Goal: Task Accomplishment & Management: Manage account settings

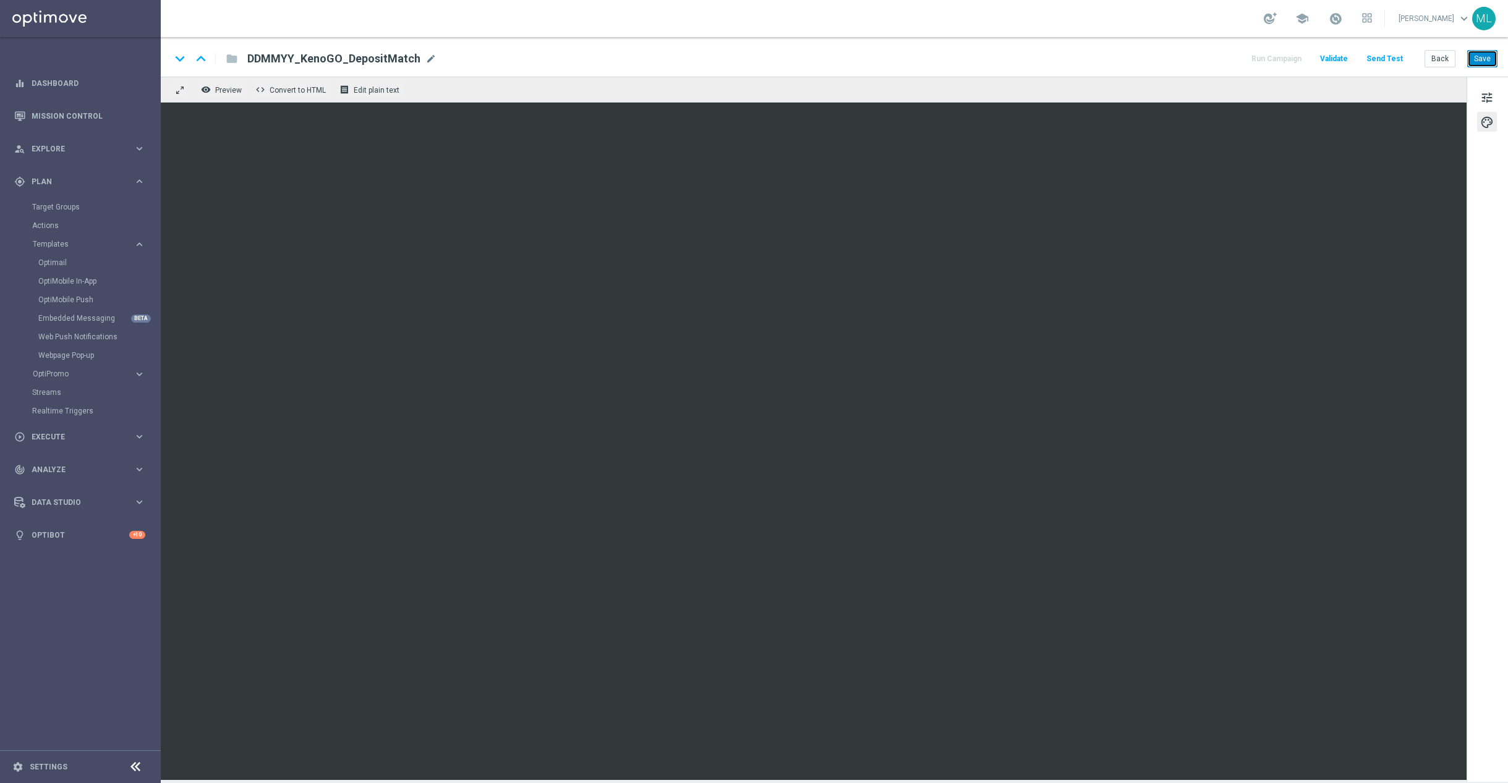
click at [1487, 60] on button "Save" at bounding box center [1482, 58] width 30 height 17
click at [1480, 61] on button "Save" at bounding box center [1482, 58] width 30 height 17
click at [1429, 59] on button "Back" at bounding box center [1440, 58] width 31 height 17
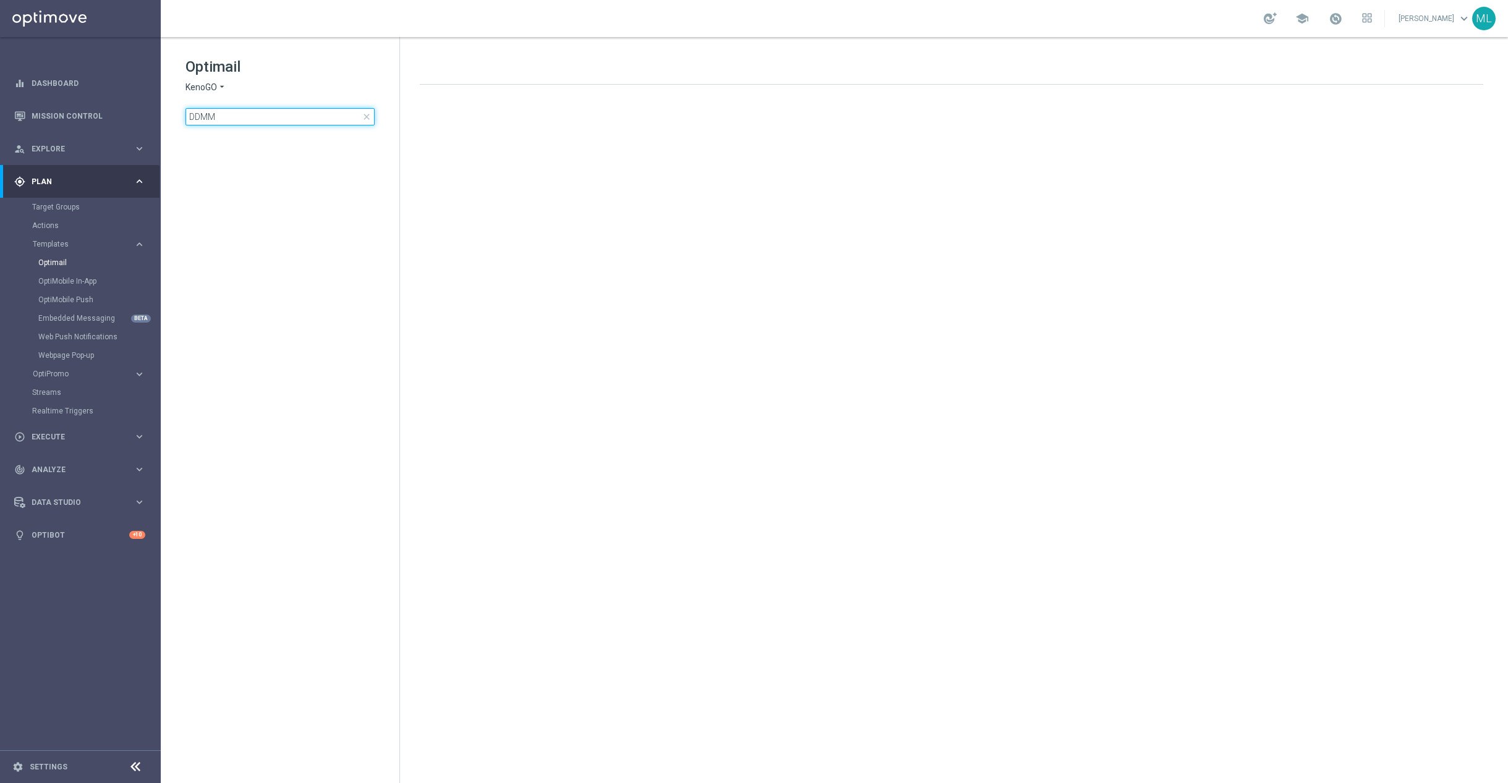
drag, startPoint x: 231, startPoint y: 120, endPoint x: 163, endPoint y: 113, distance: 68.4
click at [163, 113] on div "Optimail KenoGO arrow_drop_down × KenoGO DDMM close folder 1 Folder create_new_…" at bounding box center [280, 122] width 239 height 170
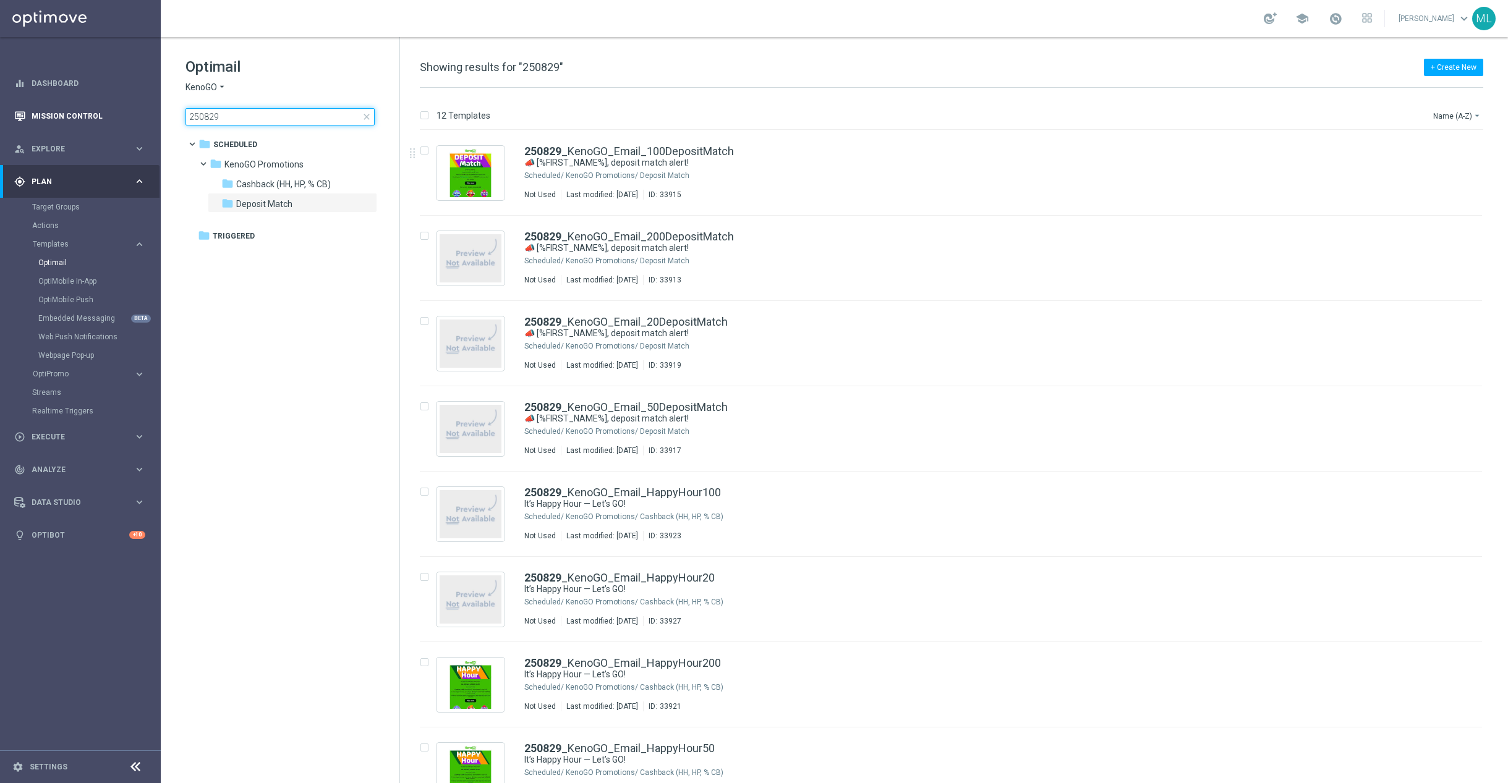
drag, startPoint x: 150, startPoint y: 109, endPoint x: 142, endPoint y: 109, distance: 8.0
click at [142, 109] on main "equalizer Dashboard Mission Control" at bounding box center [754, 391] width 1508 height 783
type input "DDMM"
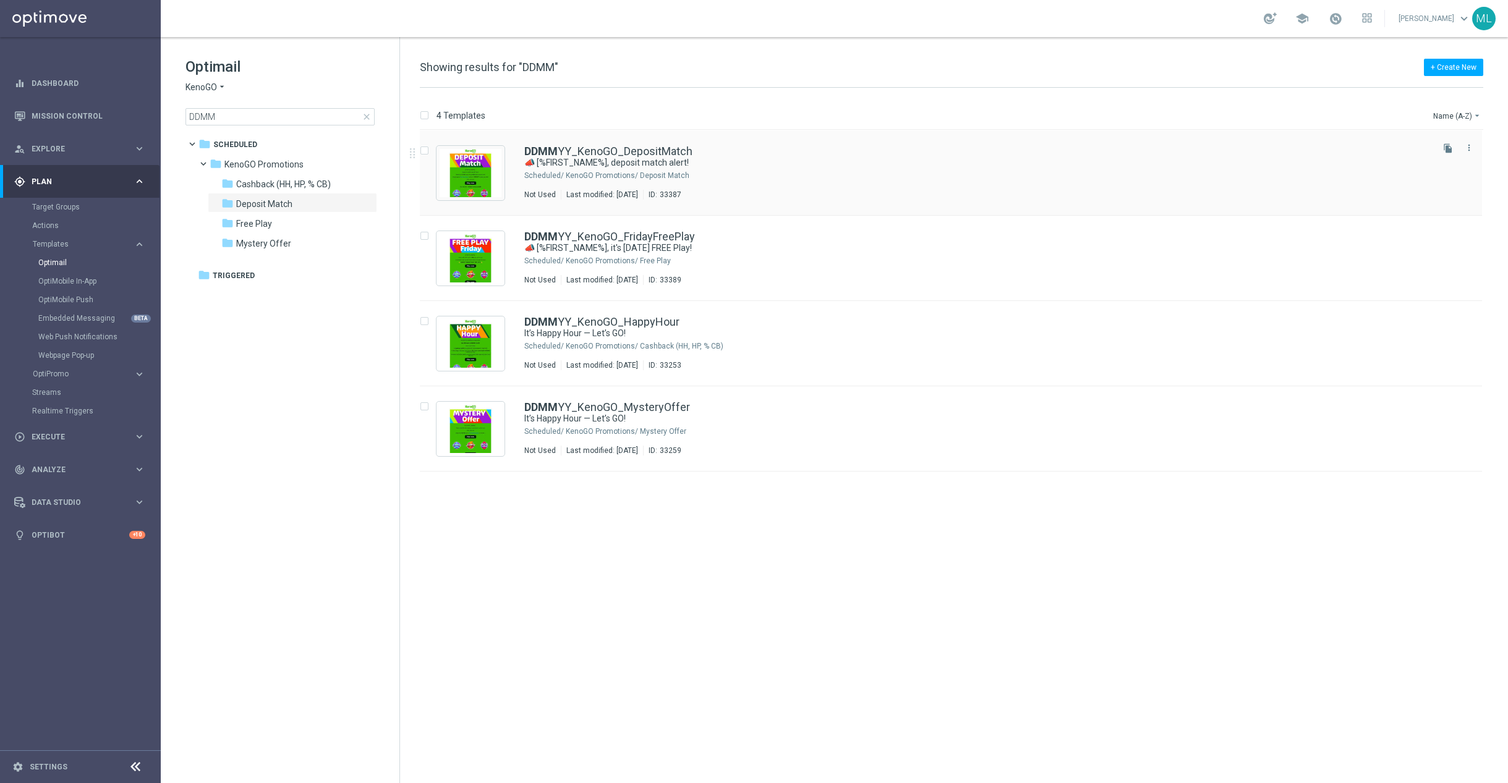
click at [702, 169] on div "DDMM YY_KenoGO_DepositMatch 📣 [%FIRST_NAME%], deposit match alert! Scheduled/ K…" at bounding box center [977, 173] width 906 height 54
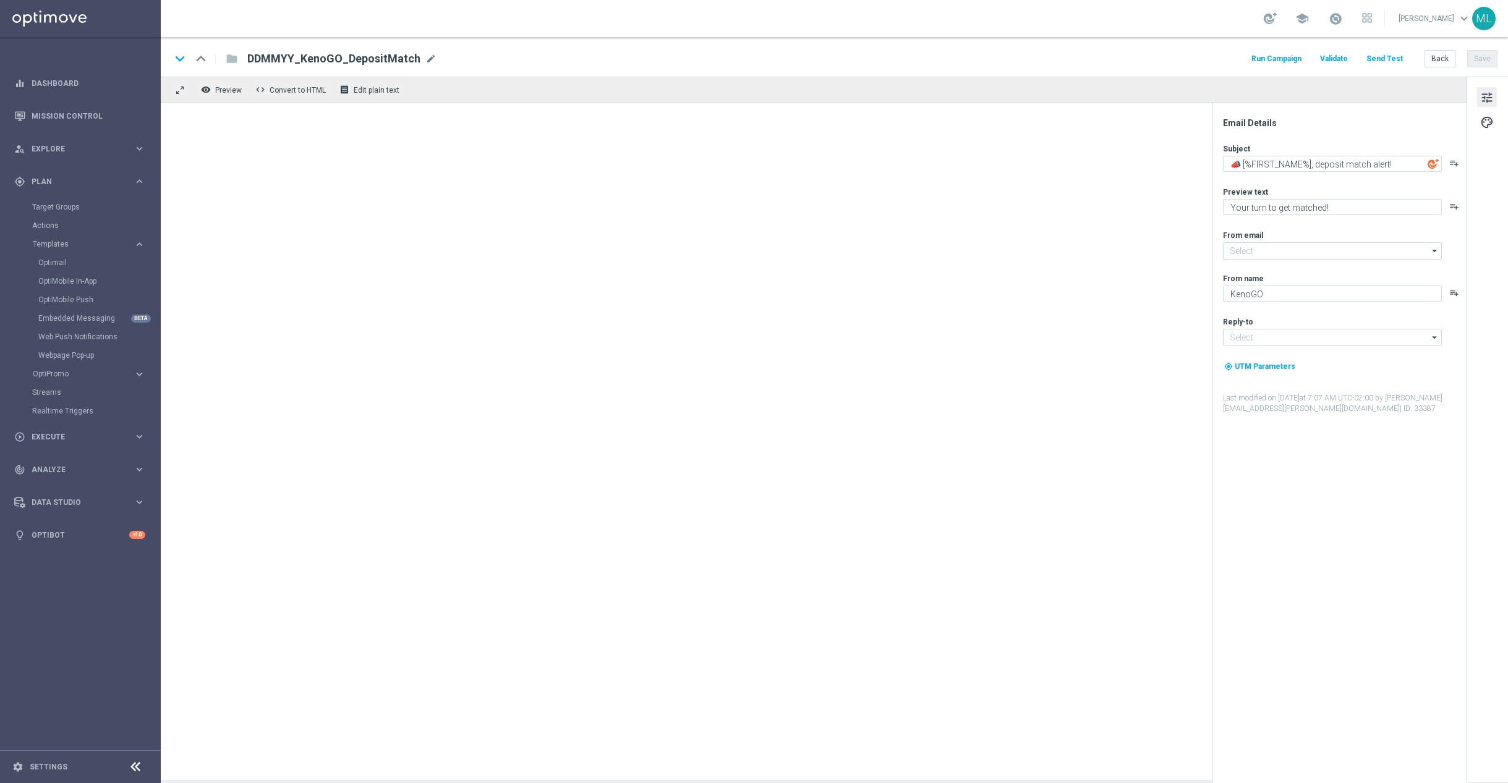
type input "mail@crm.kenogo.com.au"
type input "support@kenogo.com.au"
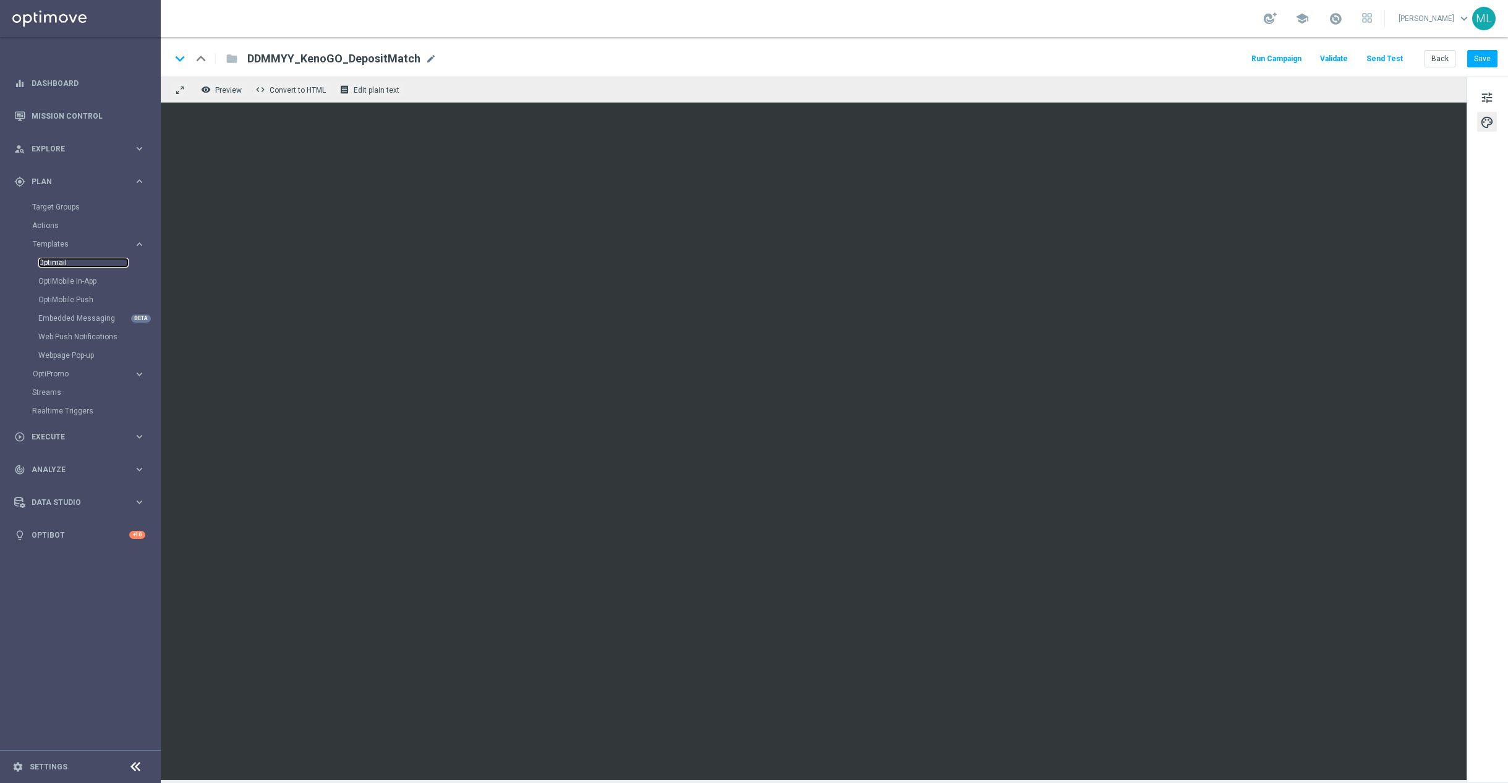
click at [92, 263] on link "Optimail" at bounding box center [83, 263] width 90 height 10
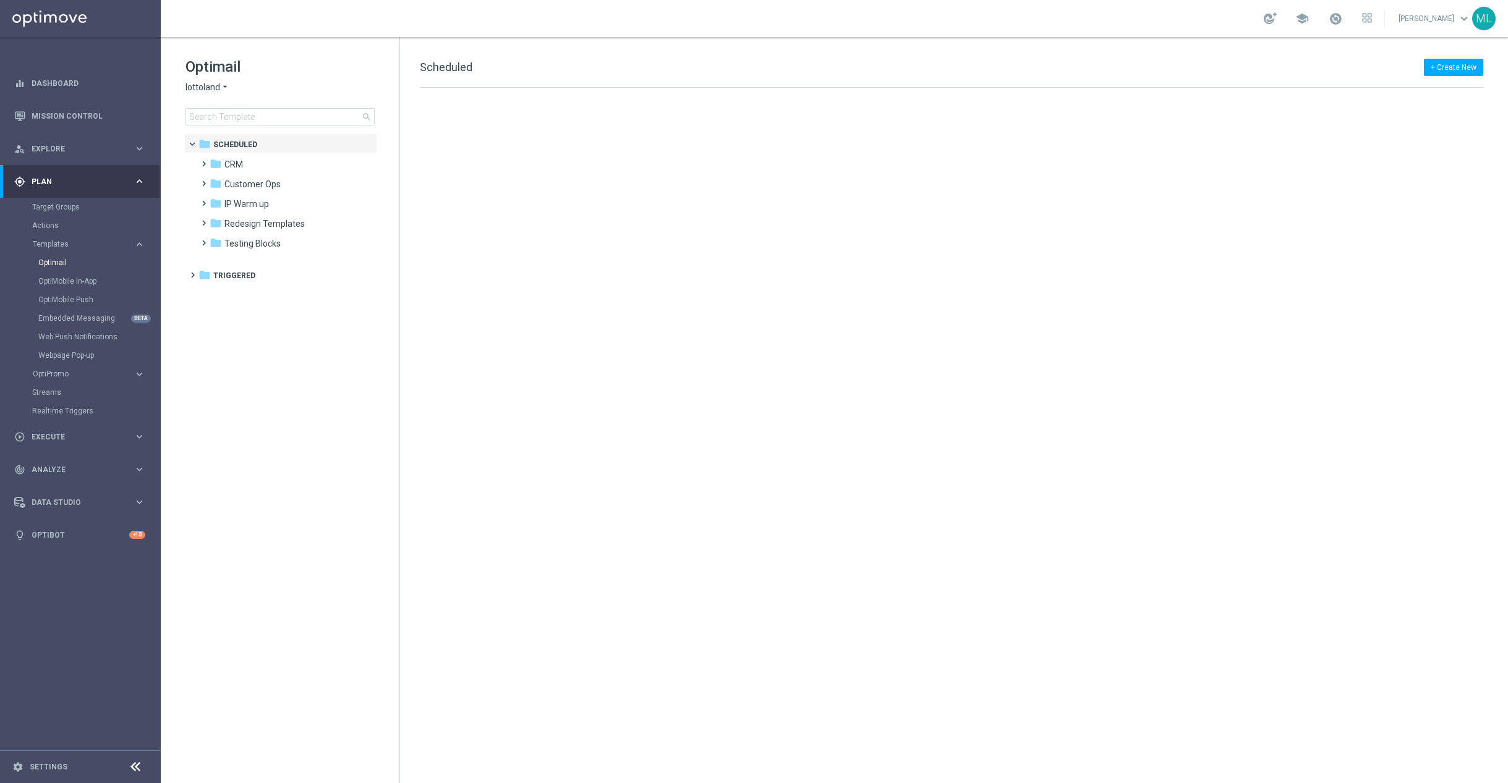
drag, startPoint x: 223, startPoint y: 84, endPoint x: 225, endPoint y: 92, distance: 8.4
click at [223, 84] on icon "arrow_drop_down" at bounding box center [225, 88] width 10 height 12
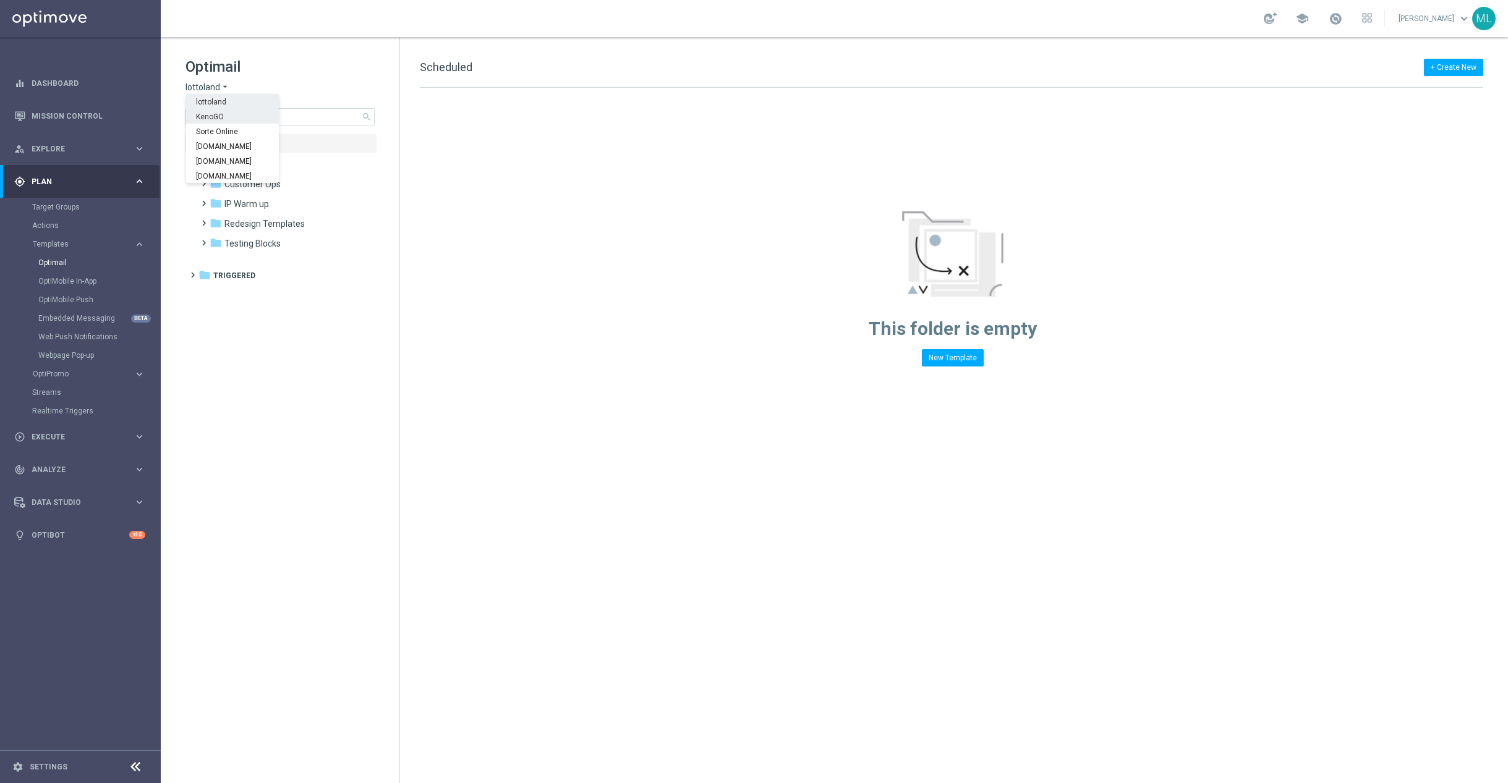
click at [224, 111] on div "KenoGO" at bounding box center [232, 116] width 93 height 15
click at [247, 115] on input at bounding box center [280, 116] width 189 height 17
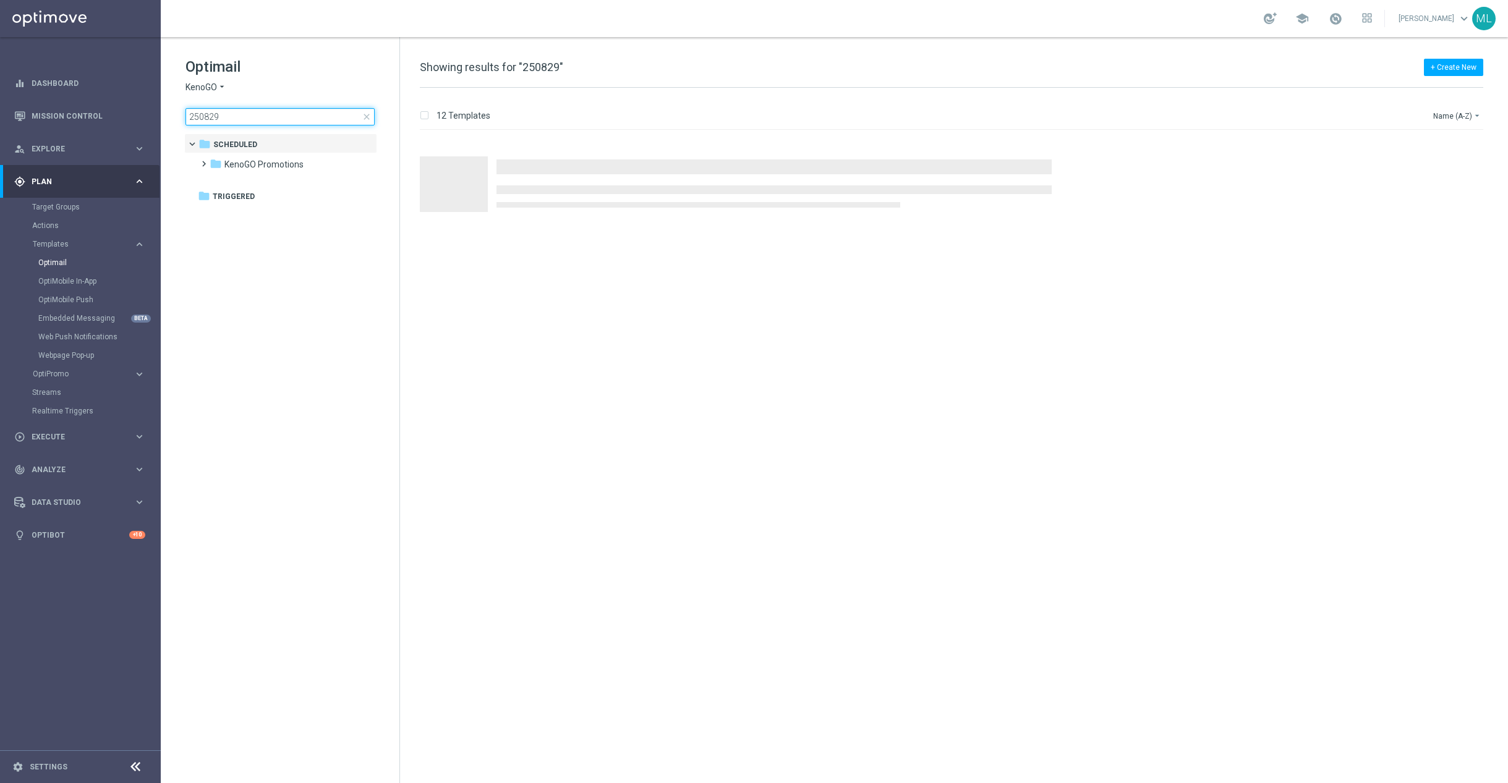
type input "250829"
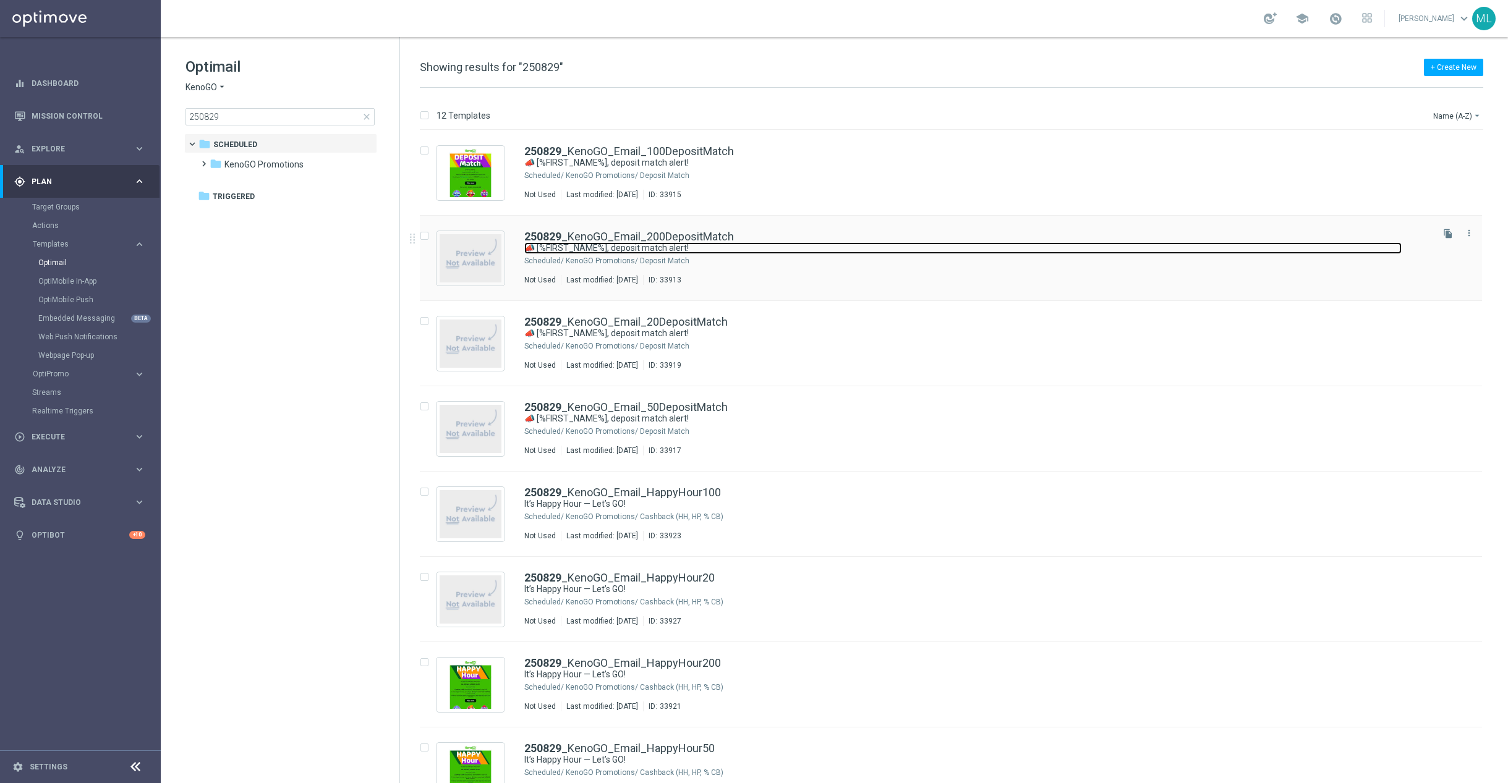
click at [786, 242] on link "📣 [%FIRST_NAME%], deposit match alert!" at bounding box center [962, 248] width 877 height 12
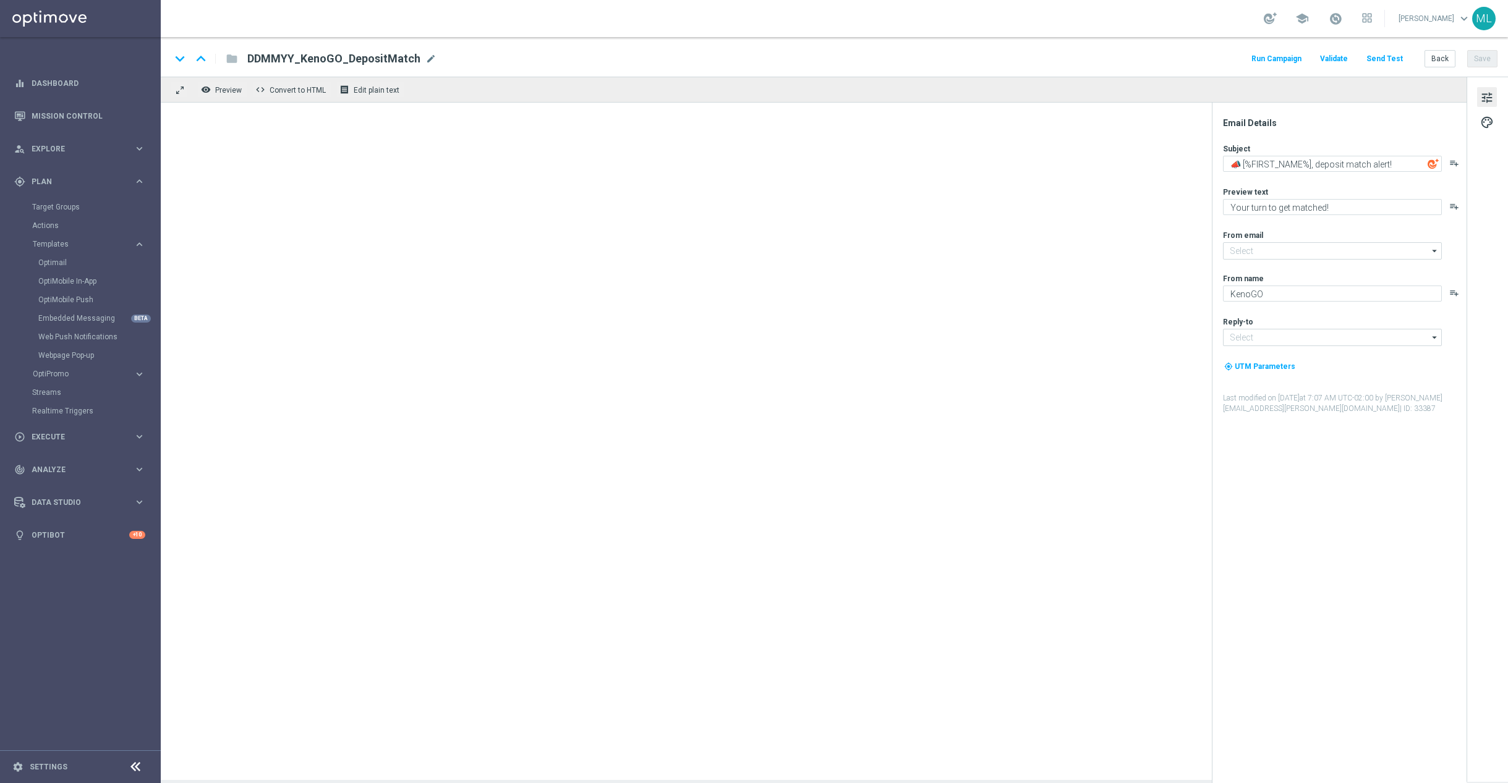
type input "mail@crm.kenogo.com.au"
type input "support@kenogo.com.au"
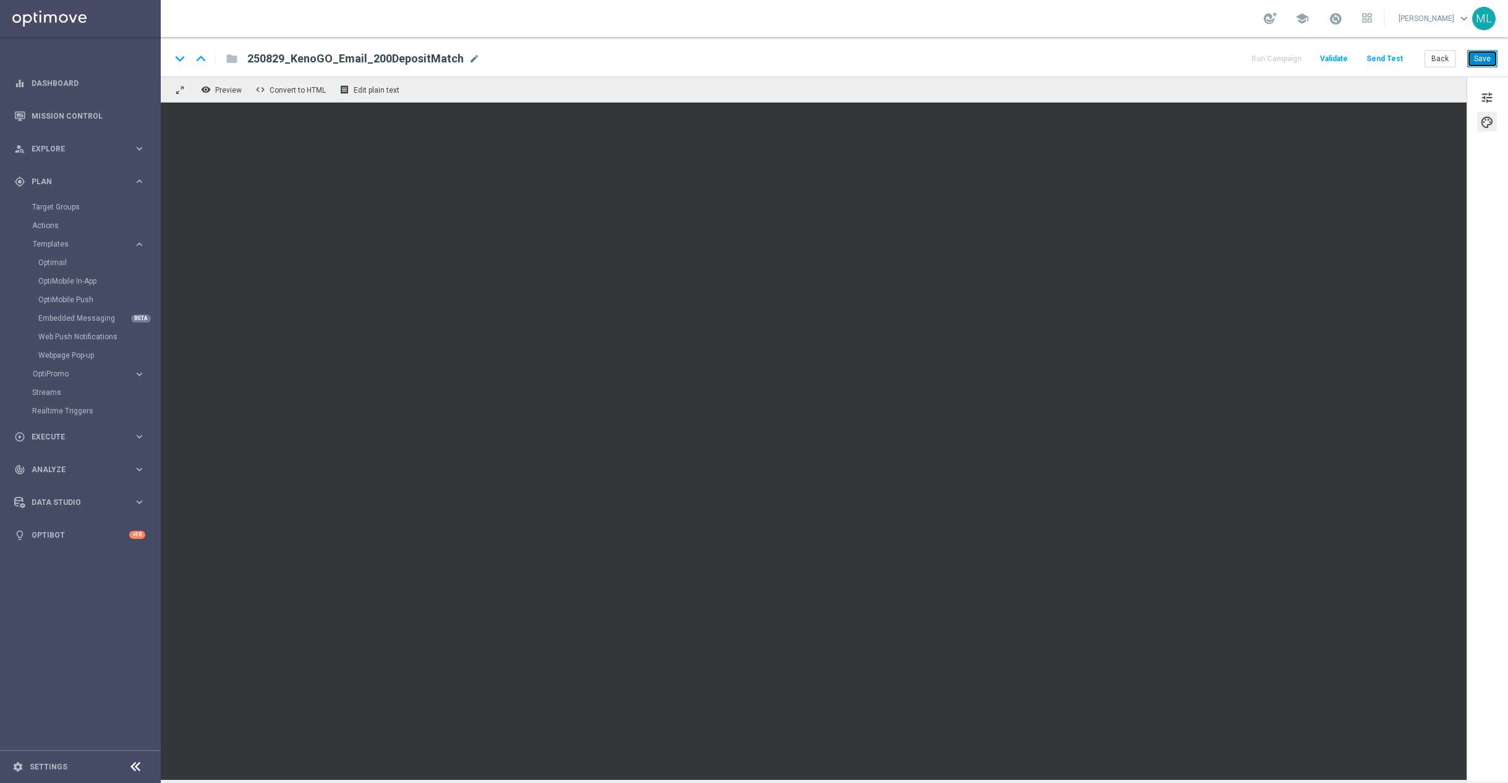
click at [1481, 54] on button "Save" at bounding box center [1482, 58] width 30 height 17
click at [1487, 62] on button "Save" at bounding box center [1482, 58] width 30 height 17
drag, startPoint x: 1484, startPoint y: 56, endPoint x: 1420, endPoint y: 45, distance: 64.7
click at [1484, 56] on button "Save" at bounding box center [1482, 58] width 30 height 17
click at [1478, 62] on button "Save" at bounding box center [1482, 58] width 30 height 17
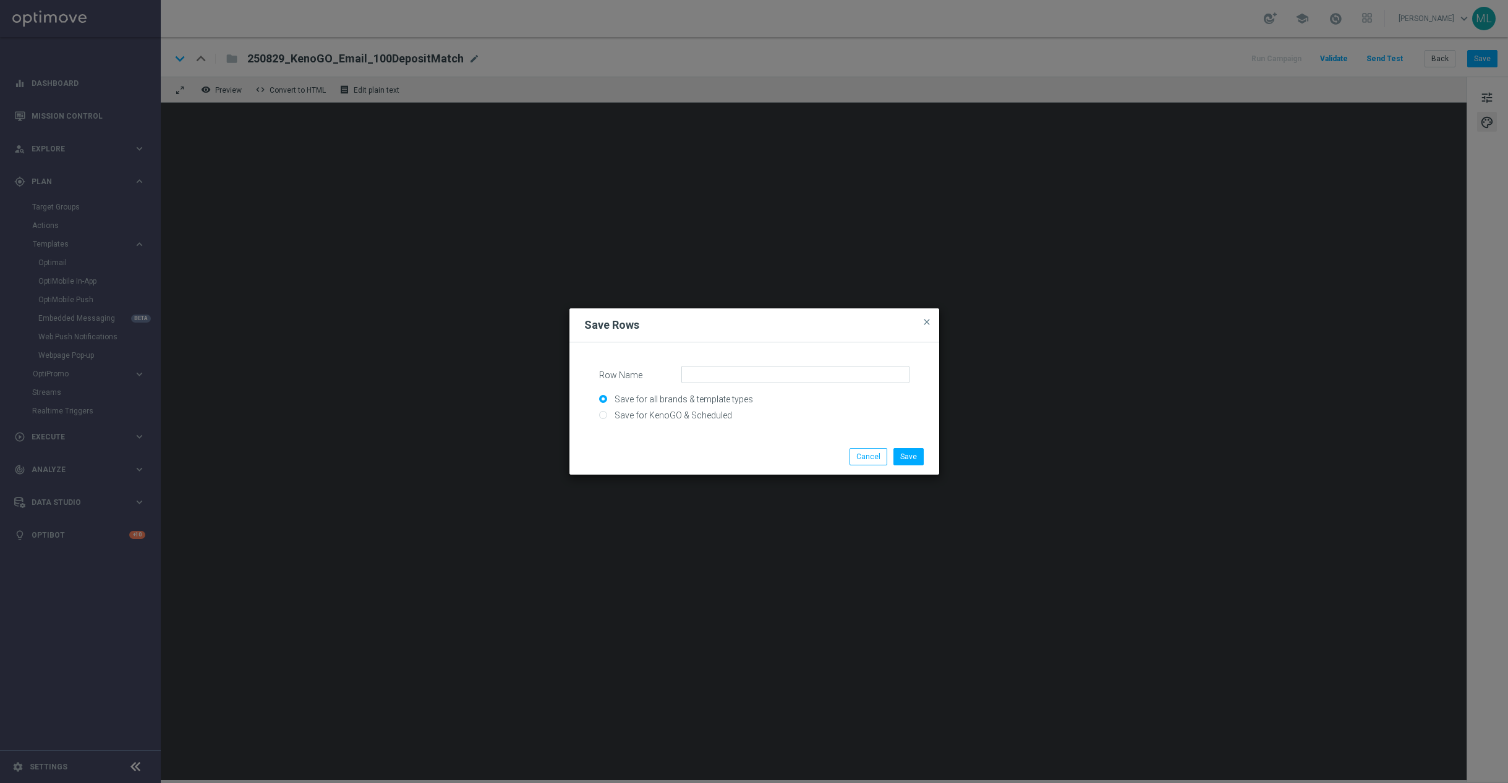
click at [675, 412] on input "Save for KenoGO & Scheduled" at bounding box center [754, 420] width 310 height 17
radio input "true"
click at [718, 377] on input "Row Name" at bounding box center [795, 374] width 228 height 17
type input "K"
type input "MM August"
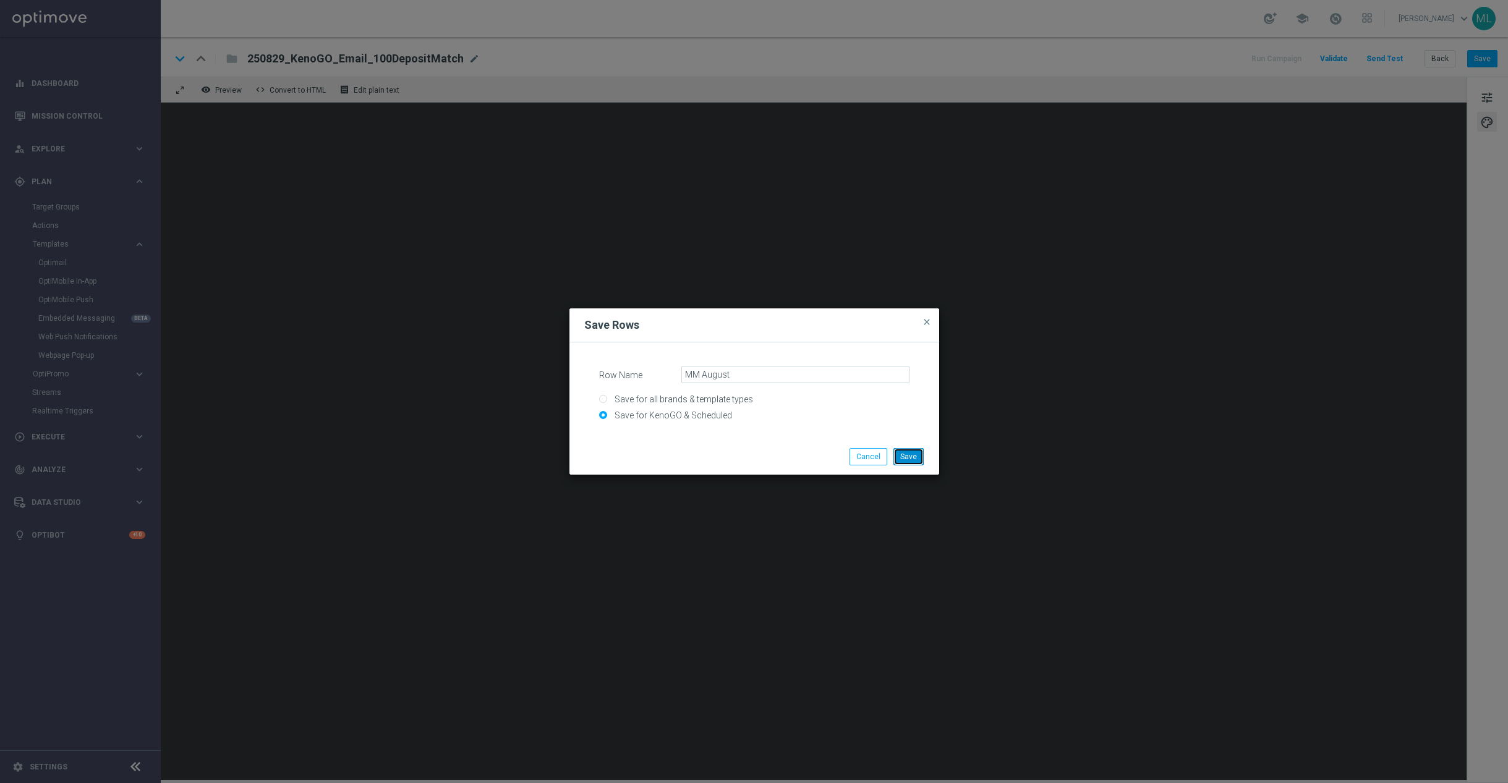
click at [908, 461] on button "Save" at bounding box center [909, 456] width 30 height 17
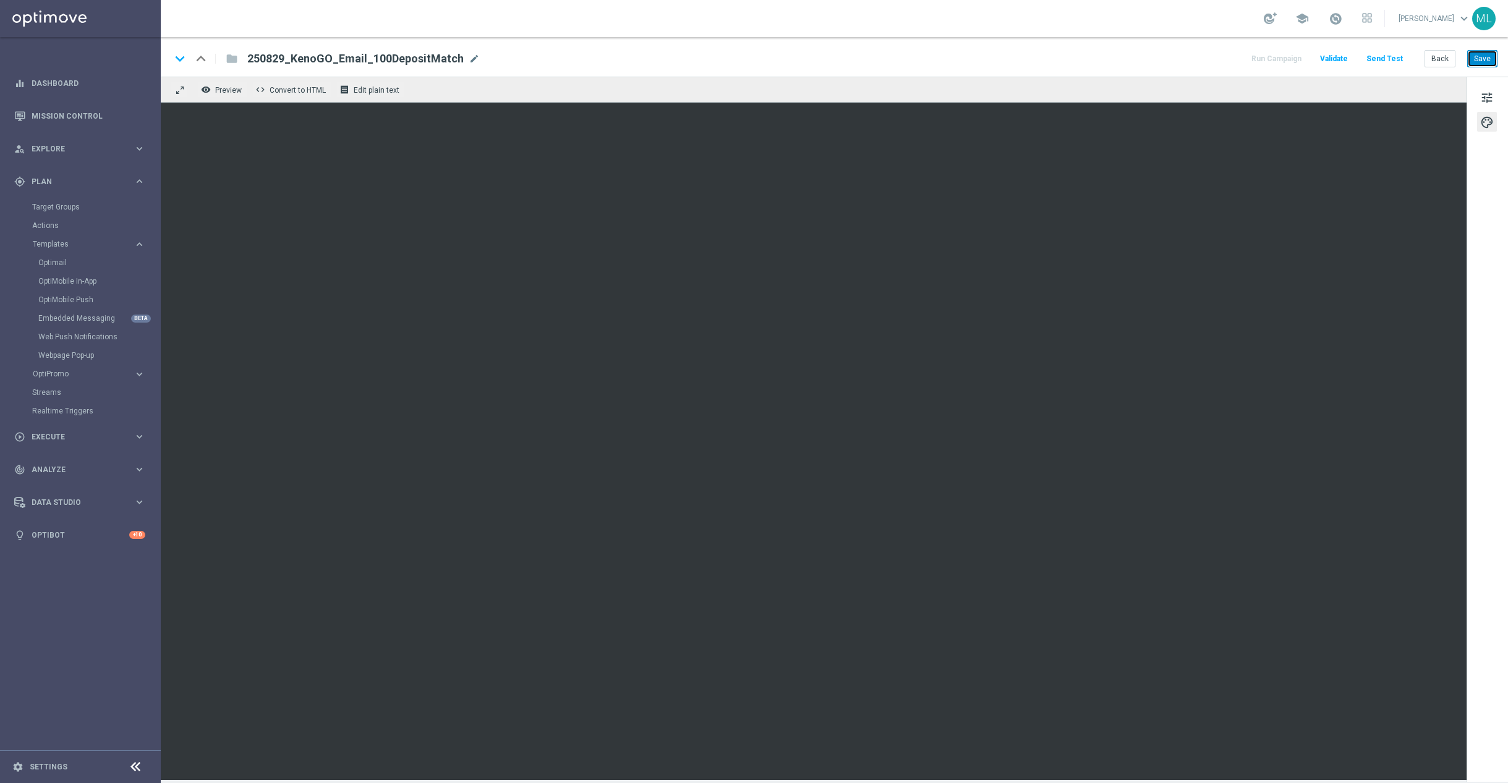
click at [1487, 62] on button "Save" at bounding box center [1482, 58] width 30 height 17
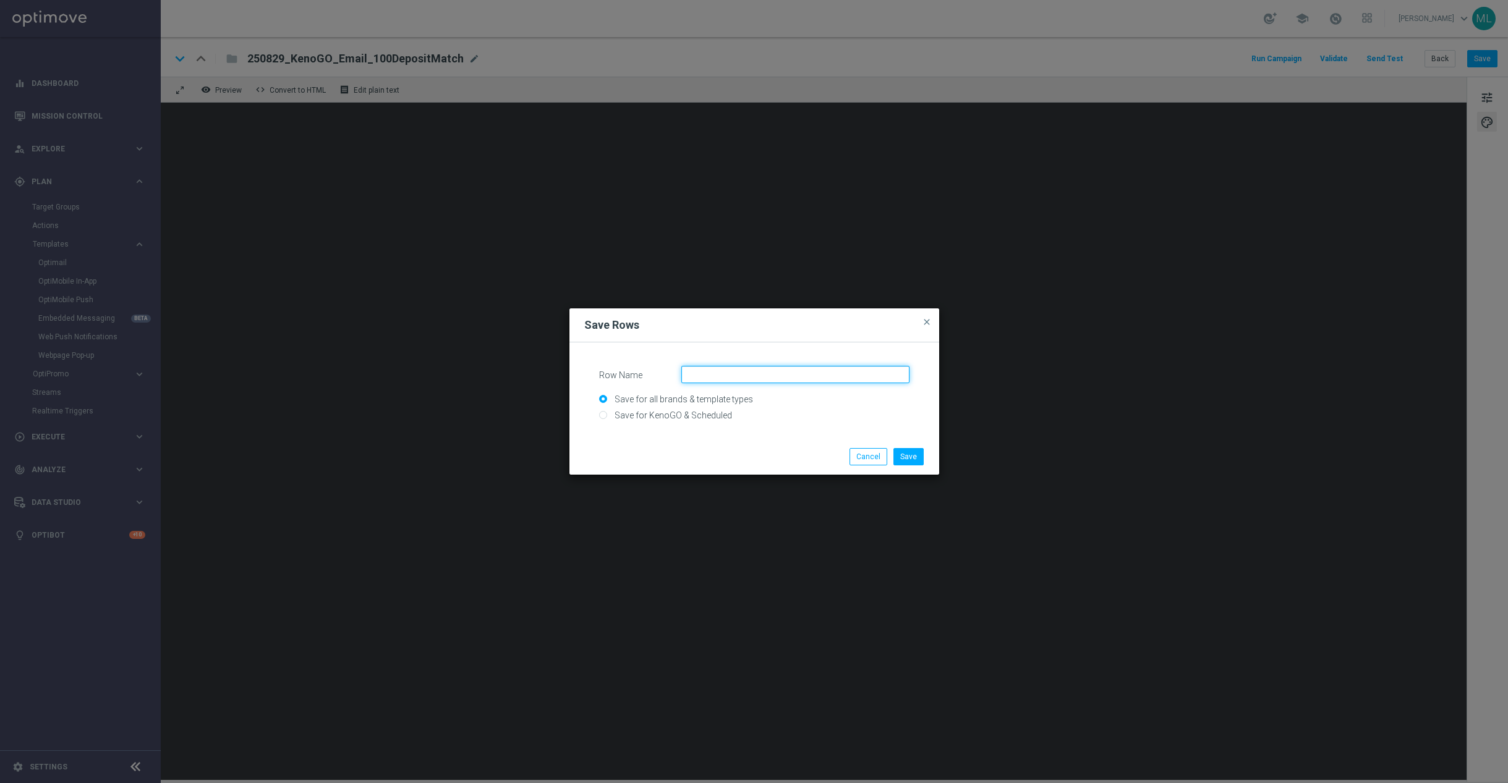
click at [769, 376] on input "Row Name" at bounding box center [795, 374] width 228 height 17
type input "MM August Banner"
click at [632, 412] on input "Save for KenoGO & Scheduled" at bounding box center [754, 420] width 310 height 17
radio input "true"
click at [913, 458] on button "Save" at bounding box center [909, 456] width 30 height 17
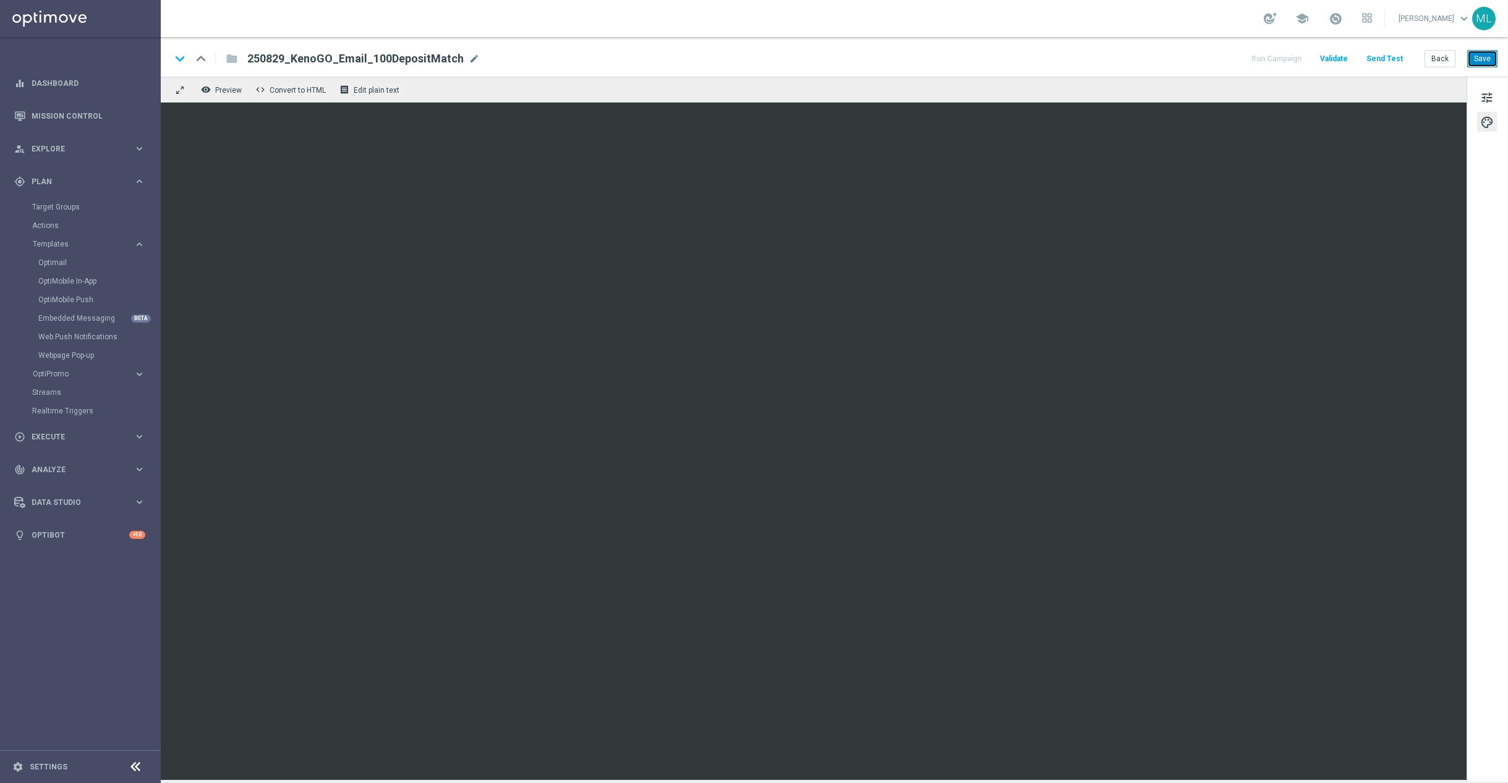
click at [1491, 62] on button "Save" at bounding box center [1482, 58] width 30 height 17
click at [1493, 58] on button "Save" at bounding box center [1482, 58] width 30 height 17
click at [1475, 61] on button "Save" at bounding box center [1482, 58] width 30 height 17
click at [1482, 62] on button "Save" at bounding box center [1482, 58] width 30 height 17
click at [1479, 60] on button "Save" at bounding box center [1482, 58] width 30 height 17
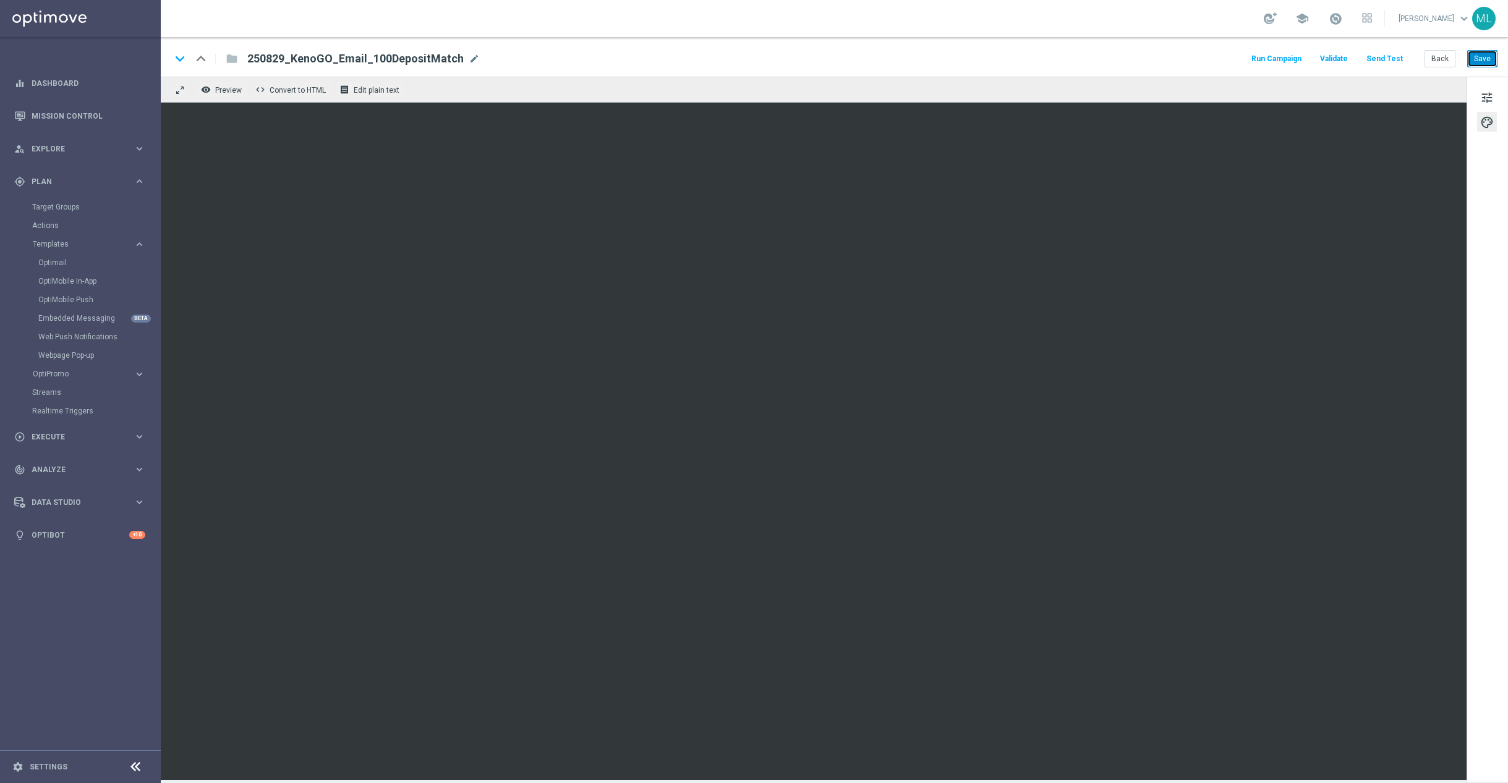
click at [1483, 62] on button "Save" at bounding box center [1482, 58] width 30 height 17
click at [1448, 58] on button "Back" at bounding box center [1440, 58] width 31 height 17
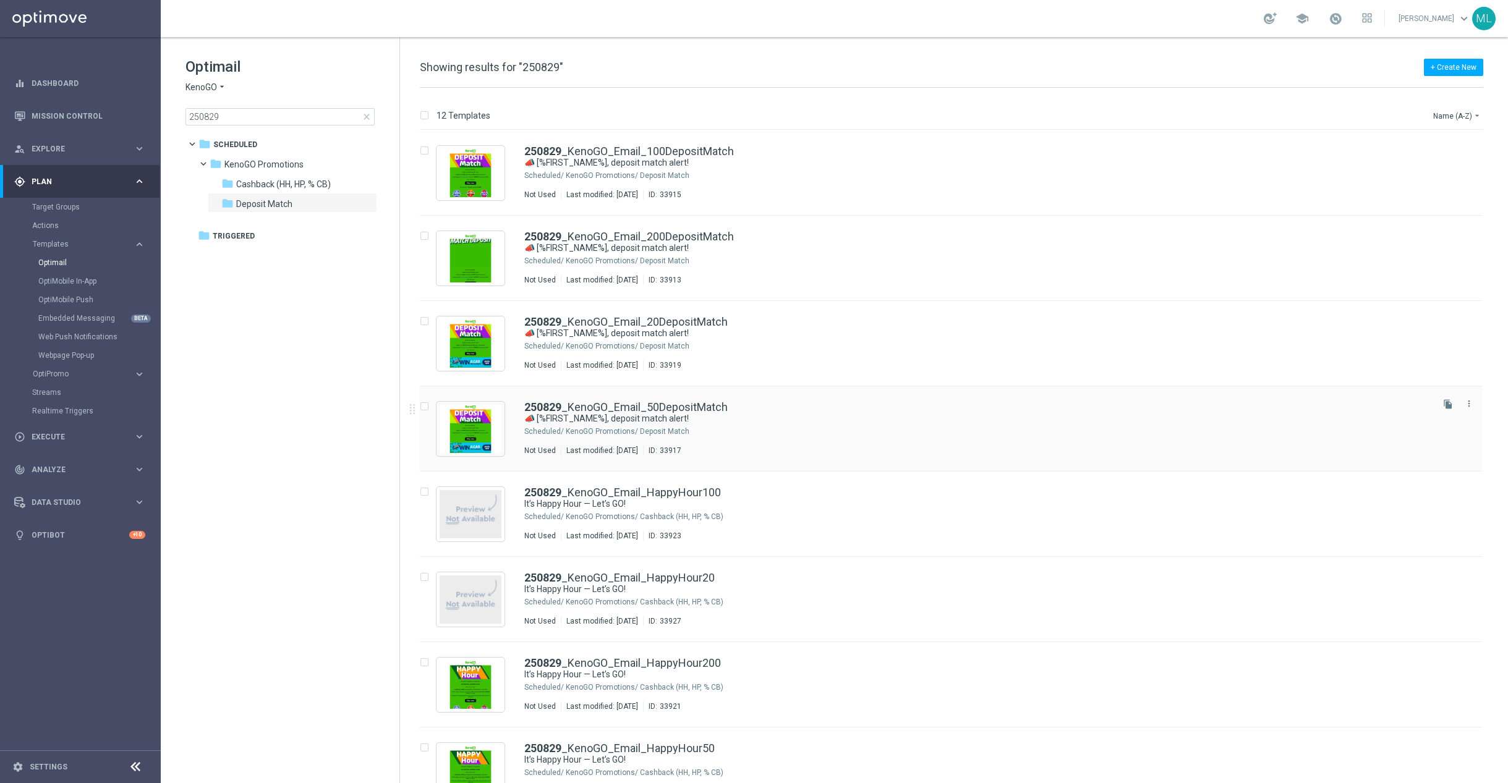
click at [750, 429] on div "KenoGO Promotions/ Deposit Match" at bounding box center [998, 432] width 864 height 10
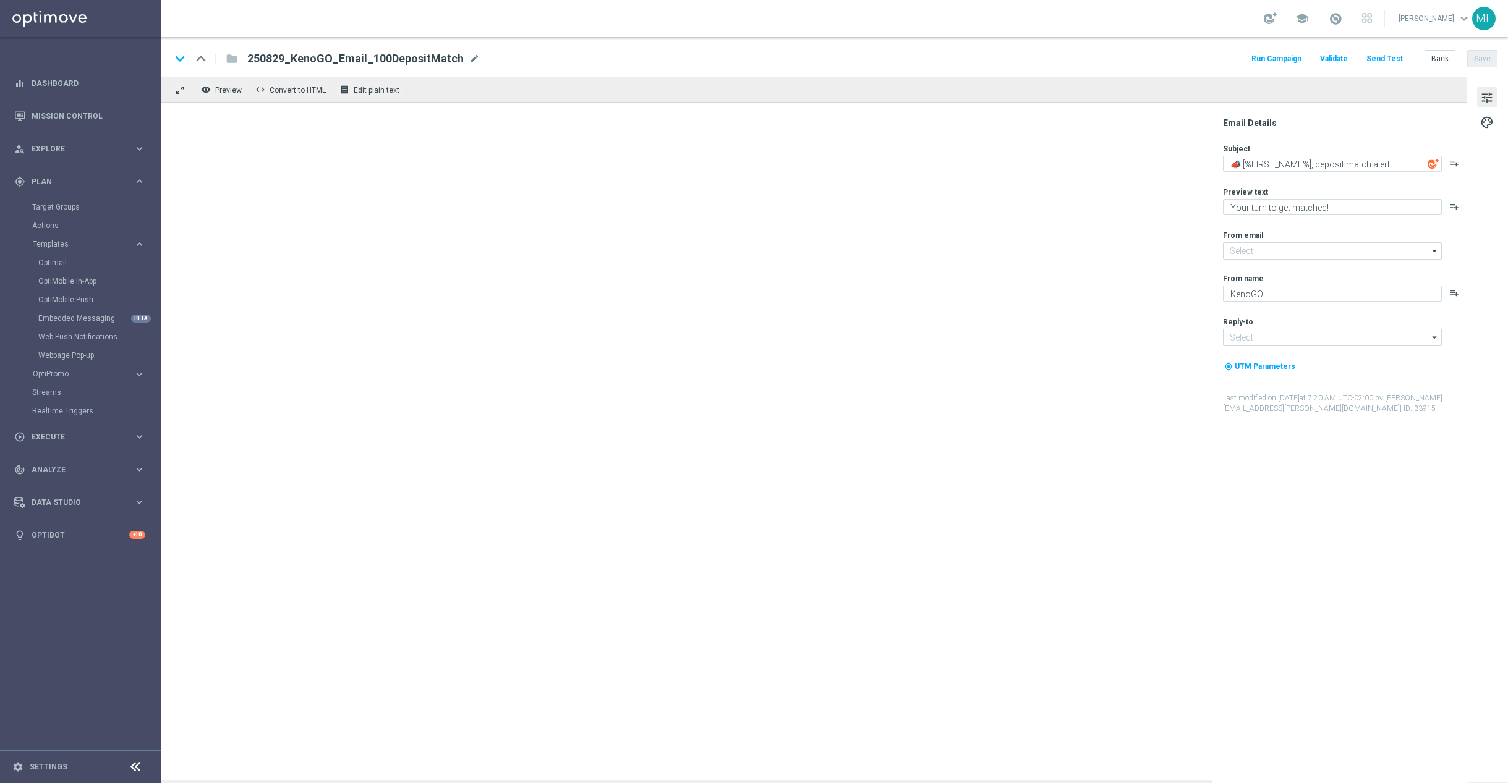
type input "[EMAIL_ADDRESS][DOMAIN_NAME]"
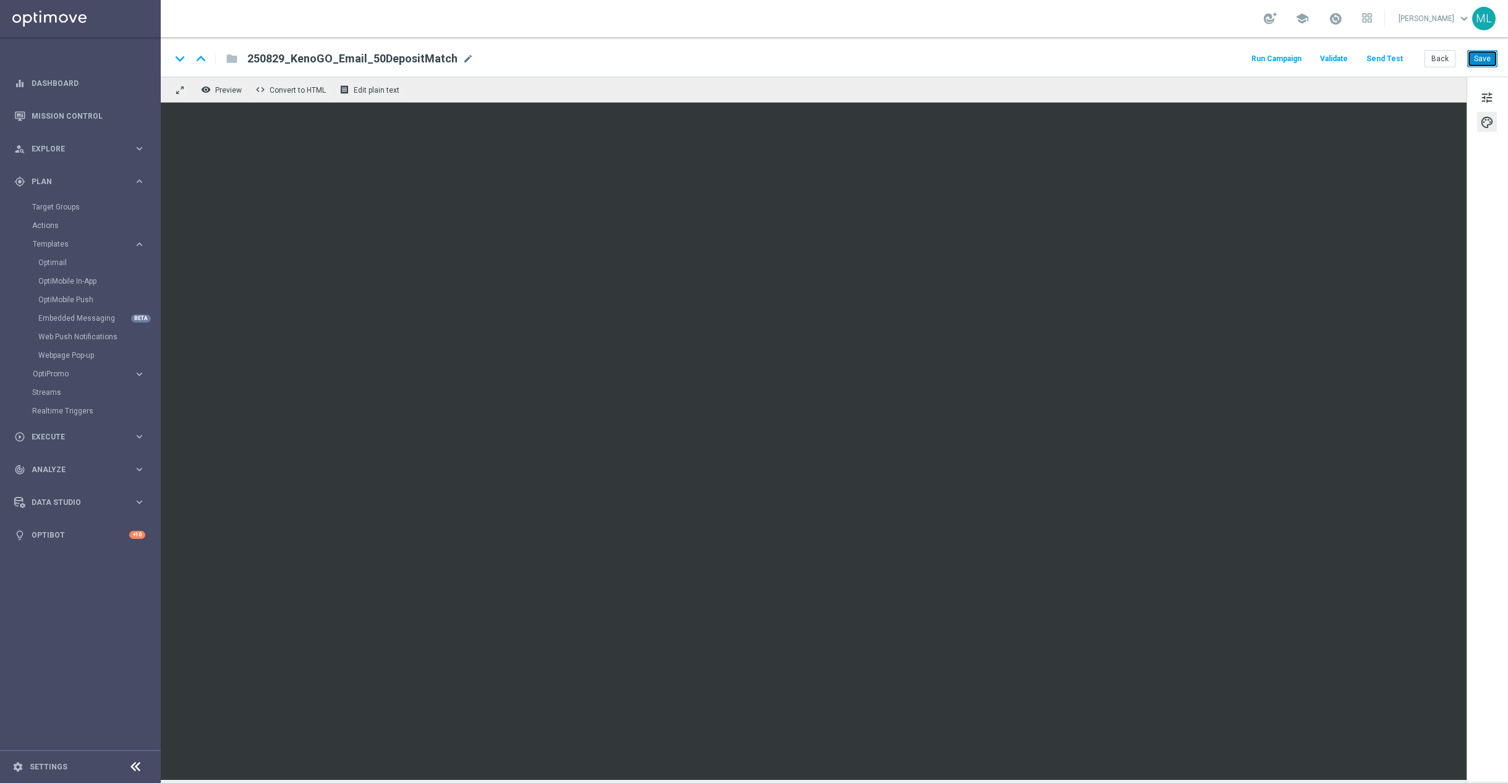
click at [1491, 57] on button "Save" at bounding box center [1482, 58] width 30 height 17
click at [1436, 54] on button "Back" at bounding box center [1440, 58] width 31 height 17
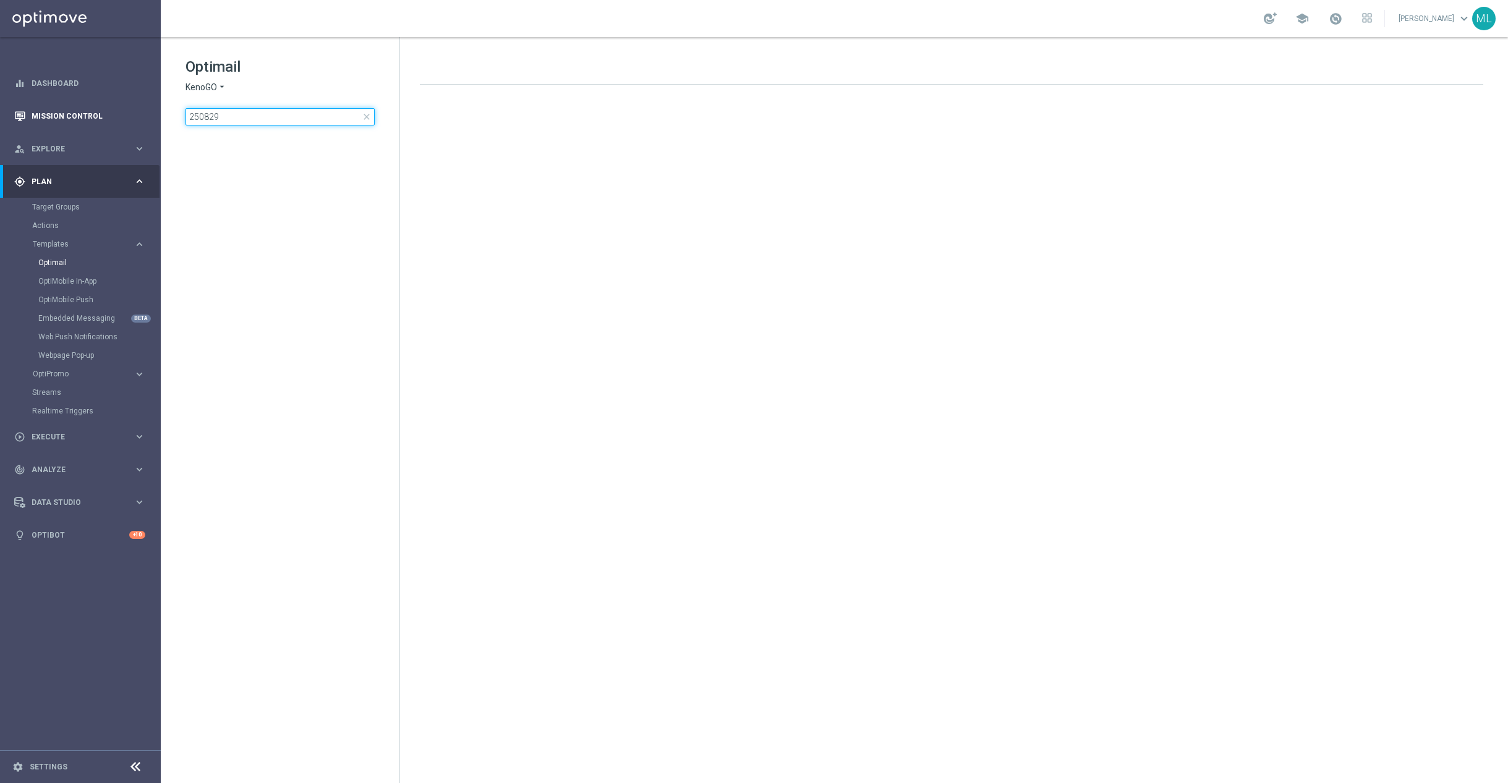
drag, startPoint x: 212, startPoint y: 120, endPoint x: 158, endPoint y: 116, distance: 54.5
click at [158, 116] on main "equalizer Dashboard Mission Control" at bounding box center [754, 391] width 1508 height 783
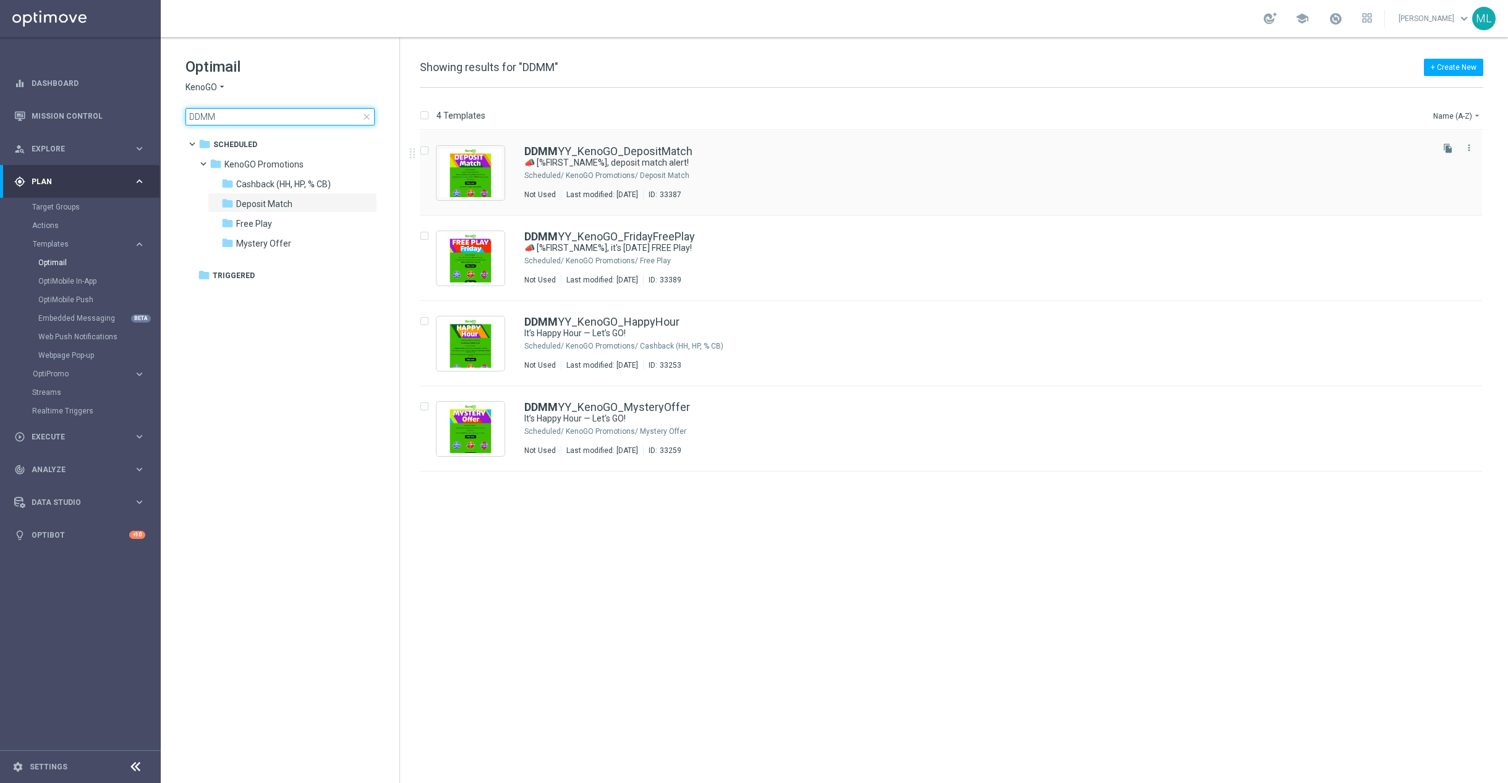
type input "DDMM"
click at [584, 174] on div "KenoGO Promotions/ Deposit Match" at bounding box center [998, 176] width 864 height 10
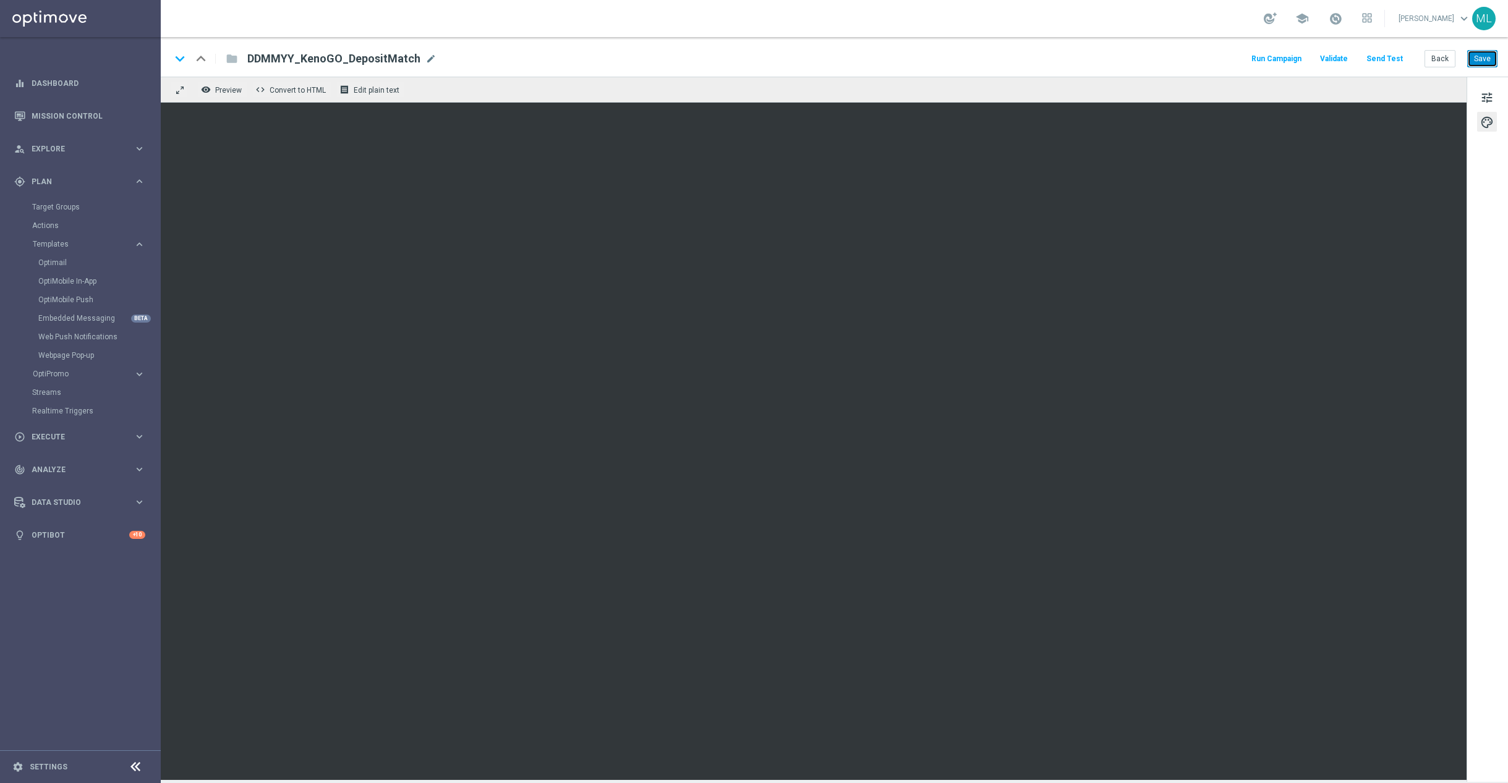
click at [1484, 58] on button "Save" at bounding box center [1482, 58] width 30 height 17
click at [1433, 58] on button "Back" at bounding box center [1440, 58] width 31 height 17
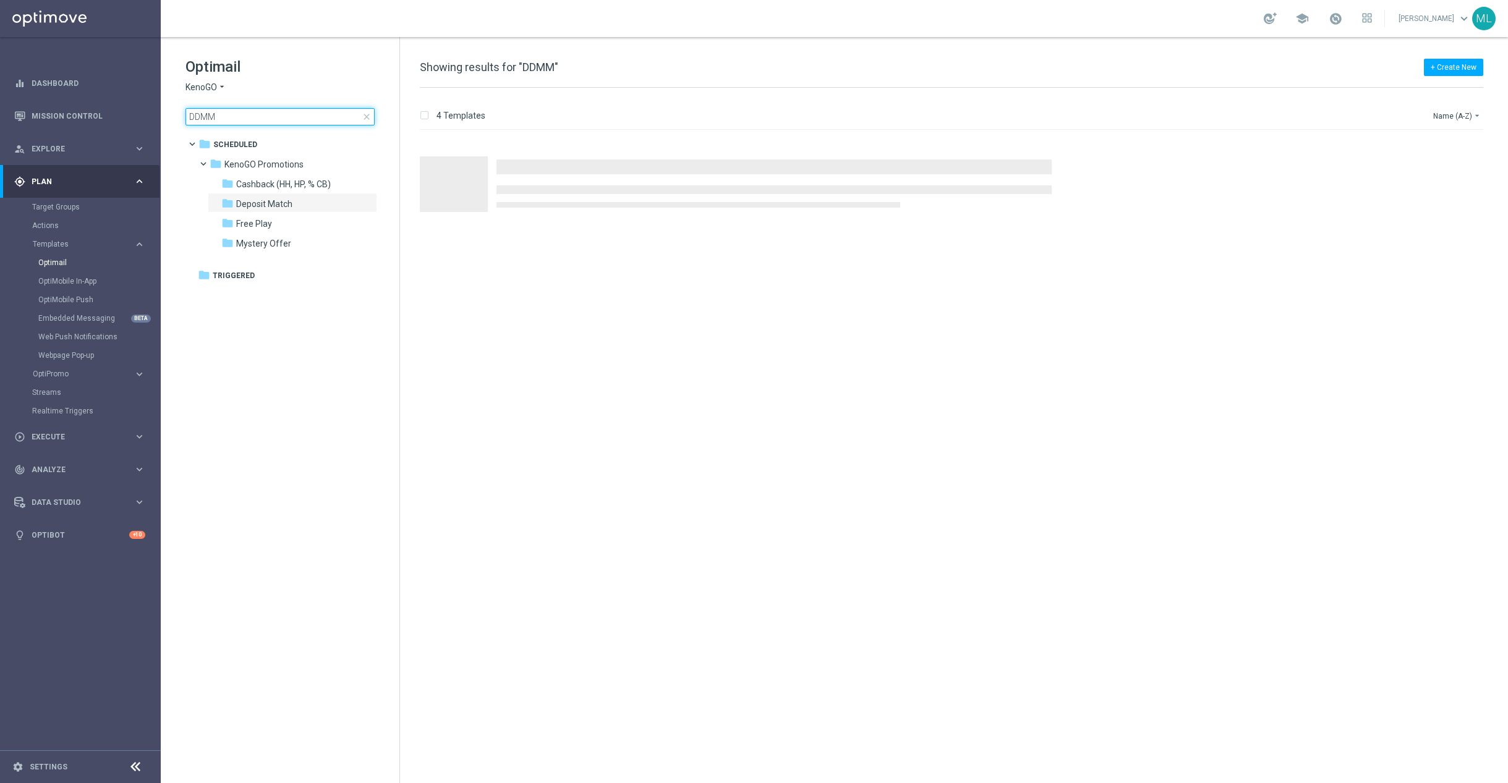
drag, startPoint x: 262, startPoint y: 114, endPoint x: 166, endPoint y: 106, distance: 96.1
click at [166, 106] on div "Optimail KenoGO arrow_drop_down × KenoGO DDMM close folder 1 Folder folder Sche…" at bounding box center [280, 122] width 239 height 170
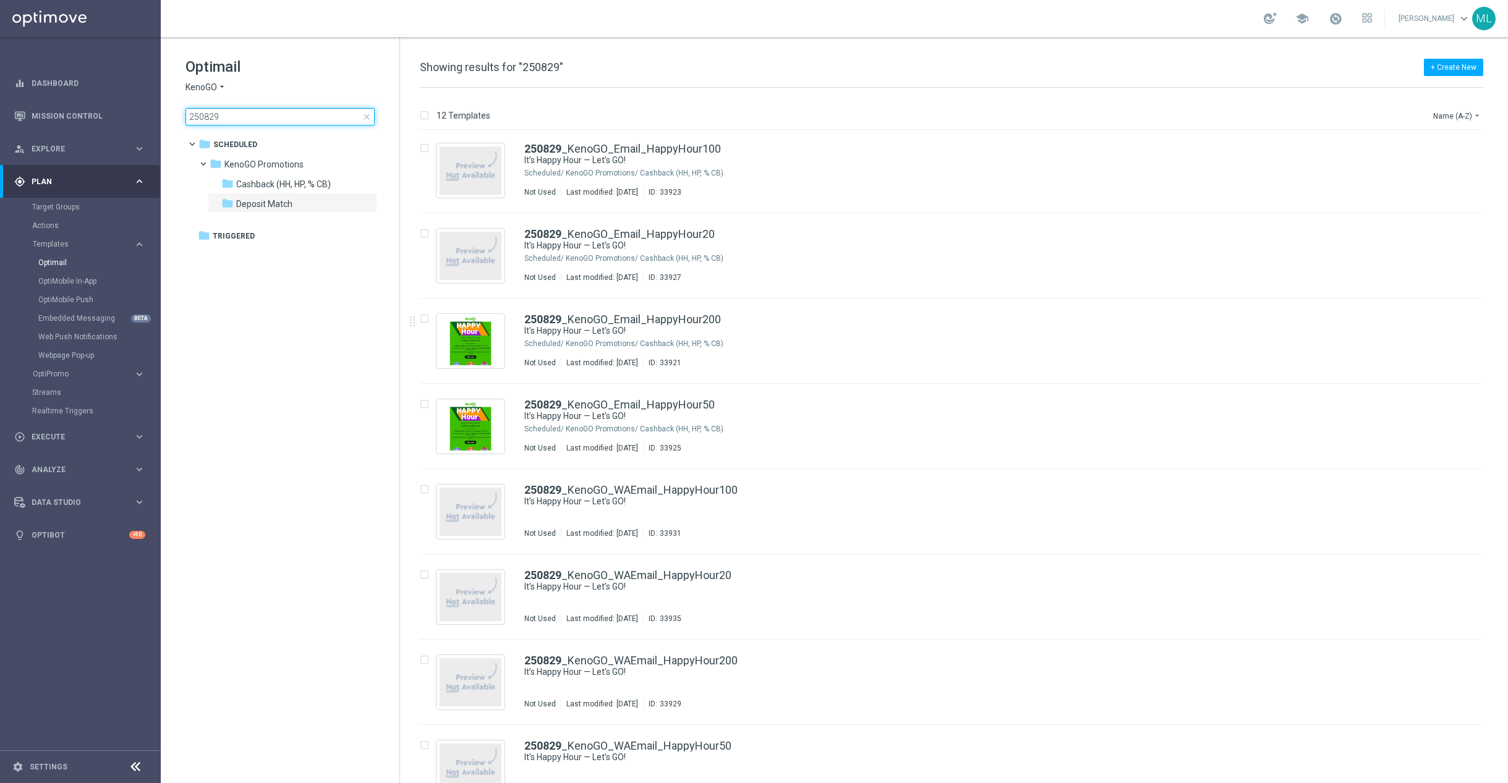
scroll to position [371, 0]
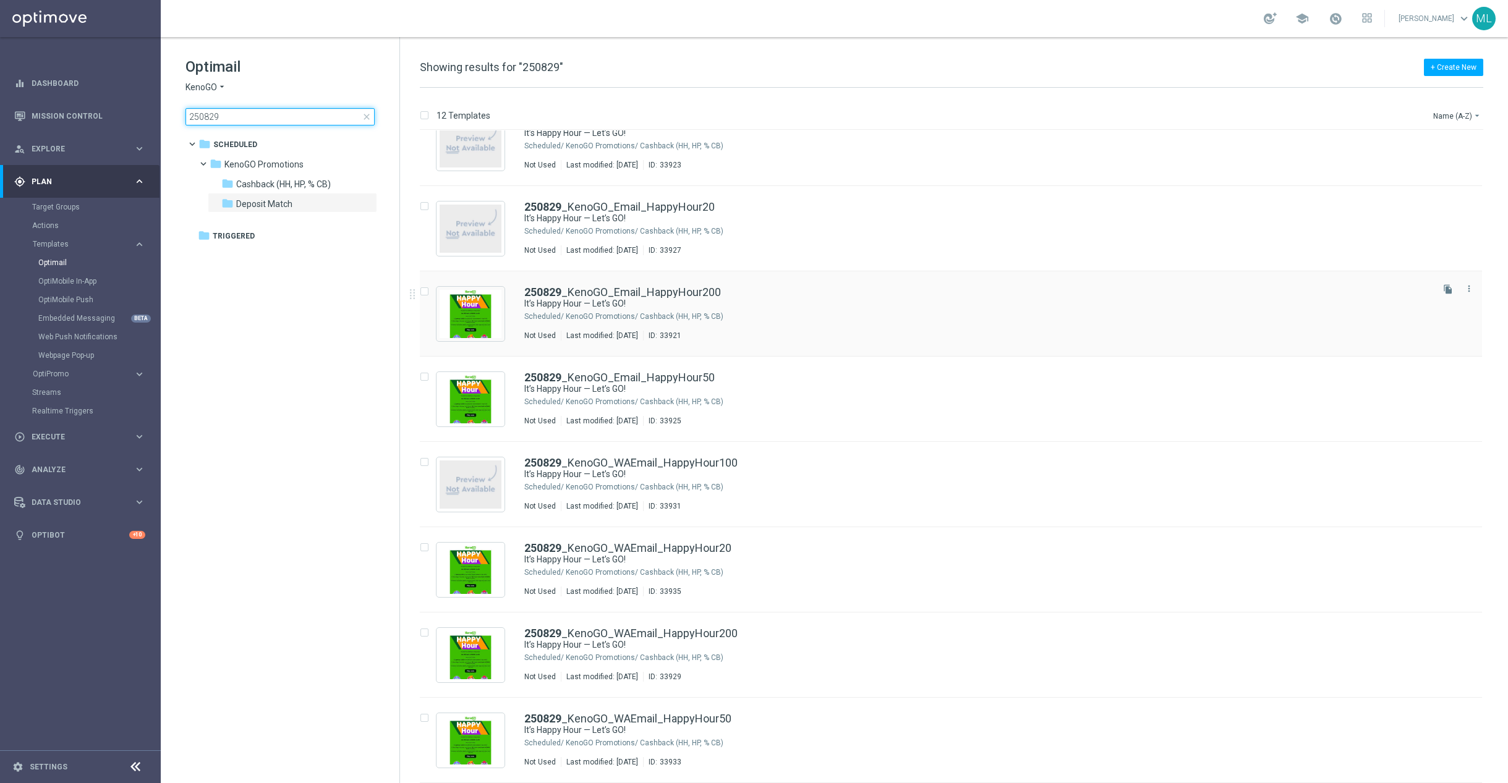
type input "250829"
click at [675, 314] on div "KenoGO Promotions/ Cashback (HH, HP, % CB)" at bounding box center [998, 317] width 864 height 10
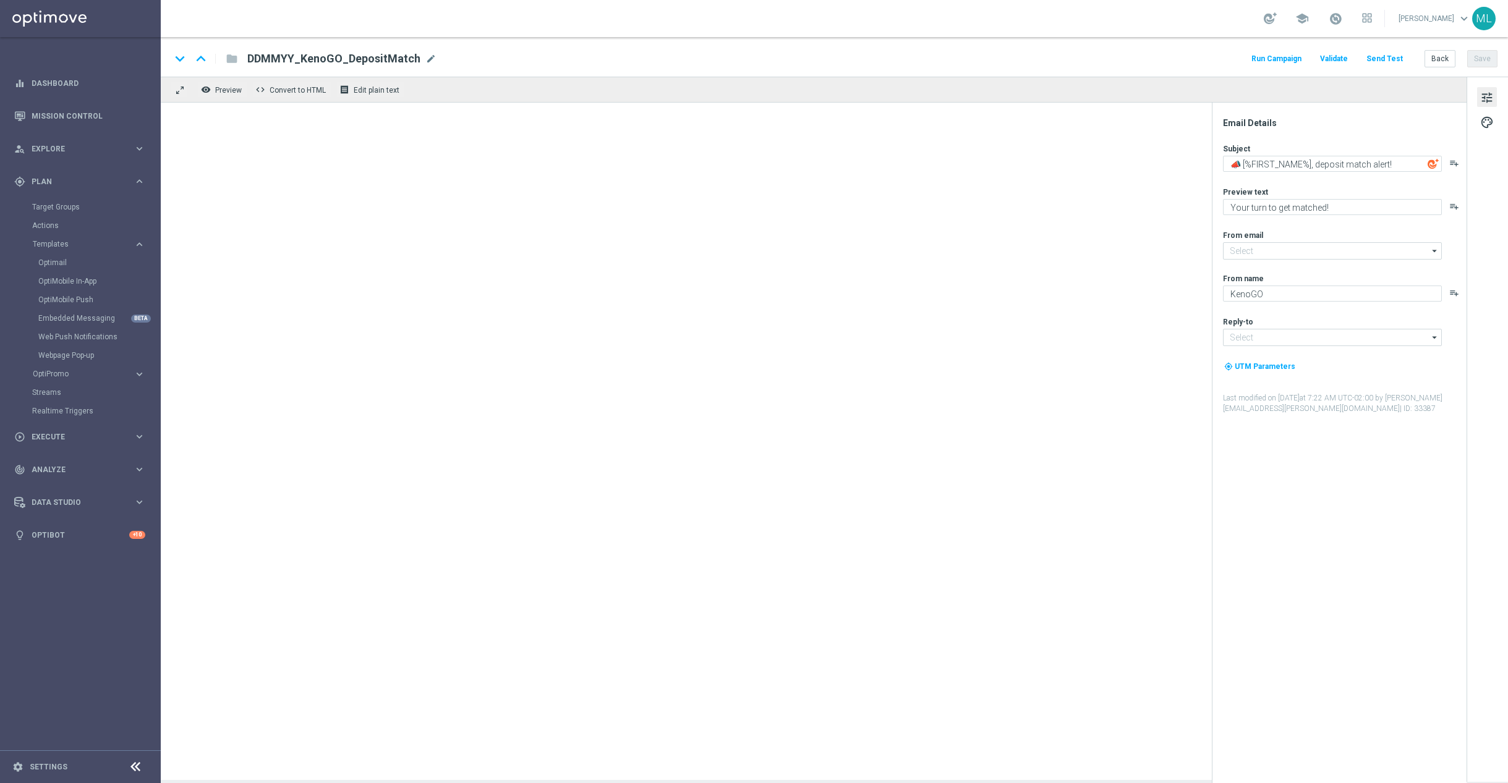
type input "mail@crm.kenogo.com.au"
type input "support@kenogo.com.au"
type textarea "It’s Happy Hour — Let’s GO!"
type textarea "Get 50% back in BONUS CASH!"
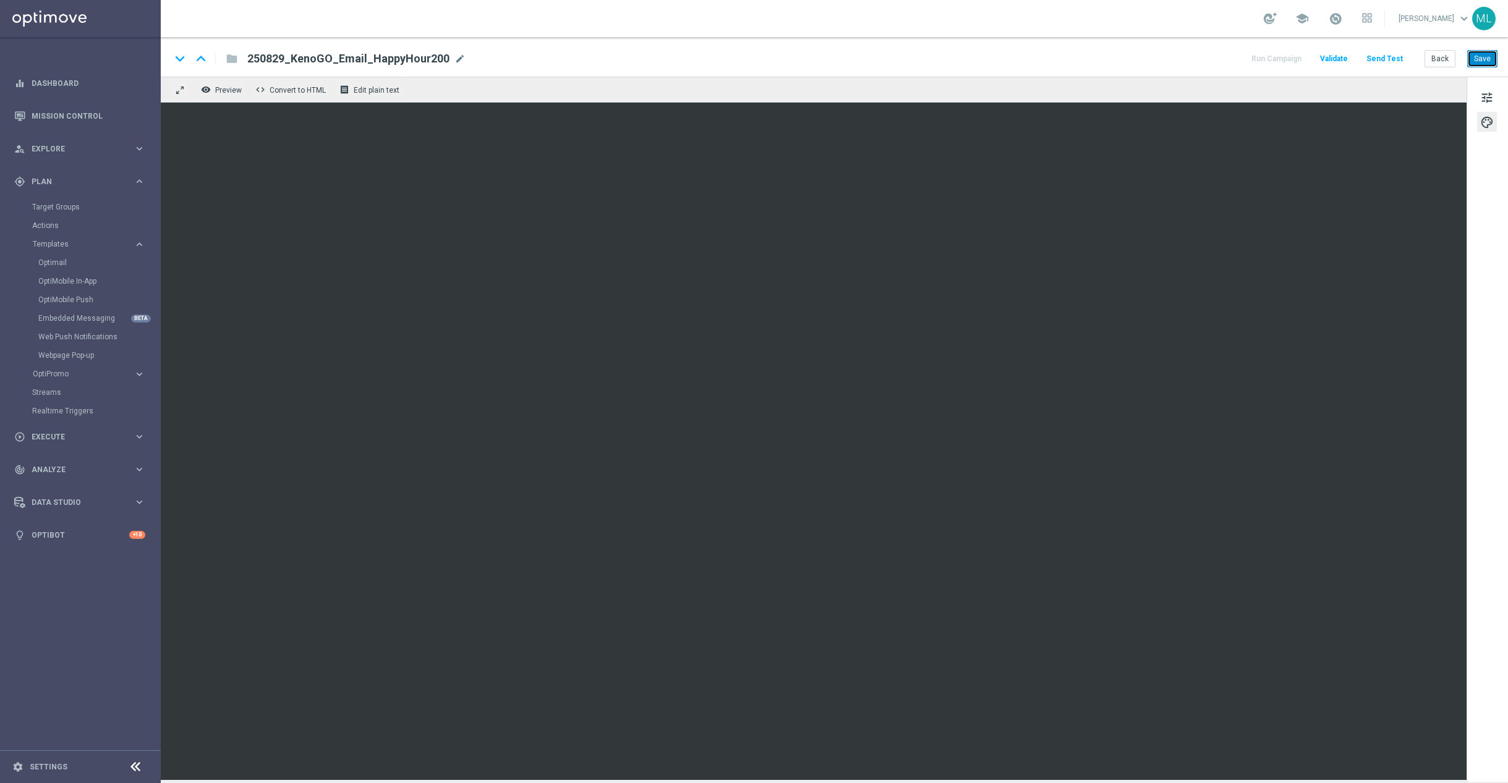
click at [1475, 62] on button "Save" at bounding box center [1482, 58] width 30 height 17
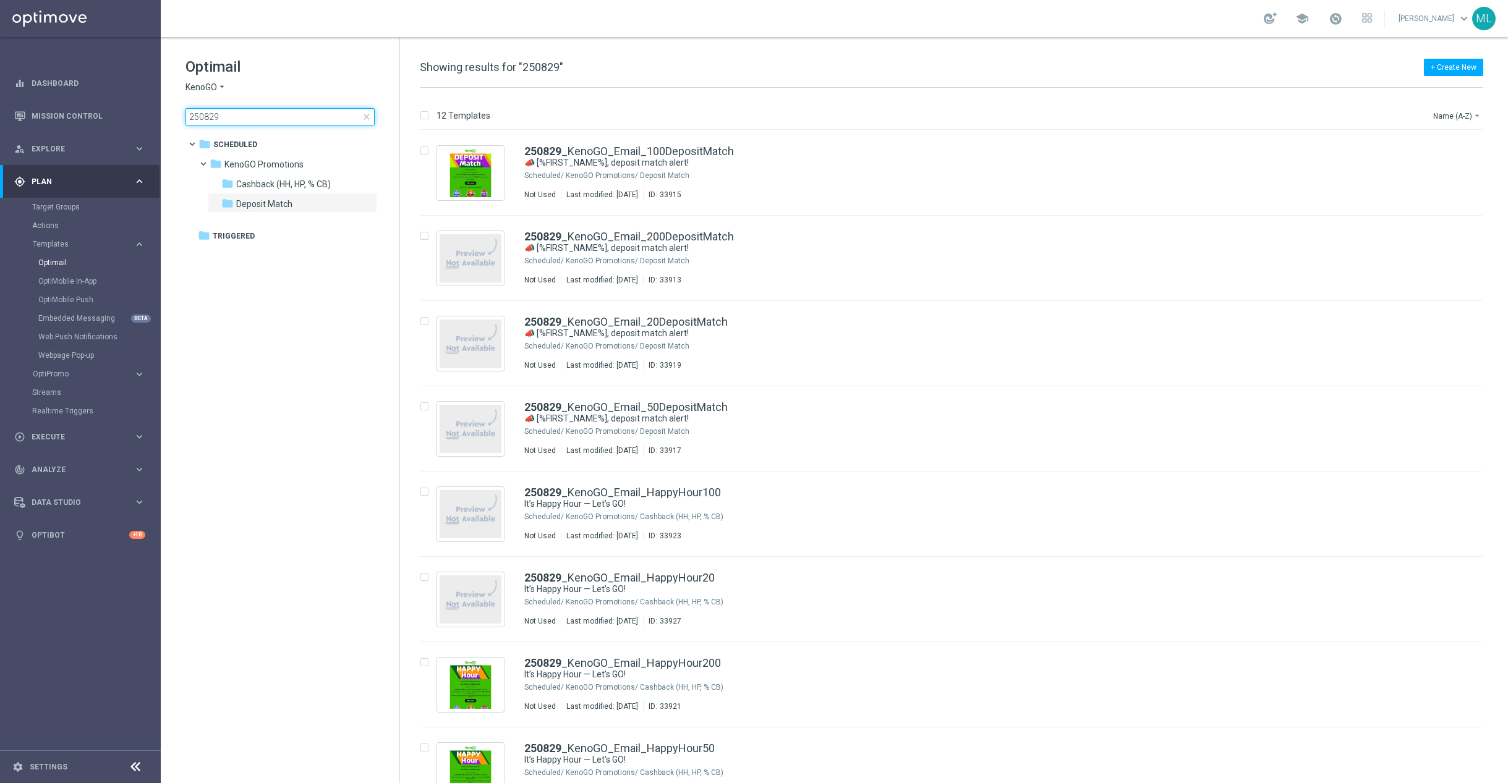
drag, startPoint x: 233, startPoint y: 117, endPoint x: 163, endPoint y: 112, distance: 69.5
click at [163, 112] on div "Optimail KenoGO arrow_drop_down × KenoGO 250829 close folder 1 Folder folder Sc…" at bounding box center [280, 122] width 239 height 170
type input "deposit"
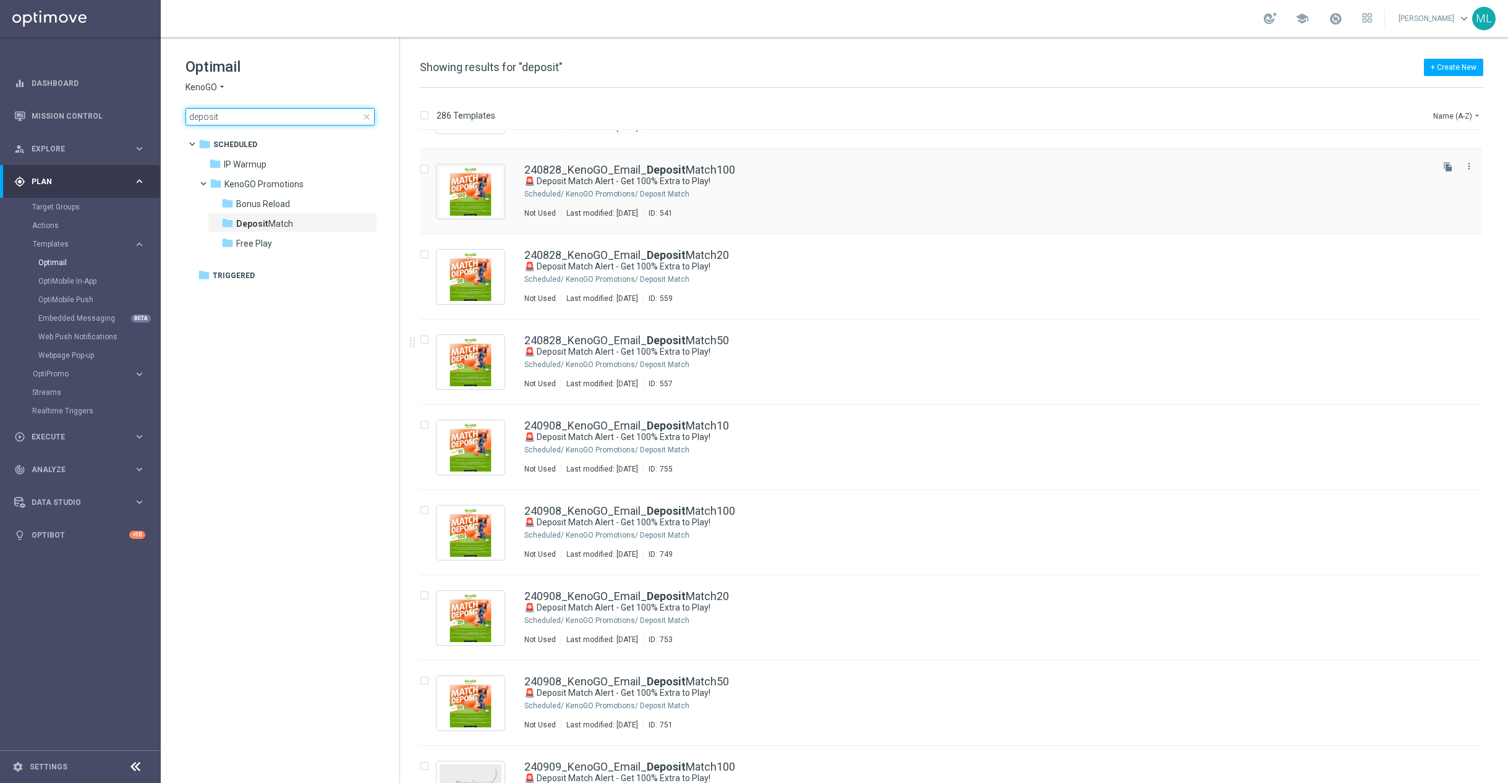
scroll to position [70, 0]
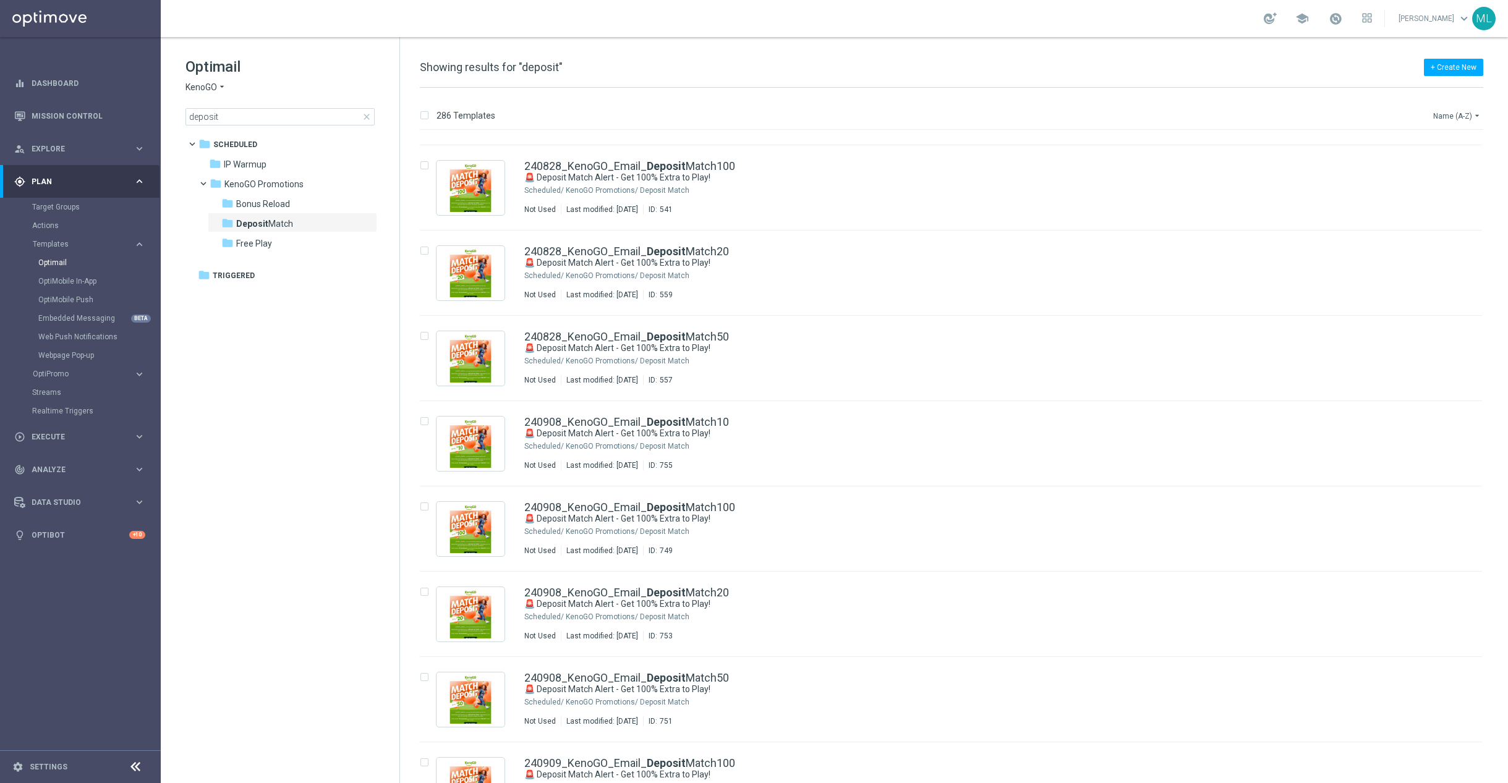
click at [1478, 116] on icon "arrow_drop_down" at bounding box center [1477, 116] width 10 height 10
click at [1454, 174] on span "Date Modified (Newest)" at bounding box center [1435, 171] width 83 height 9
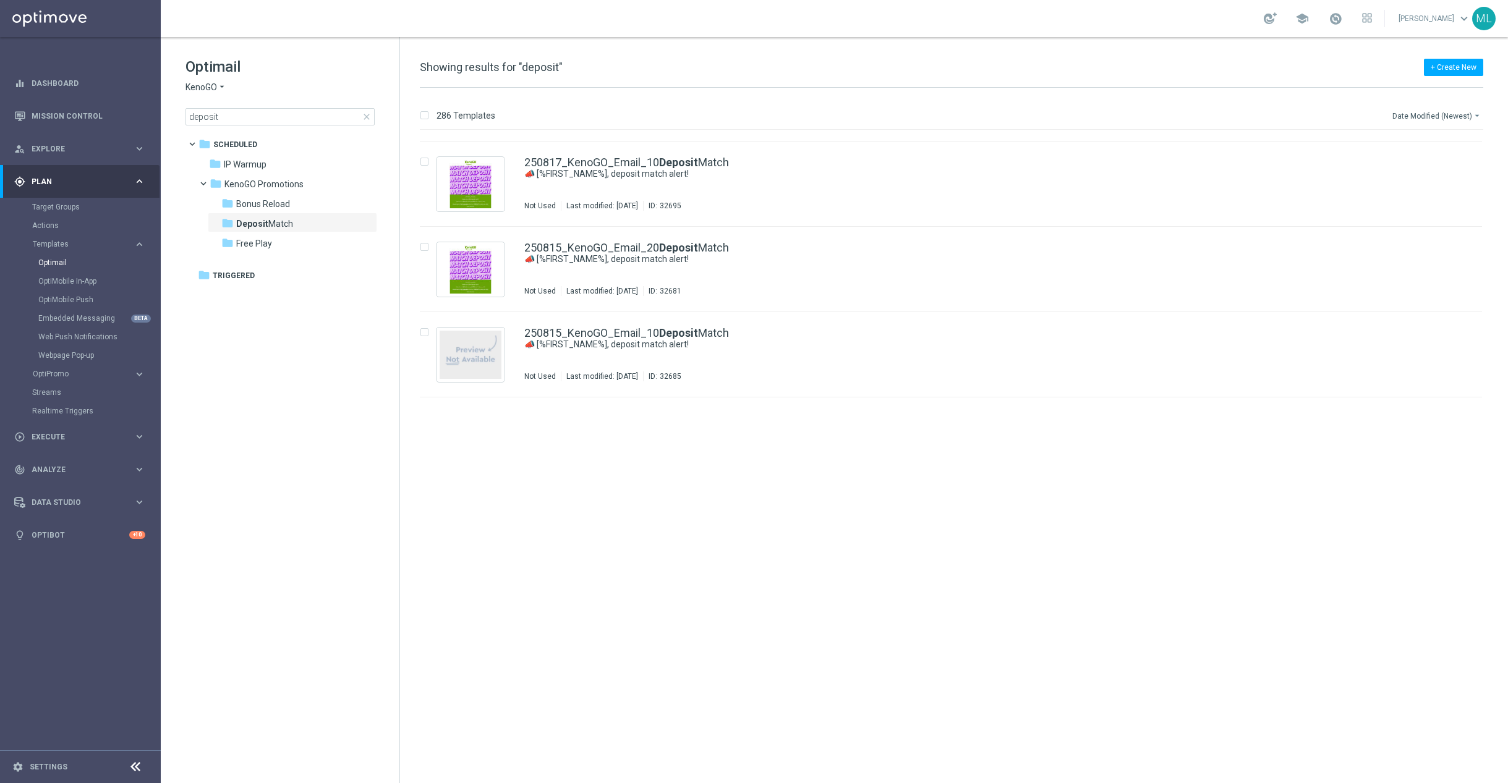
scroll to position [1139, 0]
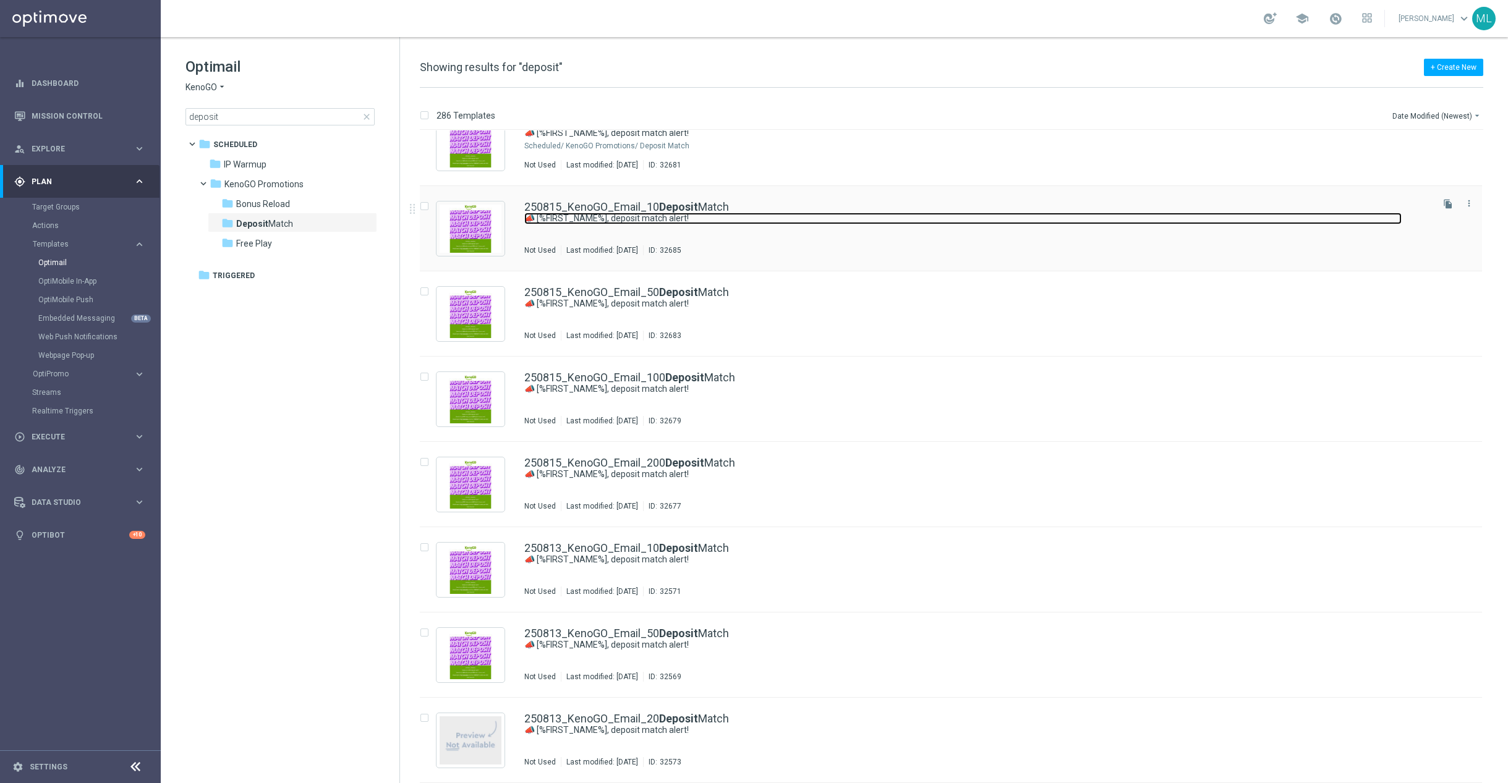
click at [698, 223] on link "📣 [%FIRST_NAME%], deposit match alert!" at bounding box center [962, 219] width 877 height 12
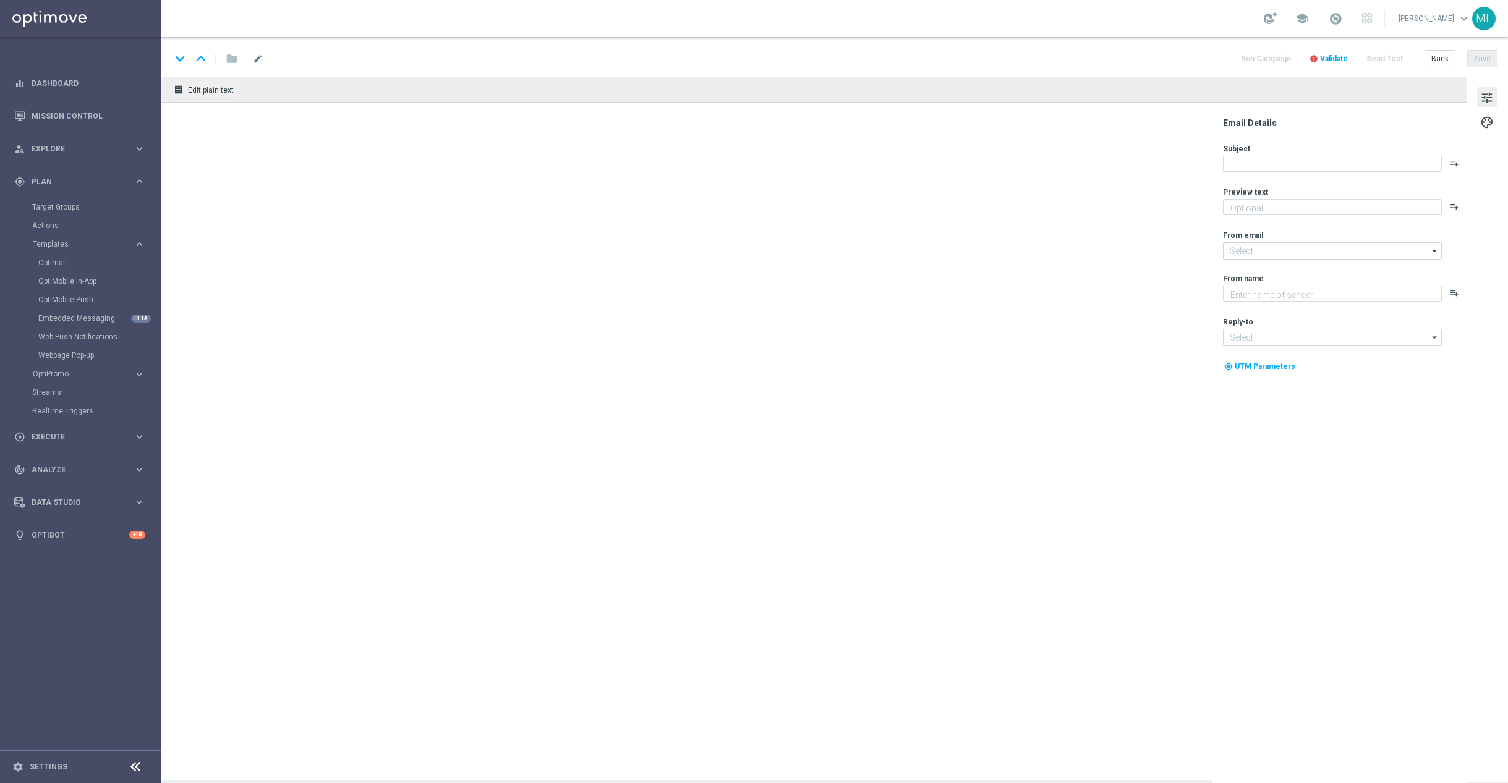
type textarea "Your turn to get matched!"
type input "[EMAIL_ADDRESS][DOMAIN_NAME]"
type textarea "KenoGO"
type input "[EMAIL_ADDRESS][DOMAIN_NAME]"
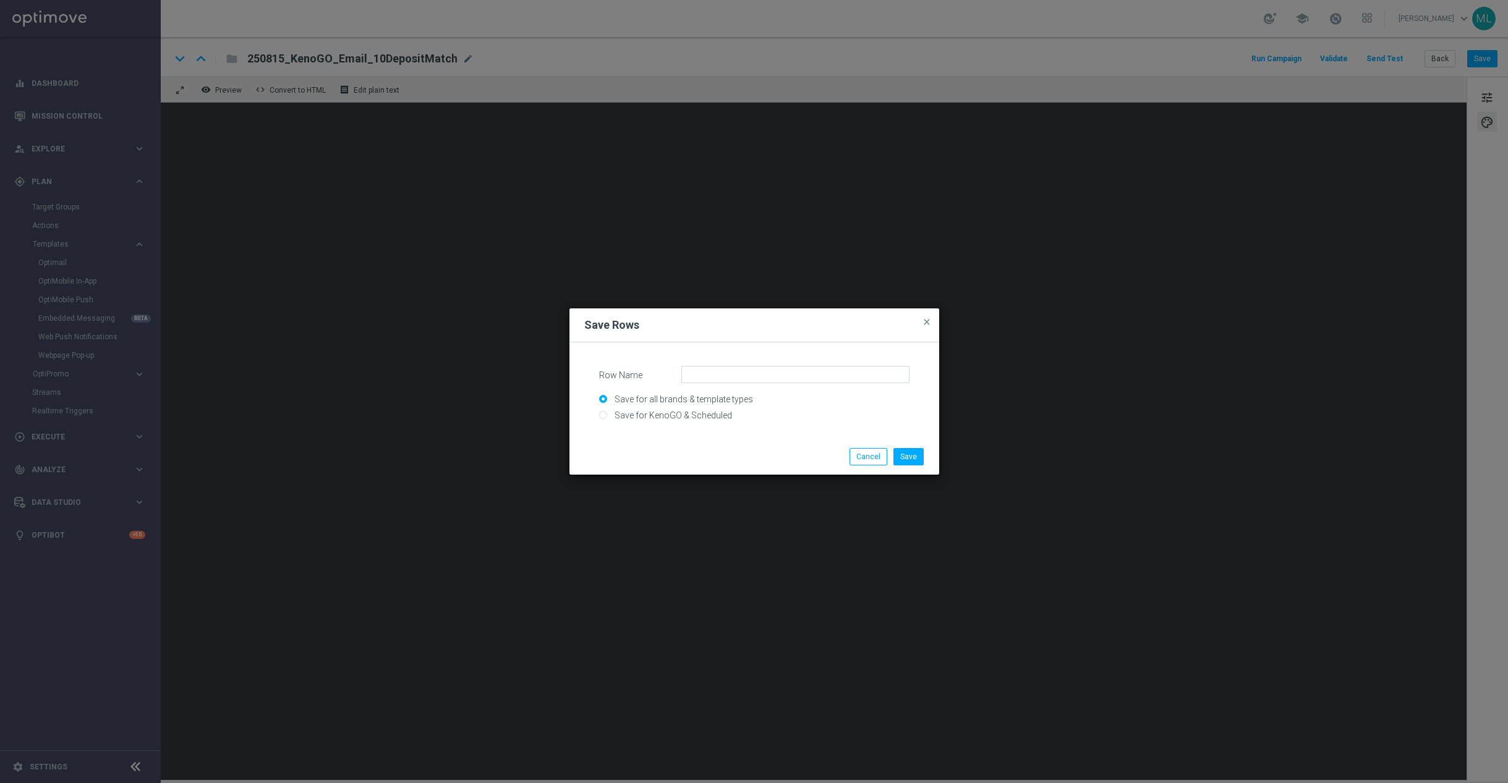
click at [652, 418] on input "Save for KenoGO & Scheduled" at bounding box center [754, 420] width 310 height 17
radio input "true"
click at [711, 375] on input "Row Name" at bounding box center [795, 374] width 228 height 17
type input "MM August Banner"
click at [915, 456] on button "Save" at bounding box center [909, 456] width 30 height 17
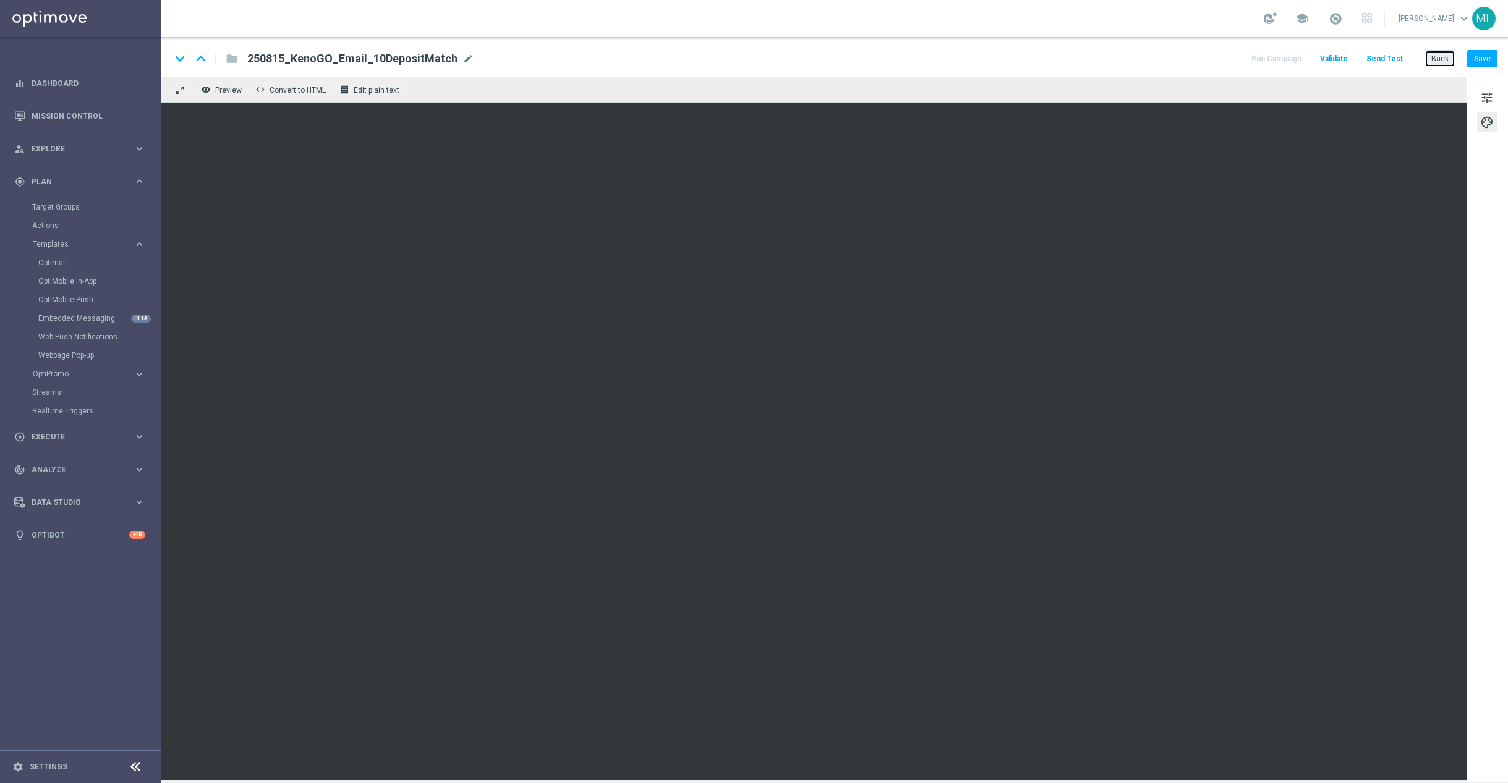
click at [1440, 58] on button "Back" at bounding box center [1440, 58] width 31 height 17
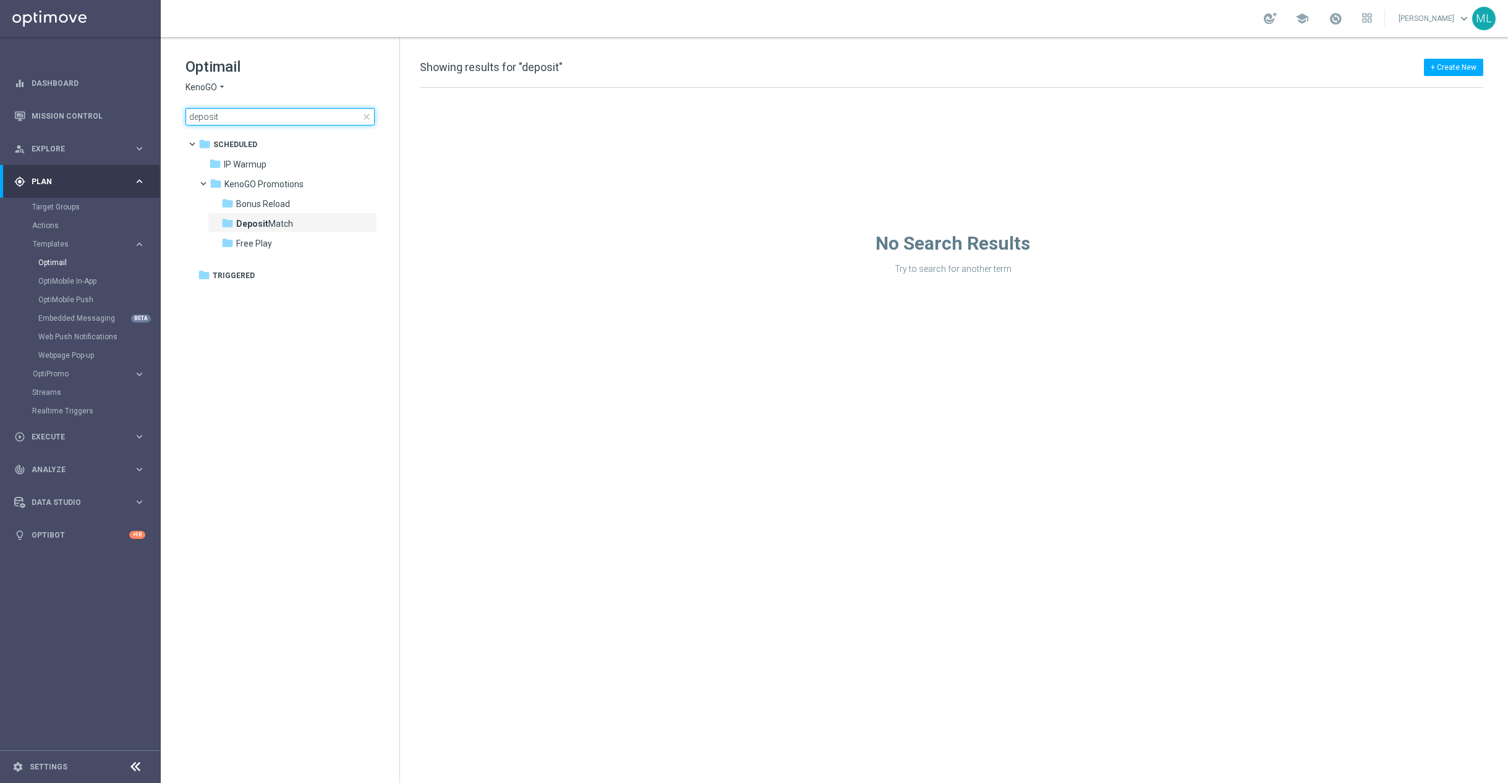
drag, startPoint x: 224, startPoint y: 118, endPoint x: 180, endPoint y: 115, distance: 44.0
click at [180, 115] on div "Optimail KenoGO arrow_drop_down × KenoGO deposit close folder 1 Folder folder S…" at bounding box center [280, 122] width 239 height 170
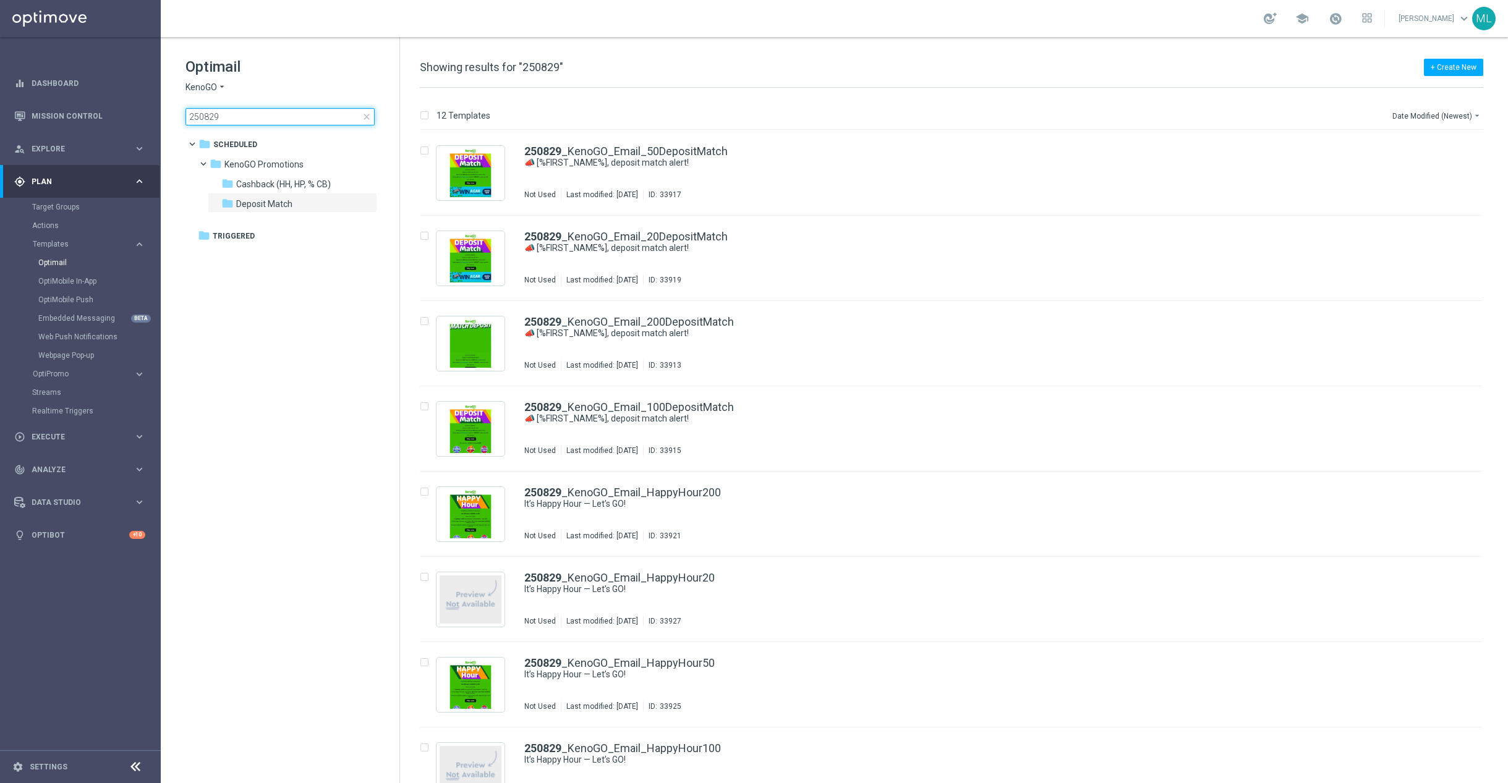
type input "250829"
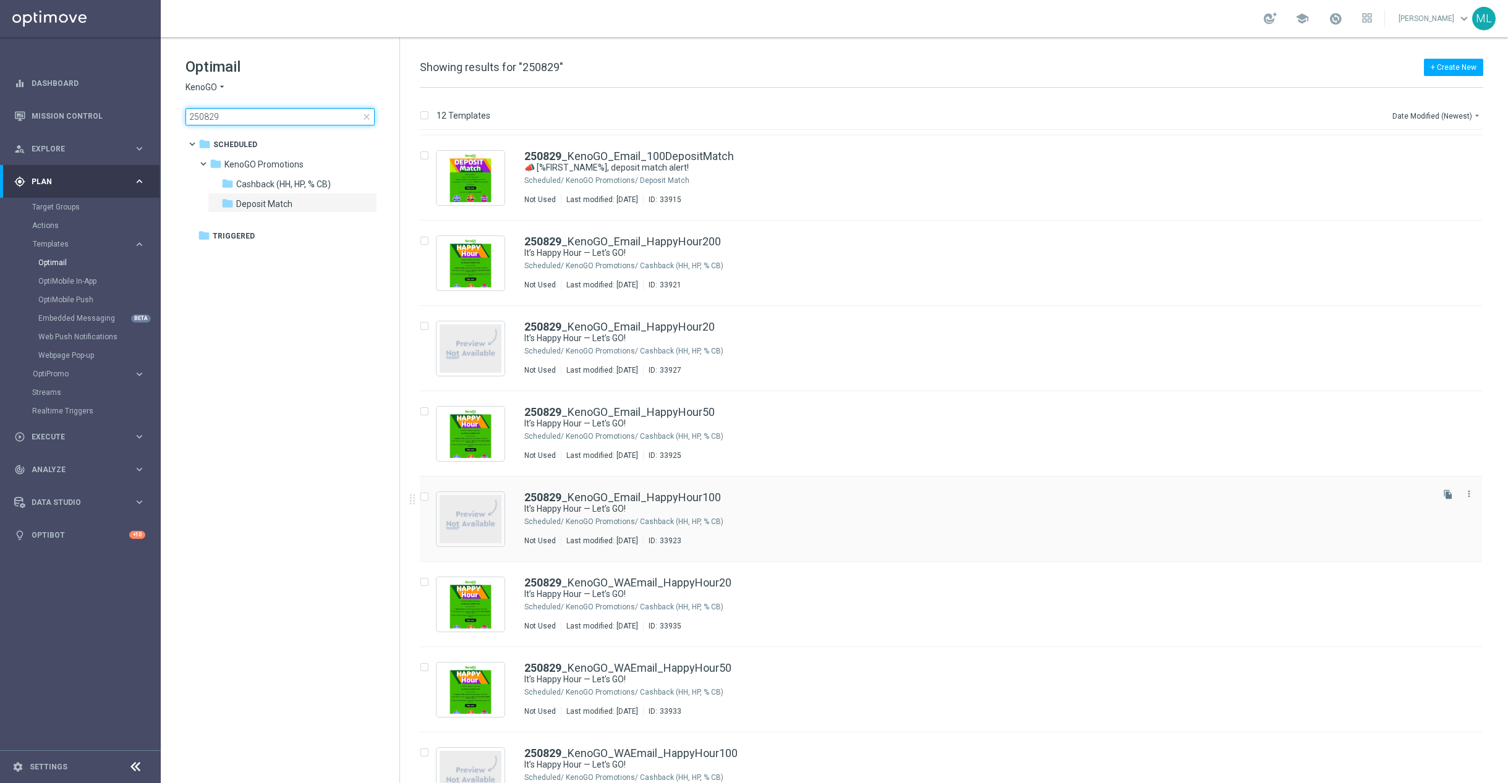
scroll to position [247, 0]
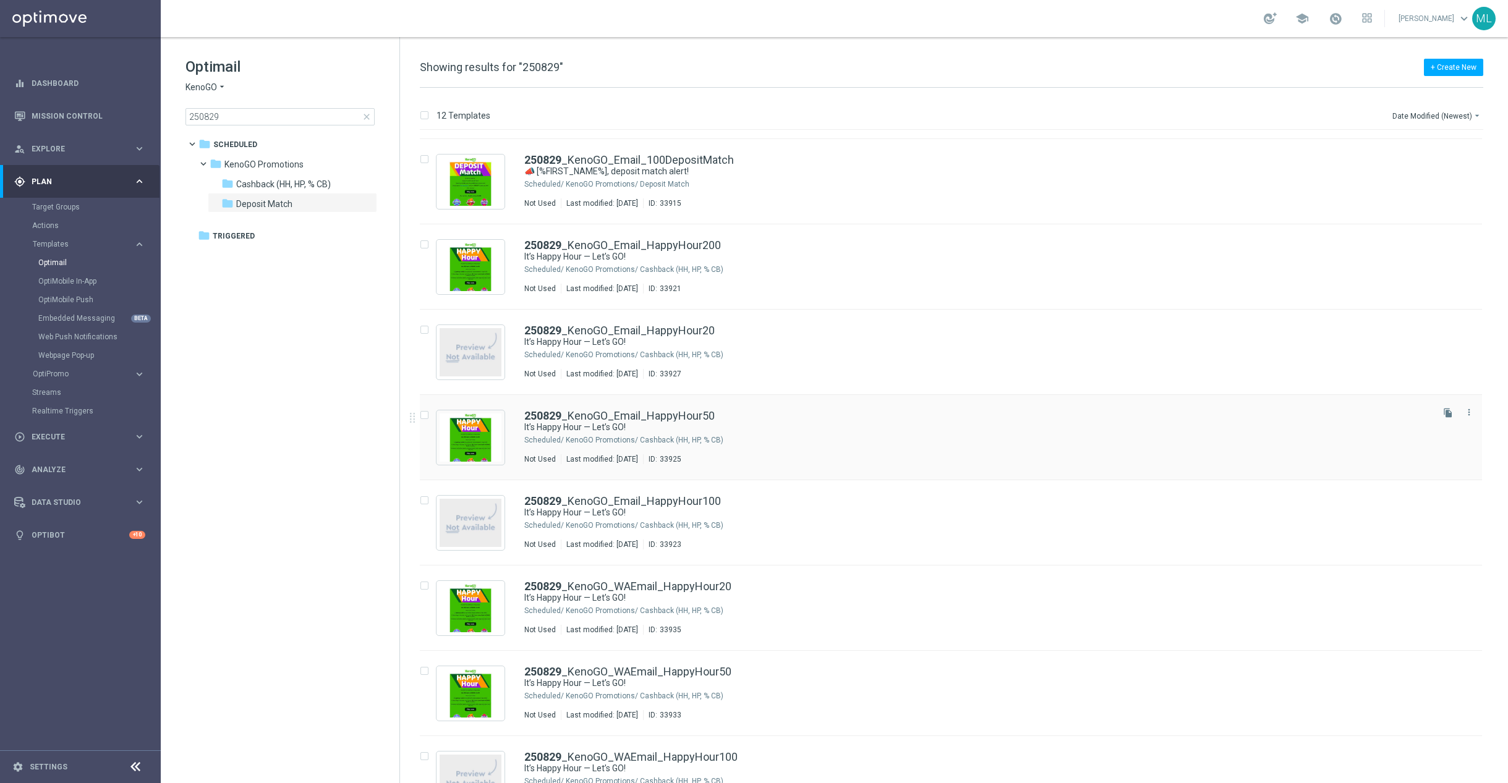
click at [781, 435] on div "KenoGO Promotions/ Cashback (HH, HP, % CB)" at bounding box center [998, 440] width 864 height 10
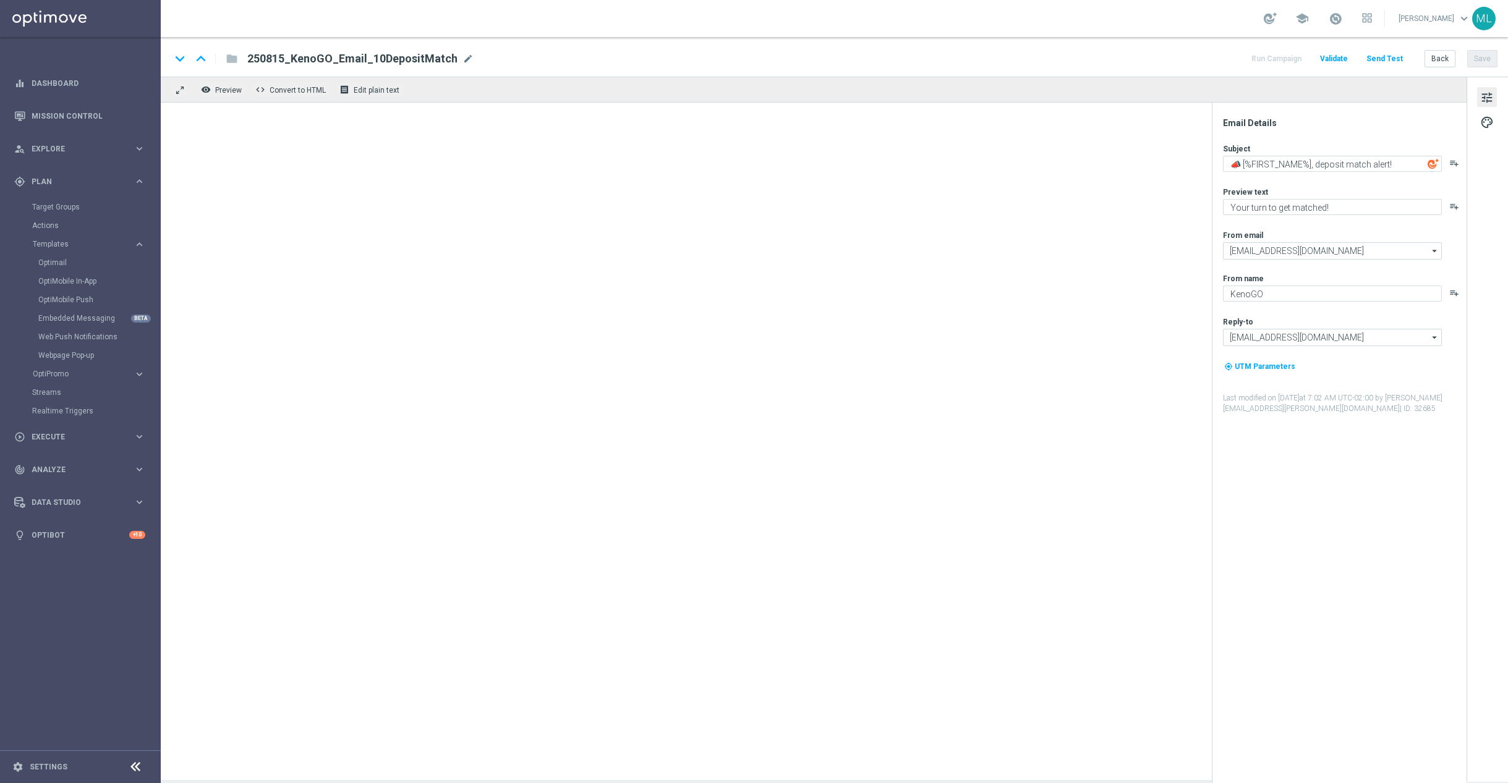
type textarea "It’s Happy Hour — Let’s GO!"
type textarea "Get 50% back in BONUS CASH!"
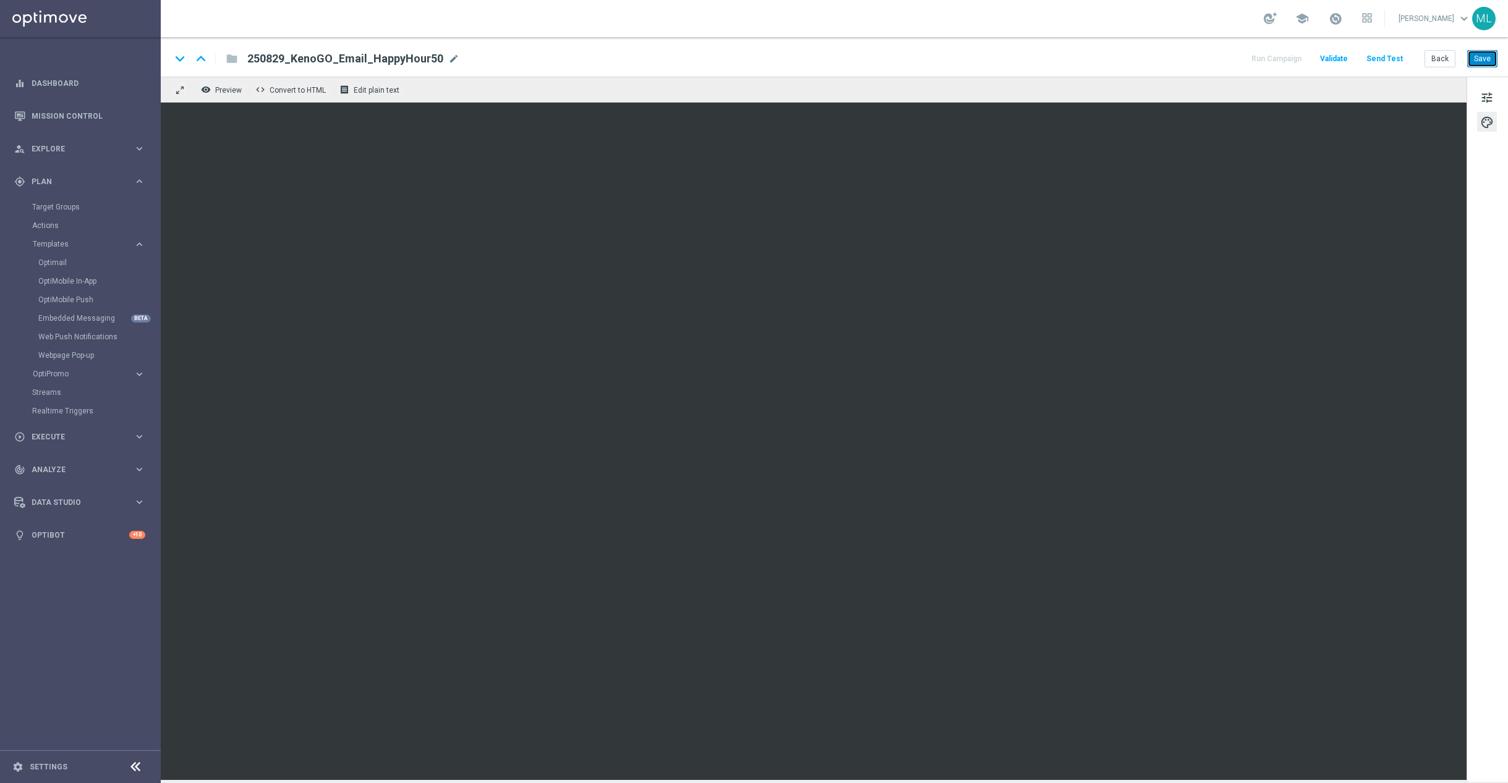
click at [1491, 58] on button "Save" at bounding box center [1482, 58] width 30 height 17
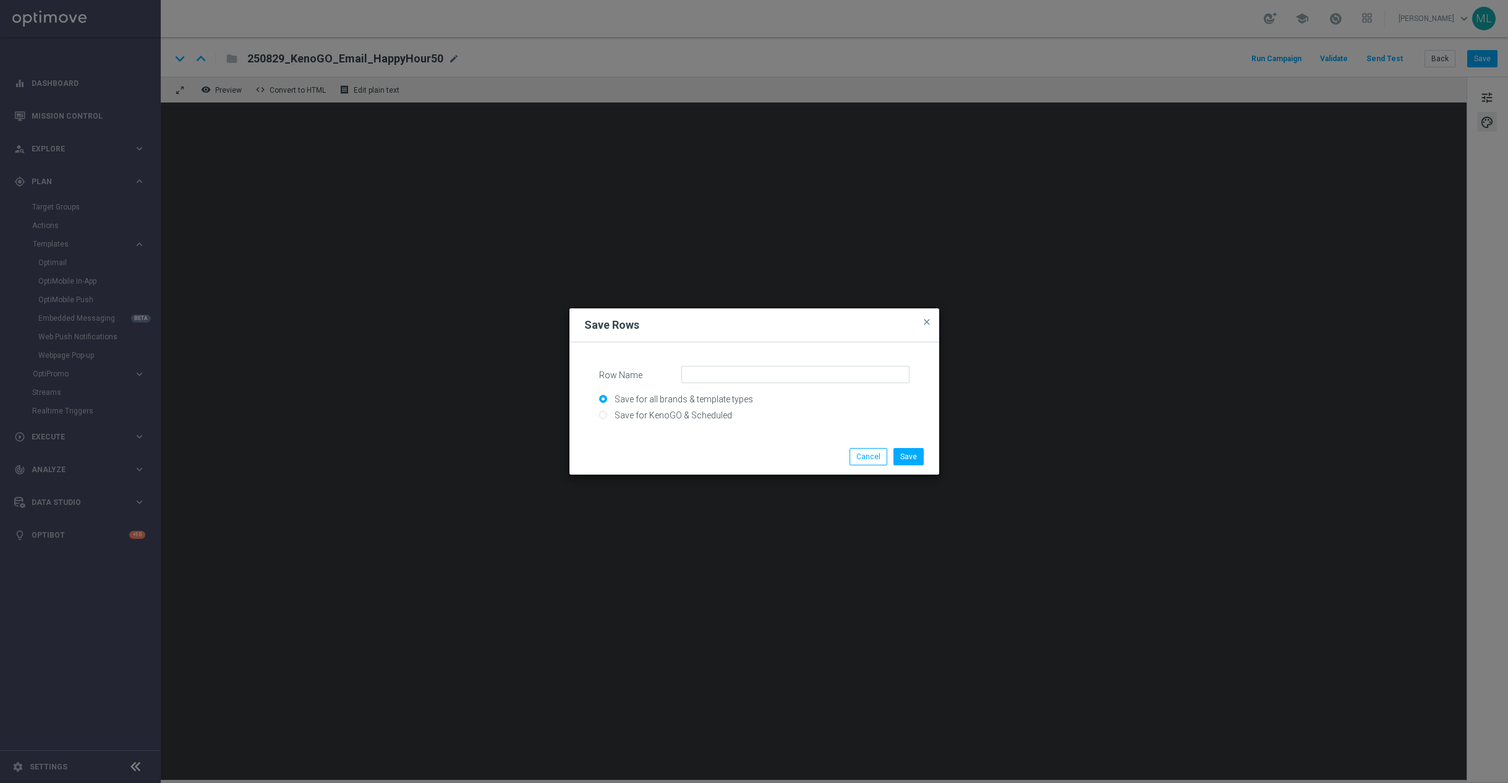
drag, startPoint x: 637, startPoint y: 414, endPoint x: 691, endPoint y: 390, distance: 59.5
click at [639, 412] on input "Save for KenoGO & Scheduled" at bounding box center [754, 420] width 310 height 17
radio input "true"
click at [737, 377] on input "Row Name" at bounding box center [795, 374] width 228 height 17
type input "Header games"
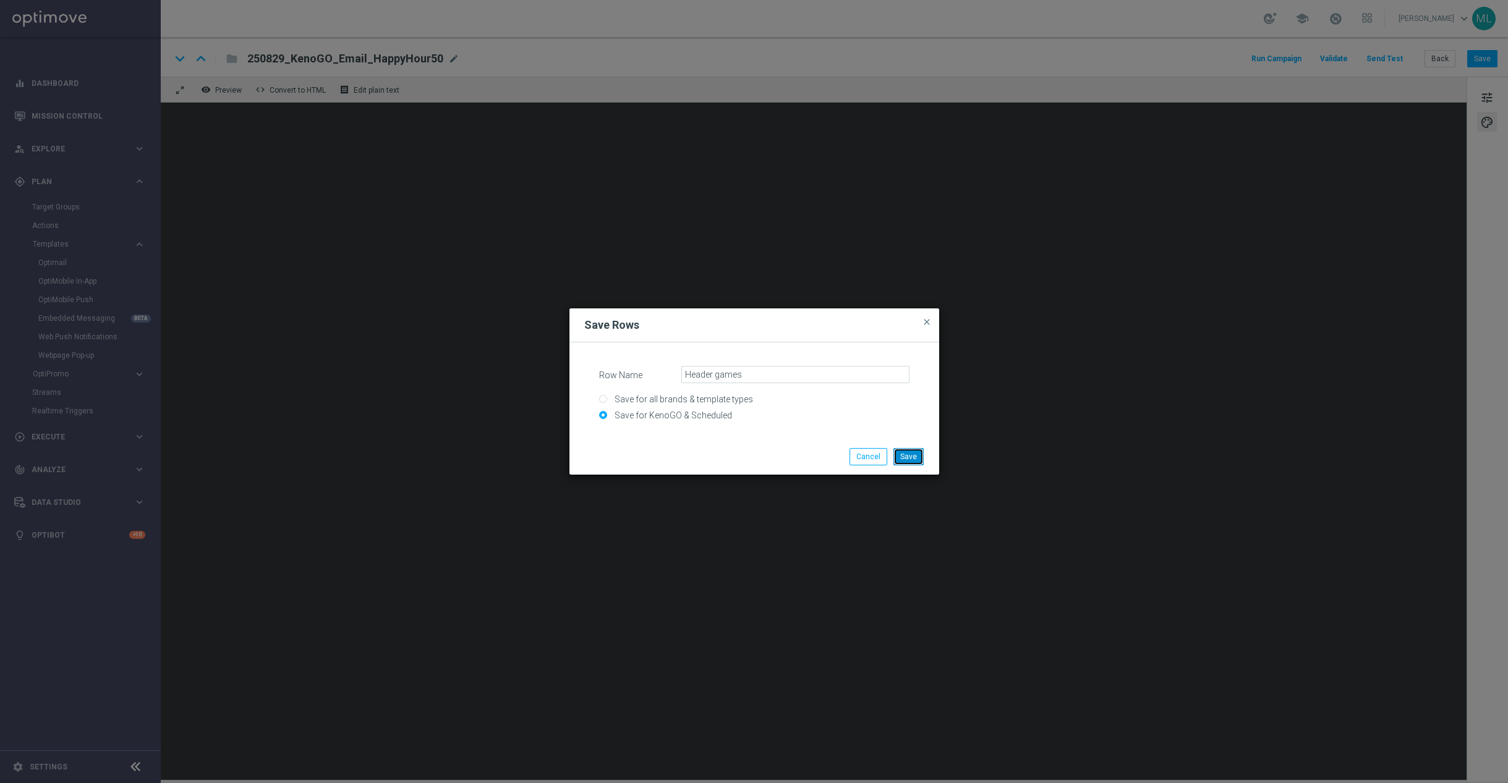
click at [914, 454] on button "Save" at bounding box center [909, 456] width 30 height 17
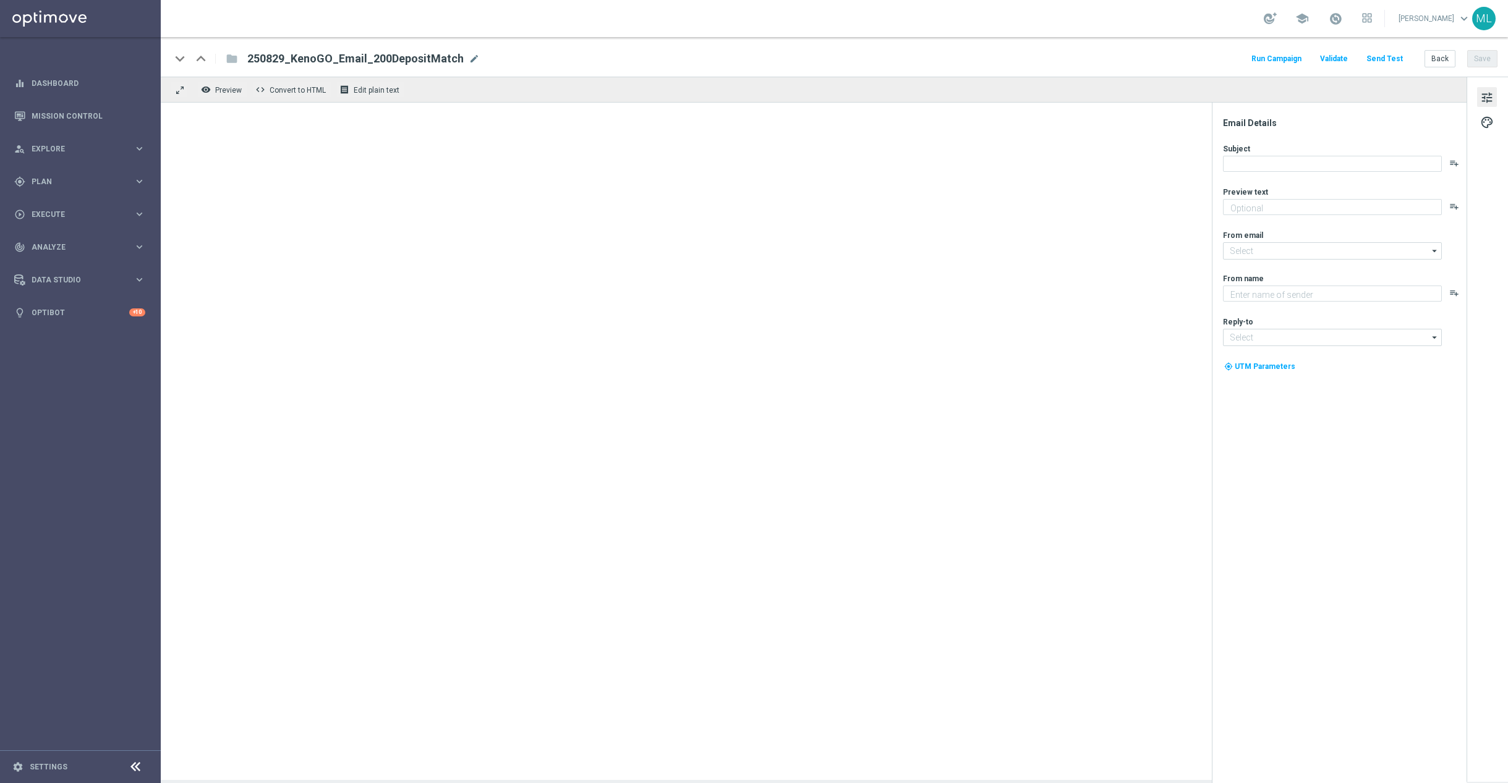
type textarea "Your turn to get matched!"
type input "[EMAIL_ADDRESS][DOMAIN_NAME]"
type textarea "KenoGO"
type input "[EMAIL_ADDRESS][DOMAIN_NAME]"
click at [1445, 62] on button "Back" at bounding box center [1440, 58] width 31 height 17
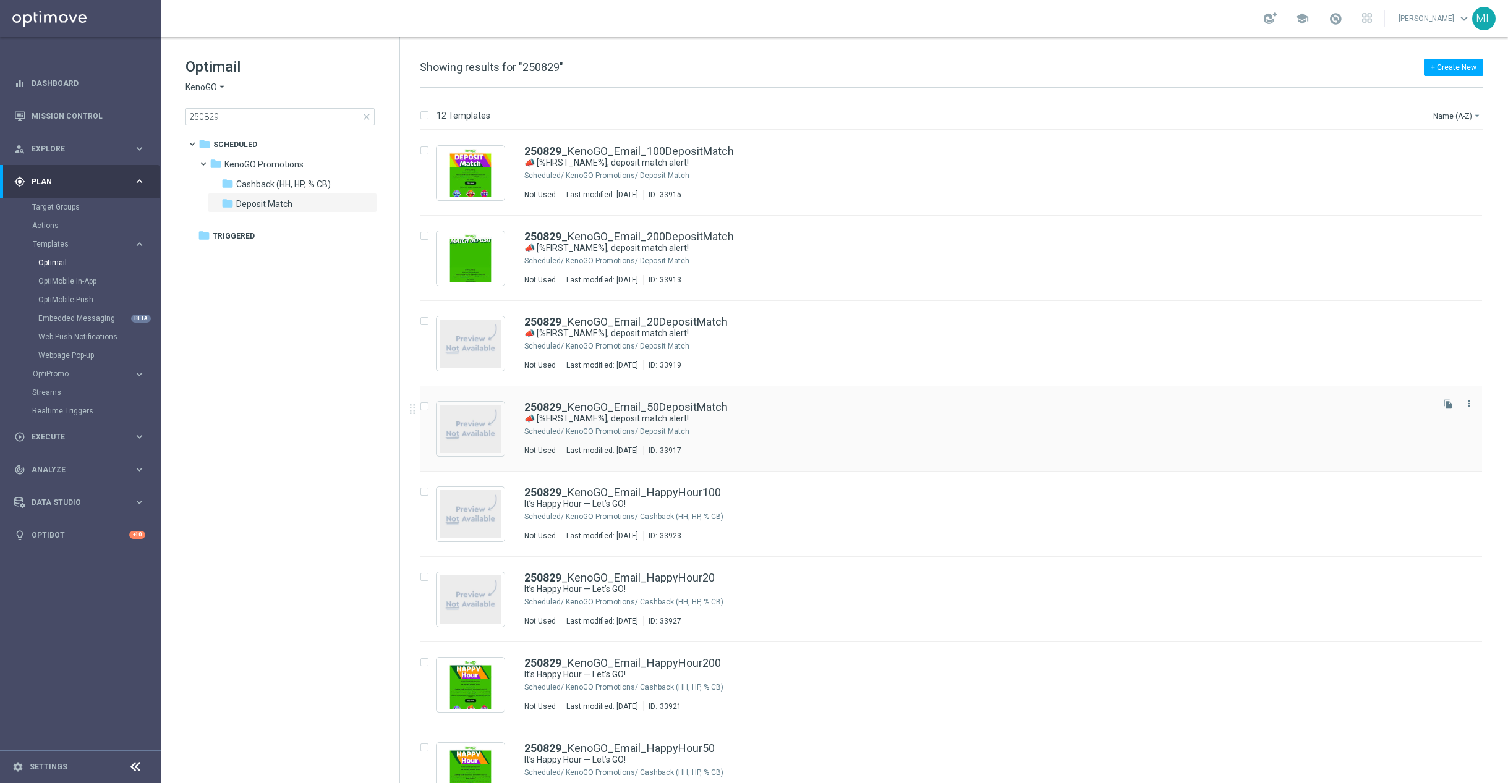
click at [820, 427] on div "KenoGO Promotions/ Deposit Match" at bounding box center [998, 432] width 864 height 10
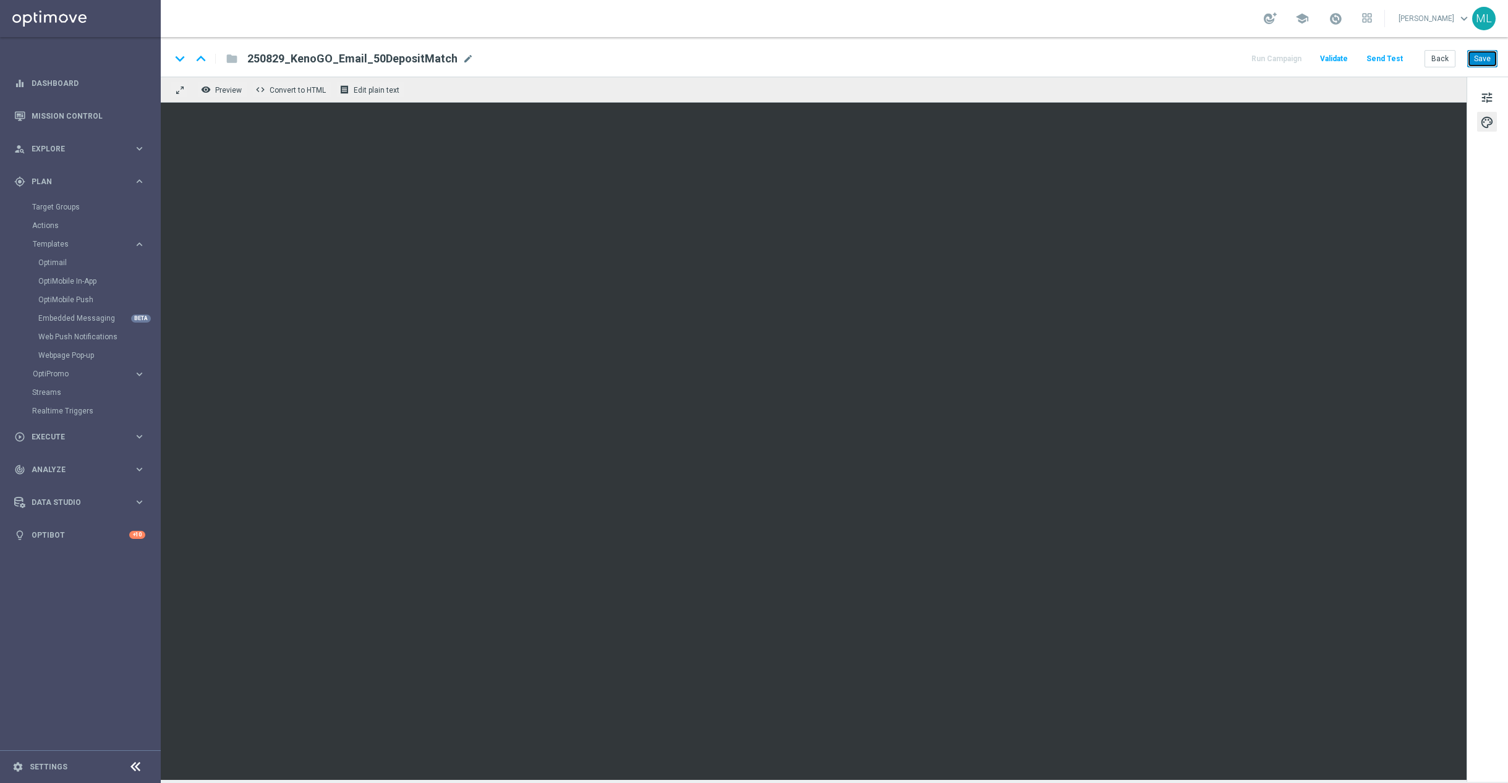
click at [1477, 57] on button "Save" at bounding box center [1482, 58] width 30 height 17
click at [1441, 58] on button "Back" at bounding box center [1440, 58] width 31 height 17
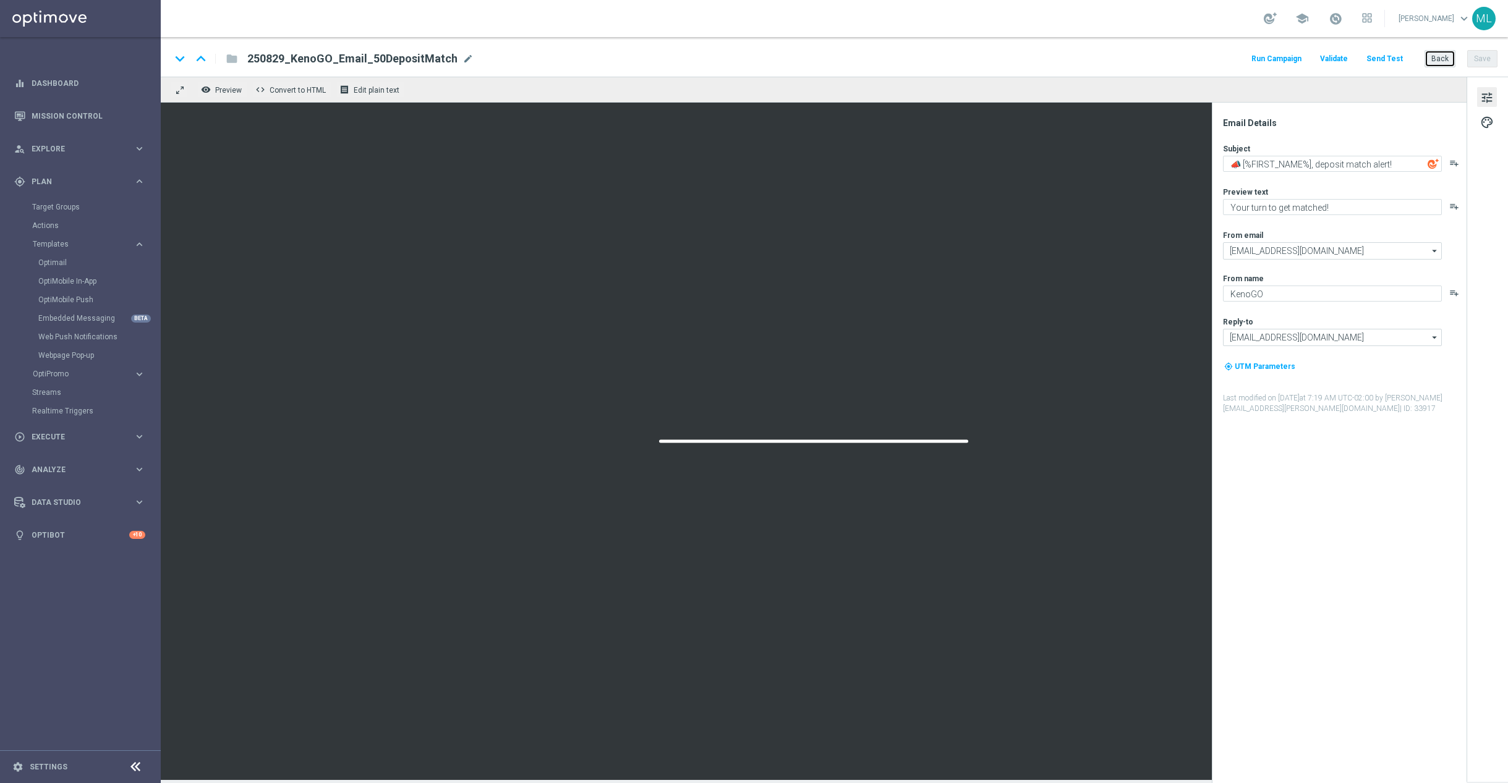
click at [1436, 62] on button "Back" at bounding box center [1440, 58] width 31 height 17
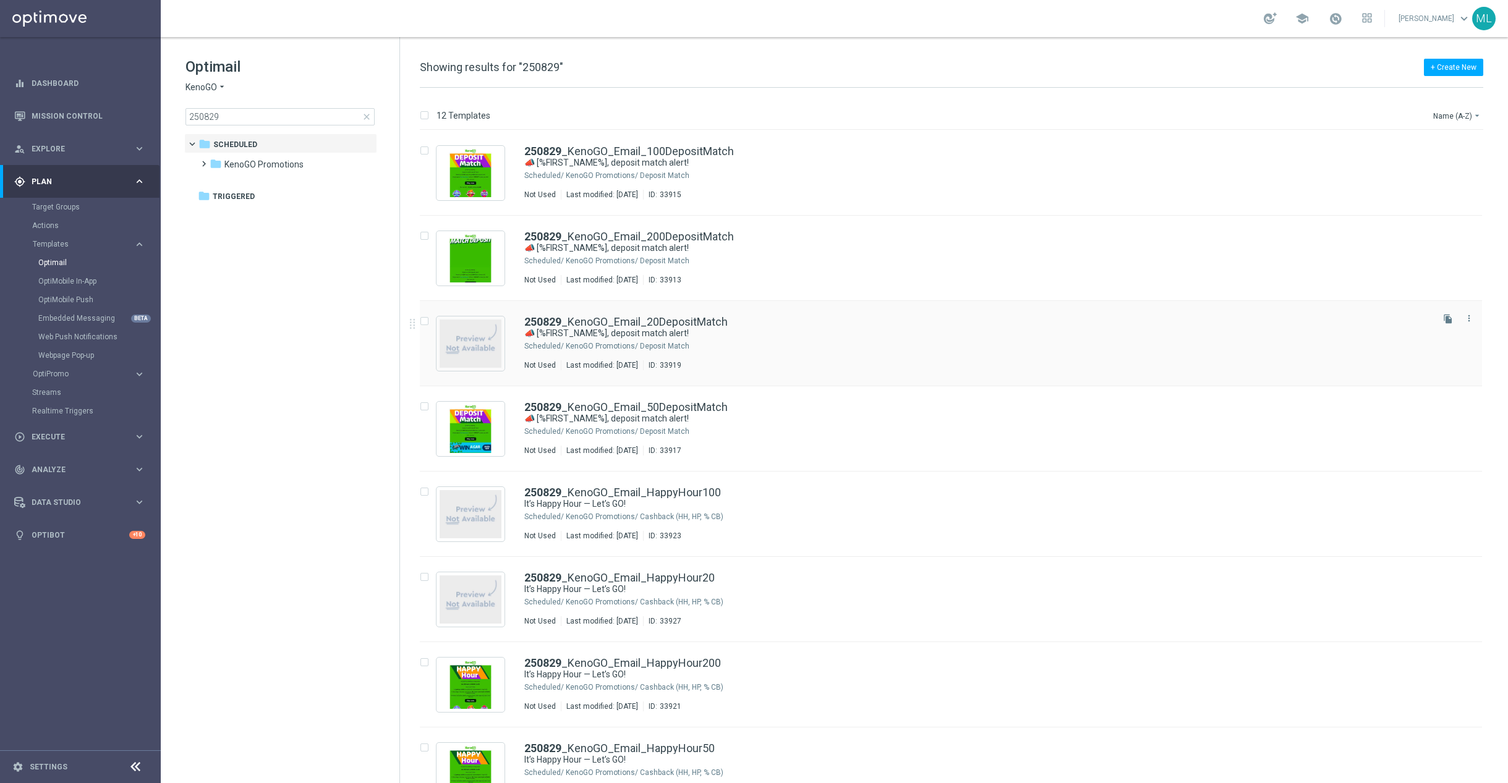
click at [814, 341] on div "KenoGO Promotions/ Deposit Match" at bounding box center [998, 346] width 864 height 10
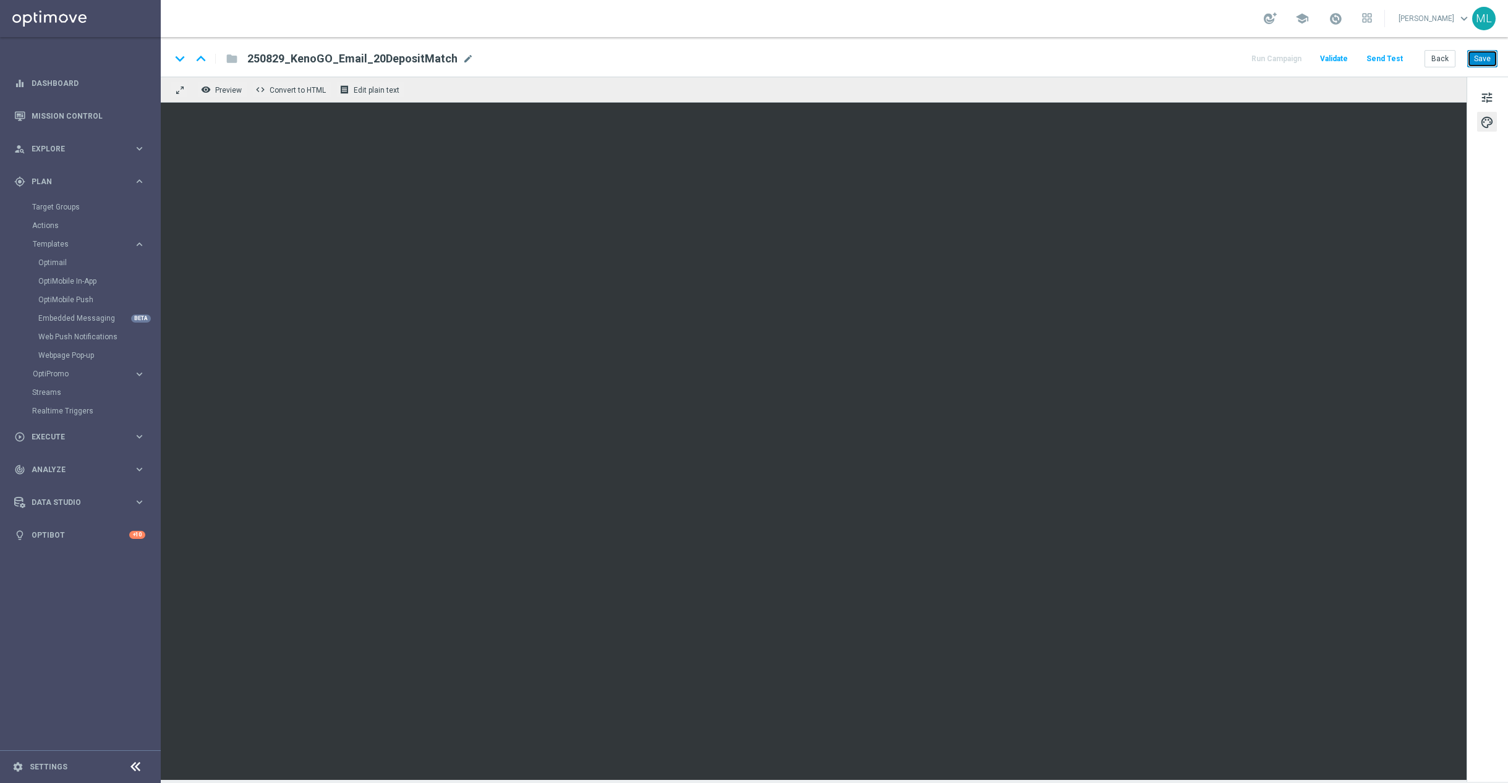
click at [1485, 57] on button "Save" at bounding box center [1482, 58] width 30 height 17
click at [1433, 57] on button "Back" at bounding box center [1440, 58] width 31 height 17
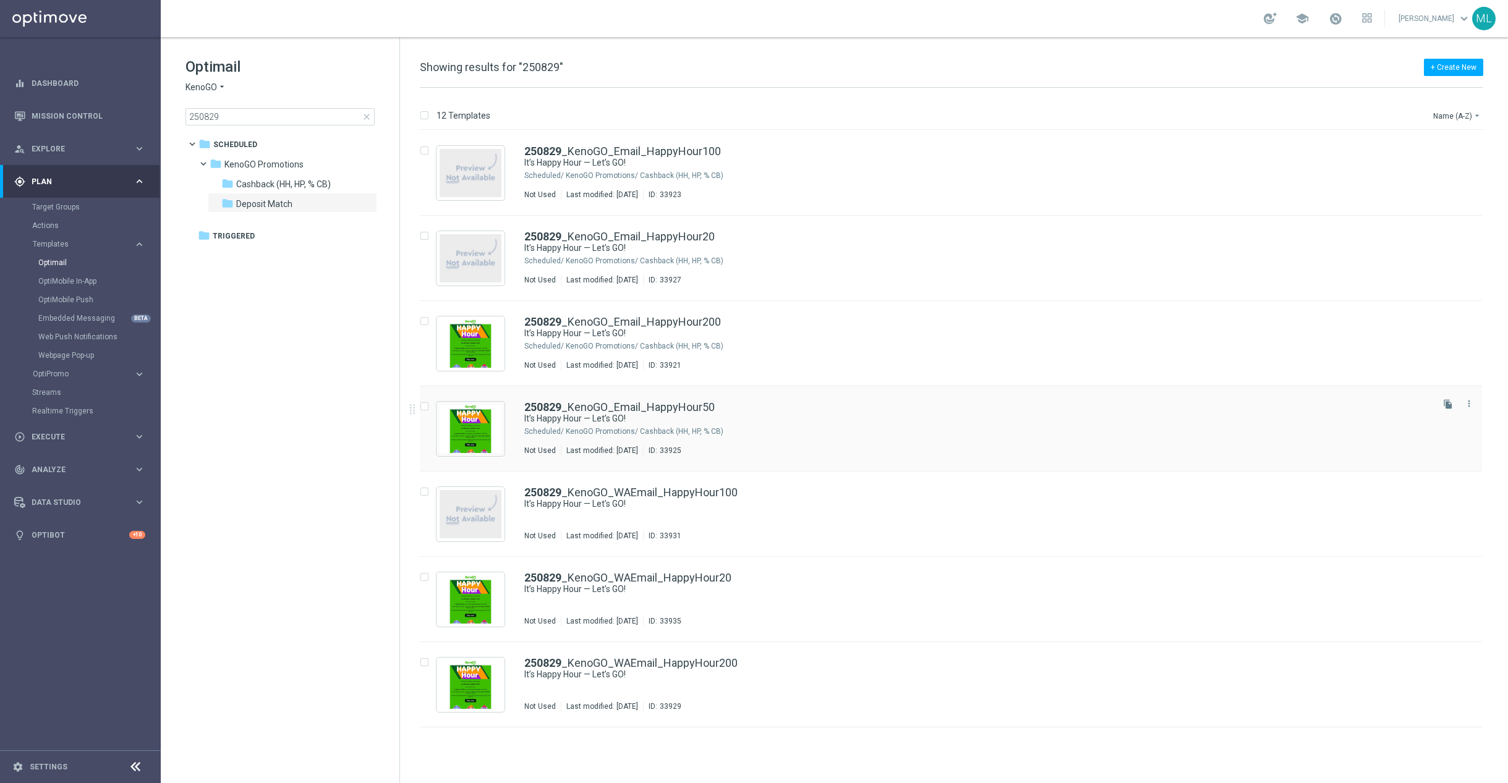
scroll to position [346, 0]
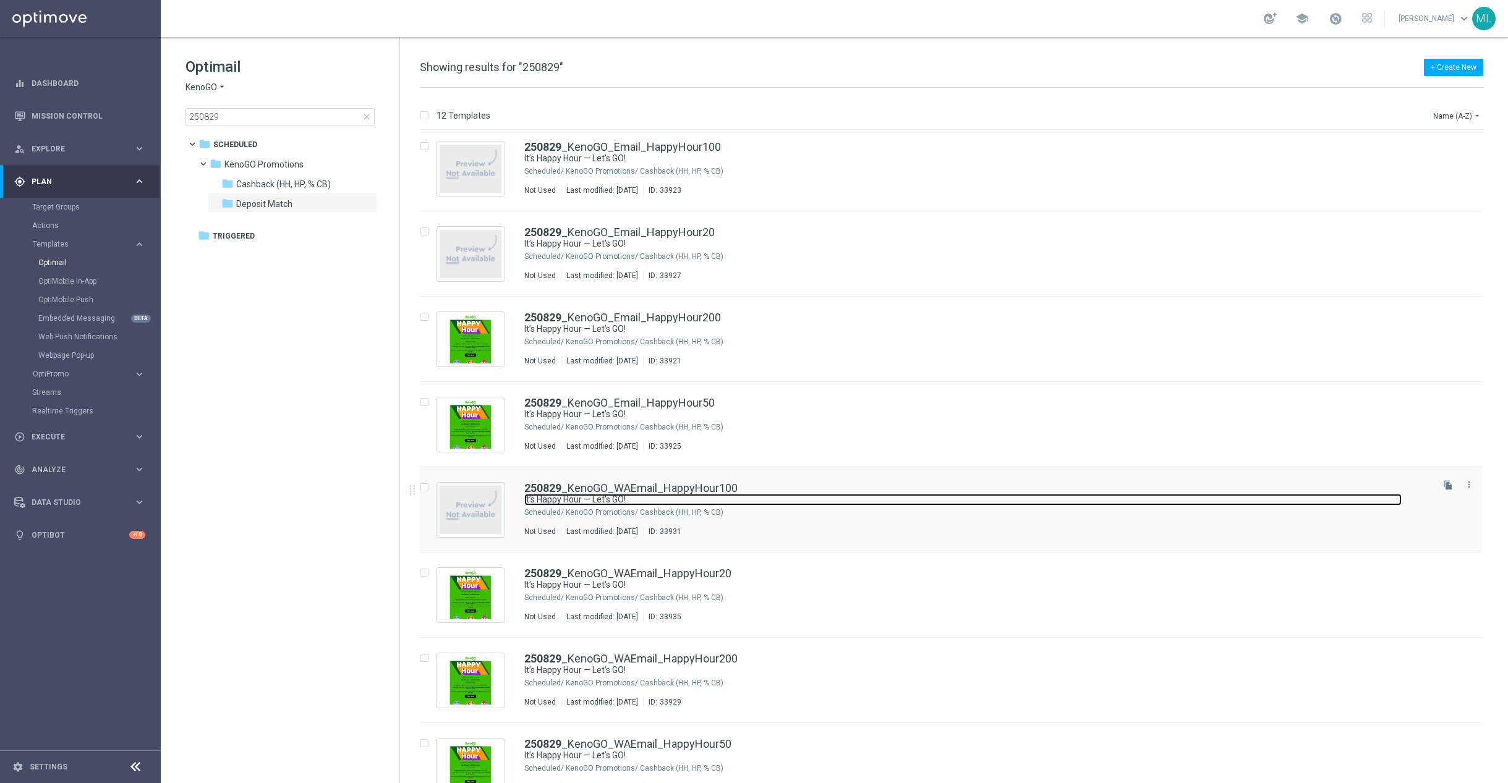
click at [745, 503] on link "It’s Happy Hour — Let’s GO!" at bounding box center [962, 500] width 877 height 12
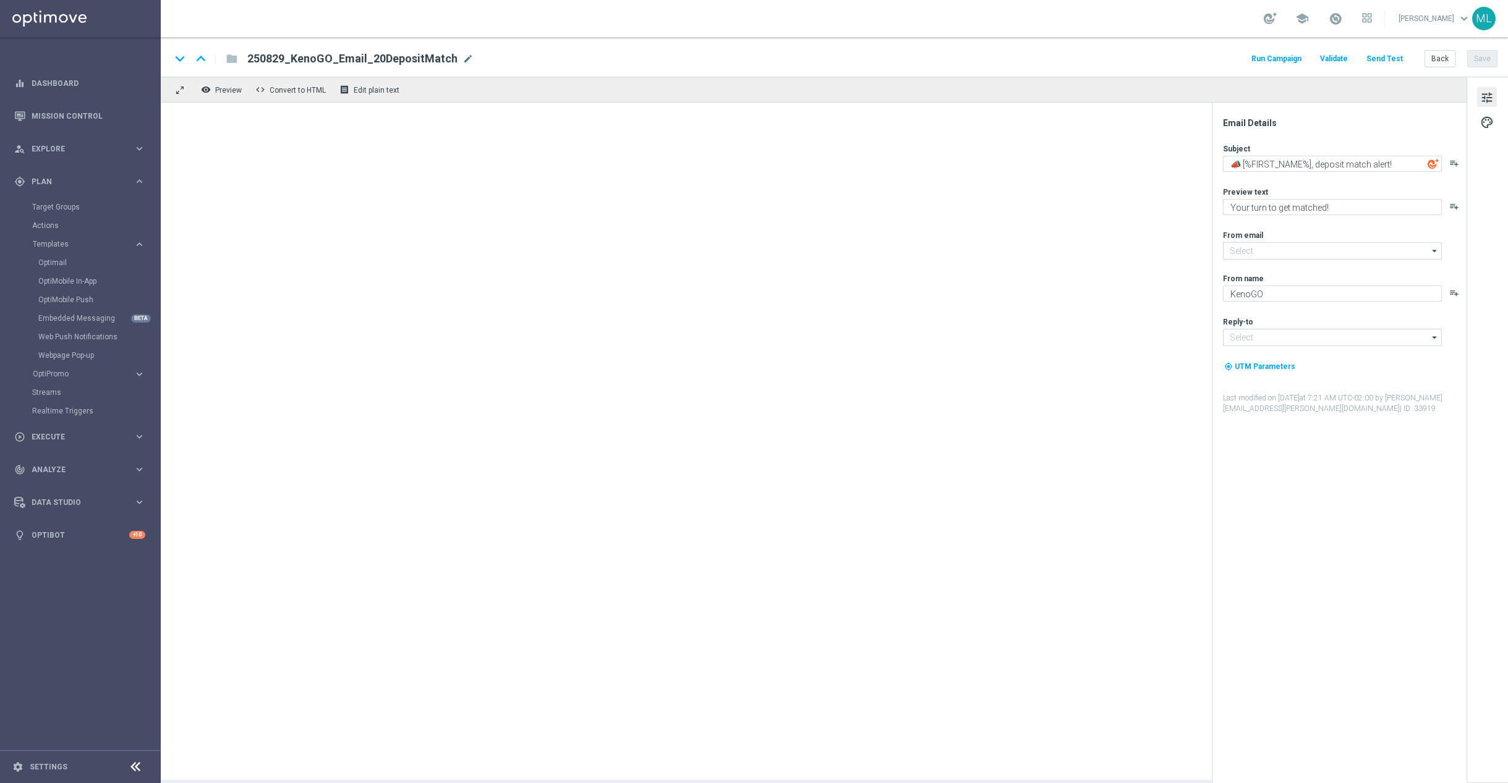
type input "[EMAIL_ADDRESS][DOMAIN_NAME]"
type textarea "It’s Happy Hour — Let’s GO!"
type textarea "Get 50% back in BONUS CASH!"
click at [1444, 60] on button "Back" at bounding box center [1440, 58] width 31 height 17
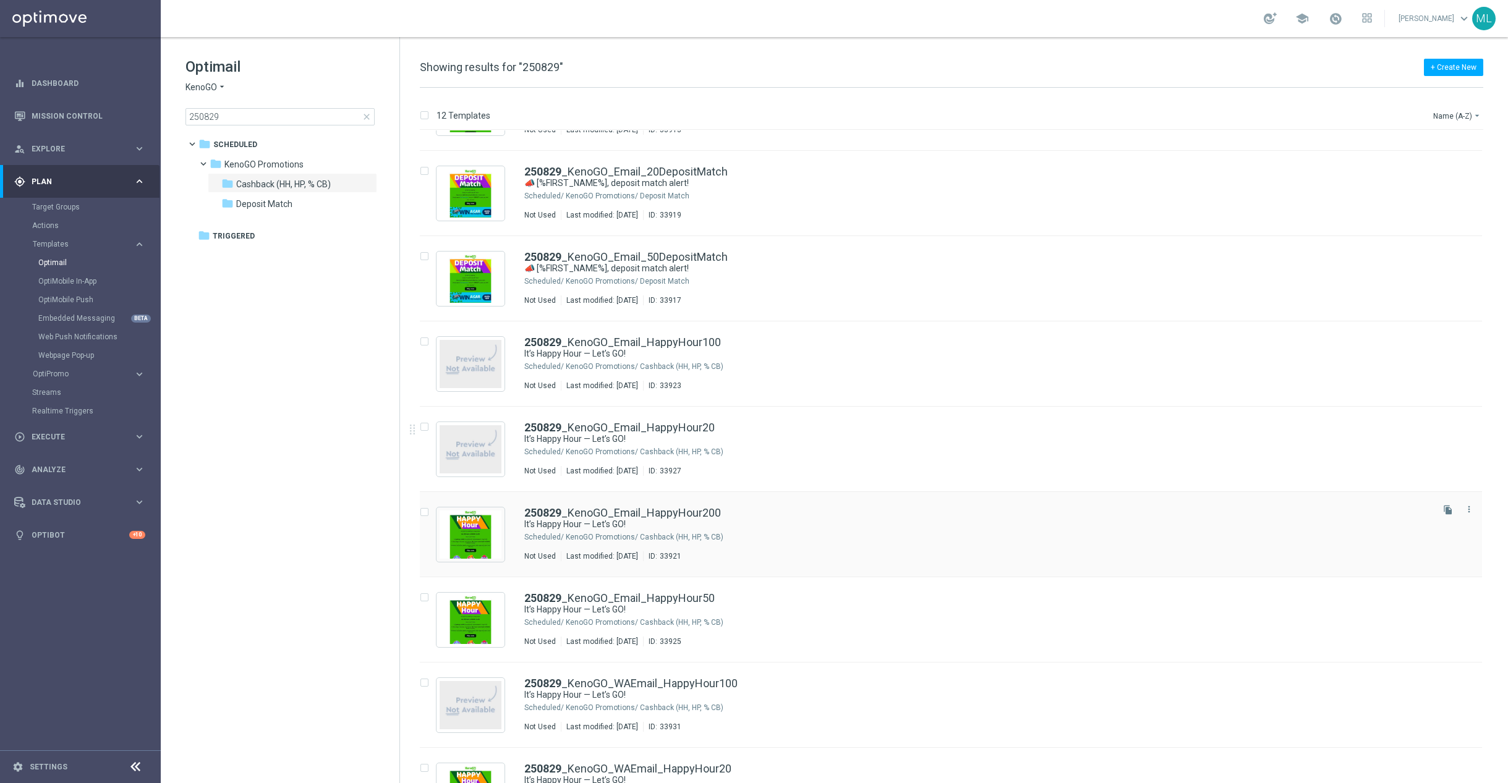
scroll to position [156, 0]
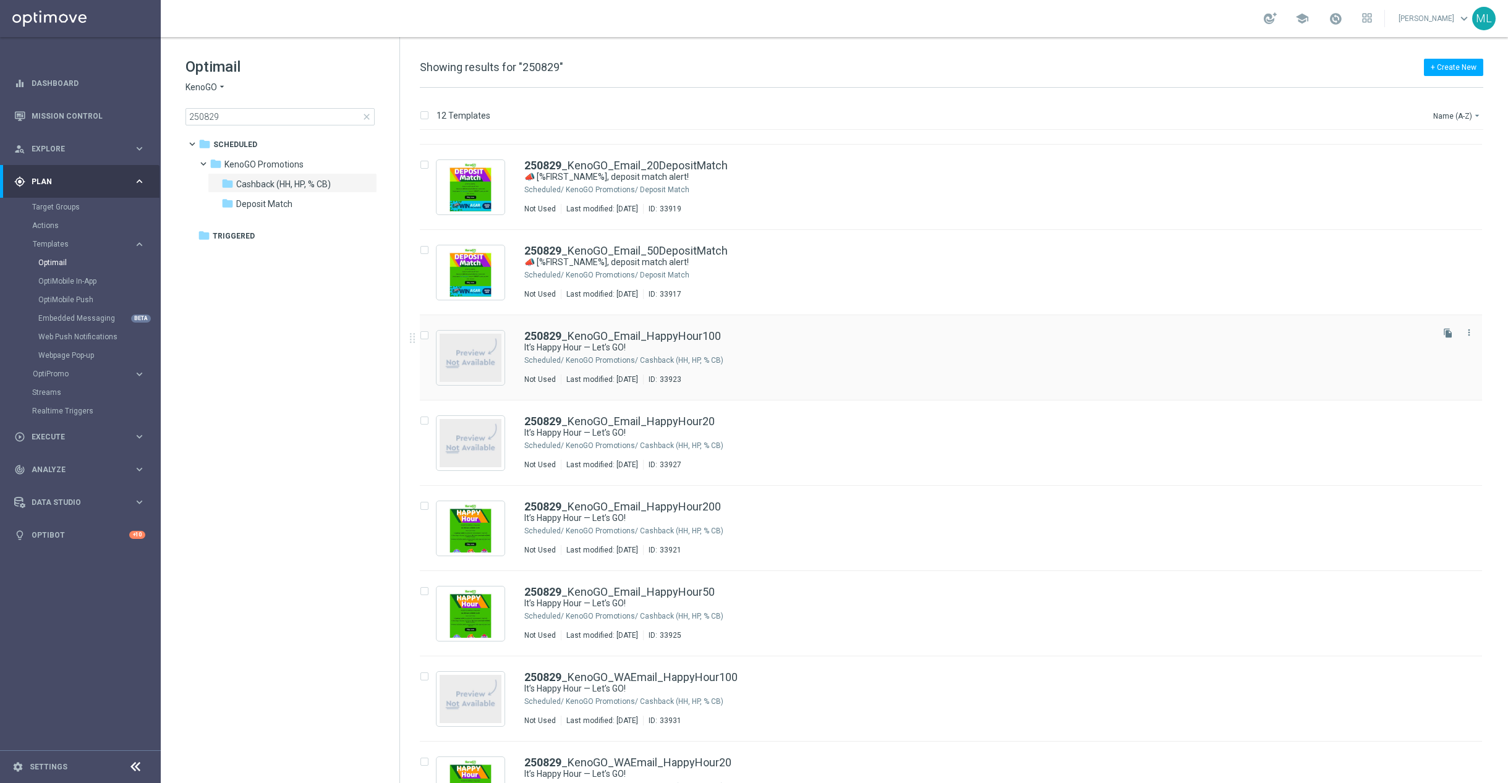
click at [770, 366] on div "250829 _KenoGO_Email_HappyHour100 It’s Happy Hour — Let’s GO! Scheduled/ KenoGO…" at bounding box center [977, 358] width 906 height 54
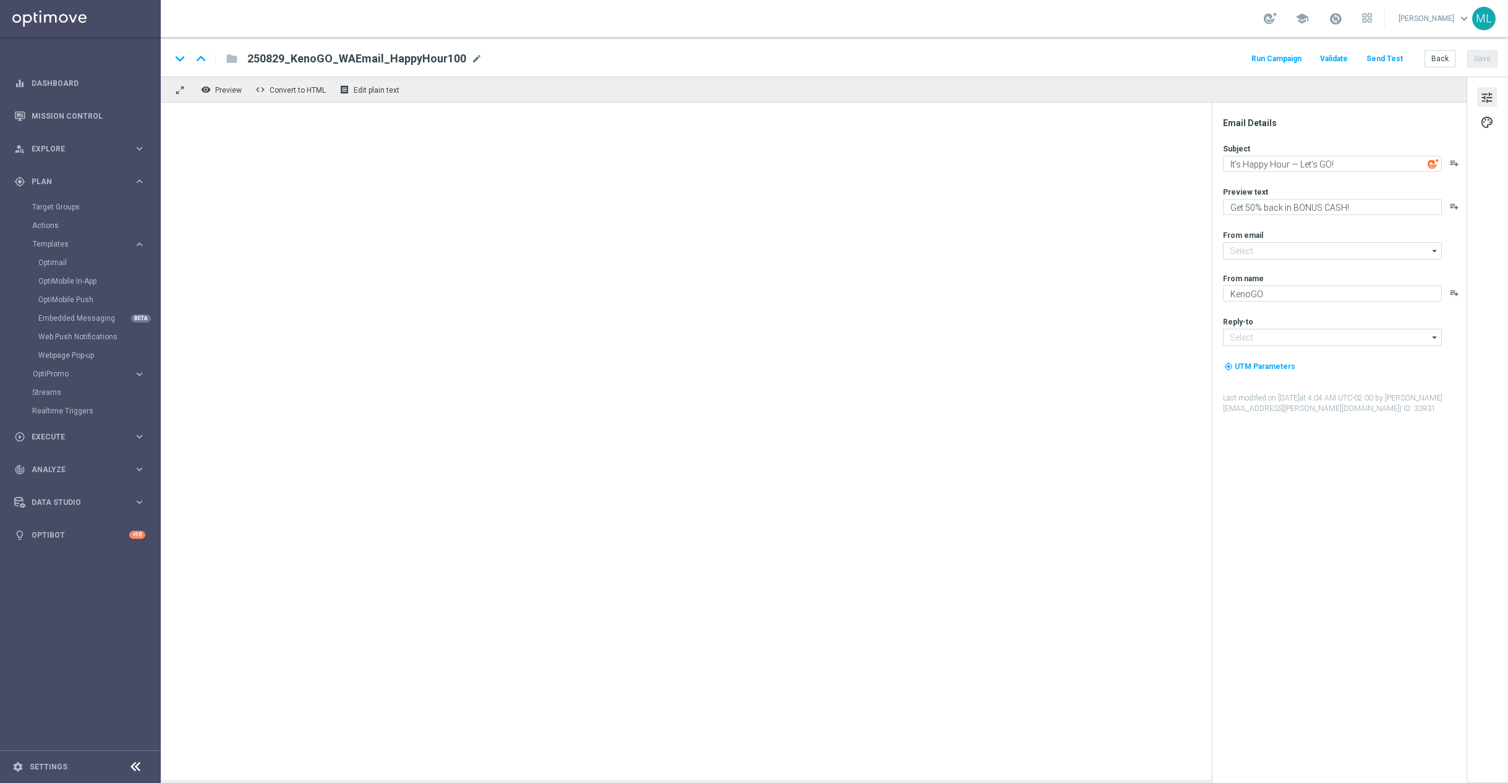
type input "[EMAIL_ADDRESS][DOMAIN_NAME]"
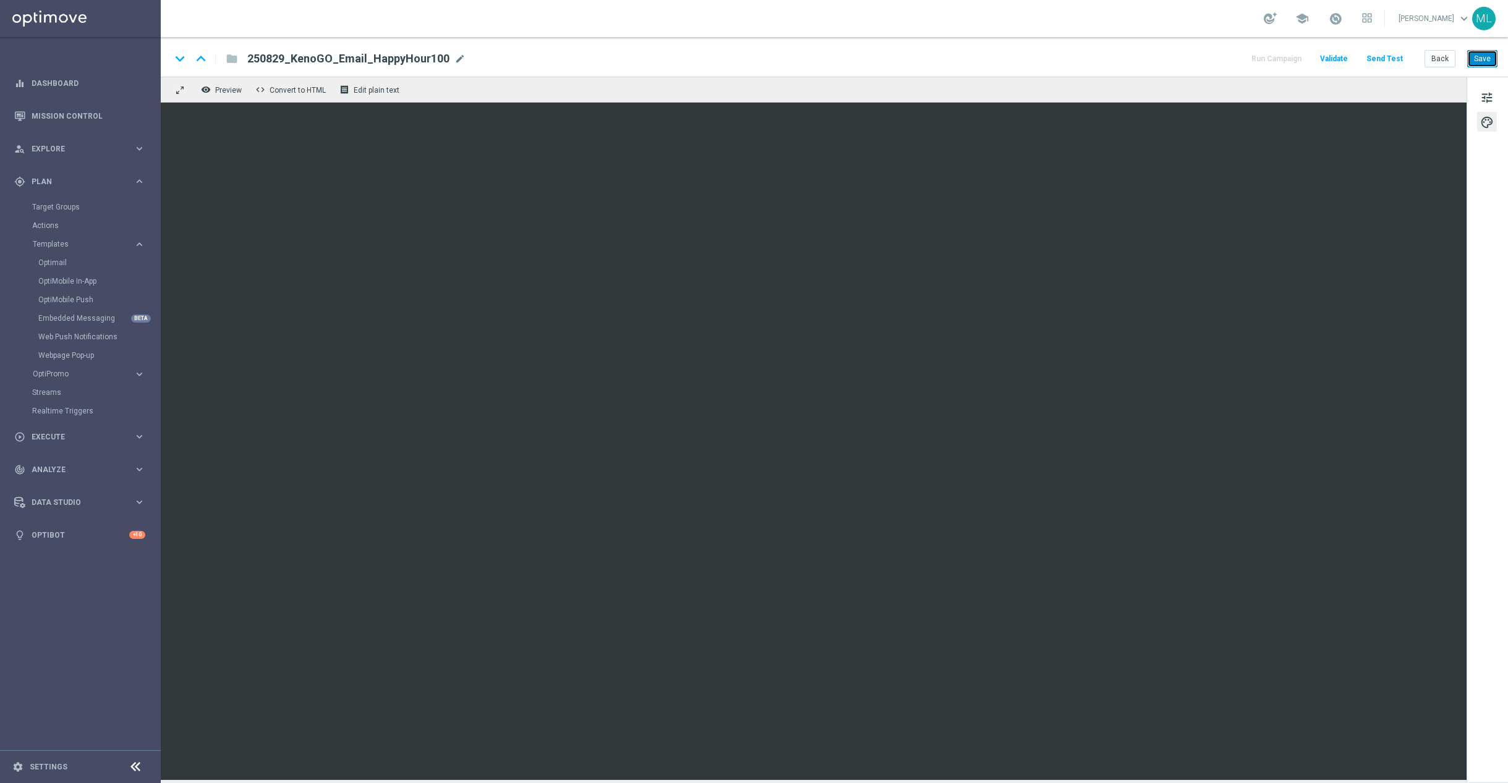
click at [1482, 59] on button "Save" at bounding box center [1482, 58] width 30 height 17
click at [1381, 56] on button "Send Test" at bounding box center [1385, 59] width 40 height 17
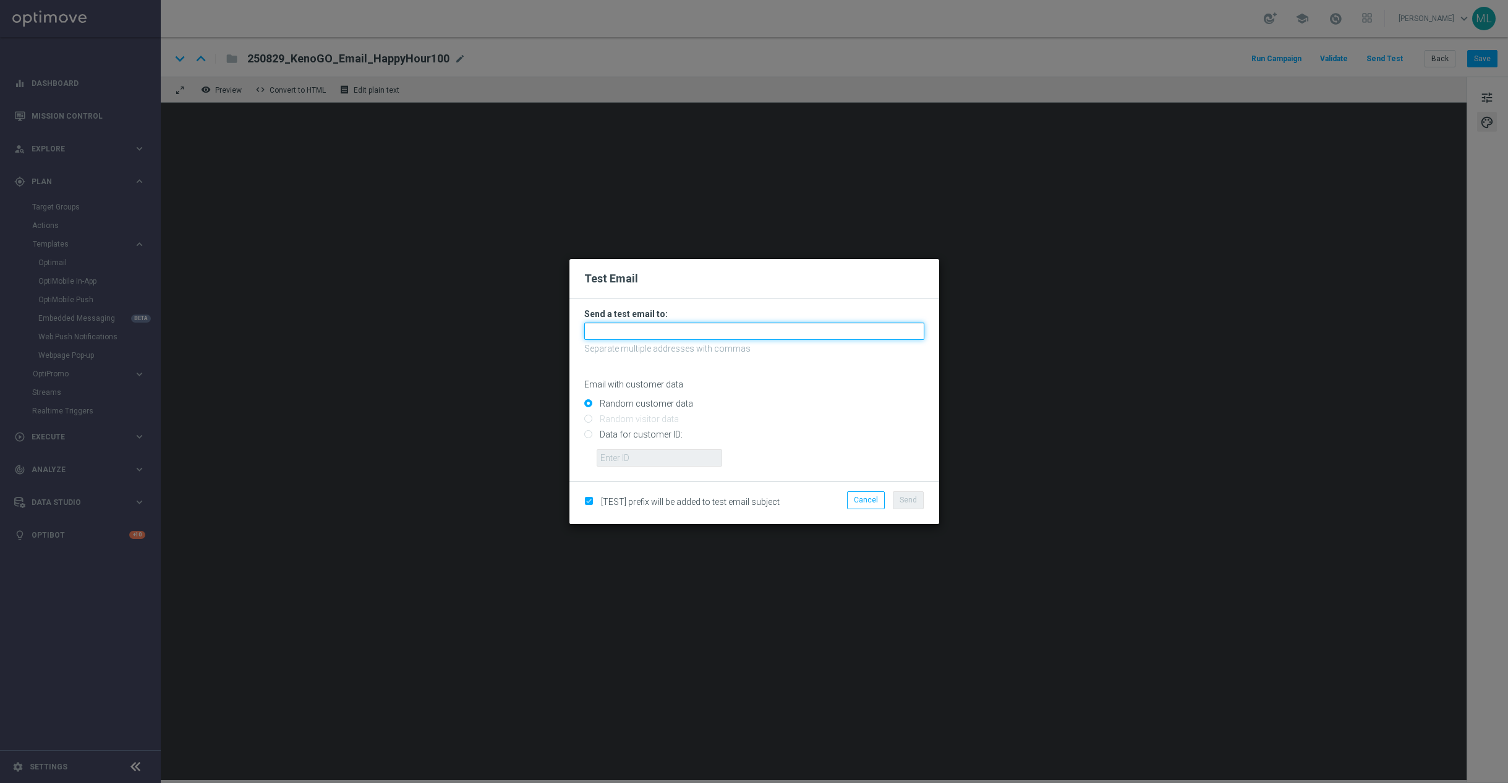
click at [599, 337] on input "text" at bounding box center [754, 331] width 340 height 17
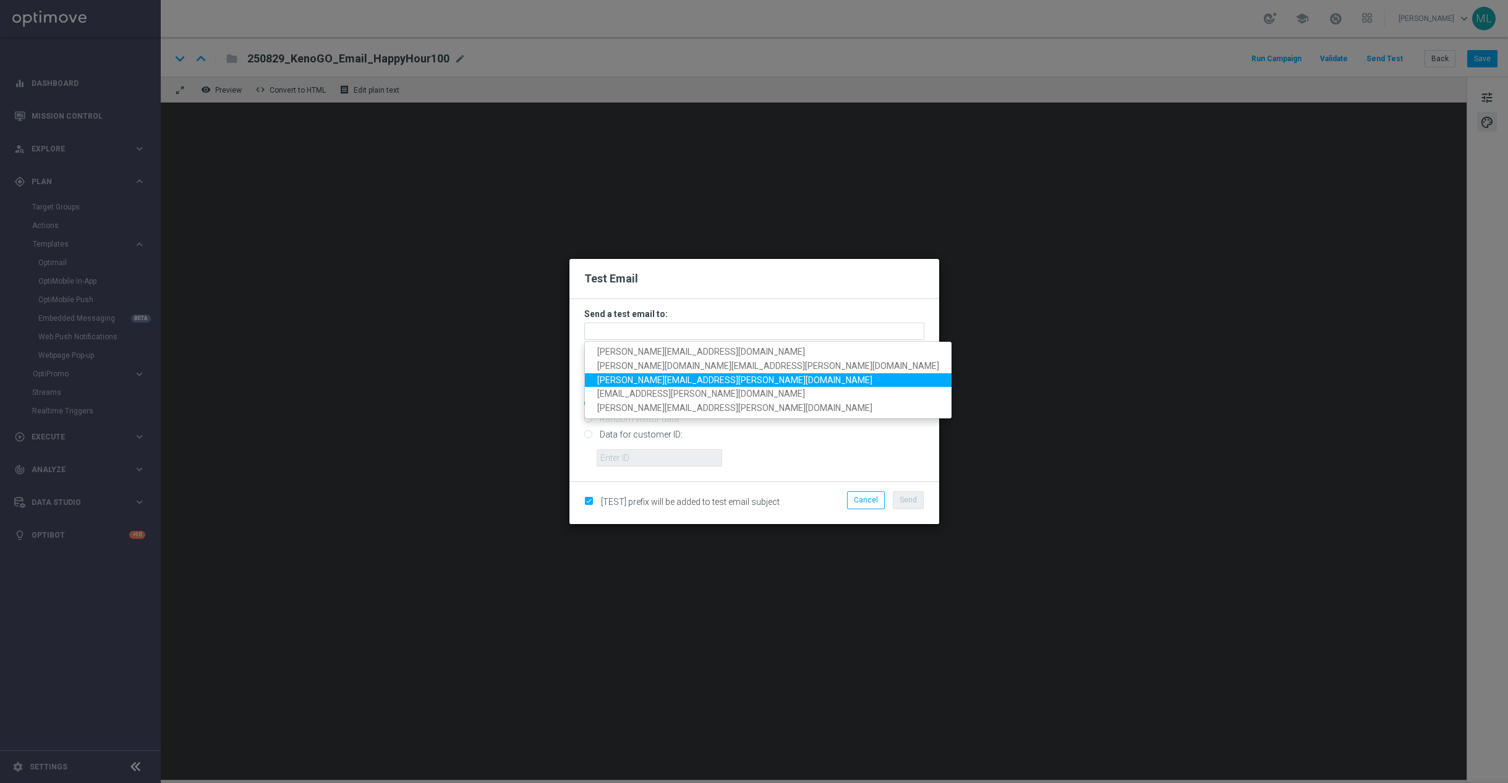
click at [660, 383] on span "[PERSON_NAME][EMAIL_ADDRESS][PERSON_NAME][DOMAIN_NAME]" at bounding box center [734, 380] width 275 height 10
type input "[PERSON_NAME][EMAIL_ADDRESS][PERSON_NAME][DOMAIN_NAME]"
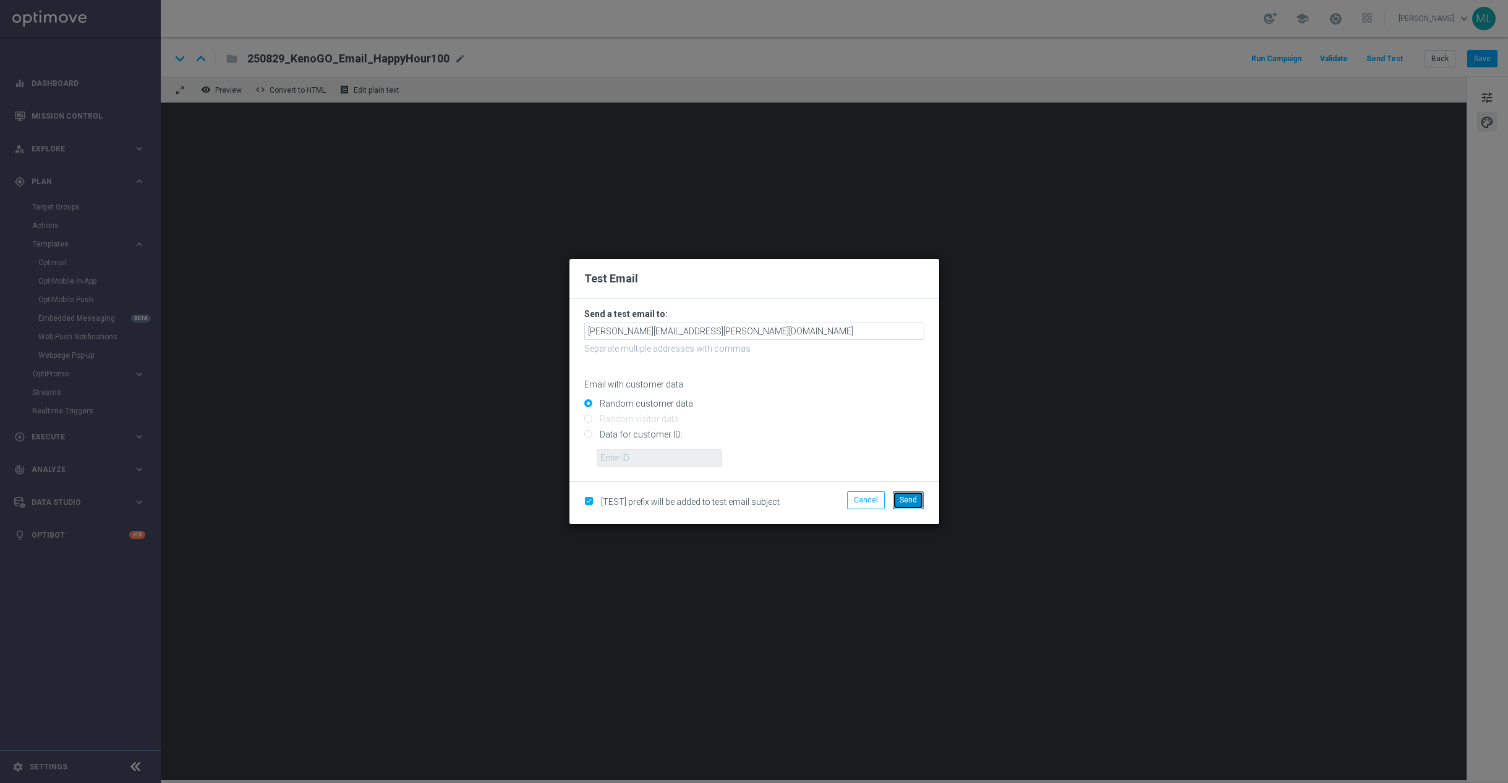
click at [920, 501] on button "Send" at bounding box center [908, 500] width 31 height 17
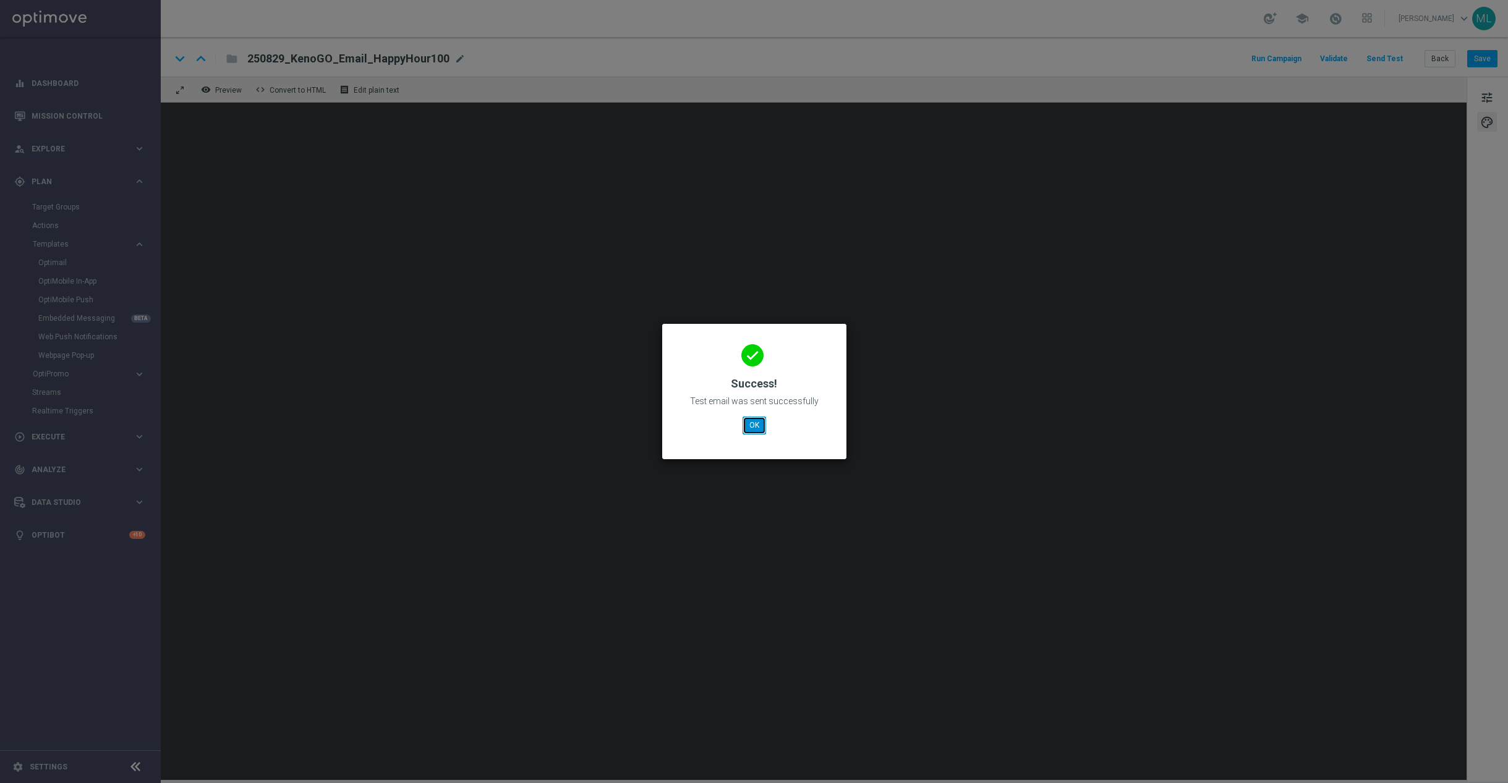
click at [754, 425] on button "OK" at bounding box center [754, 425] width 23 height 17
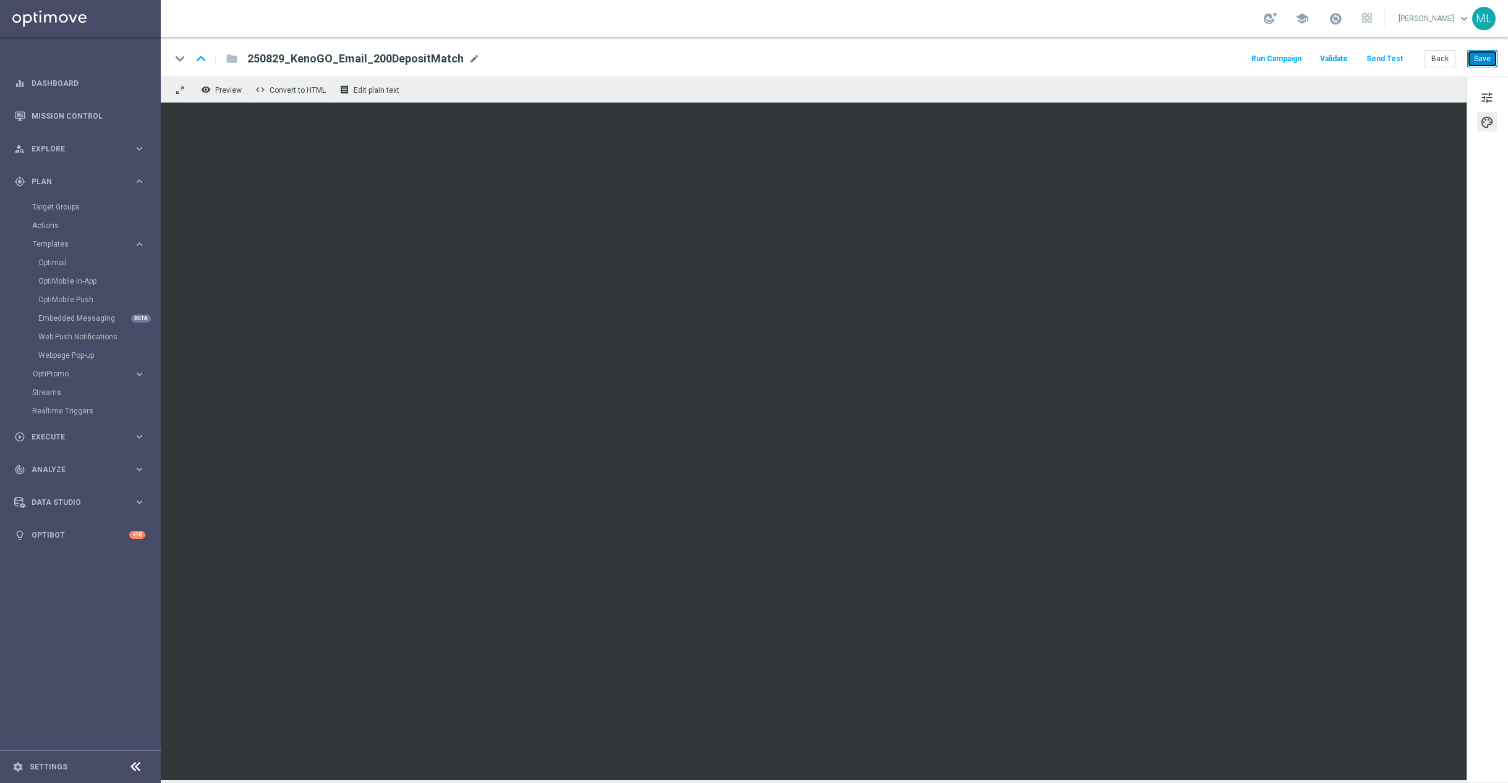
click at [1481, 54] on button "Save" at bounding box center [1482, 58] width 30 height 17
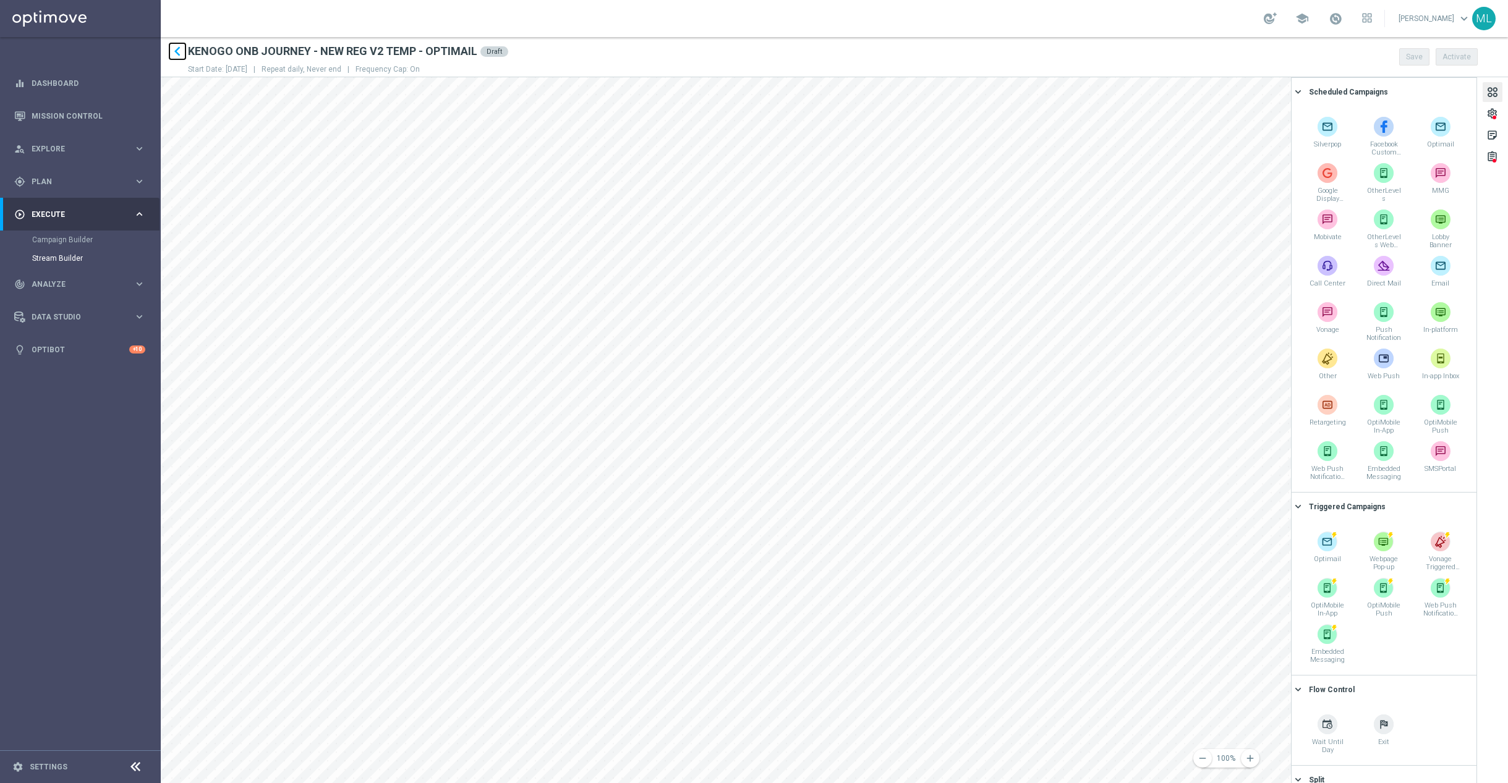
click at [178, 51] on icon "keyboard_arrow_left" at bounding box center [177, 51] width 19 height 19
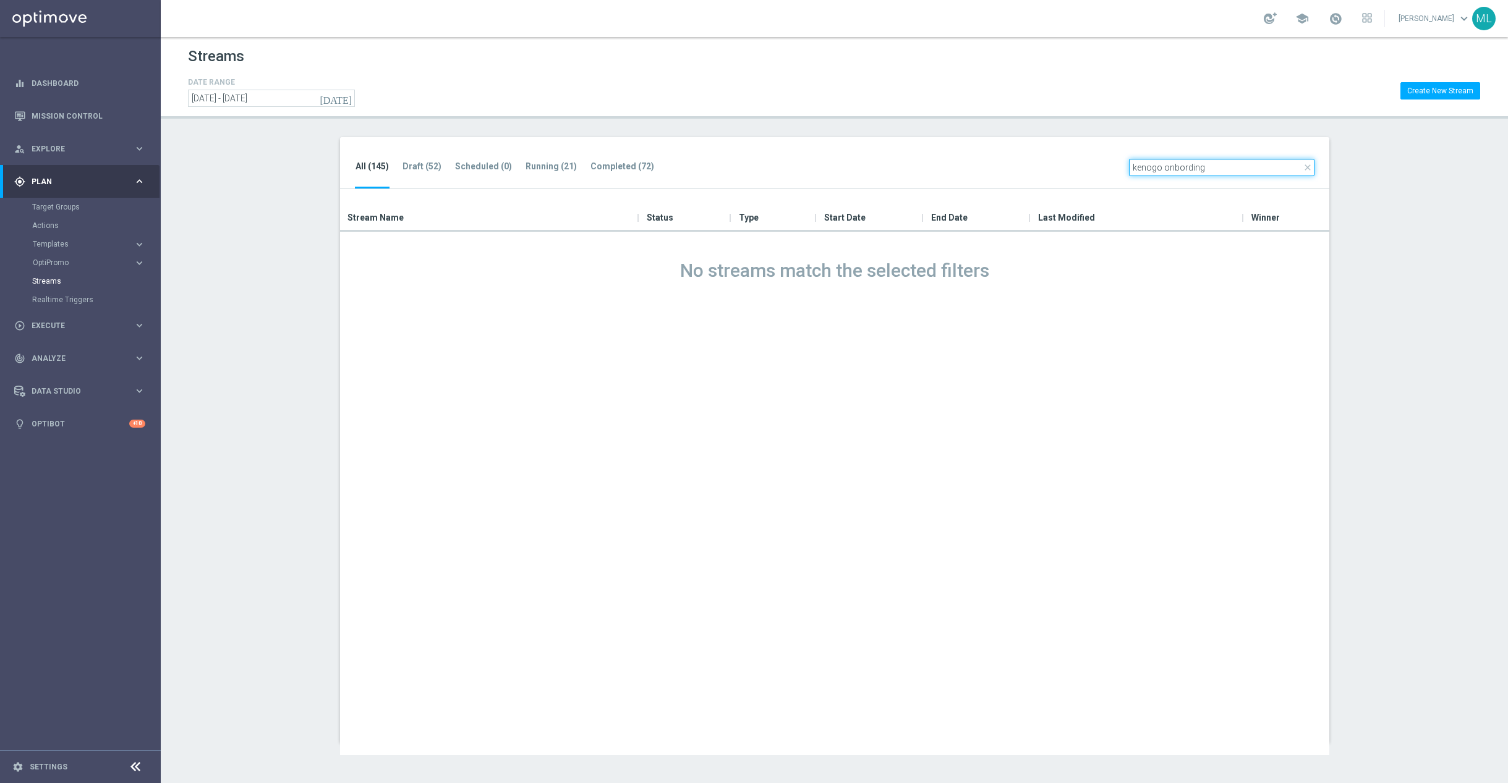
type input "kenogo onbording"
click at [370, 165] on tab-header "All (145)" at bounding box center [372, 166] width 33 height 11
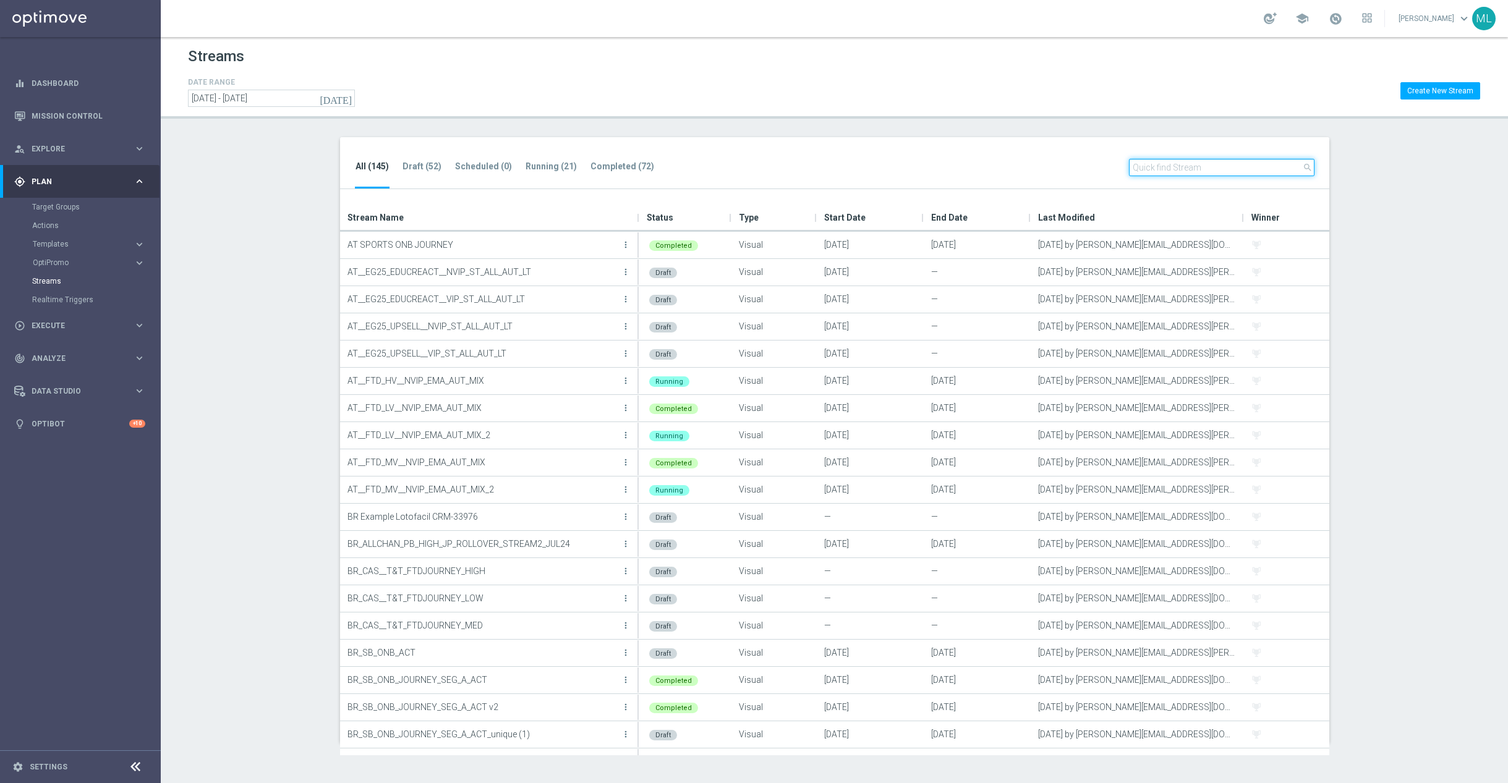
click at [1183, 172] on input "text" at bounding box center [1222, 167] width 186 height 17
paste input "KENOGO ONB JOURNEY - NEW REG V1.4 TEMP - OPTIMAIL"
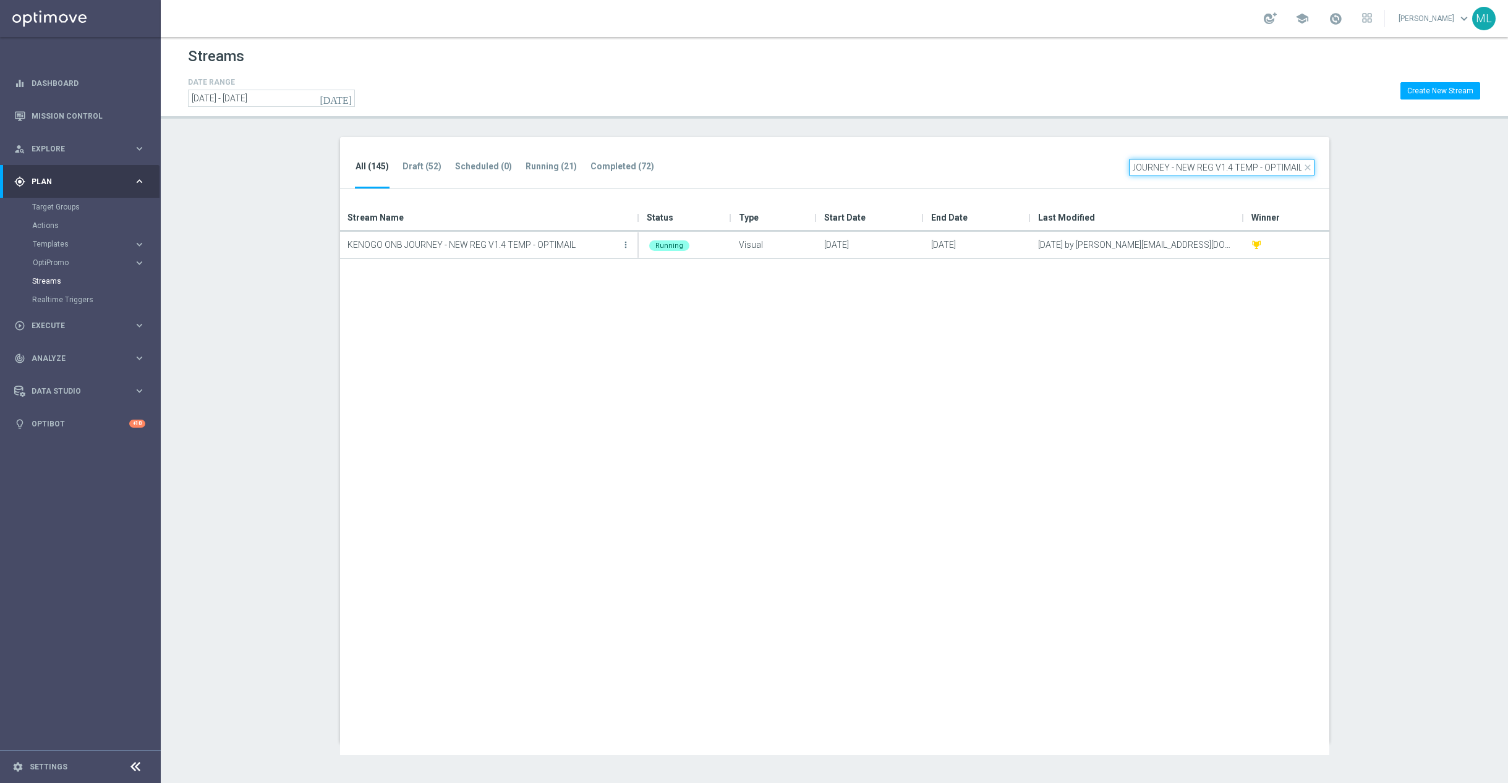
drag, startPoint x: 1232, startPoint y: 166, endPoint x: 1219, endPoint y: 167, distance: 13.0
click at [1219, 167] on input "KENOGO ONB JOURNEY - NEW REG V1.4 TEMP - OPTIMAIL" at bounding box center [1222, 167] width 186 height 17
type input "KENOGO ONB JOURNEY - NEW REG V2 TEMP - OPTIMAIL"
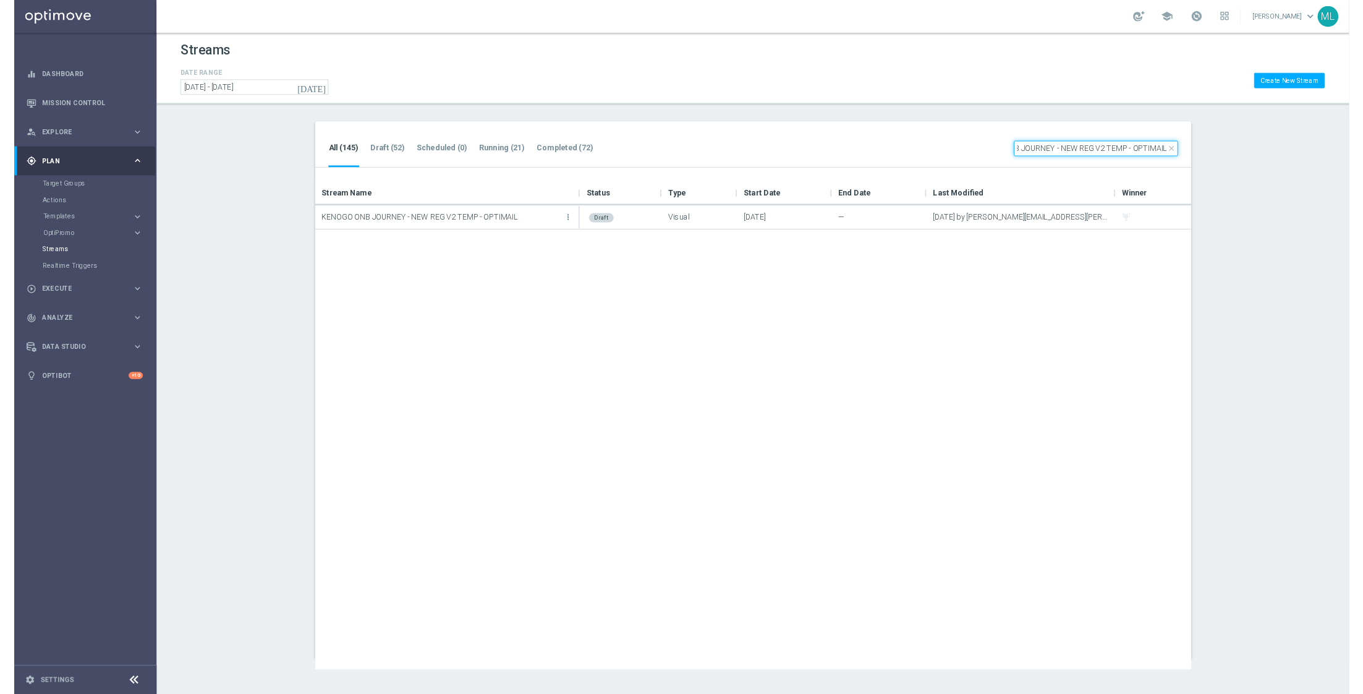
scroll to position [0, 0]
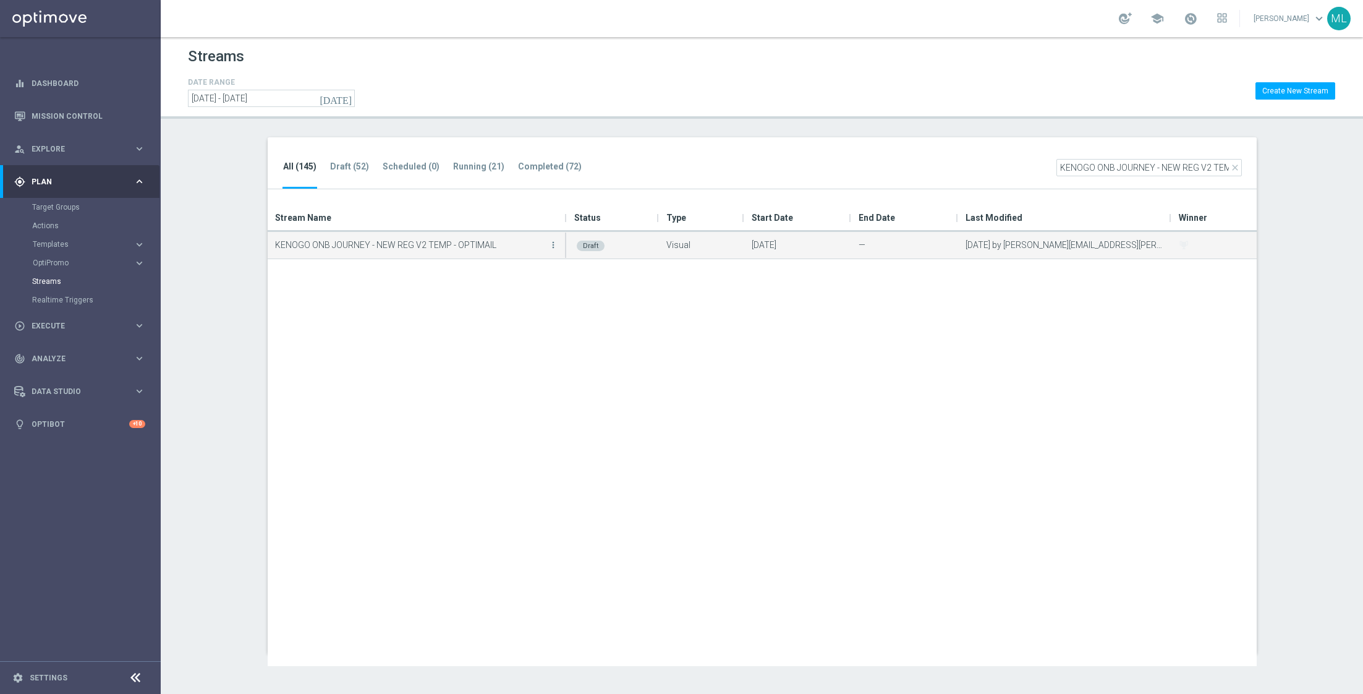
click at [491, 252] on p "KENOGO ONB JOURNEY - NEW REG V2 TEMP - OPTIMAIL" at bounding box center [410, 245] width 271 height 19
click at [388, 245] on p "KENOGO ONB JOURNEY - NEW REG V2 TEMP - OPTIMAIL" at bounding box center [410, 245] width 271 height 19
click at [595, 247] on div "Draft" at bounding box center [591, 246] width 28 height 11
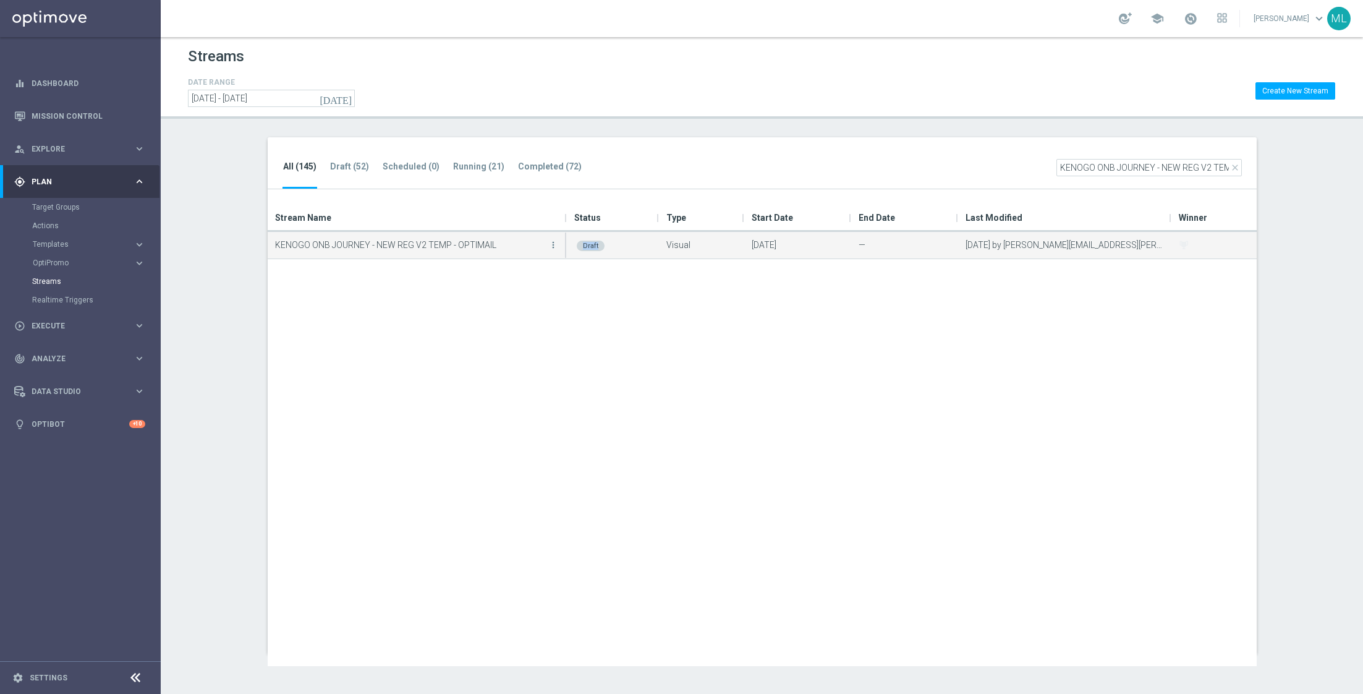
click at [595, 247] on div "Draft" at bounding box center [591, 246] width 28 height 11
click at [552, 242] on icon "more_vert" at bounding box center [553, 245] width 10 height 10
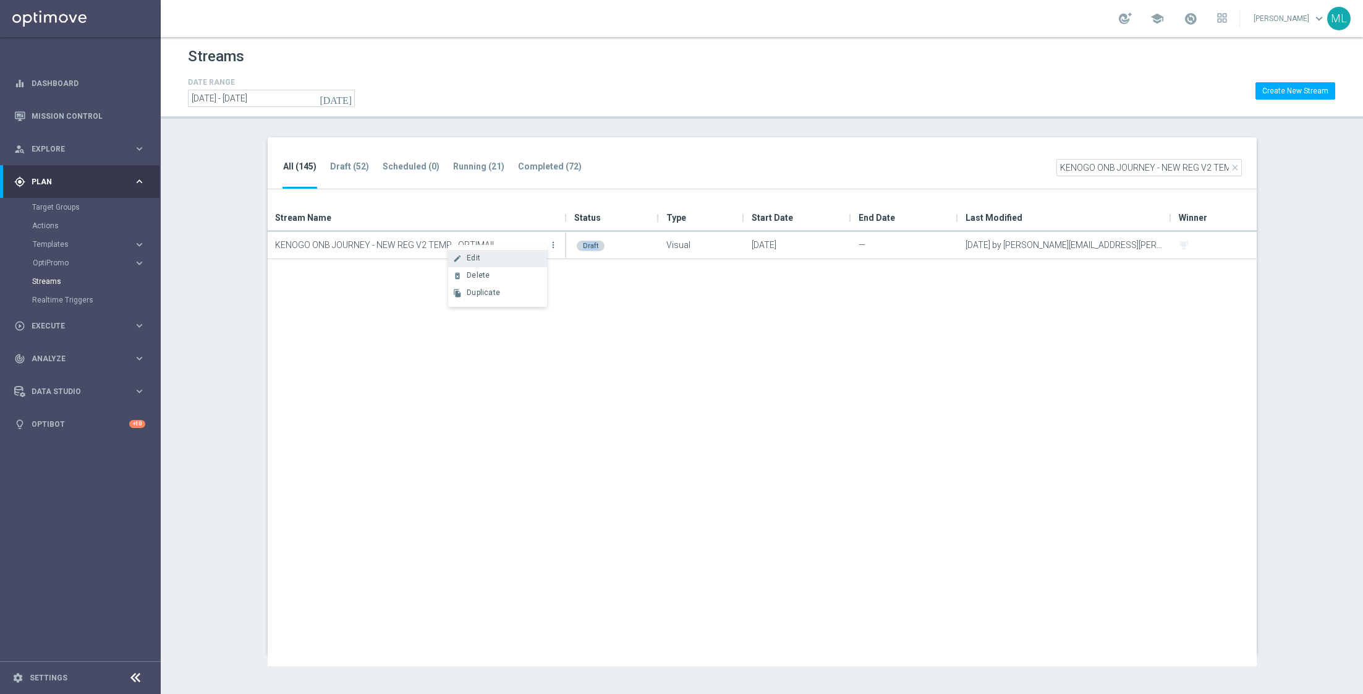
click at [478, 260] on span "Edit" at bounding box center [474, 258] width 14 height 9
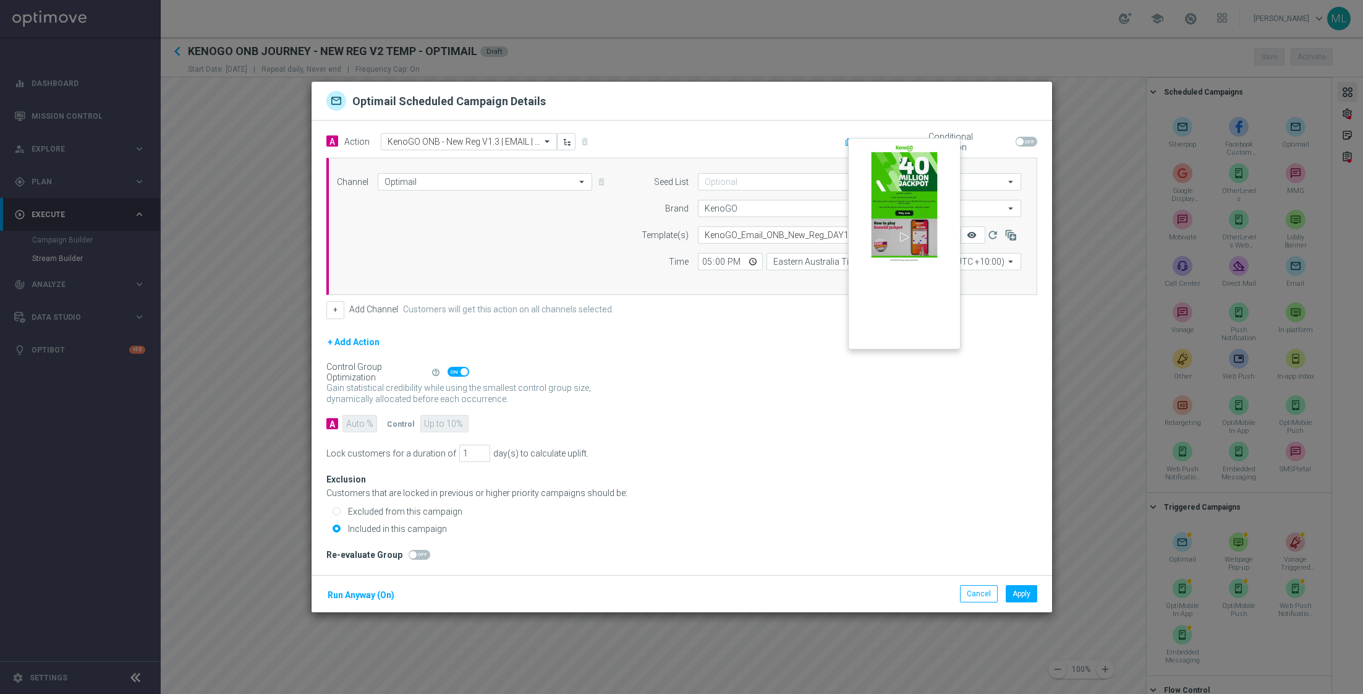
click at [972, 236] on icon "remove_red_eye" at bounding box center [972, 235] width 10 height 10
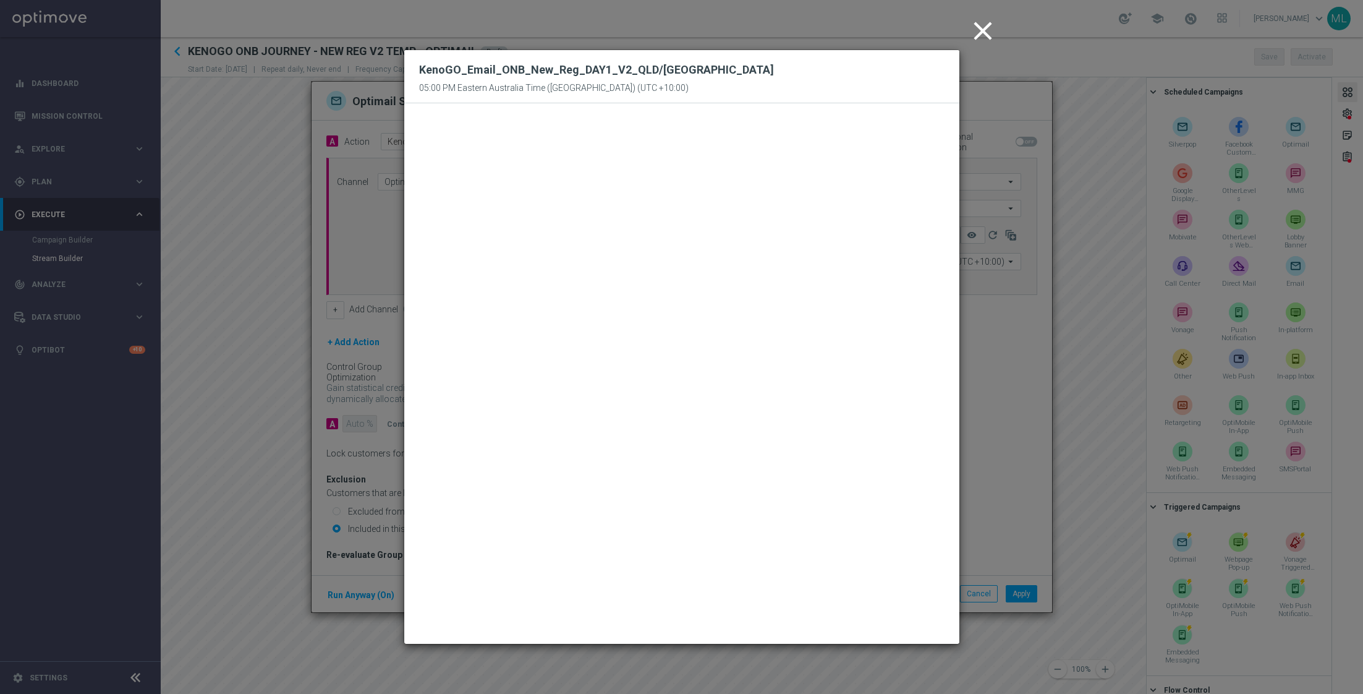
click at [977, 28] on icon "close" at bounding box center [983, 30] width 31 height 31
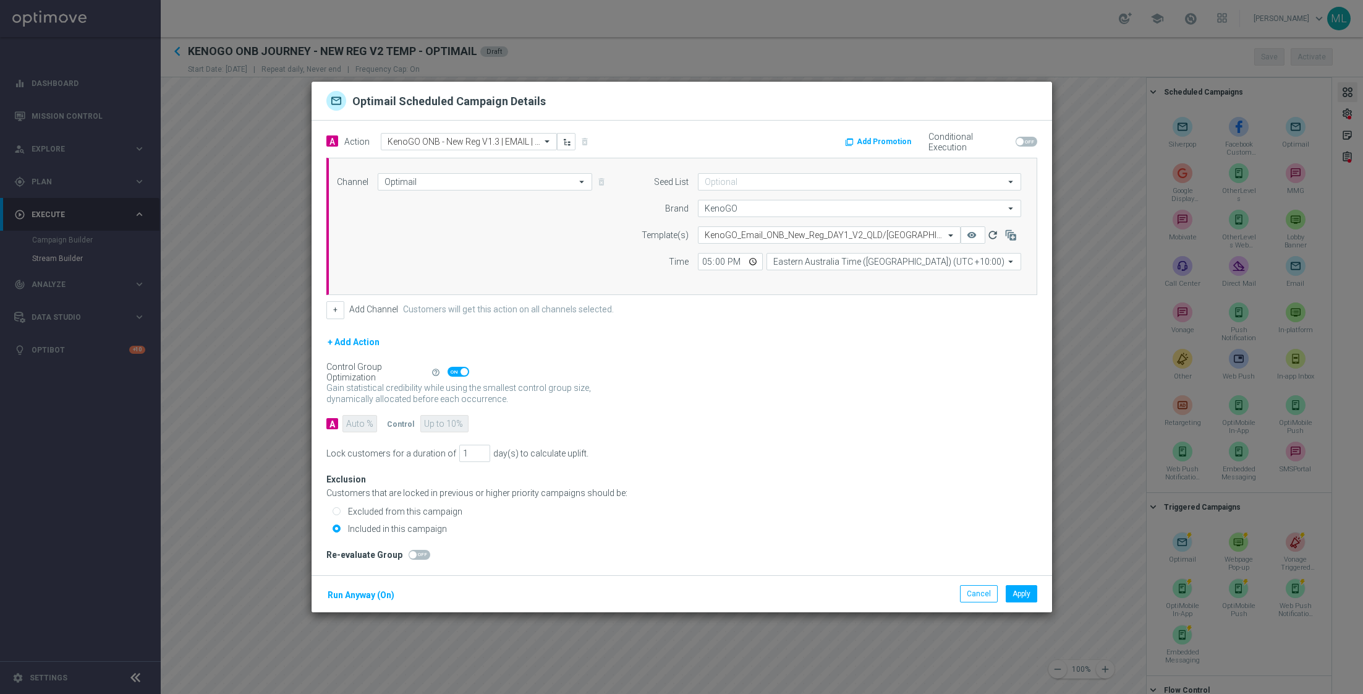
click at [997, 234] on icon "refresh" at bounding box center [993, 235] width 12 height 12
click at [973, 237] on icon "remove_red_eye" at bounding box center [972, 235] width 10 height 10
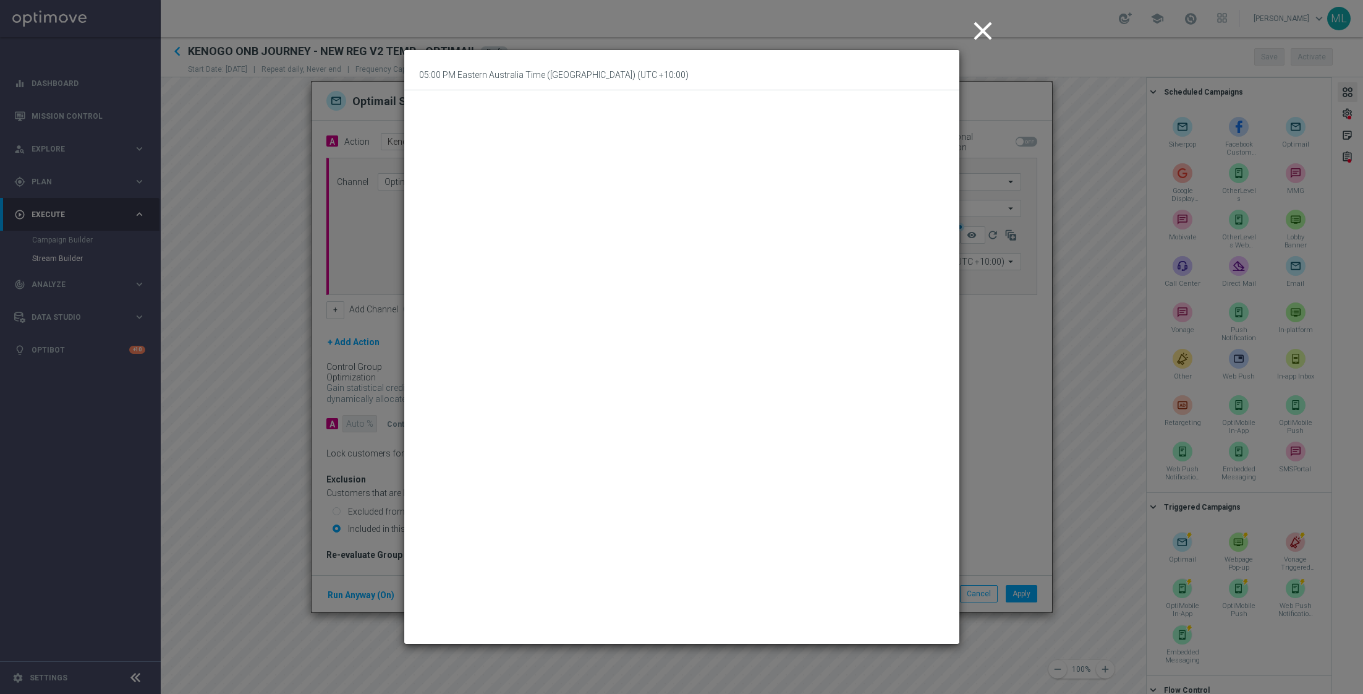
click at [979, 31] on icon "close" at bounding box center [983, 30] width 31 height 31
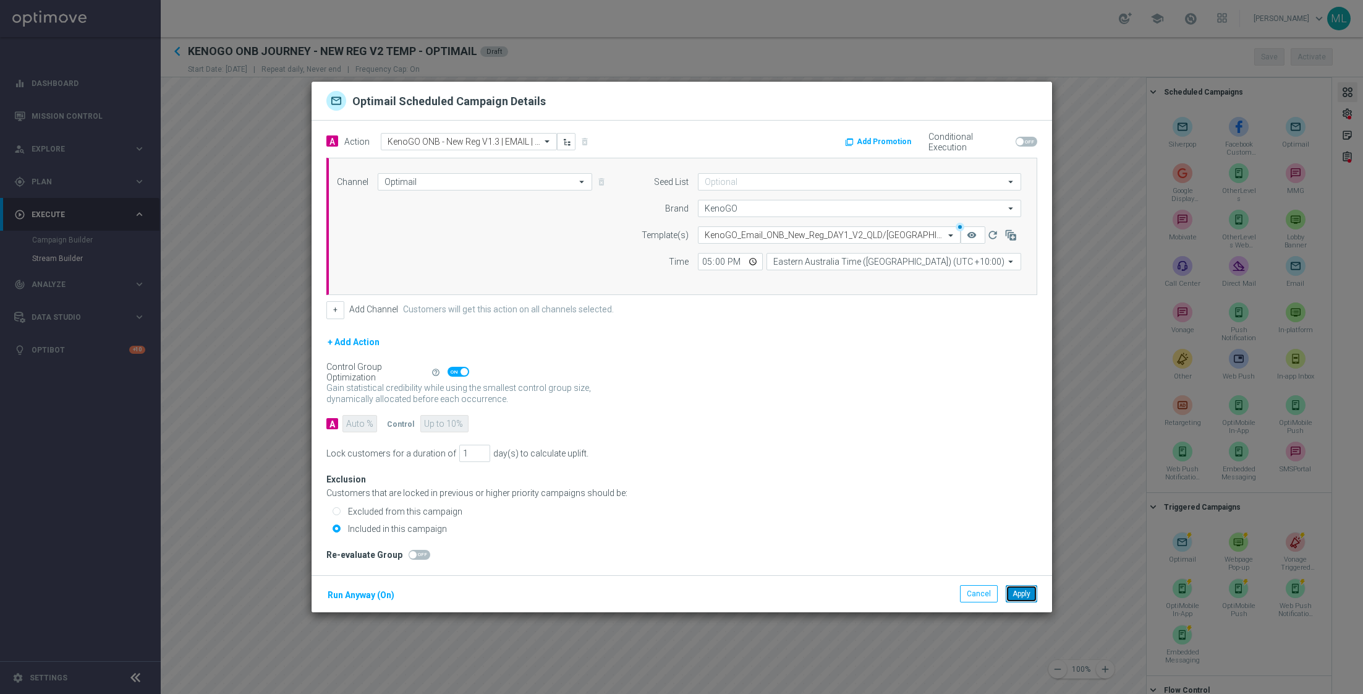
click at [1024, 591] on button "Apply" at bounding box center [1022, 593] width 32 height 17
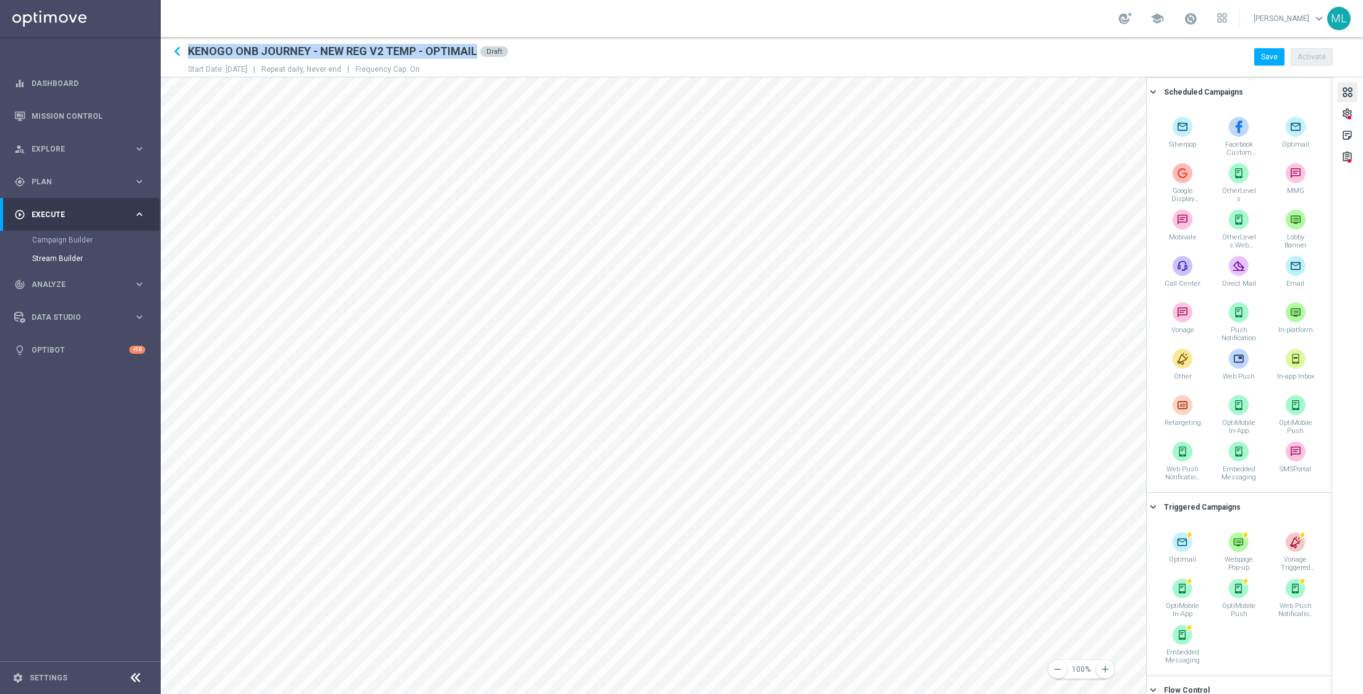
drag, startPoint x: 476, startPoint y: 51, endPoint x: 189, endPoint y: 51, distance: 286.3
click at [189, 51] on h2 "KENOGO ONB JOURNEY - NEW REG V2 TEMP - OPTIMAIL" at bounding box center [332, 51] width 289 height 15
copy h2 "KENOGO ONB JOURNEY - NEW REG V2 TEMP - OPTIMAIL"
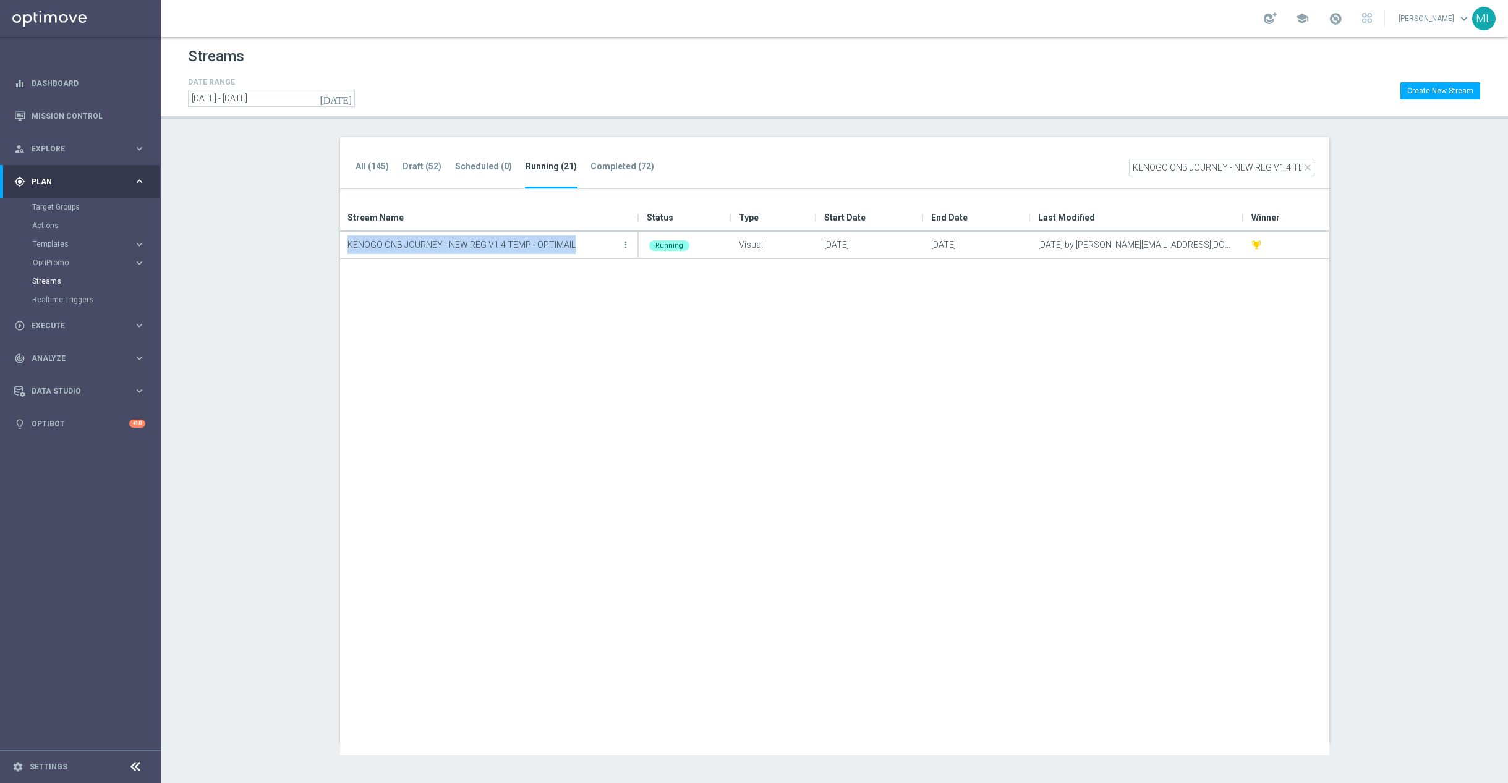
drag, startPoint x: 582, startPoint y: 242, endPoint x: 322, endPoint y: 239, distance: 260.3
click at [322, 239] on div "All (145) Draft (52) Scheduled (0) Running (21) Completed (72) close KENOGO ONB…" at bounding box center [834, 440] width 1039 height 606
copy p "KENOGO ONB JOURNEY - NEW REG V1.4 TEMP - OPTIMAIL"
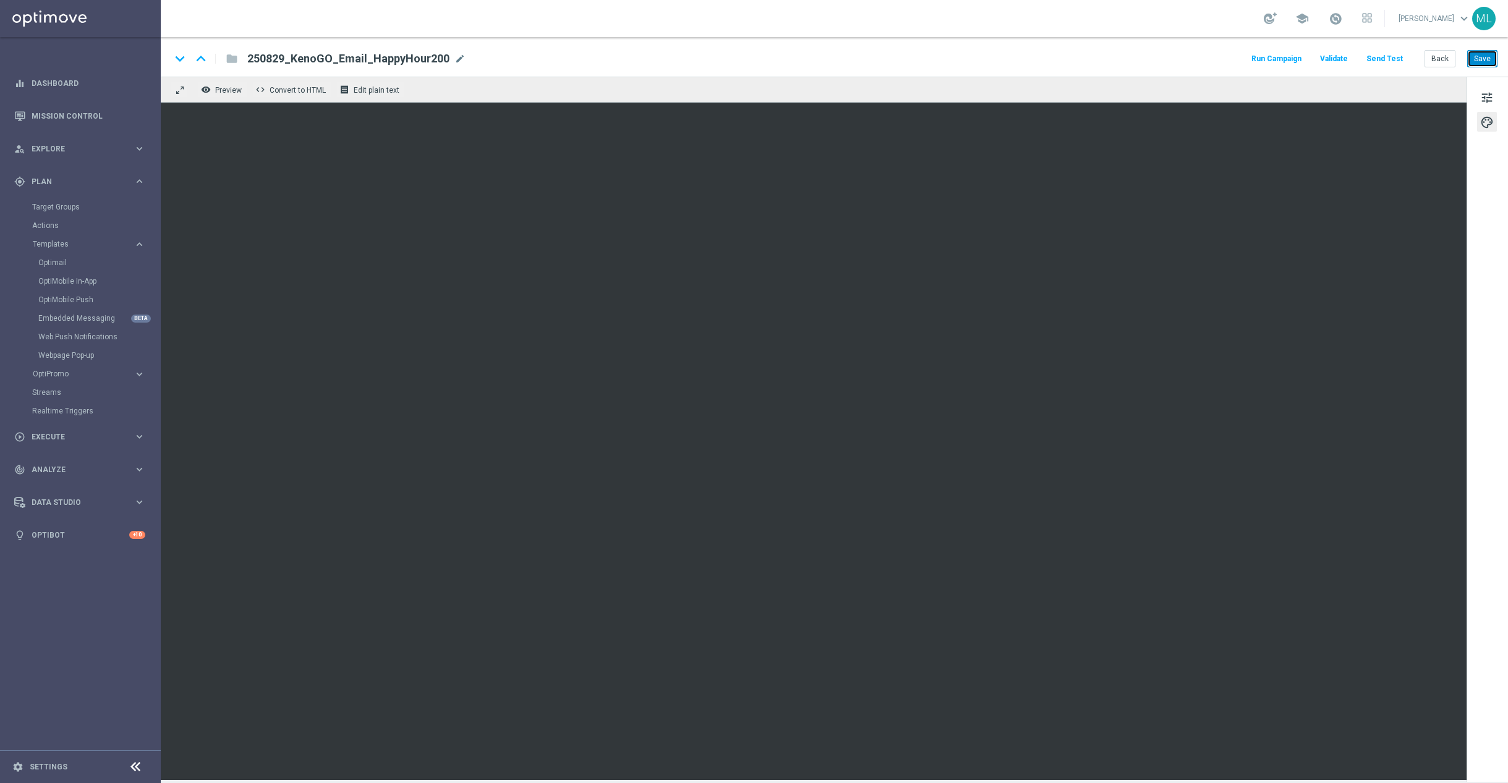
click at [1481, 59] on button "Save" at bounding box center [1482, 58] width 30 height 17
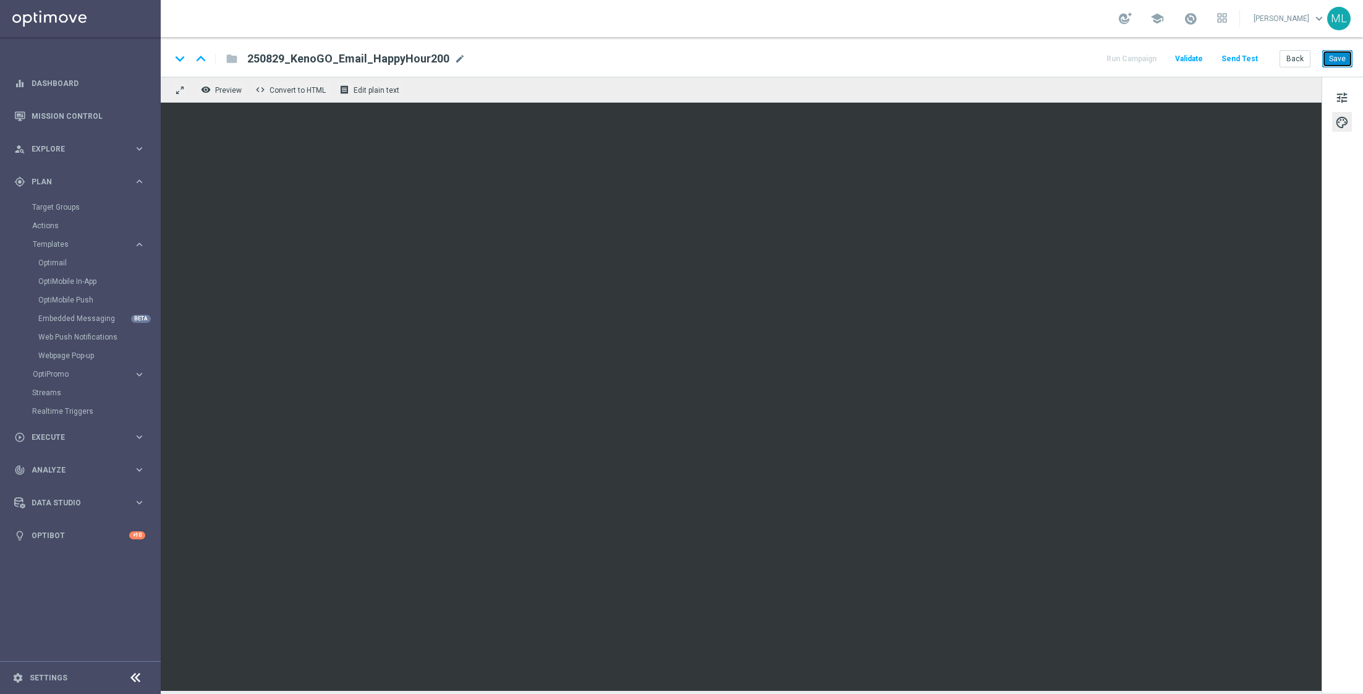
click at [1334, 59] on button "Save" at bounding box center [1338, 58] width 30 height 17
click at [1342, 57] on button "Save" at bounding box center [1338, 58] width 30 height 17
click at [1292, 57] on button "Back" at bounding box center [1295, 58] width 31 height 17
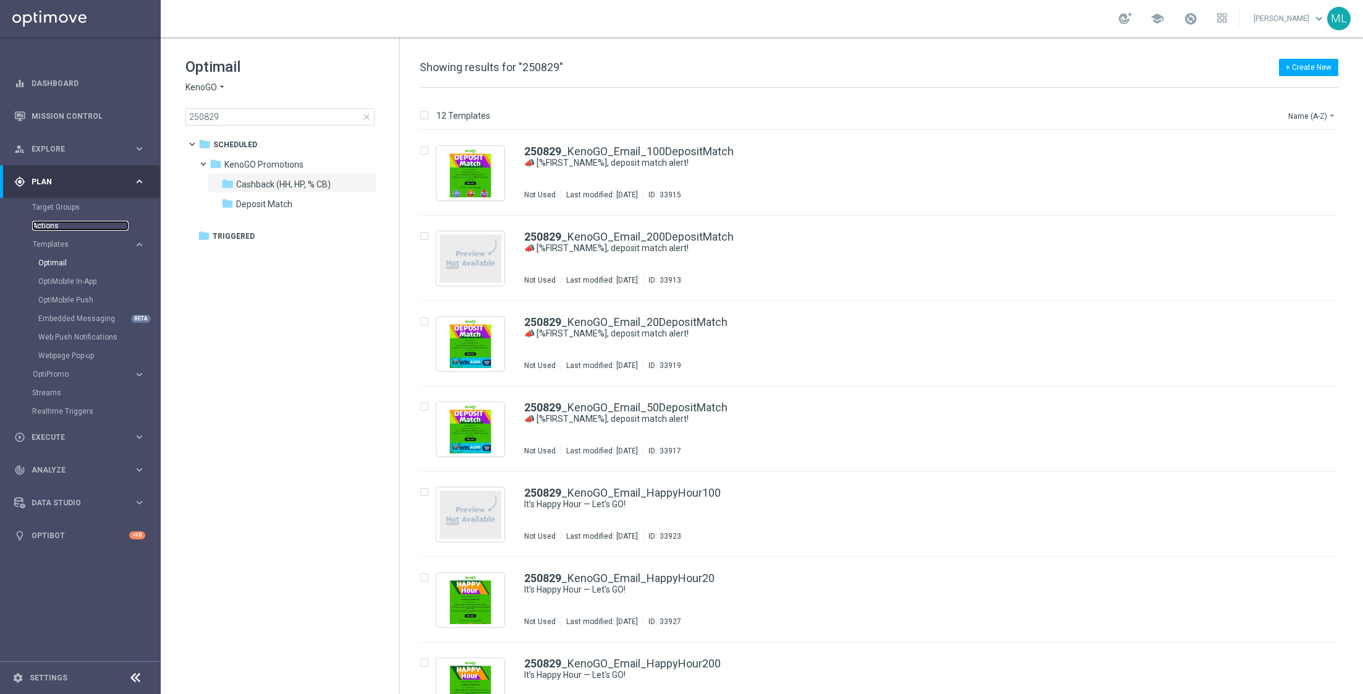
click at [67, 228] on link "Actions" at bounding box center [80, 226] width 96 height 10
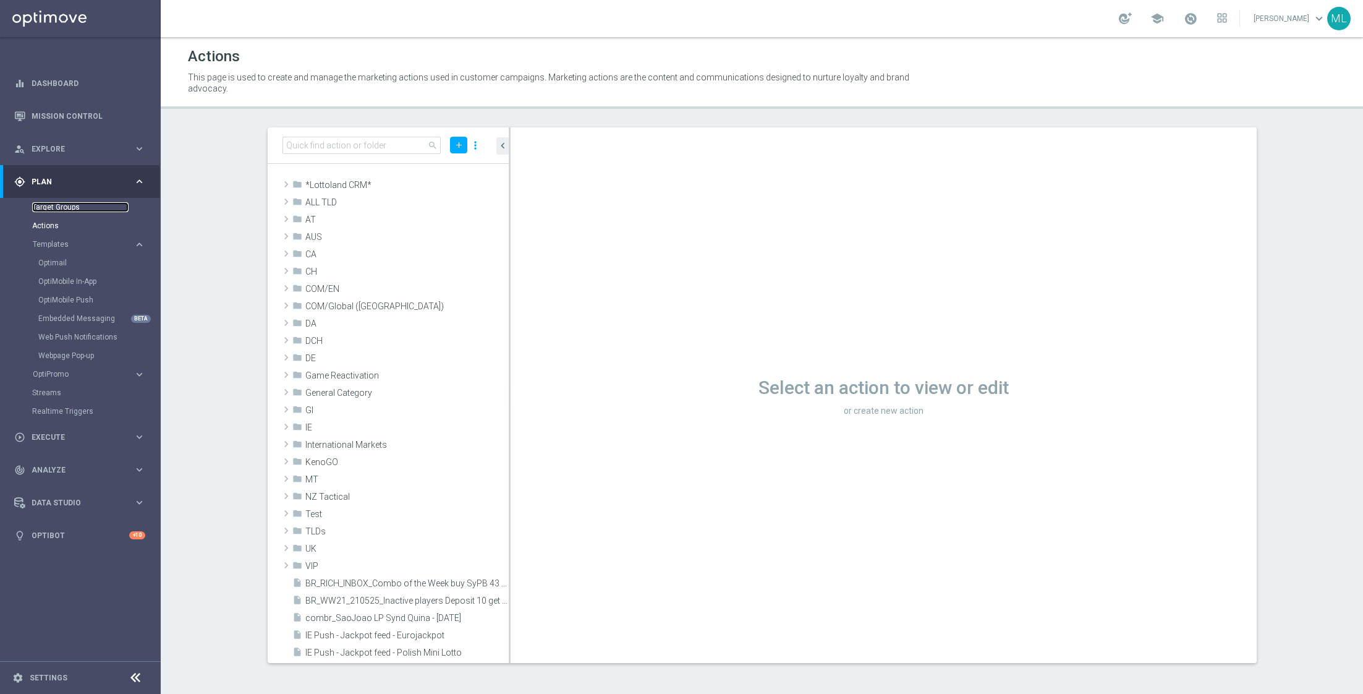
click at [59, 205] on link "Target Groups" at bounding box center [80, 207] width 96 height 10
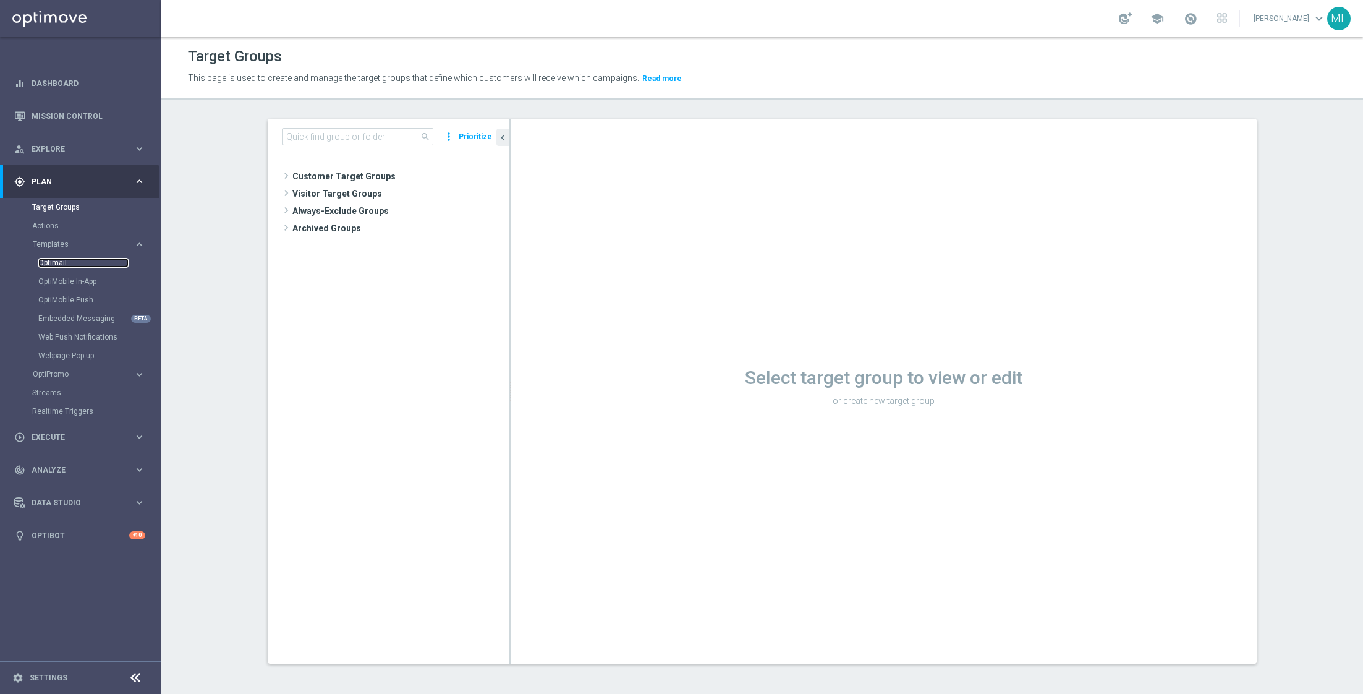
click at [62, 261] on link "Optimail" at bounding box center [83, 263] width 90 height 10
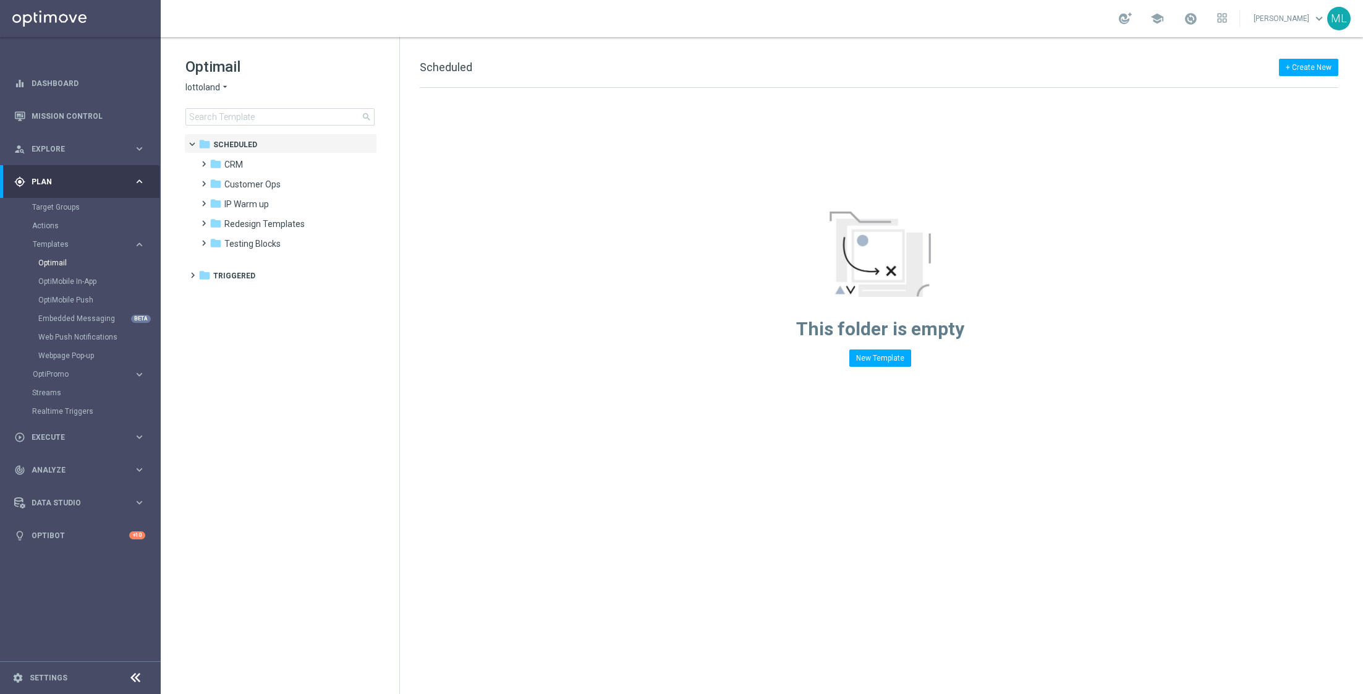
click at [217, 89] on span "lottoland" at bounding box center [203, 88] width 35 height 12
click at [226, 113] on div "KenoGO" at bounding box center [232, 116] width 93 height 15
click at [251, 124] on input at bounding box center [280, 116] width 189 height 17
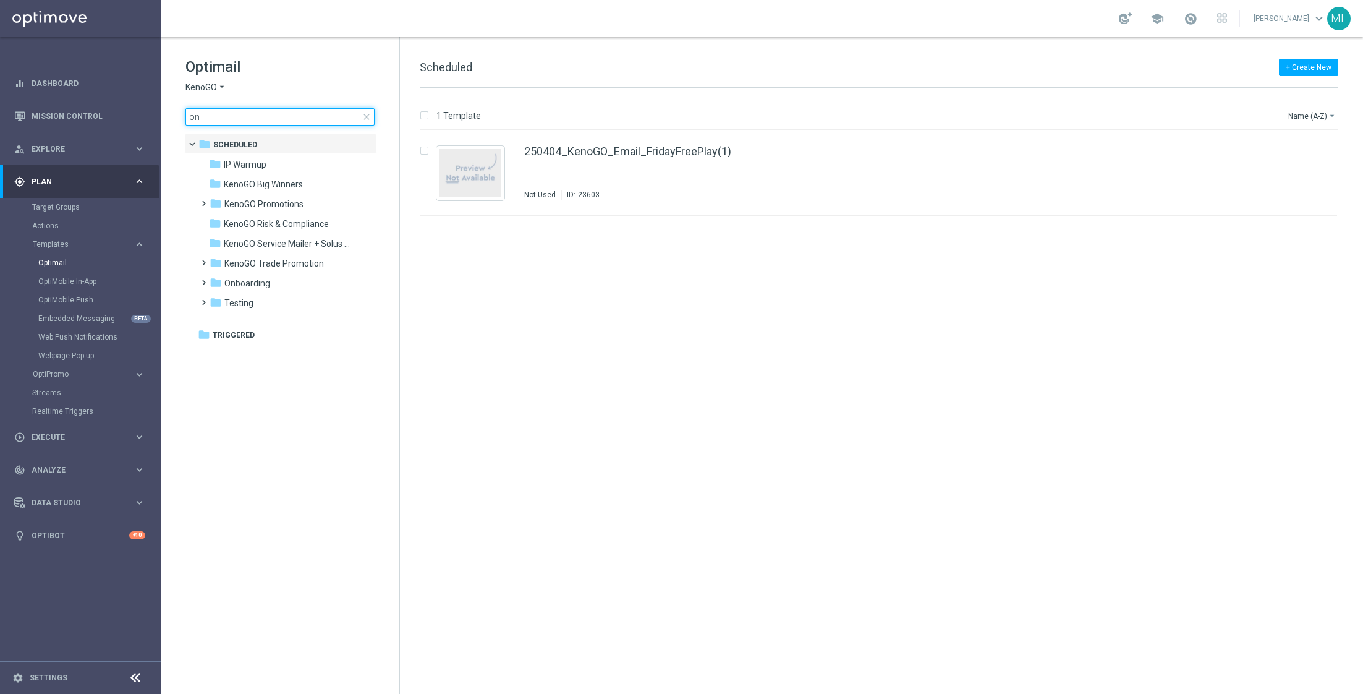
drag, startPoint x: 249, startPoint y: 125, endPoint x: 174, endPoint y: 116, distance: 74.7
click at [174, 116] on div "Optimail KenoGO arrow_drop_down × KenoGO on close folder 1 Folder folder Schedu…" at bounding box center [280, 122] width 239 height 170
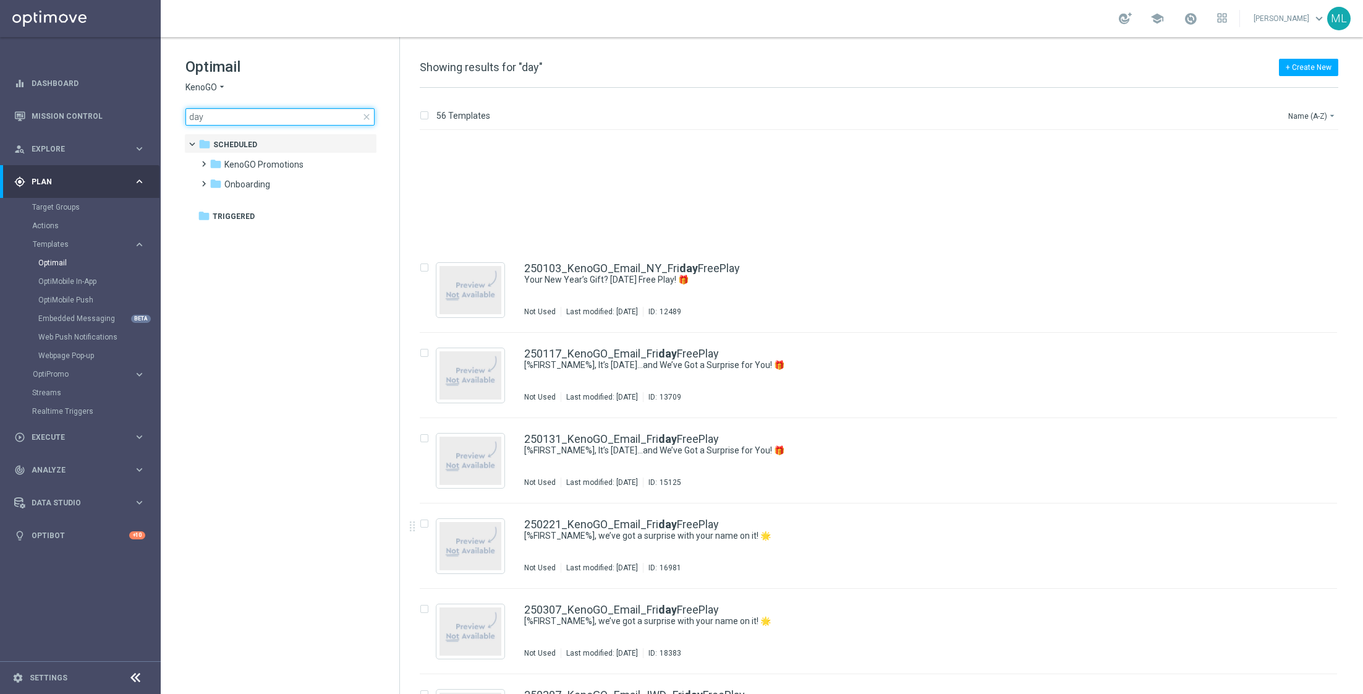
scroll to position [1228, 0]
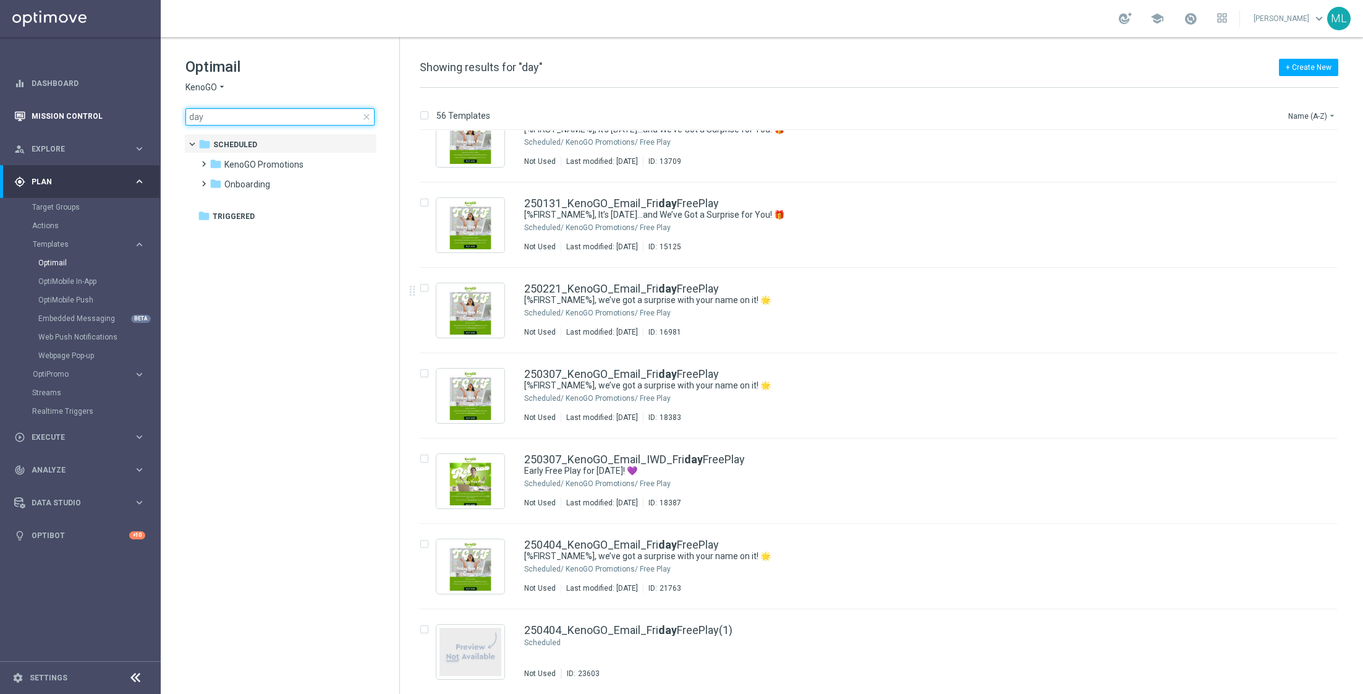
drag, startPoint x: 236, startPoint y: 120, endPoint x: 155, endPoint y: 115, distance: 81.2
click at [155, 115] on main "equalizer Dashboard Mission Control" at bounding box center [681, 347] width 1363 height 694
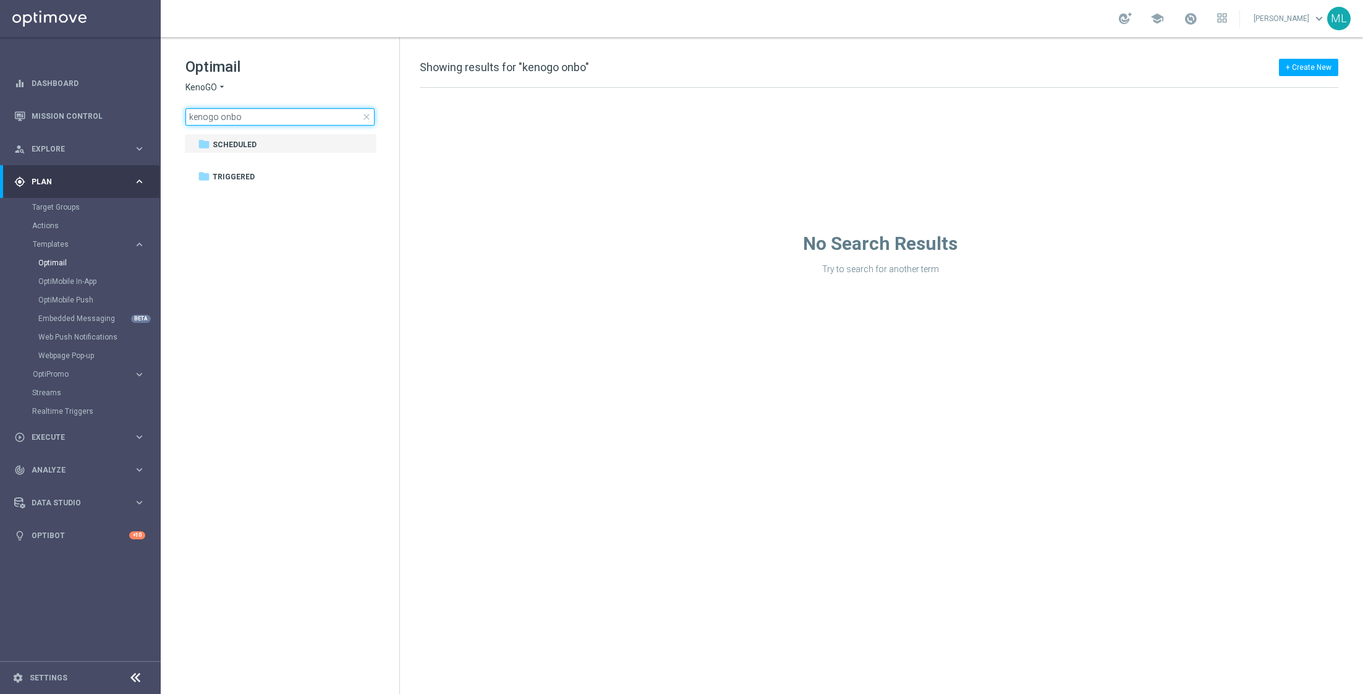
type input "kenogo onbo"
click at [174, 114] on div "Optimail KenoGO arrow_drop_down × KenoGO kenogo onbo close folder 1 Folder fold…" at bounding box center [280, 122] width 239 height 170
click at [226, 116] on input "kenogo onbo" at bounding box center [280, 116] width 189 height 17
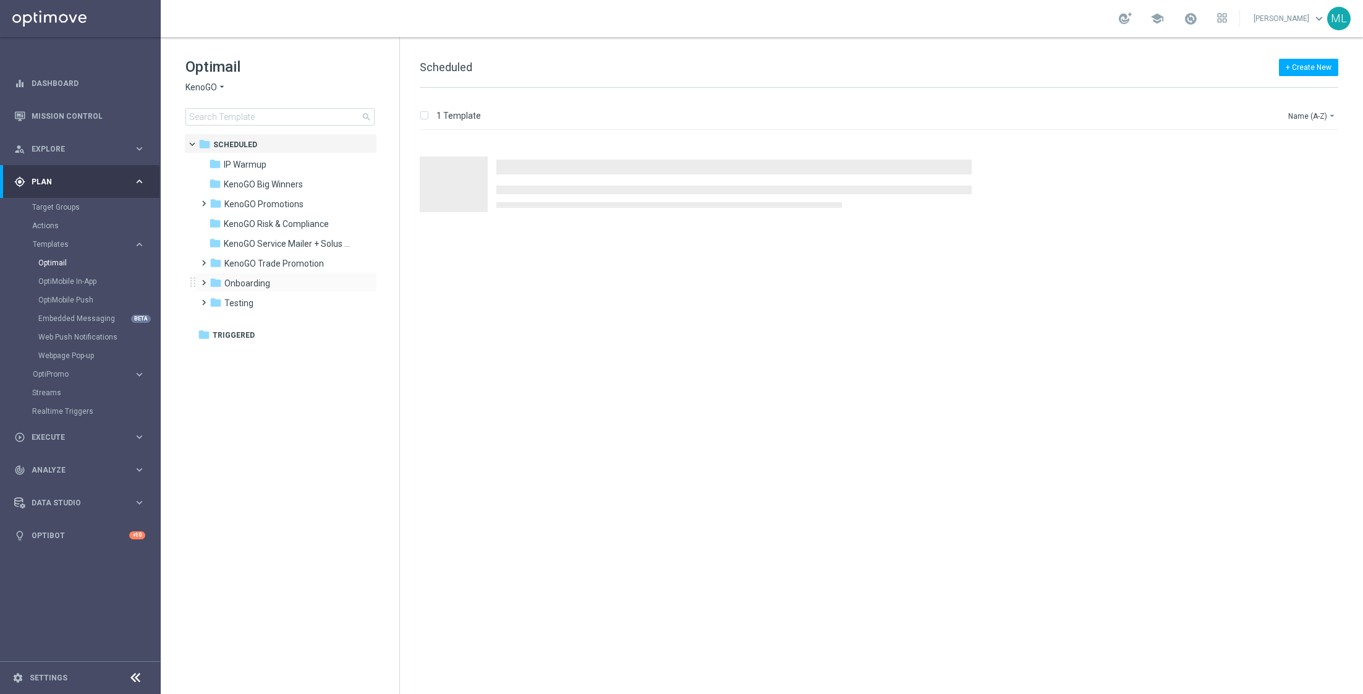
click at [202, 280] on span at bounding box center [201, 277] width 6 height 5
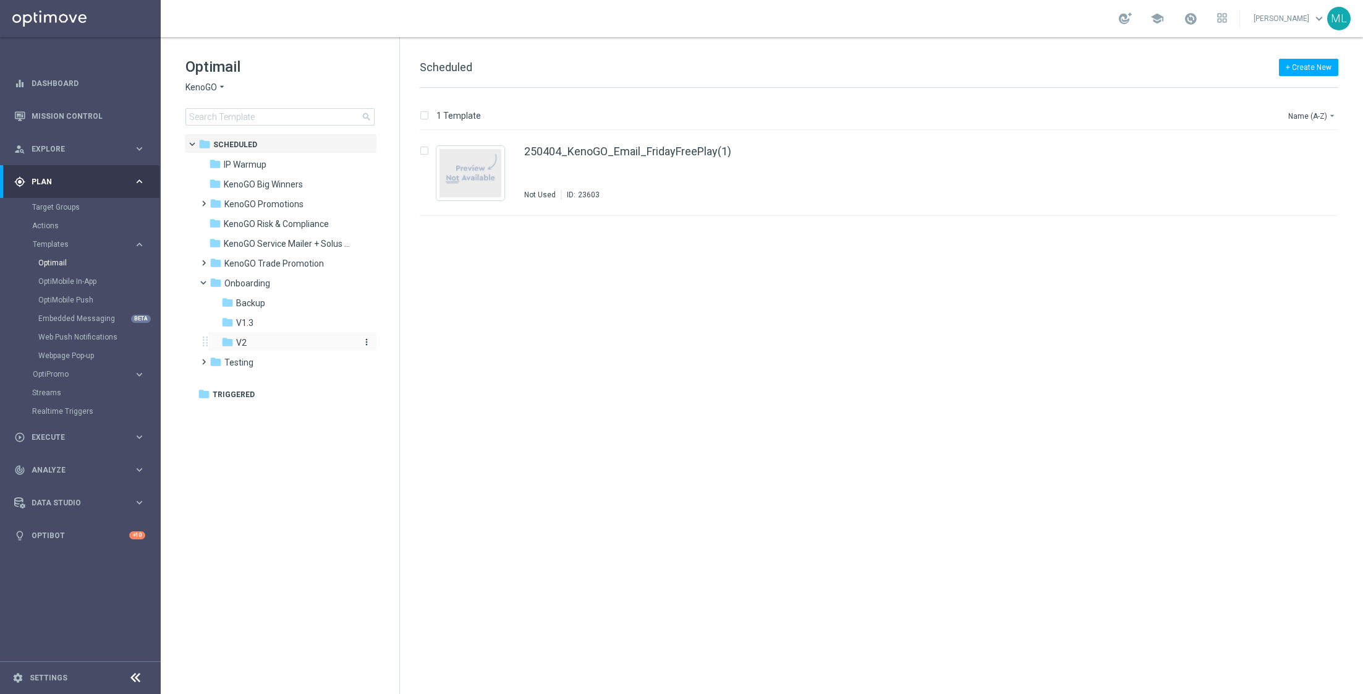
click at [241, 340] on span "V2" at bounding box center [241, 342] width 11 height 11
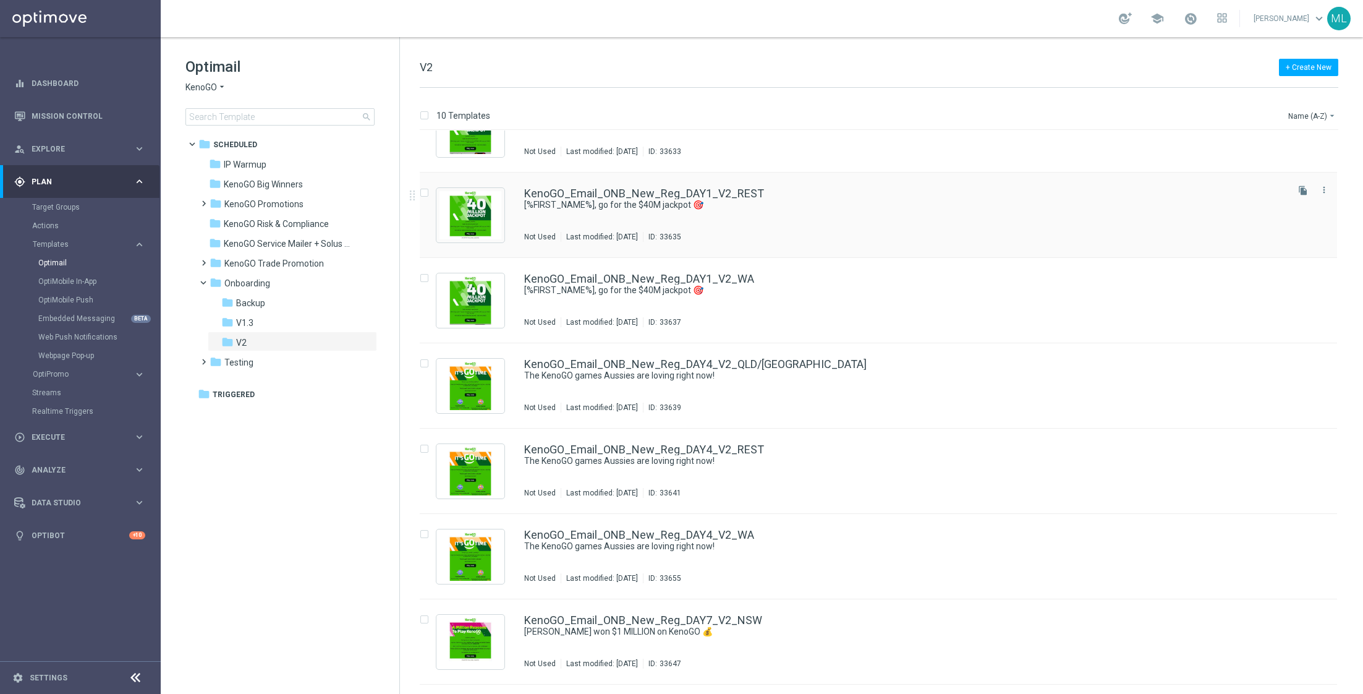
scroll to position [45, 0]
click at [774, 218] on div "KenoGO_Email_ONB_New_Reg_DAY1_V2_REST [%FIRST_NAME%], go for the $40M jackpot 🎯…" at bounding box center [904, 214] width 761 height 54
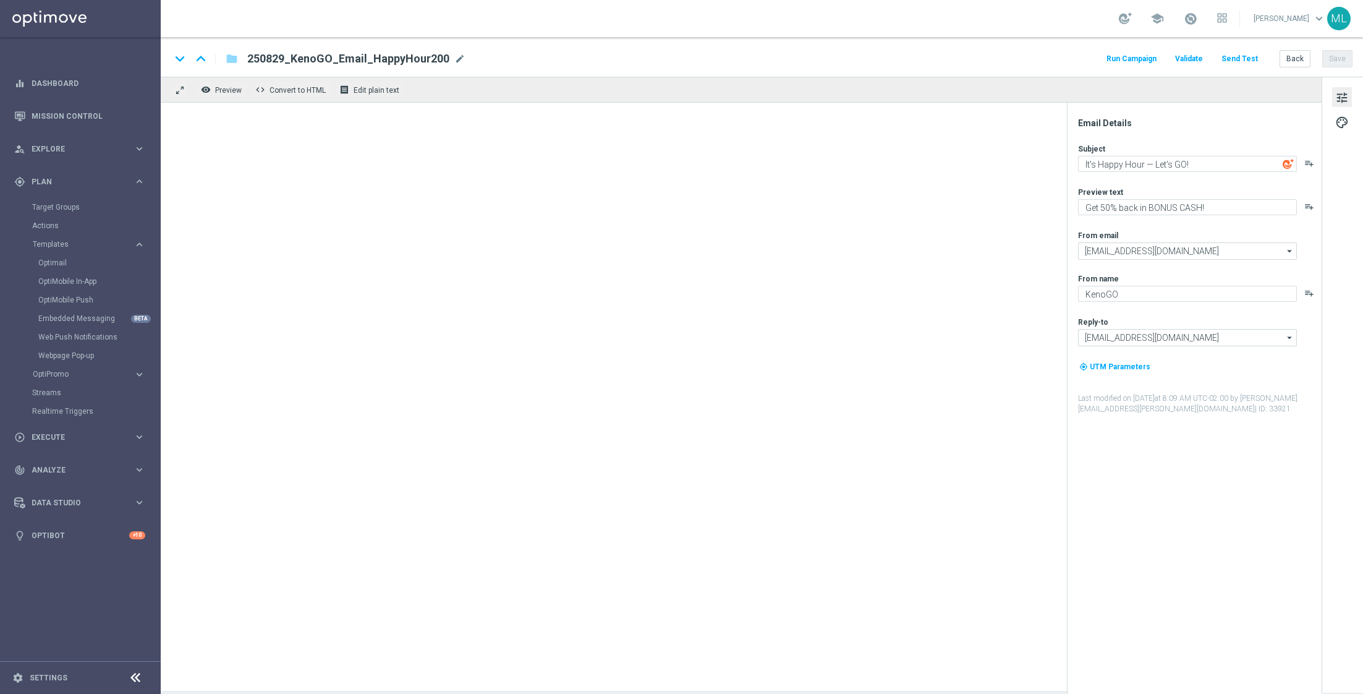
type textarea "[%FIRST_NAME%], go for the $40M jackpot 🎯"
type textarea "Draws every 3 minutes – win big!"
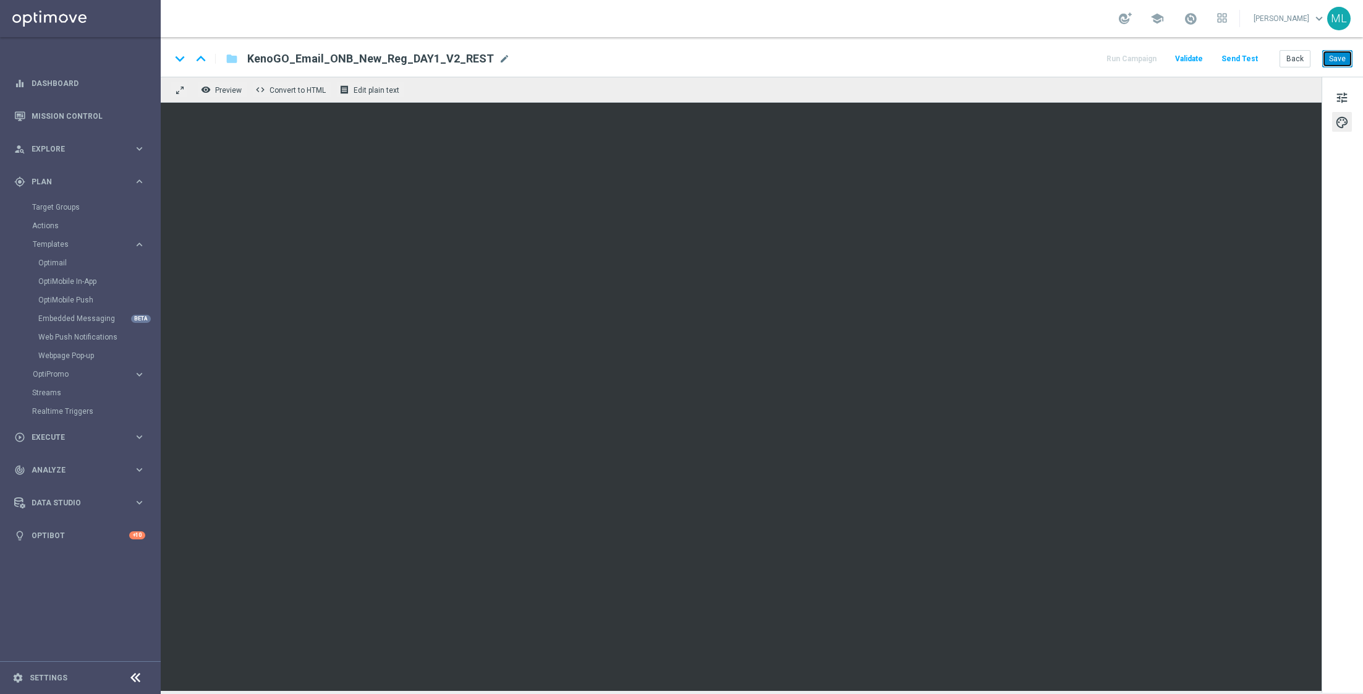
click at [1342, 62] on button "Save" at bounding box center [1338, 58] width 30 height 17
click at [1299, 59] on button "Back" at bounding box center [1295, 58] width 31 height 17
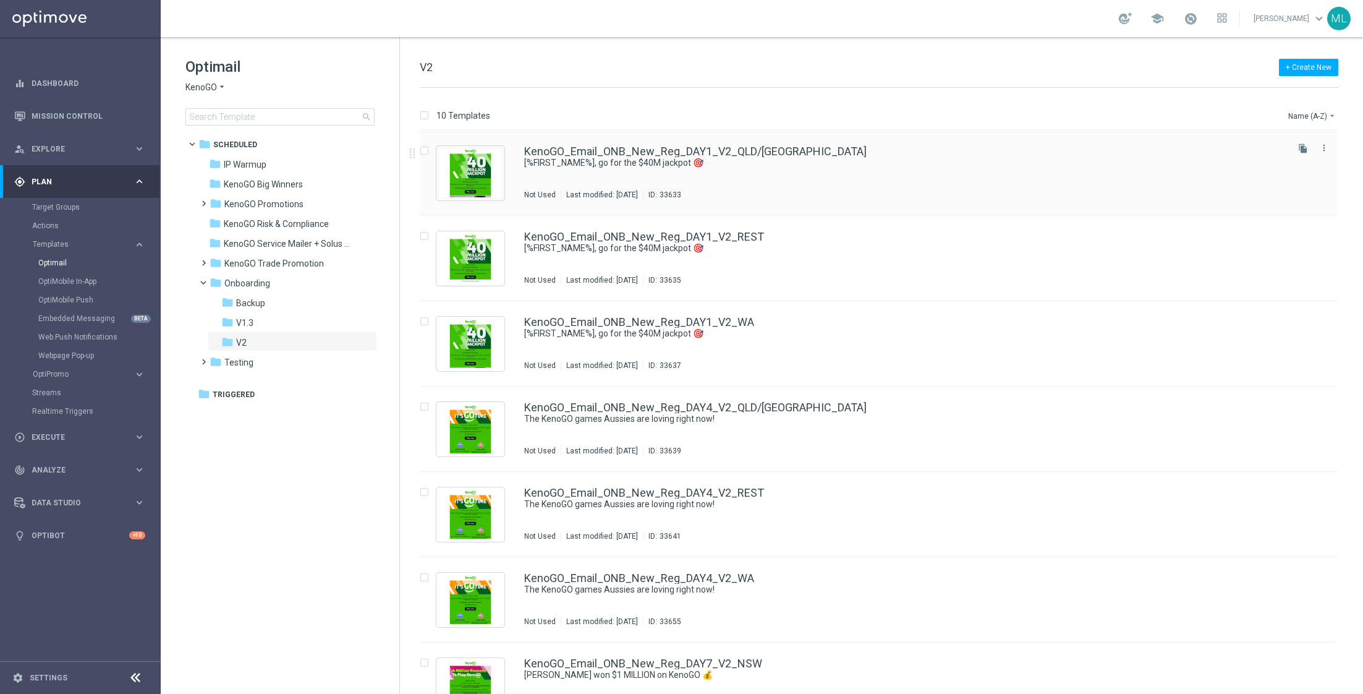
click at [815, 186] on div "KenoGO_Email_ONB_New_Reg_DAY1_V2_QLD/NSW [%FIRST_NAME%], go for the $40M jackpo…" at bounding box center [904, 173] width 761 height 54
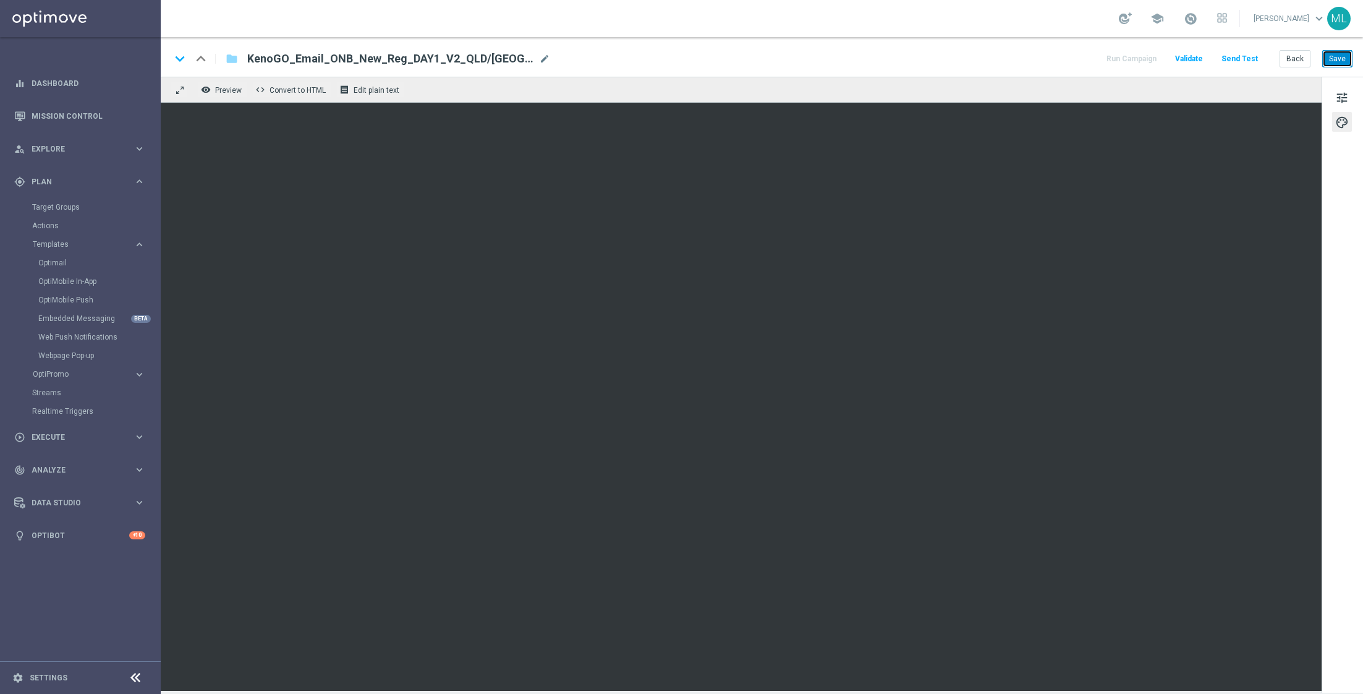
click at [1343, 56] on button "Save" at bounding box center [1338, 58] width 30 height 17
click at [1294, 58] on button "Back" at bounding box center [1295, 58] width 31 height 17
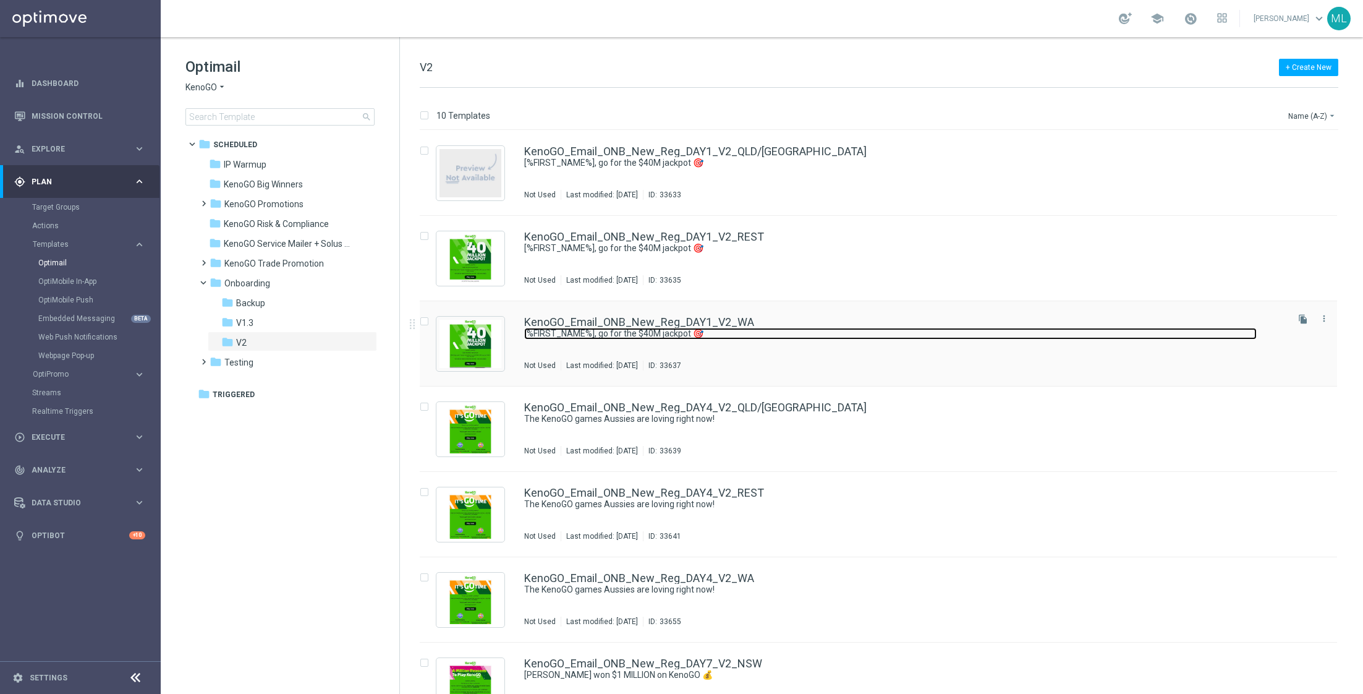
click at [845, 332] on link "[%FIRST_NAME%], go for the $40M jackpot 🎯" at bounding box center [890, 334] width 733 height 12
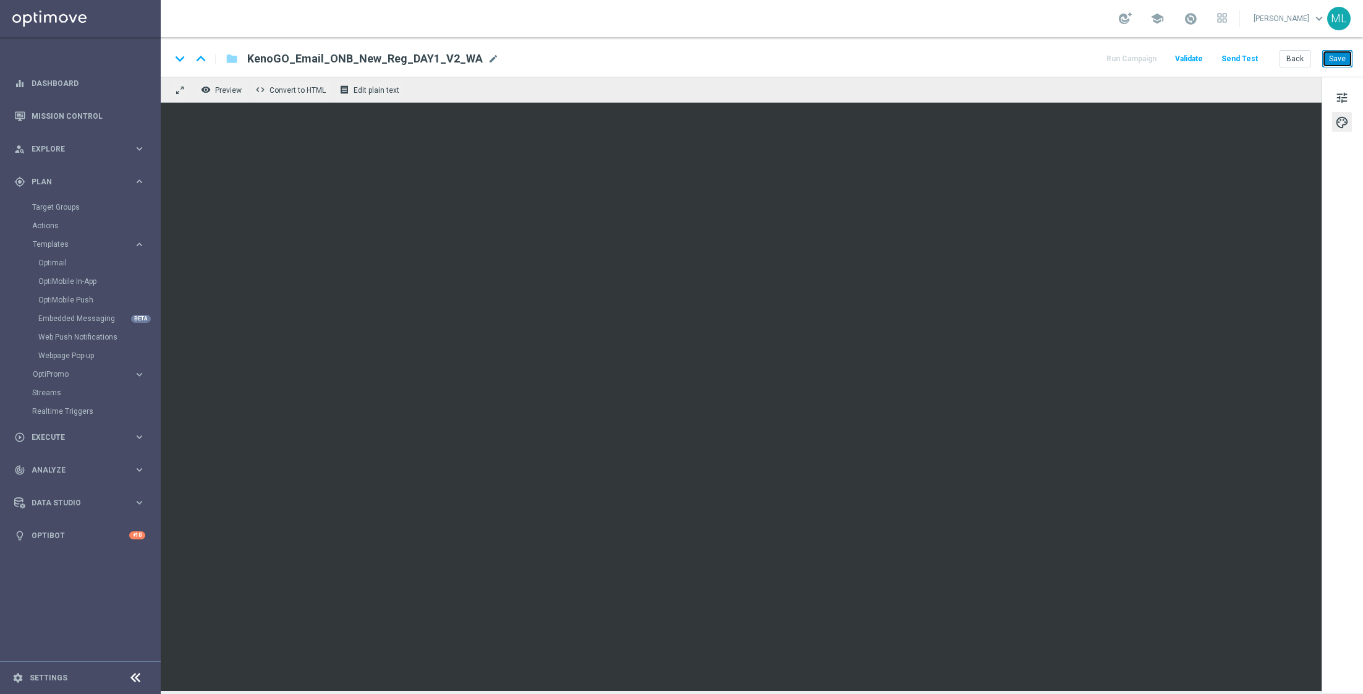
click at [1337, 65] on button "Save" at bounding box center [1338, 58] width 30 height 17
click at [1297, 59] on button "Back" at bounding box center [1295, 58] width 31 height 17
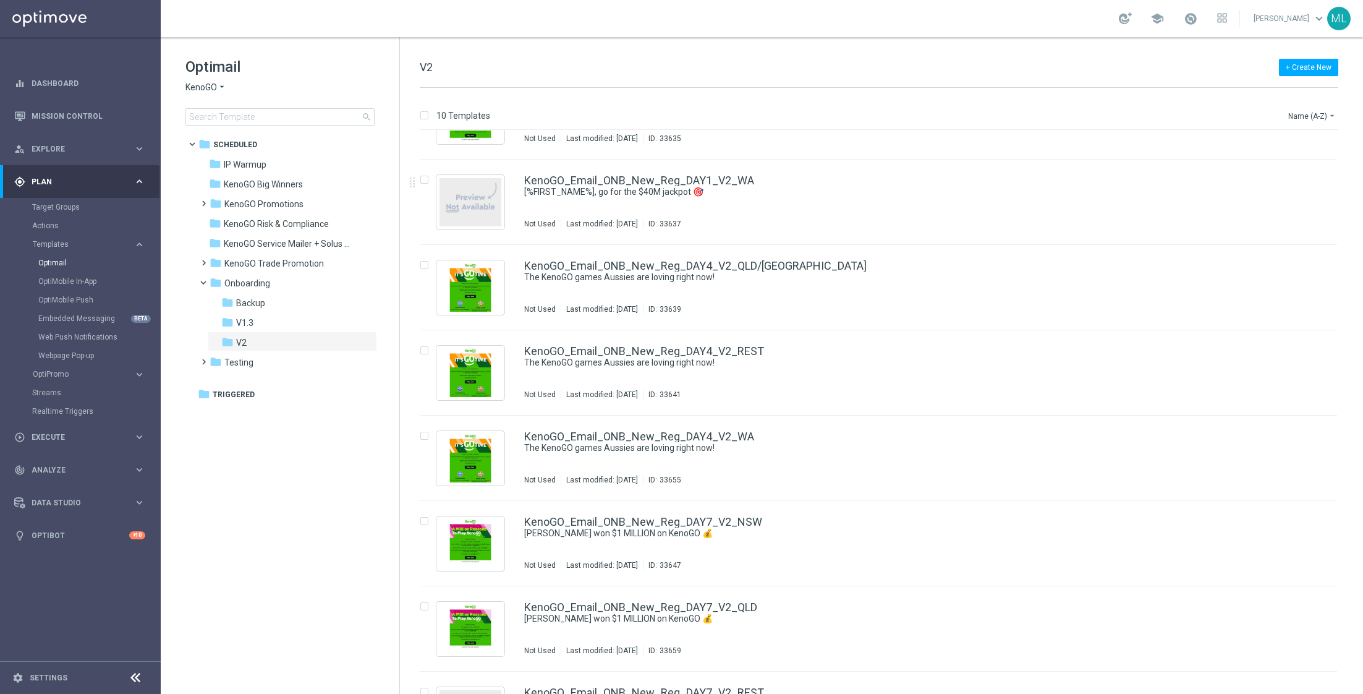
scroll to position [191, 0]
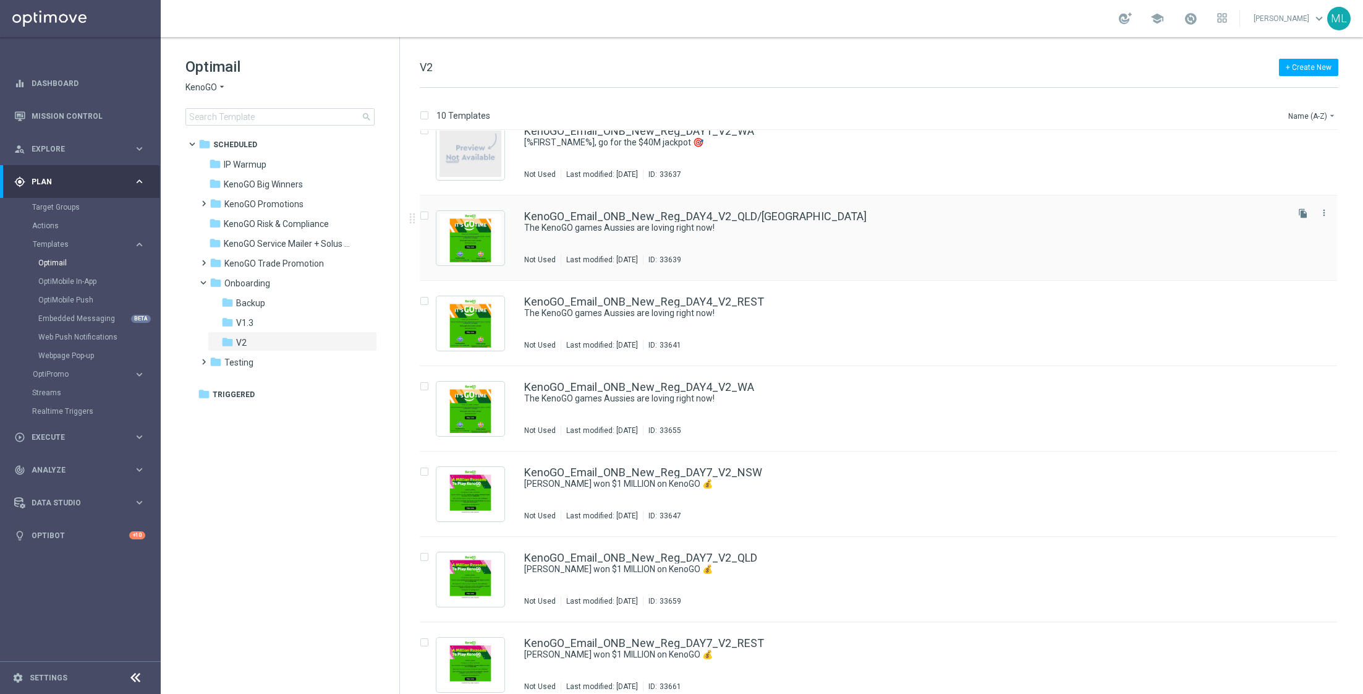
click at [830, 241] on div "KenoGO_Email_ONB_New_Reg_DAY4_V2_QLD/NSW The KenoGO games Aussies are loving ri…" at bounding box center [904, 238] width 761 height 54
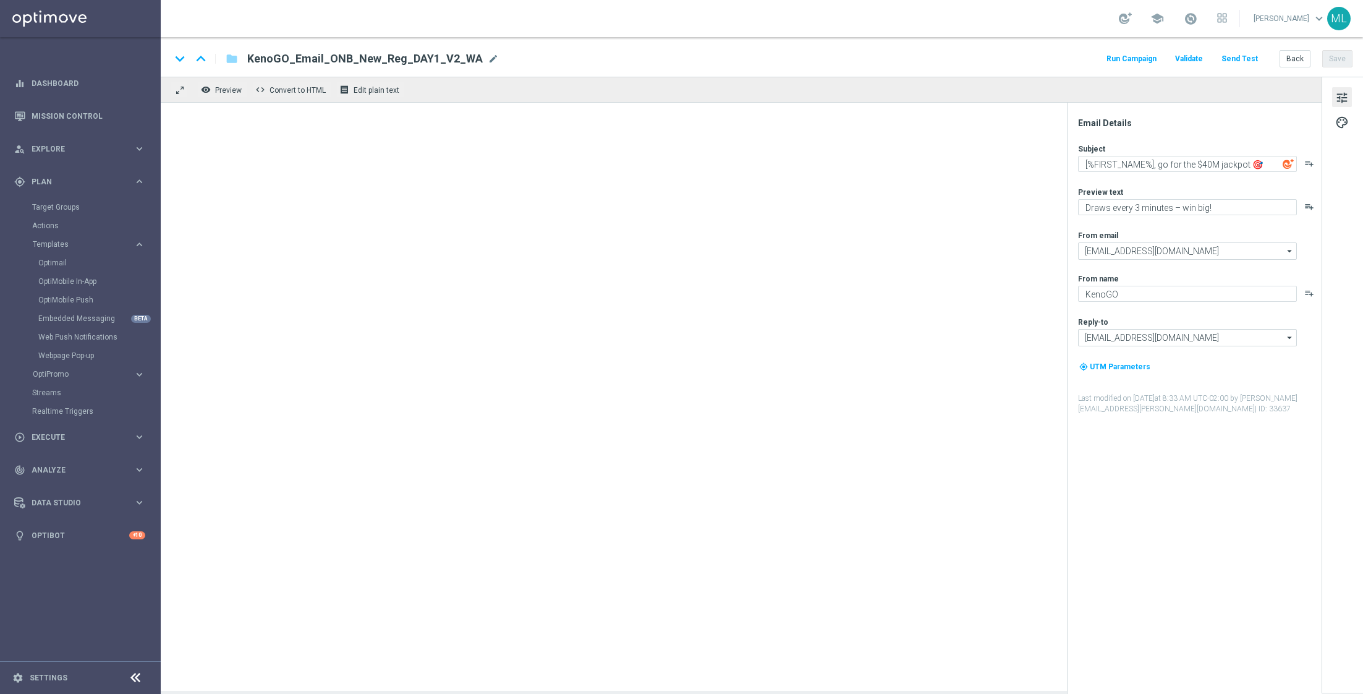
type textarea "The KenoGO games Aussies are loving right now!"
type textarea "From the classics to the world’s biggest Keno…"
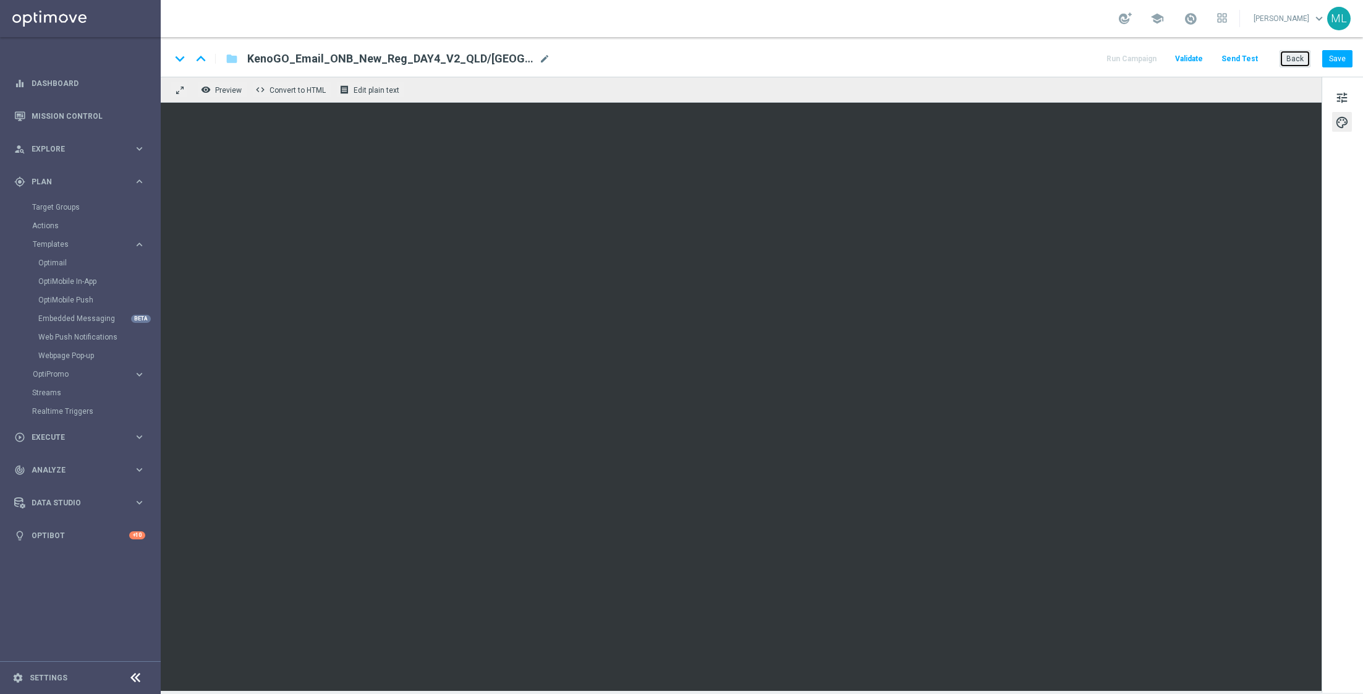
click at [1297, 59] on button "Back" at bounding box center [1295, 58] width 31 height 17
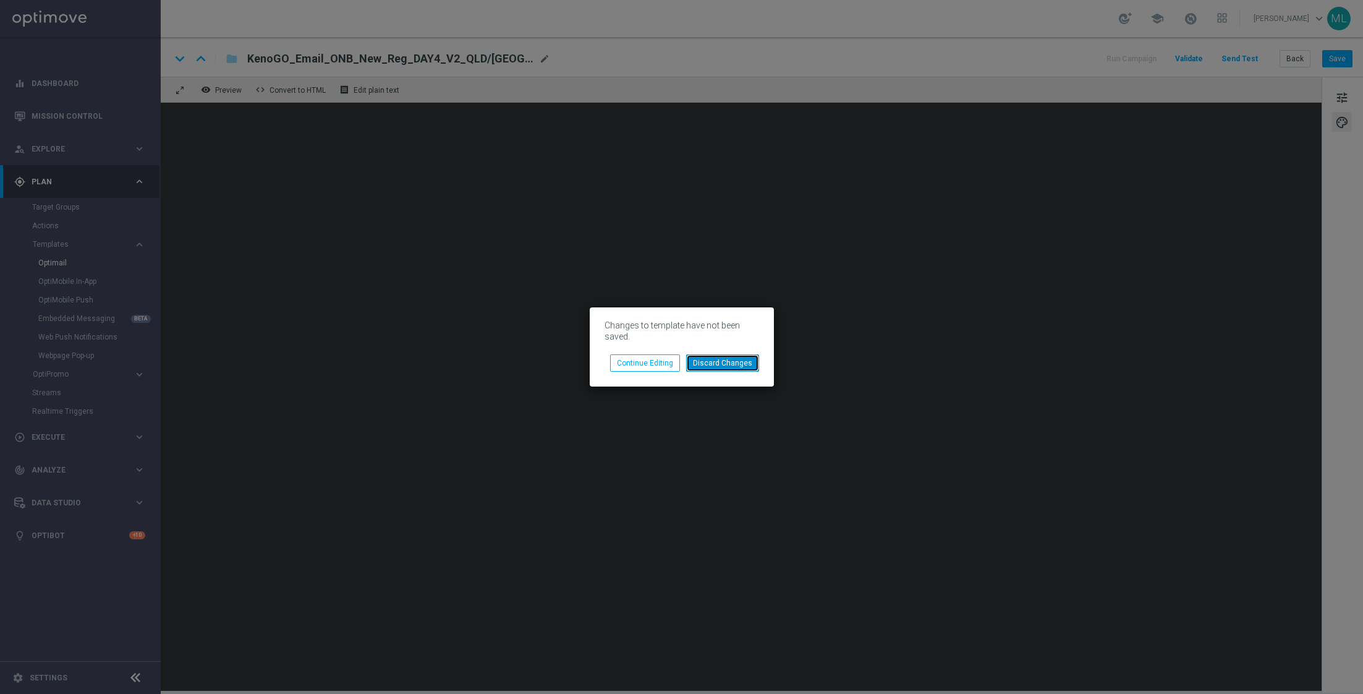
click at [739, 360] on button "Discard Changes" at bounding box center [722, 362] width 73 height 17
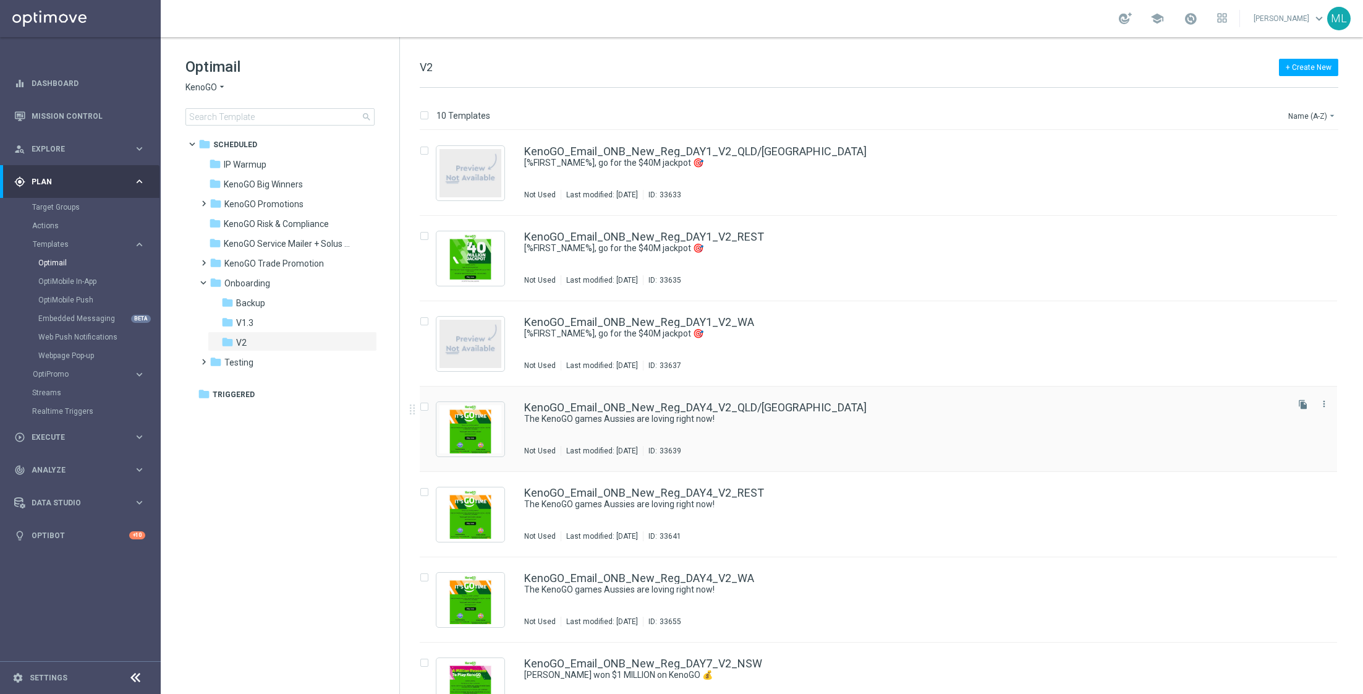
scroll to position [87, 0]
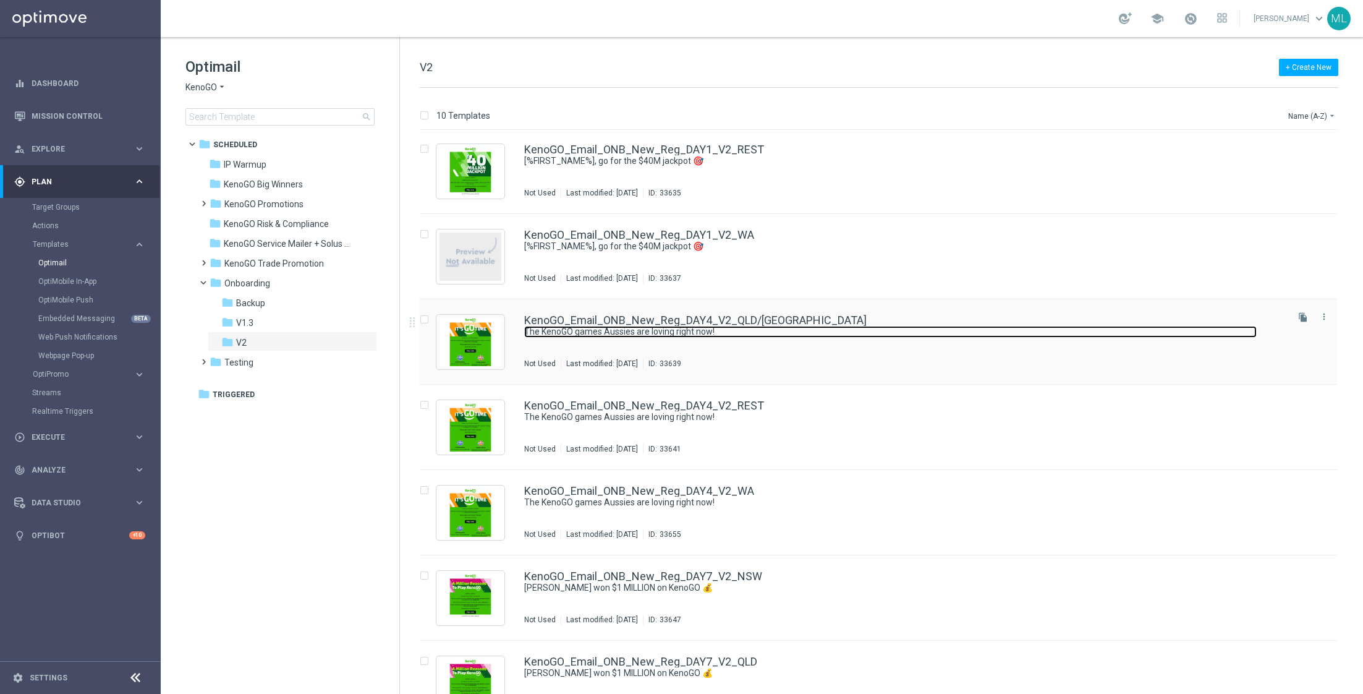
click at [830, 326] on link "The KenoGO games Aussies are loving right now!" at bounding box center [890, 332] width 733 height 12
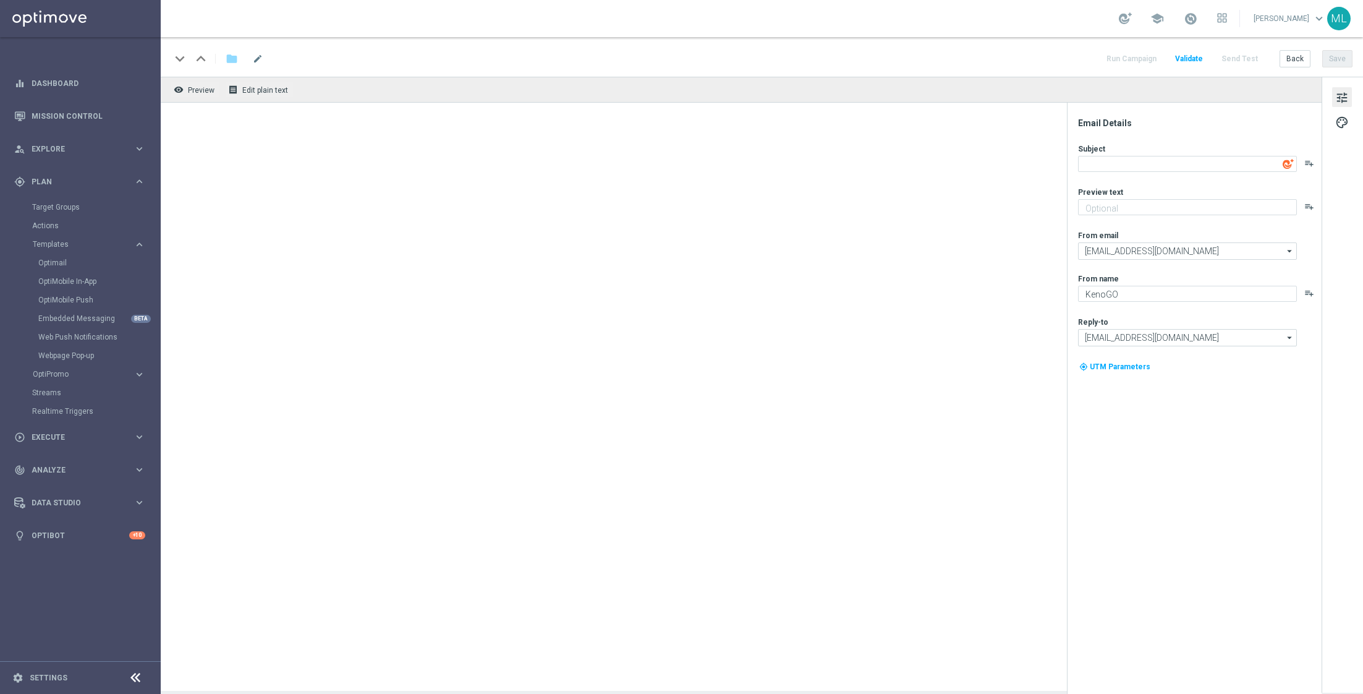
type textarea "The KenoGO games Aussies are loving right now!"
type textarea "From the classics to the world’s biggest Keno…"
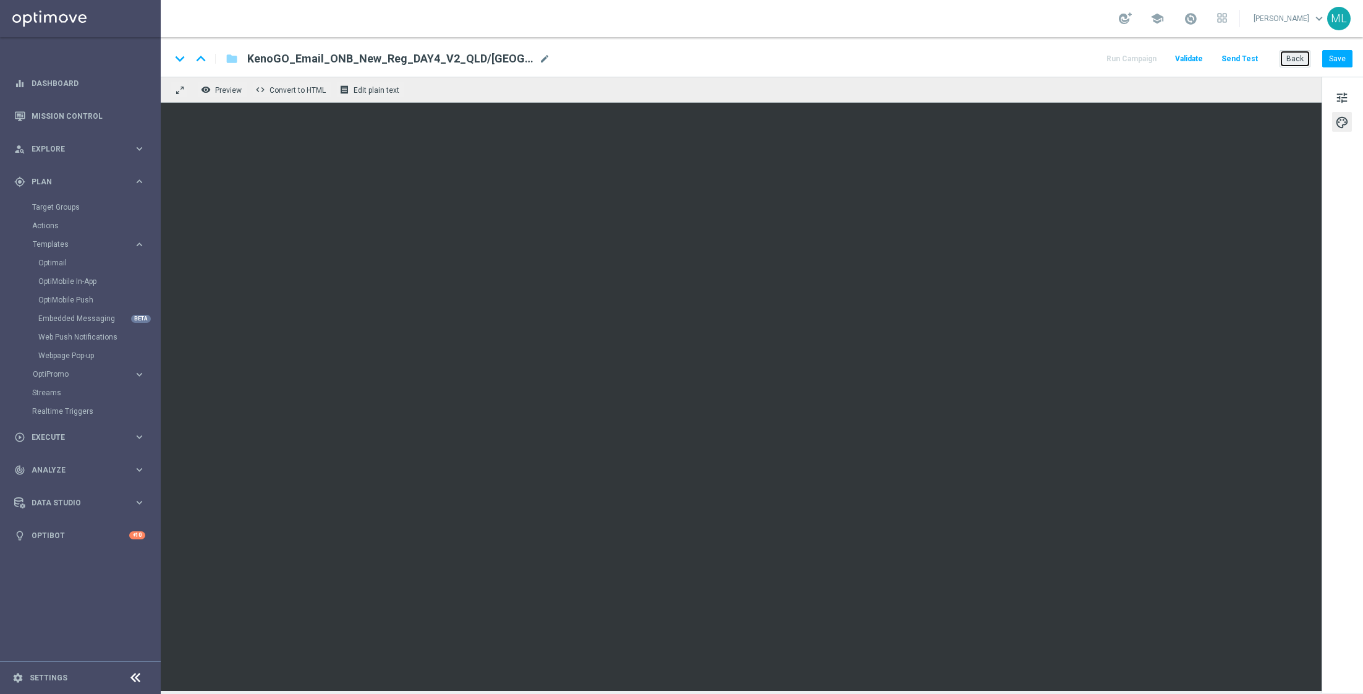
click at [1299, 59] on button "Back" at bounding box center [1295, 58] width 31 height 17
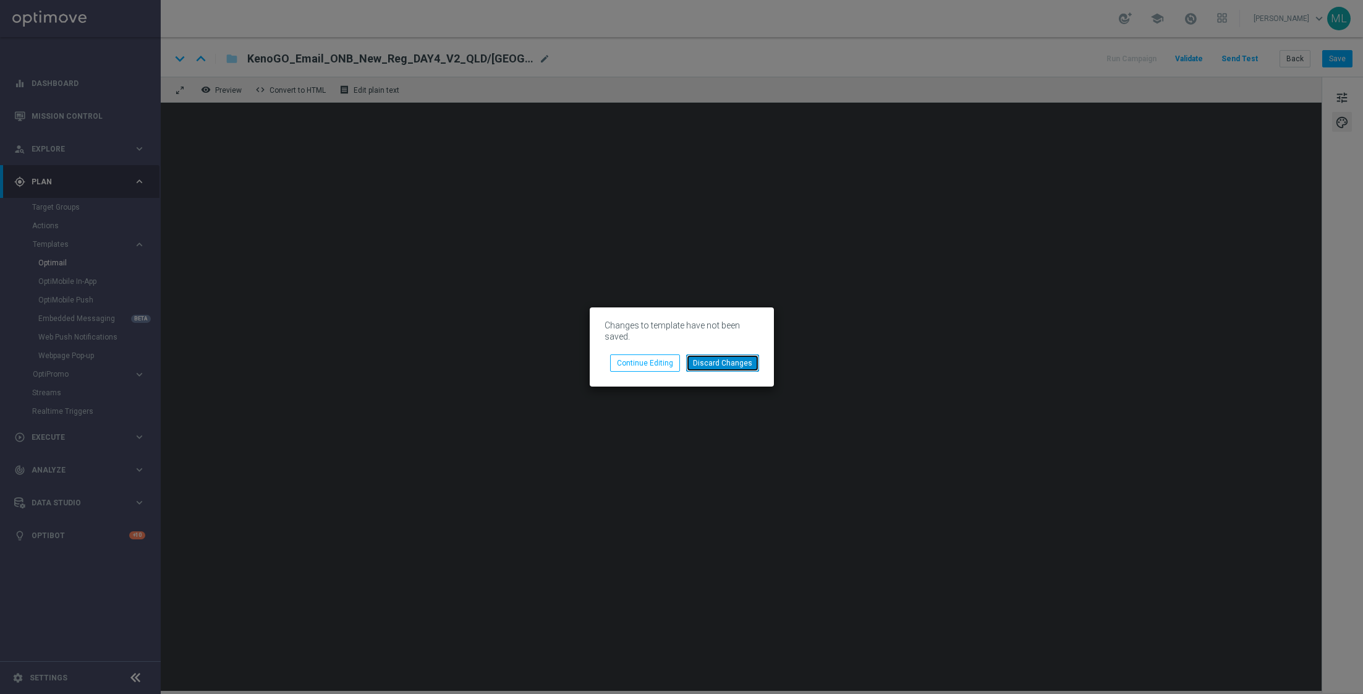
click at [717, 370] on button "Discard Changes" at bounding box center [722, 362] width 73 height 17
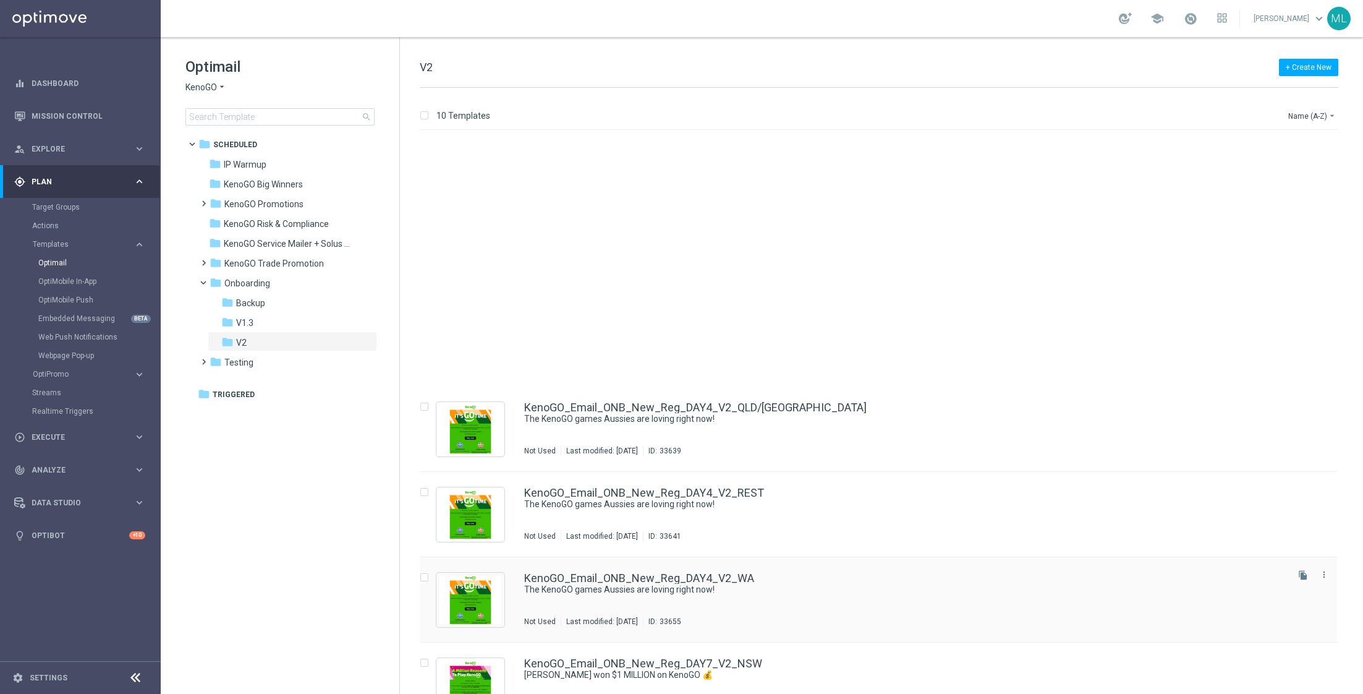
scroll to position [289, 0]
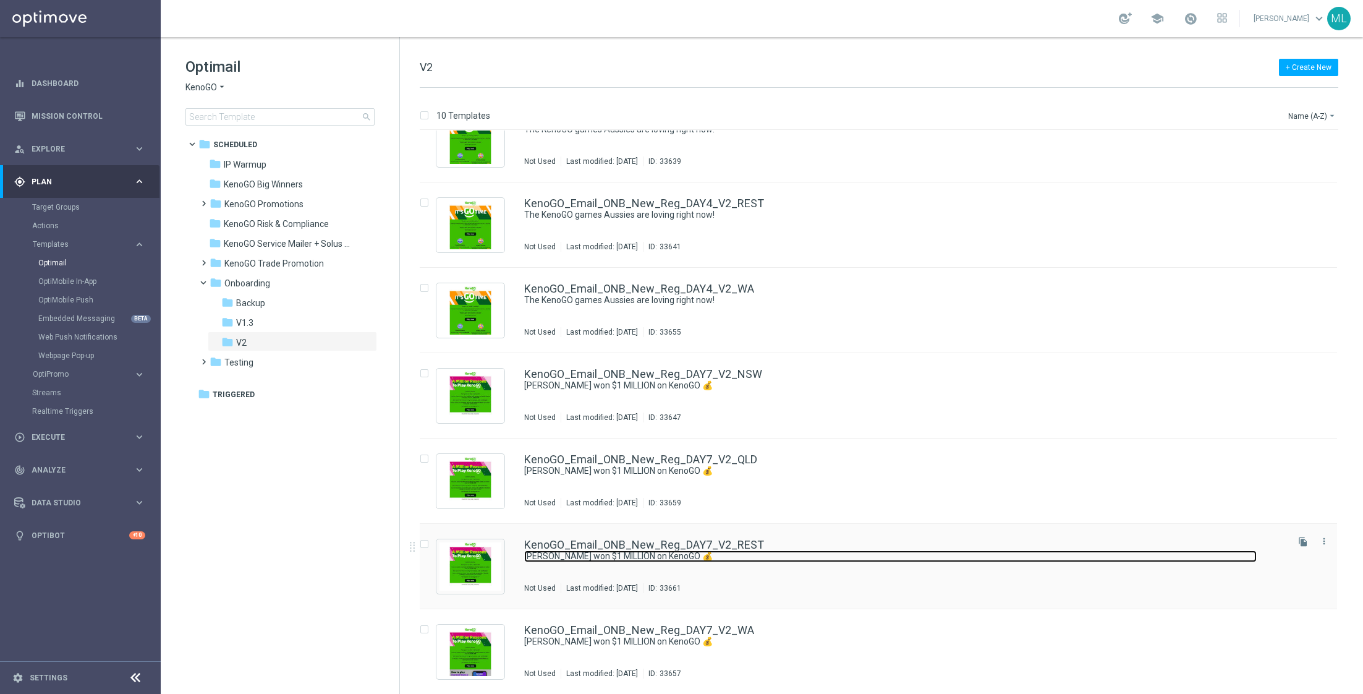
click at [688, 553] on link "Paul won $1 MILLION on KenoGO 💰" at bounding box center [890, 556] width 733 height 12
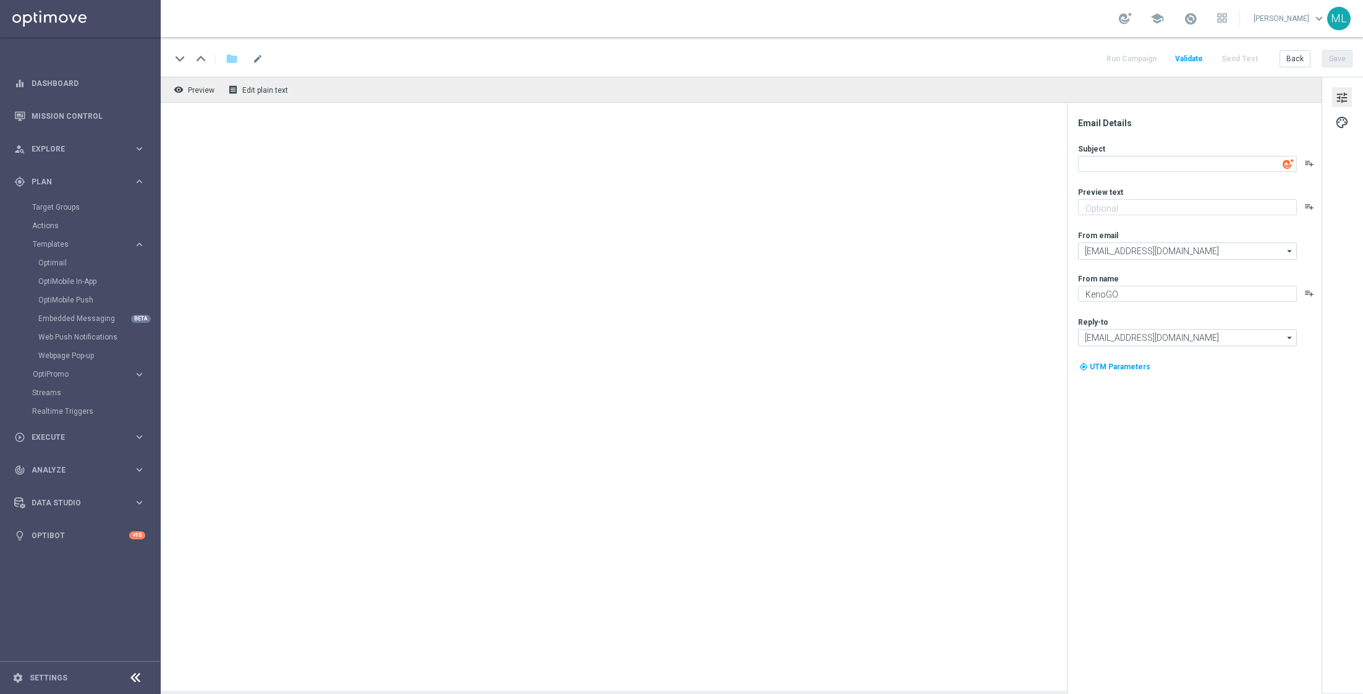
type textarea "Paul won $1 MILLION on KenoGO 💰"
type textarea "The big wins are rolling in across Australia!"
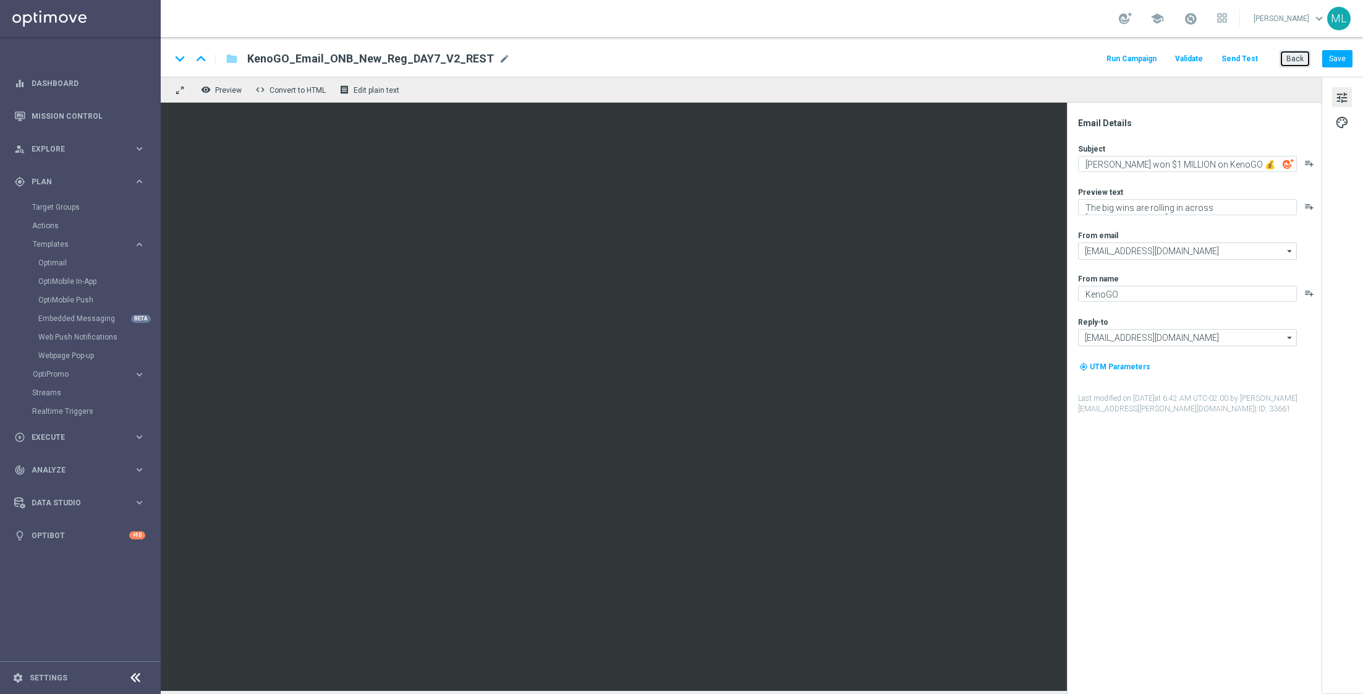
click at [1298, 54] on button "Back" at bounding box center [1295, 58] width 31 height 17
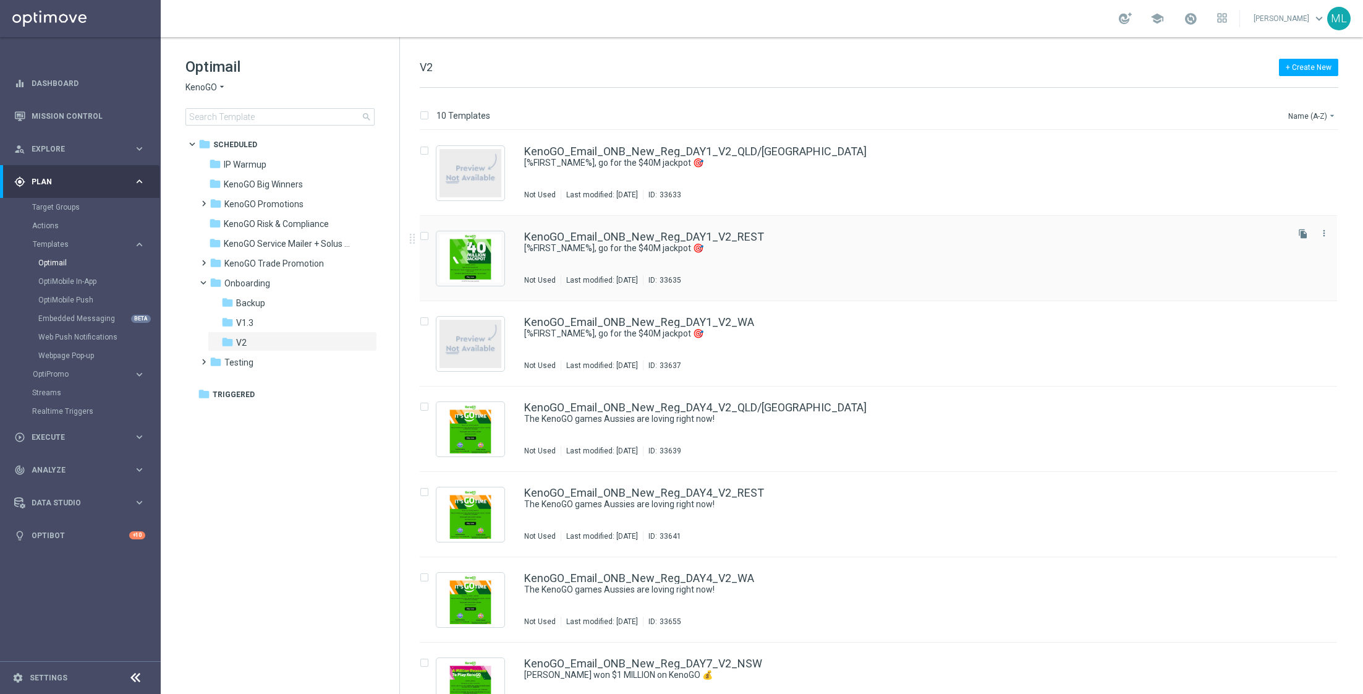
click at [780, 239] on div "KenoGO_Email_ONB_New_Reg_DAY1_V2_REST" at bounding box center [904, 236] width 761 height 11
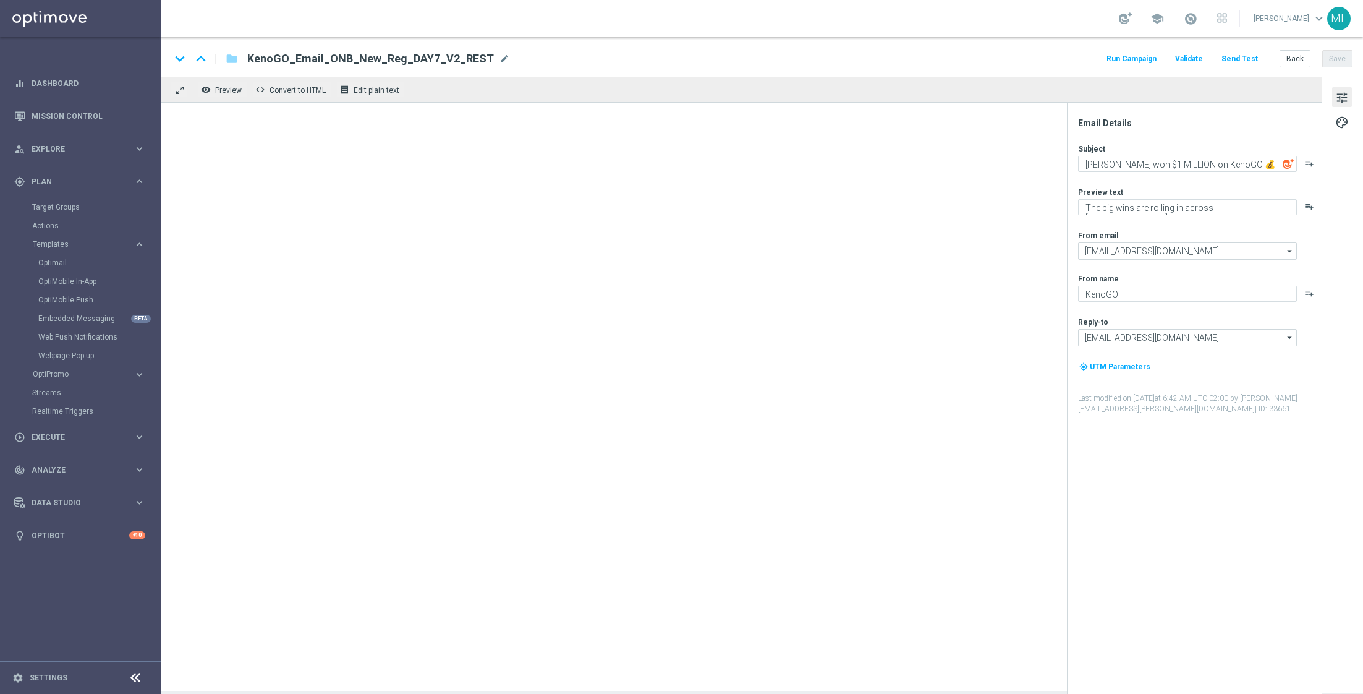
type textarea "[%FIRST_NAME%], go for the $40M jackpot 🎯"
type textarea "Draws every 3 minutes – win big!"
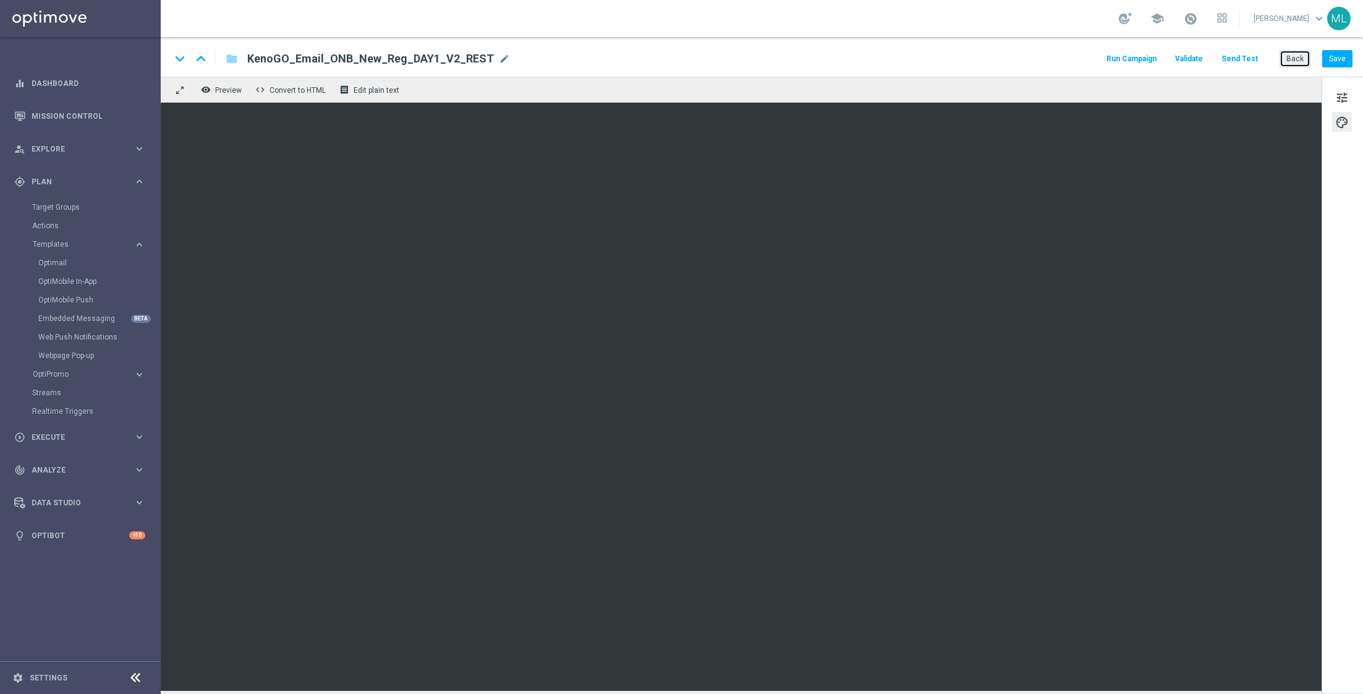
click at [1294, 53] on button "Back" at bounding box center [1295, 58] width 31 height 17
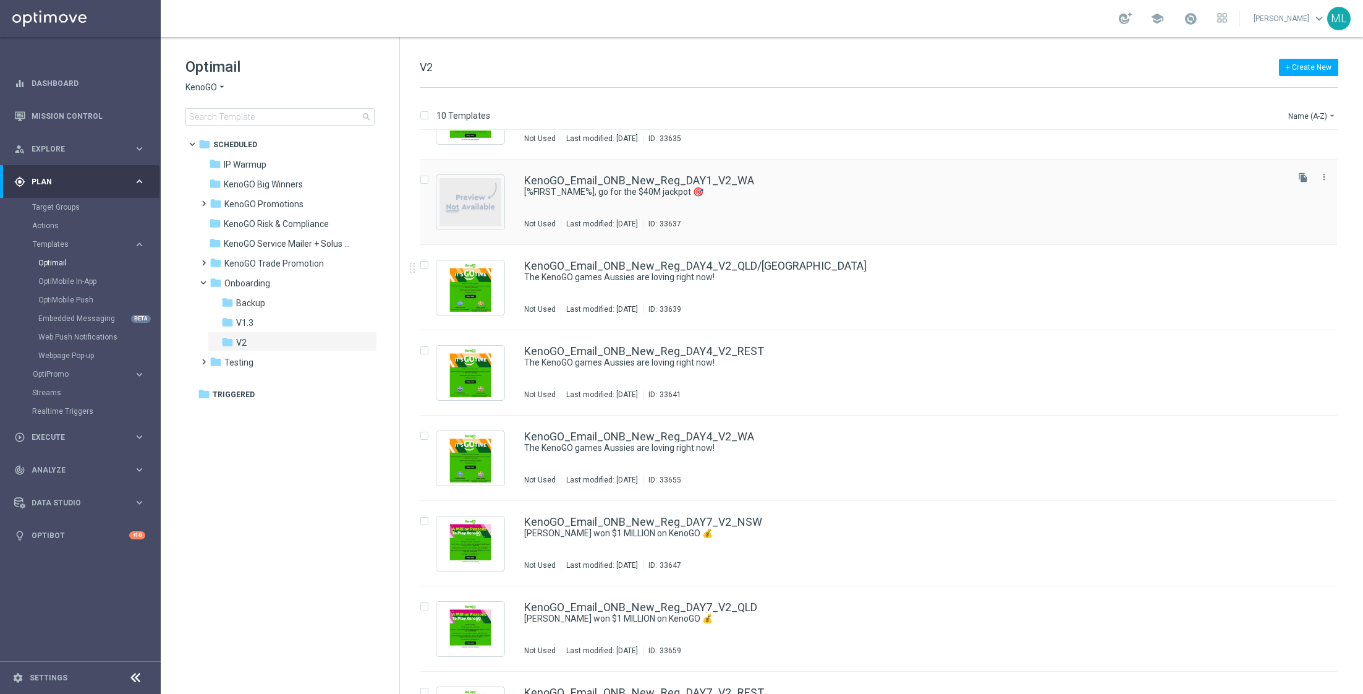
scroll to position [147, 0]
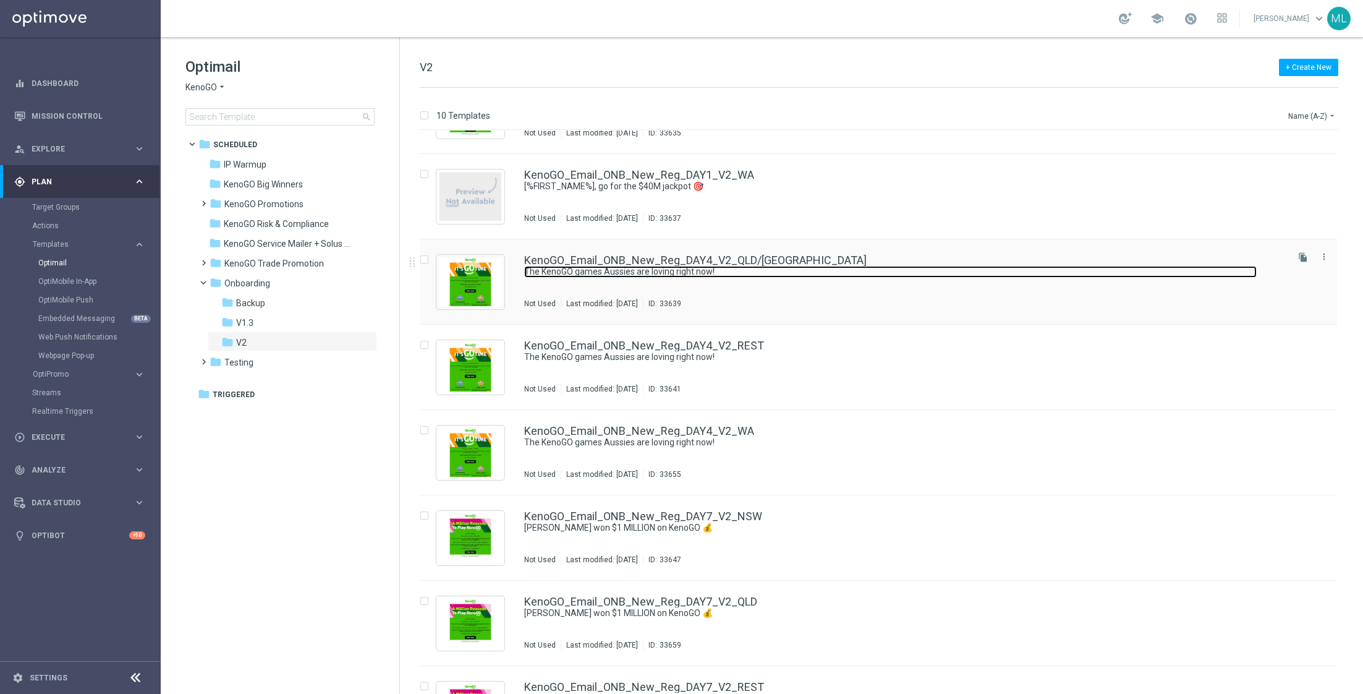
click at [830, 273] on link "The KenoGO games Aussies are loving right now!" at bounding box center [890, 272] width 733 height 12
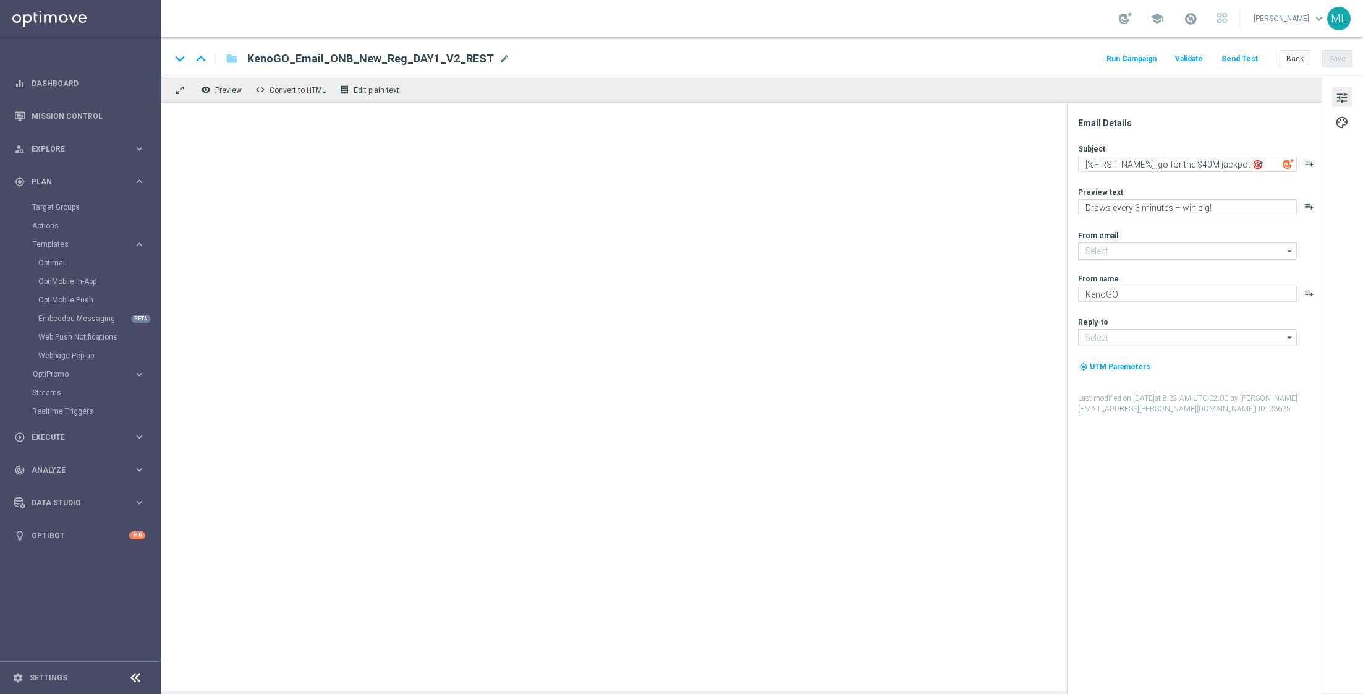
type input "[EMAIL_ADDRESS][DOMAIN_NAME]"
type textarea "The KenoGO games Aussies are loving right now!"
type textarea "From the classics to the world’s biggest Keno…"
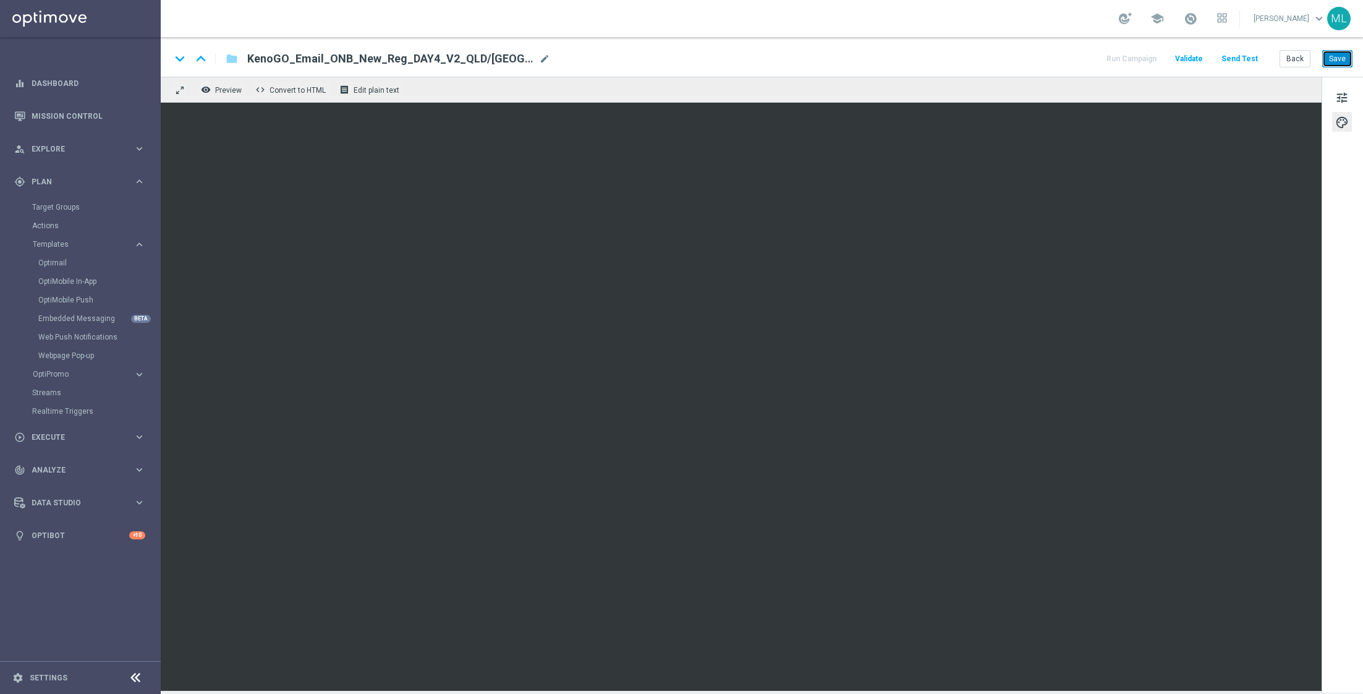
click at [1342, 66] on button "Save" at bounding box center [1338, 58] width 30 height 17
click at [1298, 60] on button "Back" at bounding box center [1295, 58] width 31 height 17
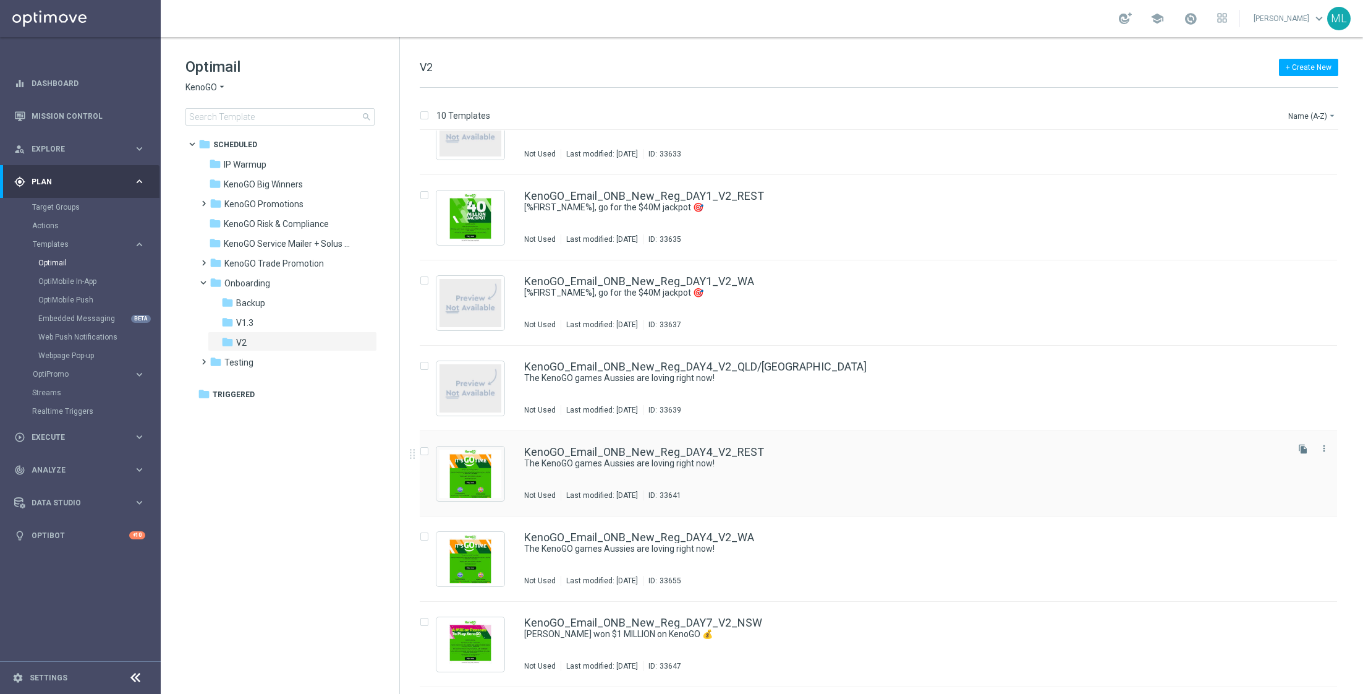
scroll to position [45, 0]
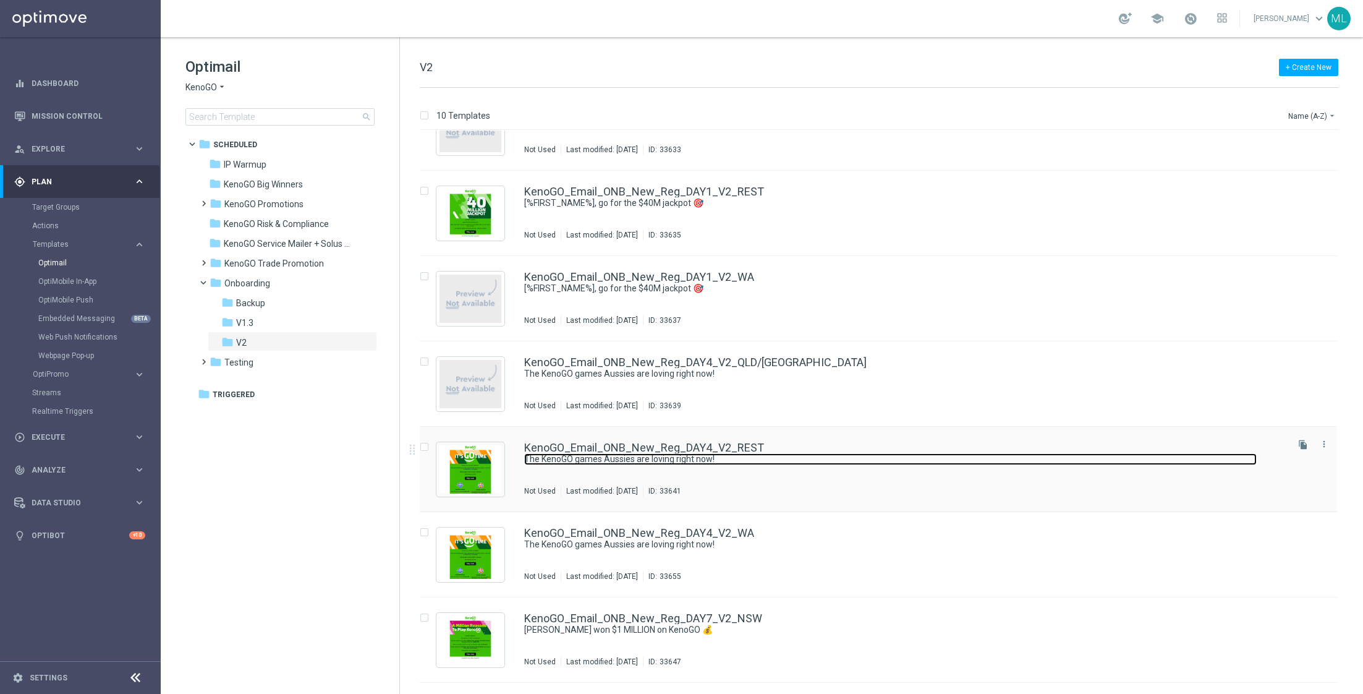
click at [811, 459] on link "The KenoGO games Aussies are loving right now!" at bounding box center [890, 459] width 733 height 12
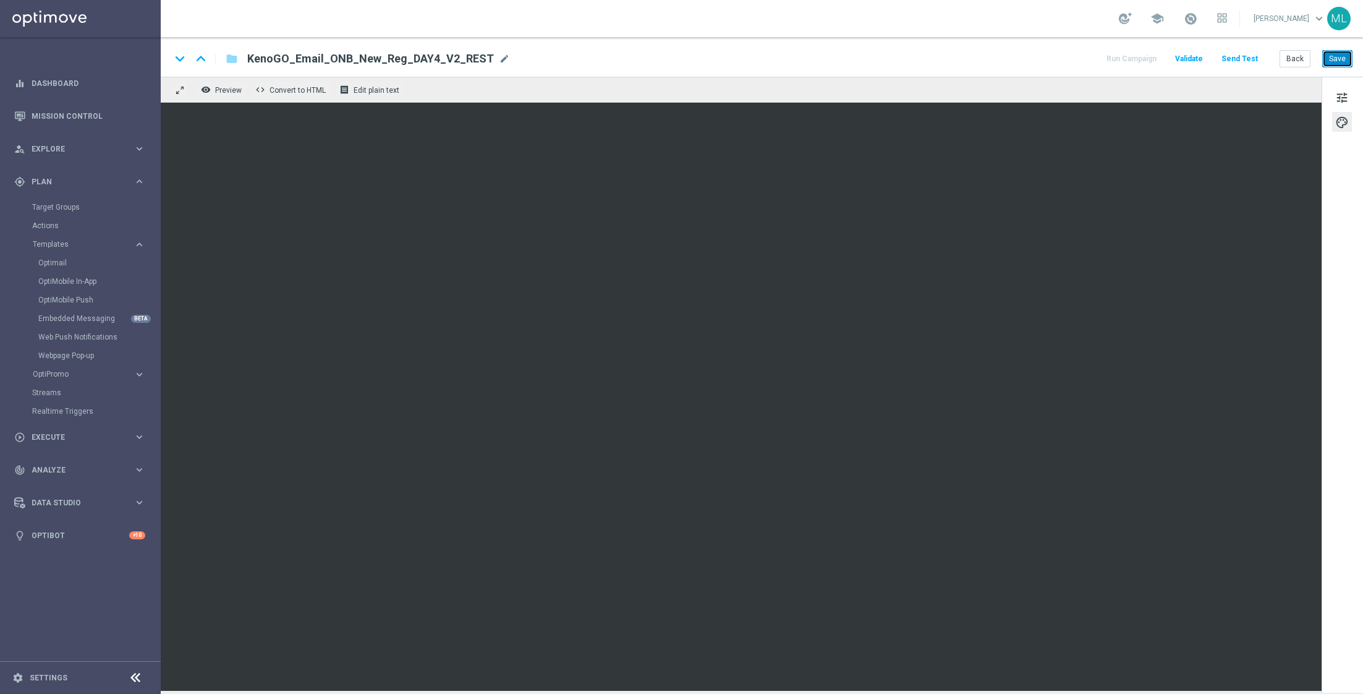
click at [1335, 59] on button "Save" at bounding box center [1338, 58] width 30 height 17
click at [1299, 59] on button "Back" at bounding box center [1295, 58] width 31 height 17
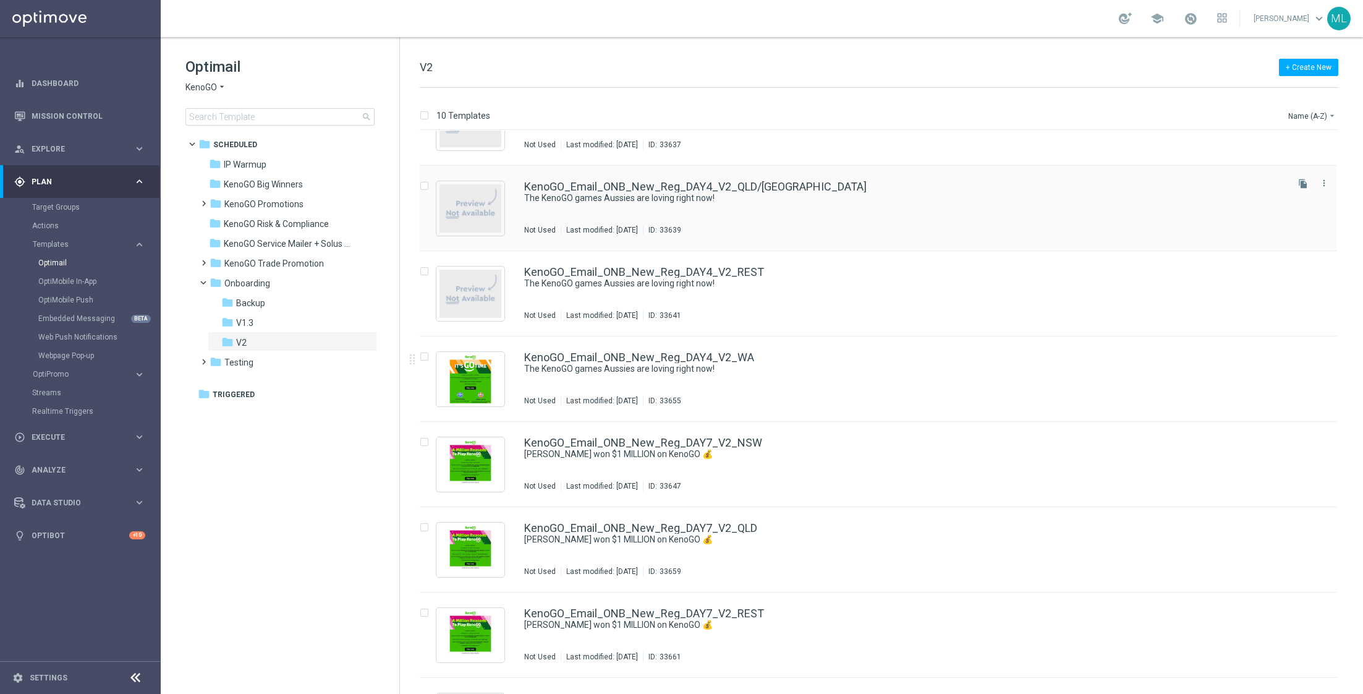
scroll to position [223, 0]
click at [839, 393] on div "Not Used Last modified: Thursday, August 28, 2025 ID: 33655" at bounding box center [904, 398] width 761 height 10
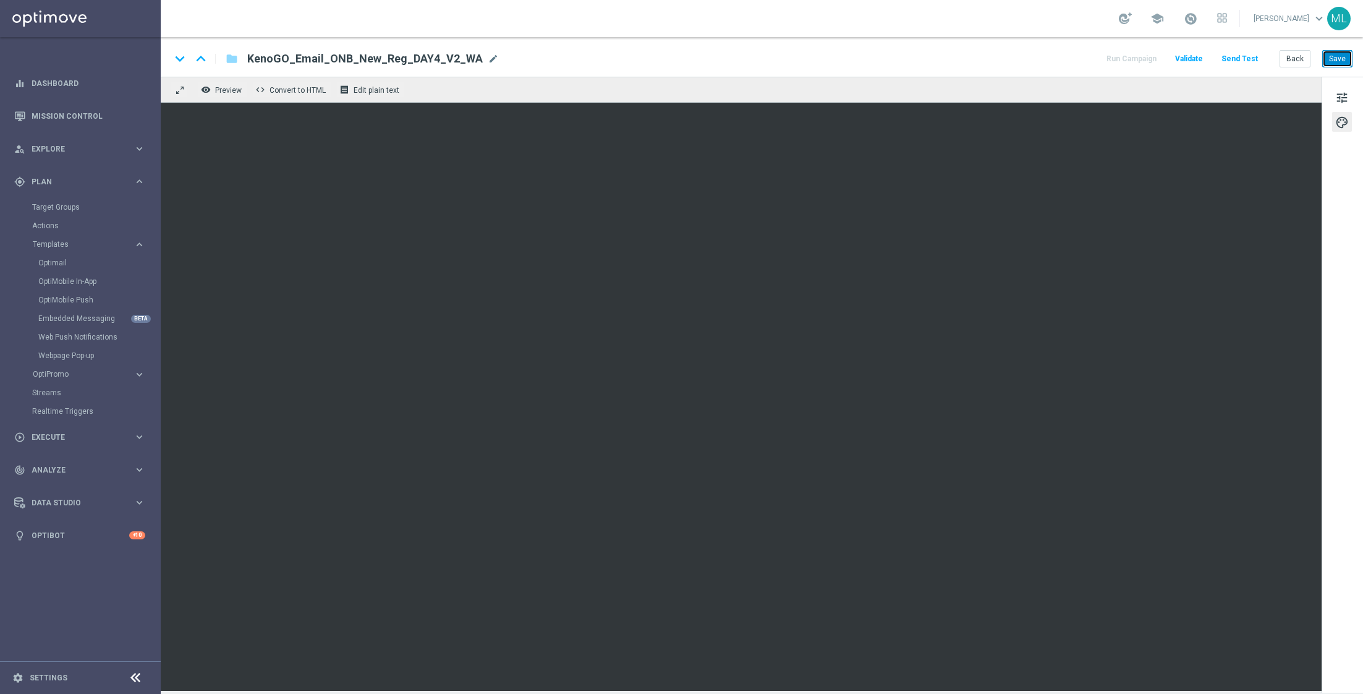
click at [1351, 56] on button "Save" at bounding box center [1338, 58] width 30 height 17
click at [1297, 58] on button "Back" at bounding box center [1295, 58] width 31 height 17
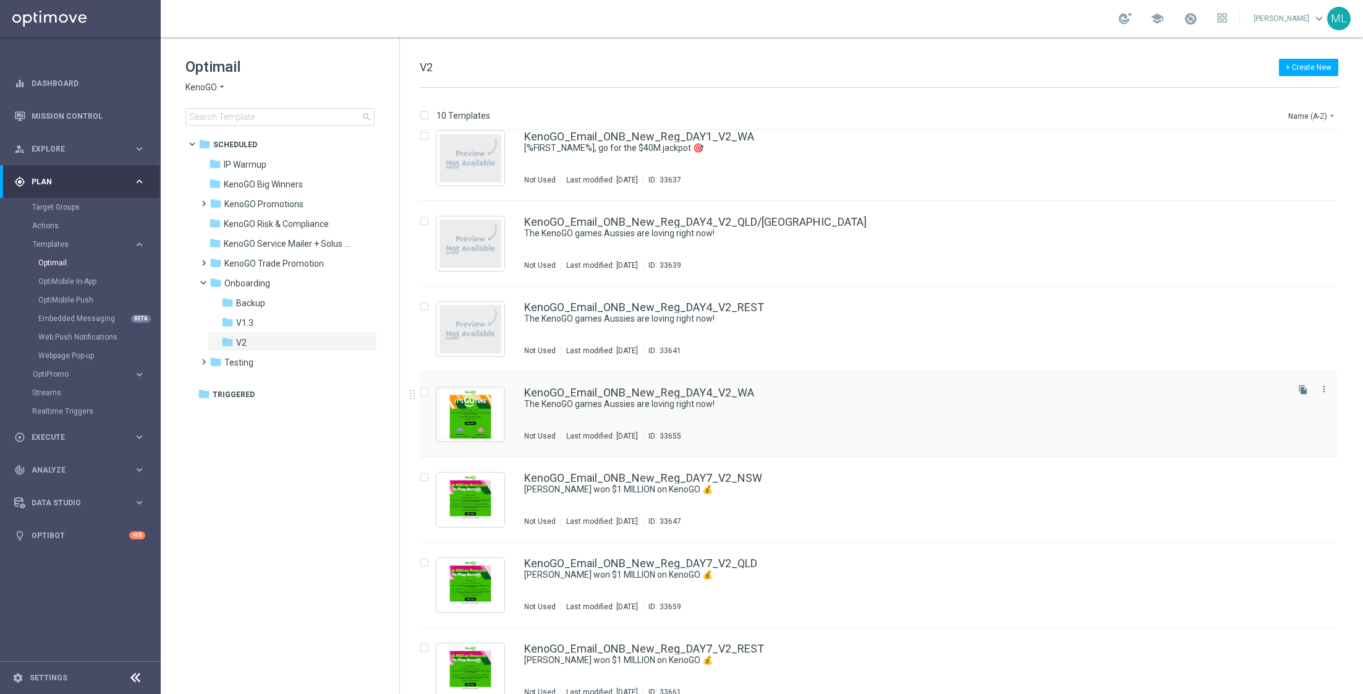
scroll to position [181, 0]
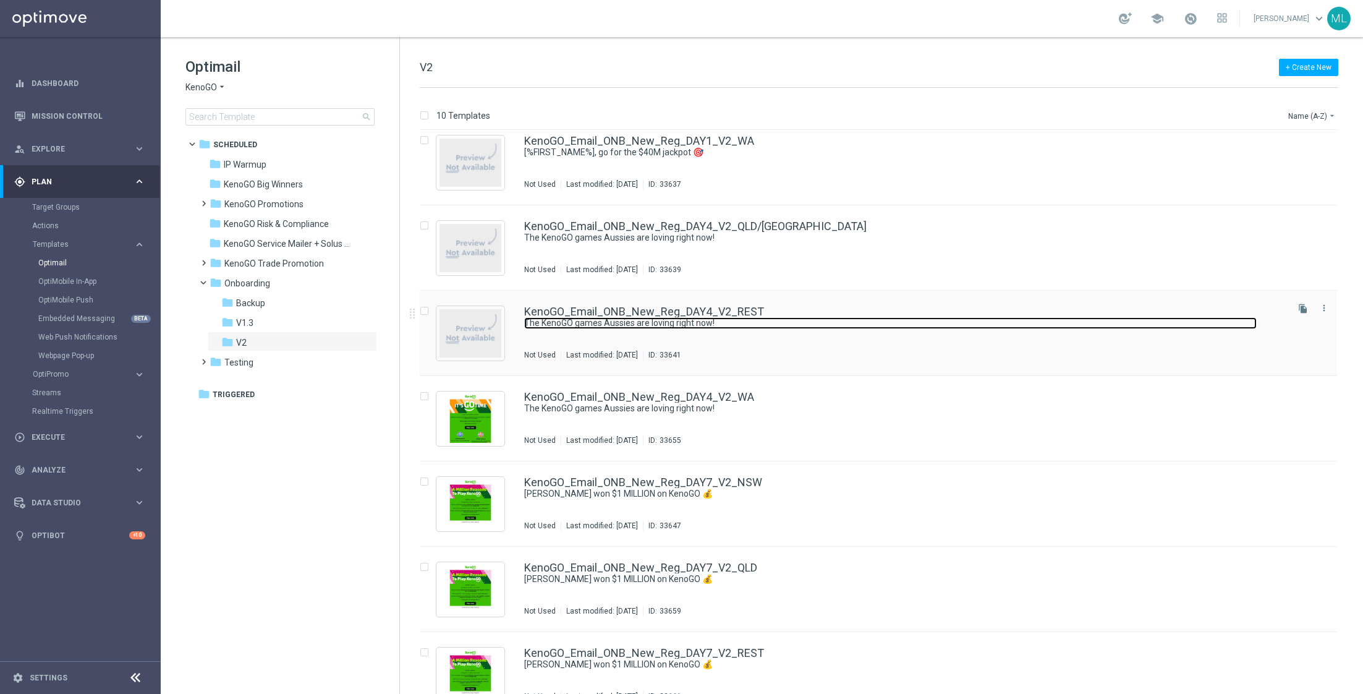
click at [807, 320] on link "The KenoGO games Aussies are loving right now!" at bounding box center [890, 323] width 733 height 12
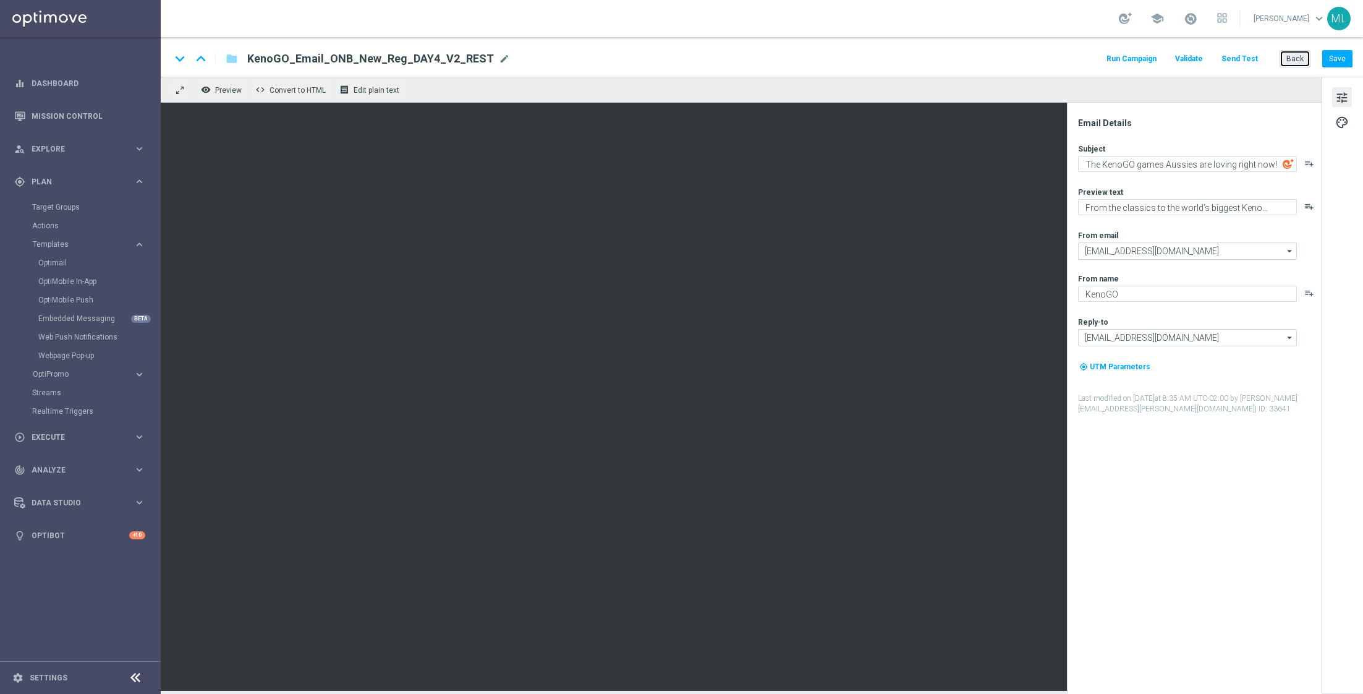
click at [1300, 57] on button "Back" at bounding box center [1295, 58] width 31 height 17
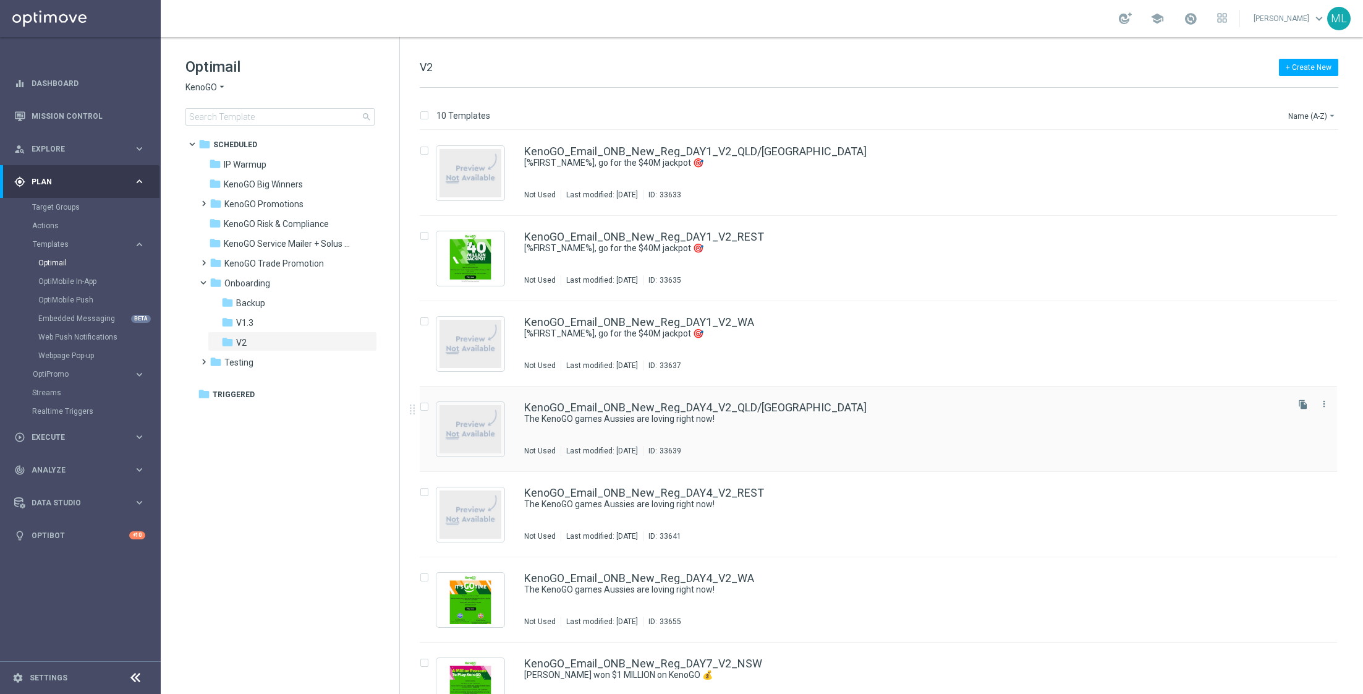
click at [803, 404] on div "KenoGO_Email_ONB_New_Reg_DAY4_V2_QLD/NSW" at bounding box center [904, 407] width 761 height 11
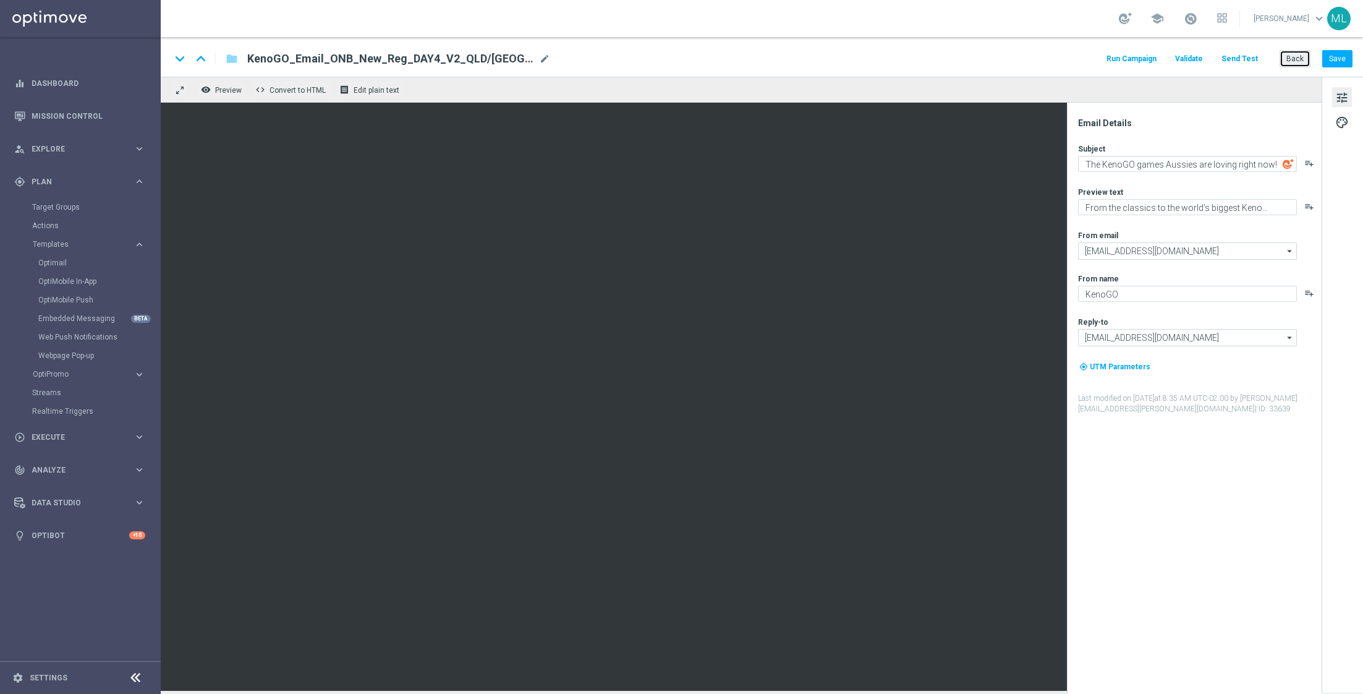
click at [1298, 59] on button "Back" at bounding box center [1295, 58] width 31 height 17
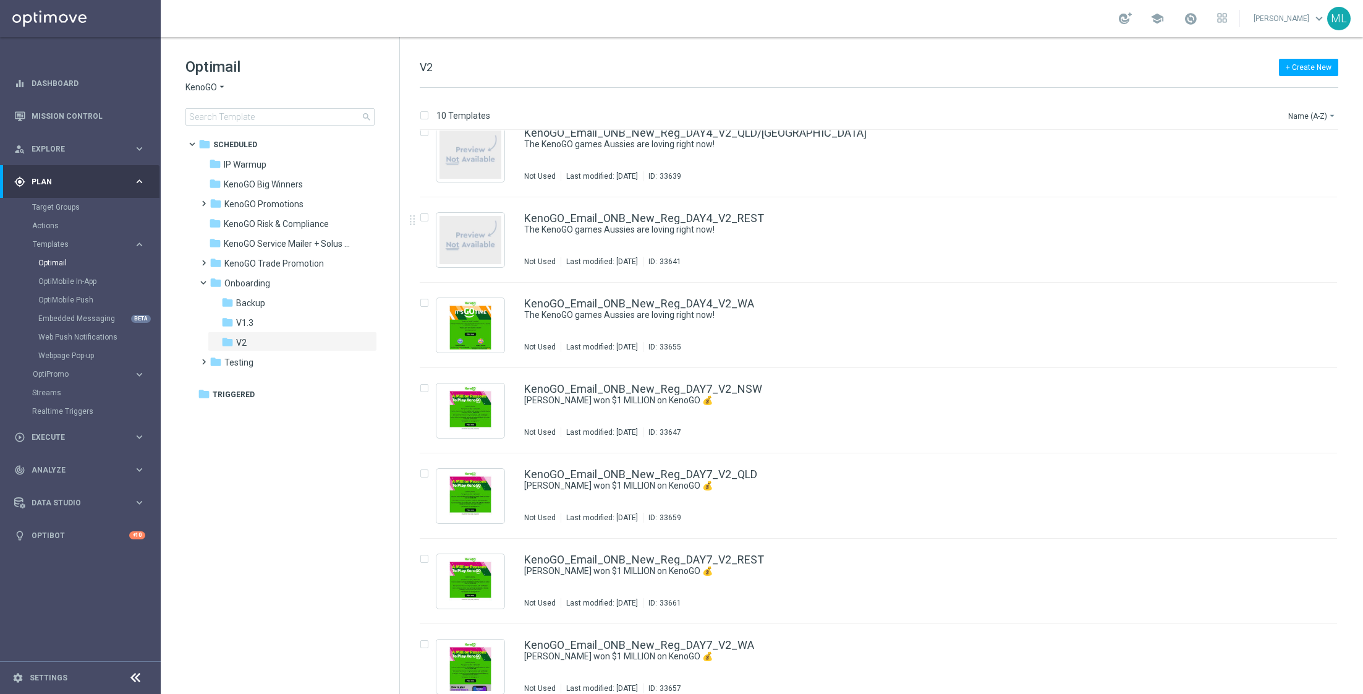
scroll to position [289, 0]
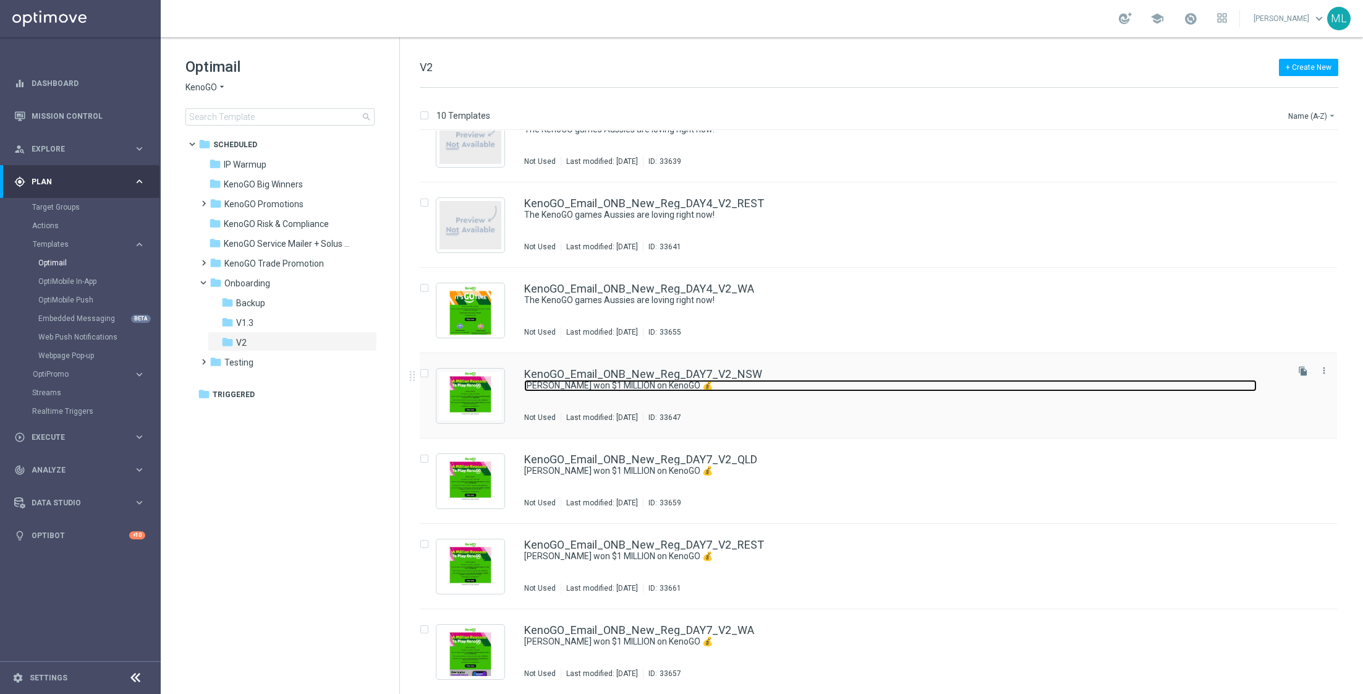
click at [840, 390] on link "Paul won $1 MILLION on KenoGO 💰" at bounding box center [890, 386] width 733 height 12
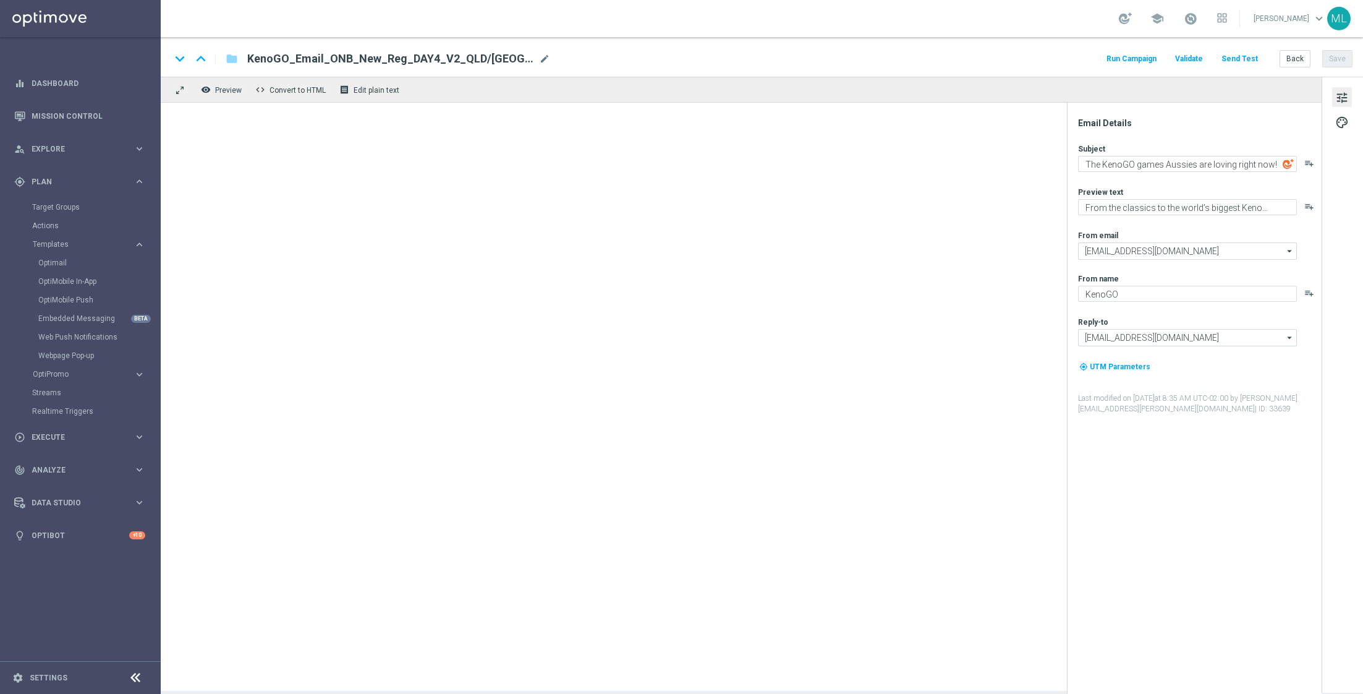
type textarea "Paul won $1 MILLION on KenoGO 💰"
type textarea "The big wins are rolling in across Australia!"
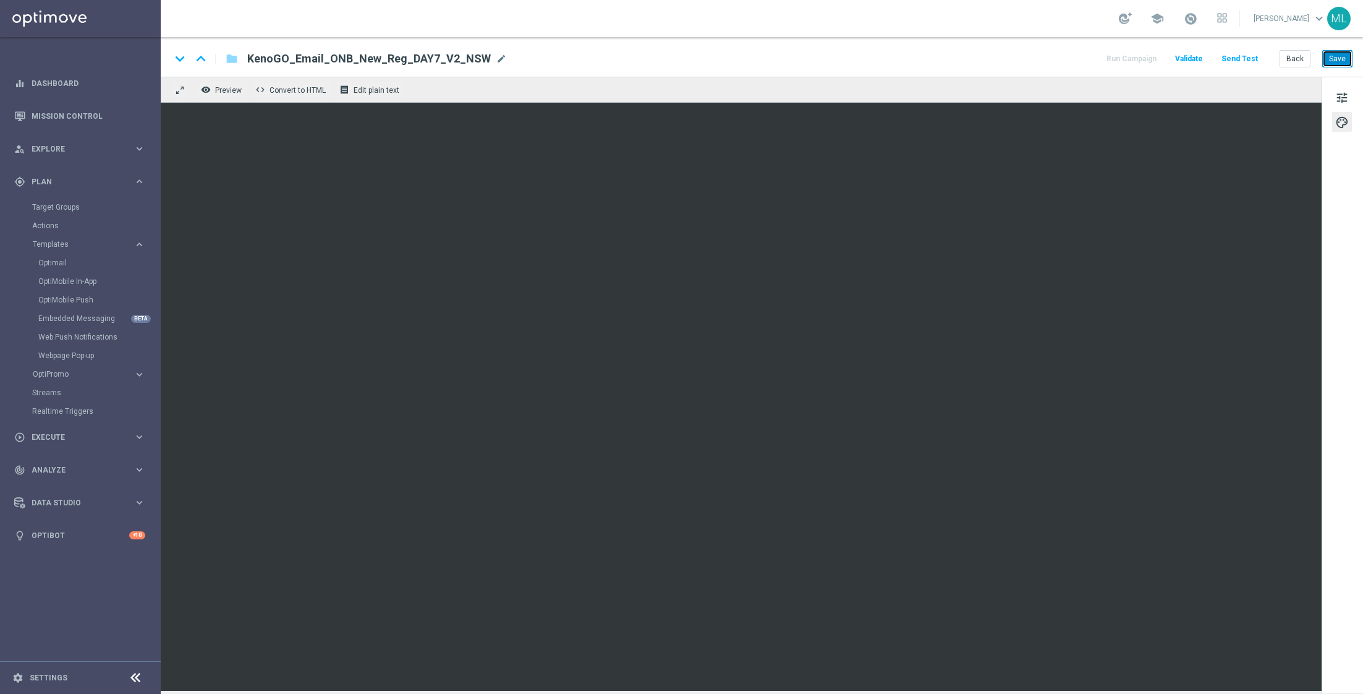
click at [1334, 58] on button "Save" at bounding box center [1338, 58] width 30 height 17
click at [1293, 61] on button "Back" at bounding box center [1295, 58] width 31 height 17
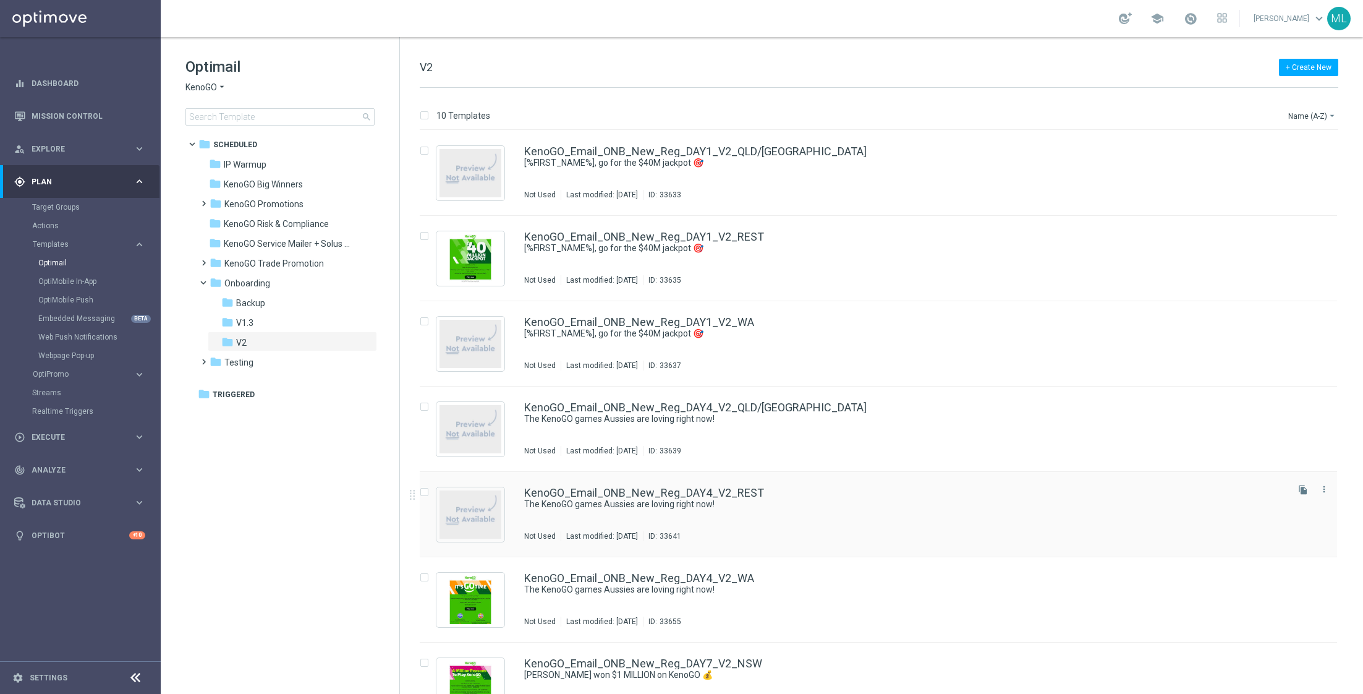
scroll to position [289, 0]
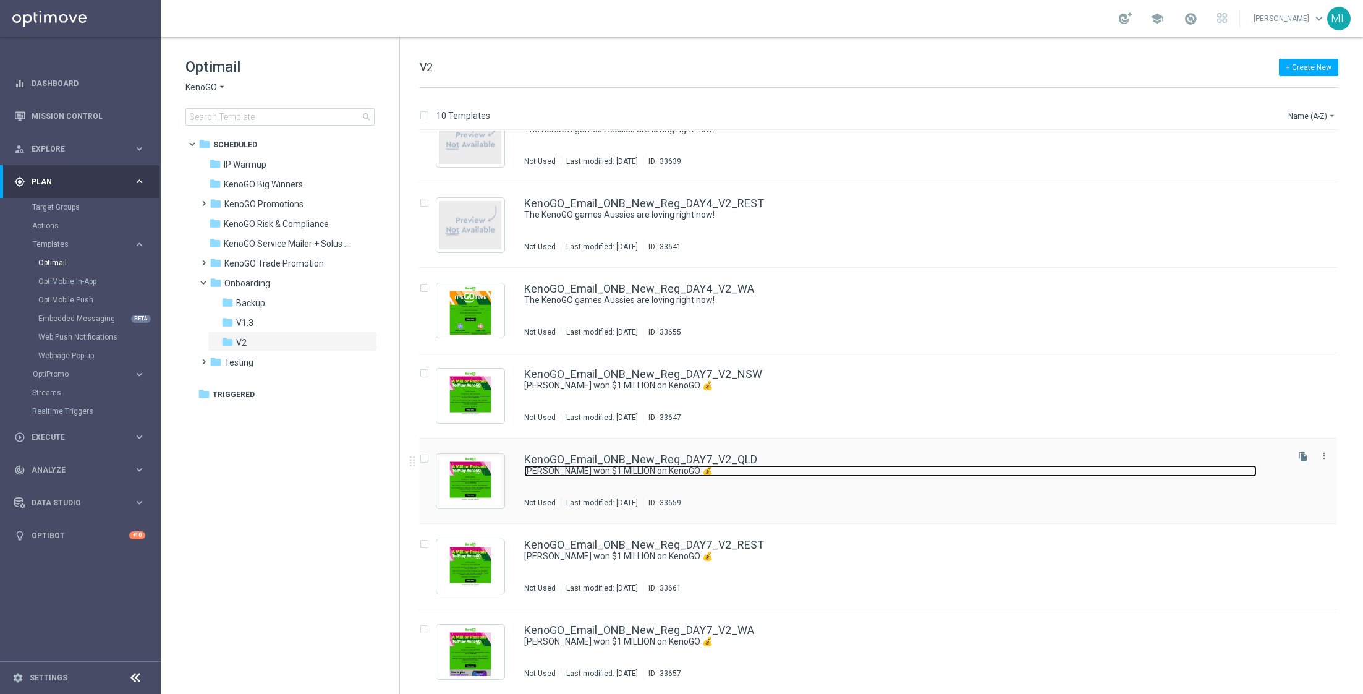
click at [757, 469] on link "Paul won $1 MILLION on KenoGO 💰" at bounding box center [890, 471] width 733 height 12
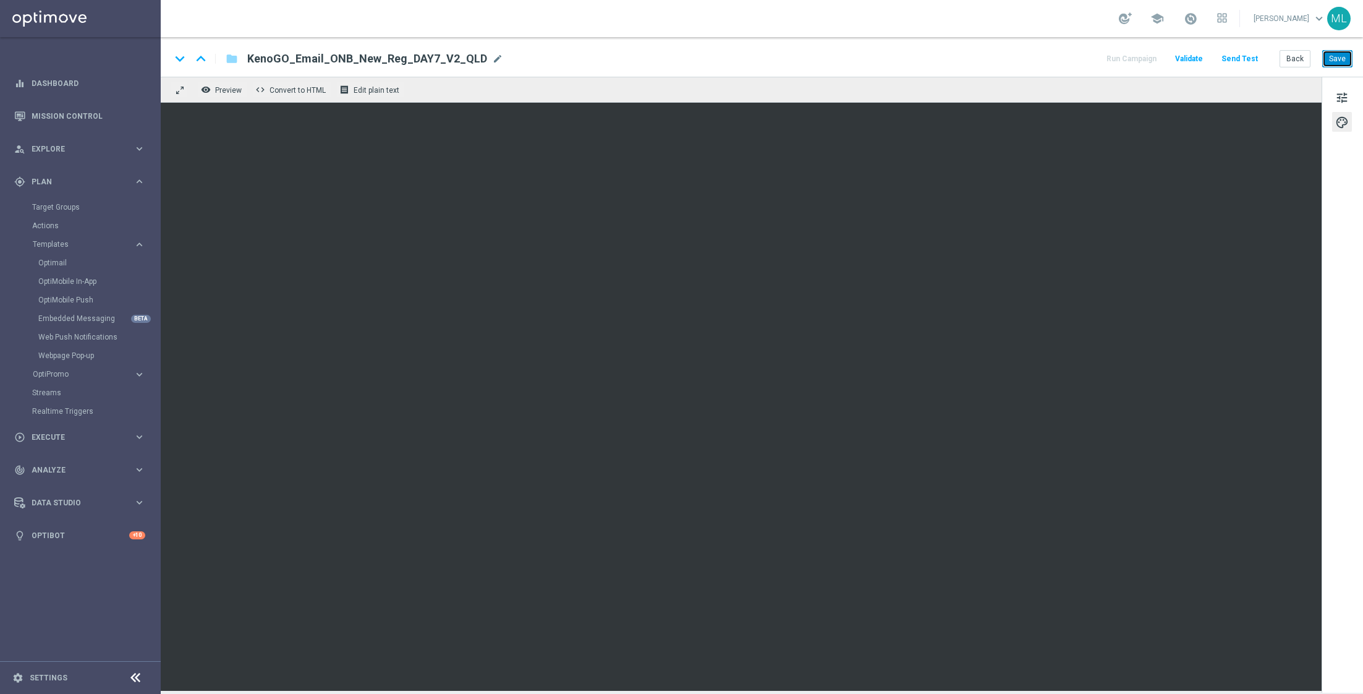
click at [1340, 56] on button "Save" at bounding box center [1338, 58] width 30 height 17
click at [1297, 63] on button "Back" at bounding box center [1295, 58] width 31 height 17
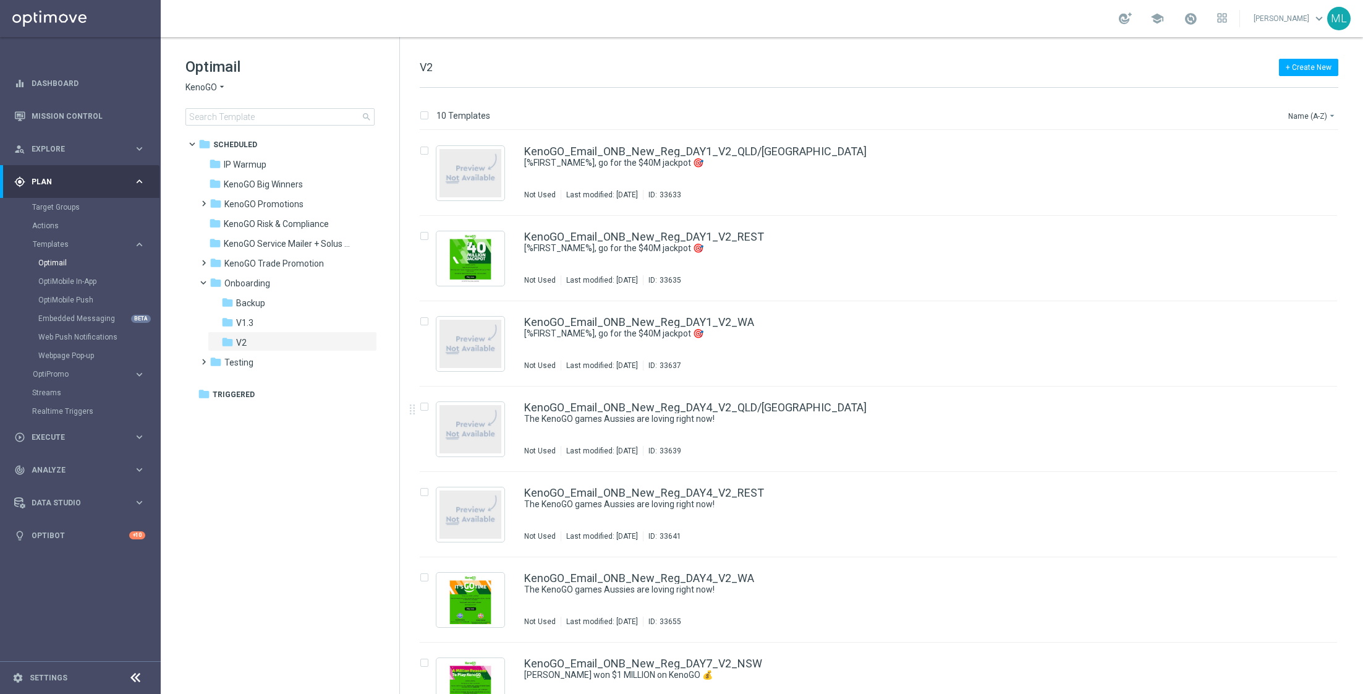
scroll to position [289, 0]
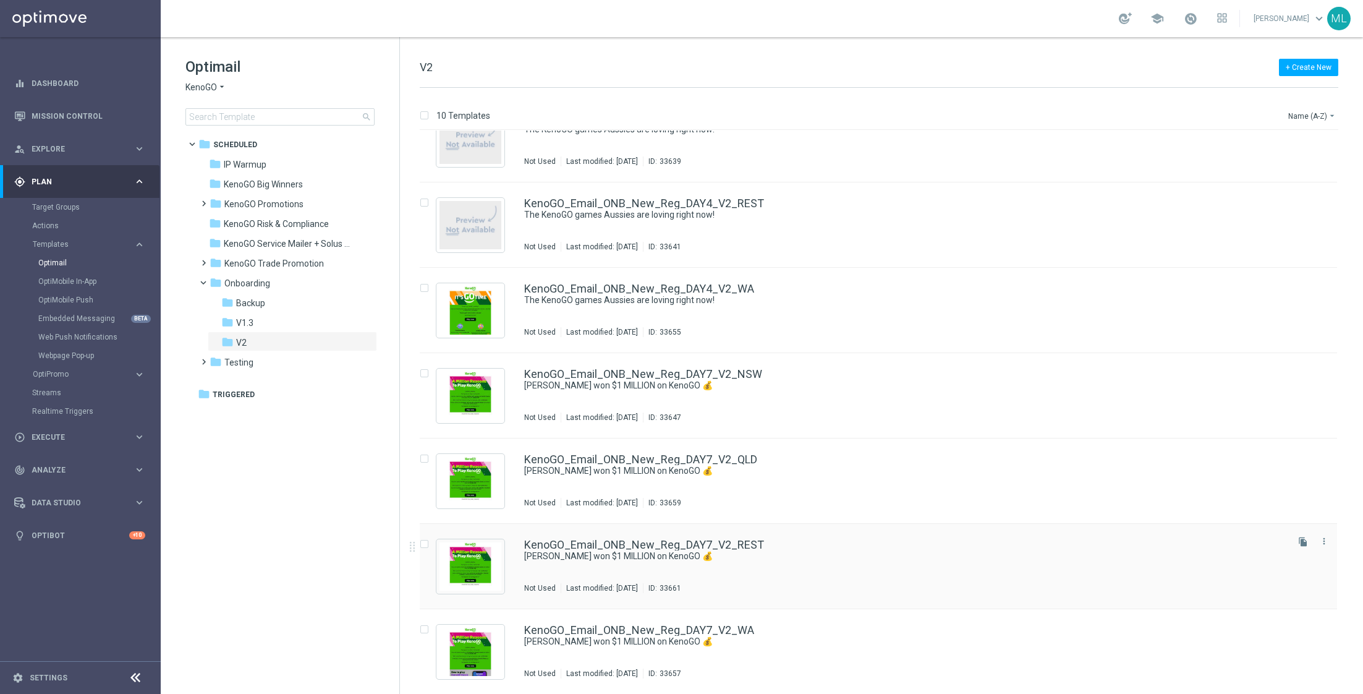
click at [769, 565] on div "KenoGO_Email_ONB_New_Reg_DAY7_V2_REST Paul won $1 MILLION on KenoGO 💰 Not Used …" at bounding box center [904, 566] width 761 height 54
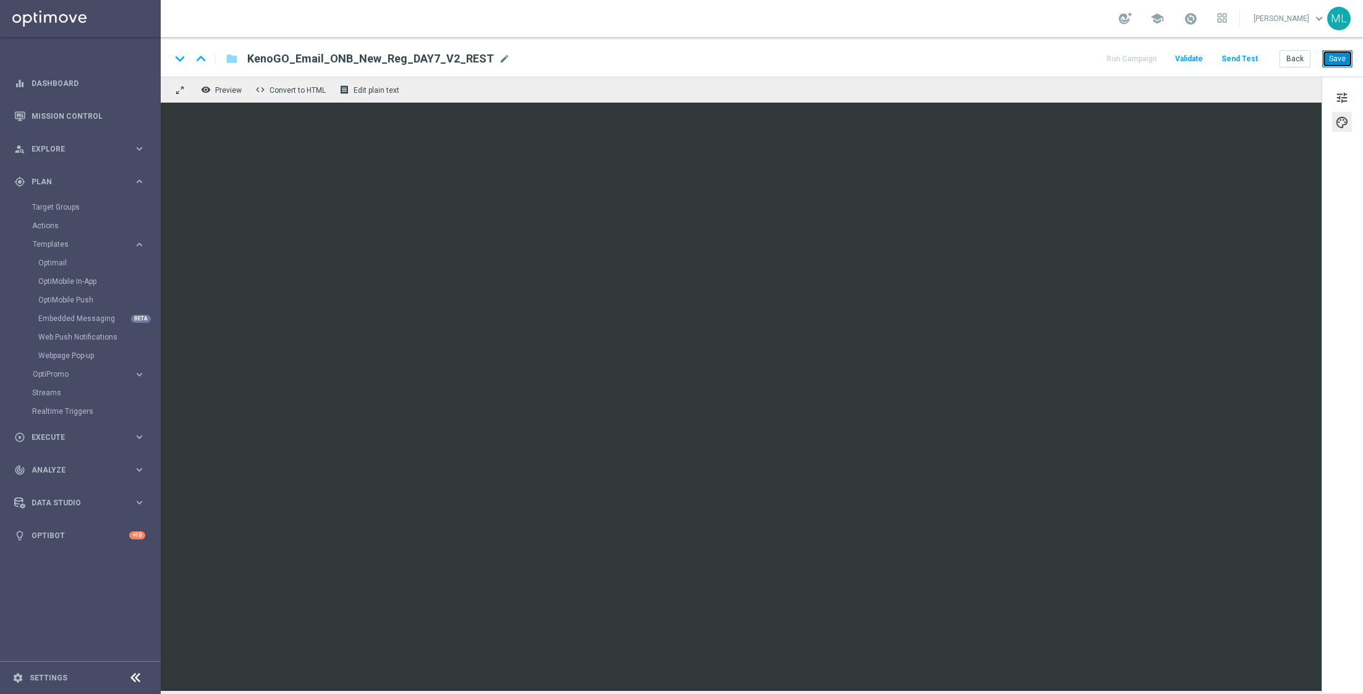
click at [1347, 61] on button "Save" at bounding box center [1338, 58] width 30 height 17
click at [1296, 63] on button "Back" at bounding box center [1295, 58] width 31 height 17
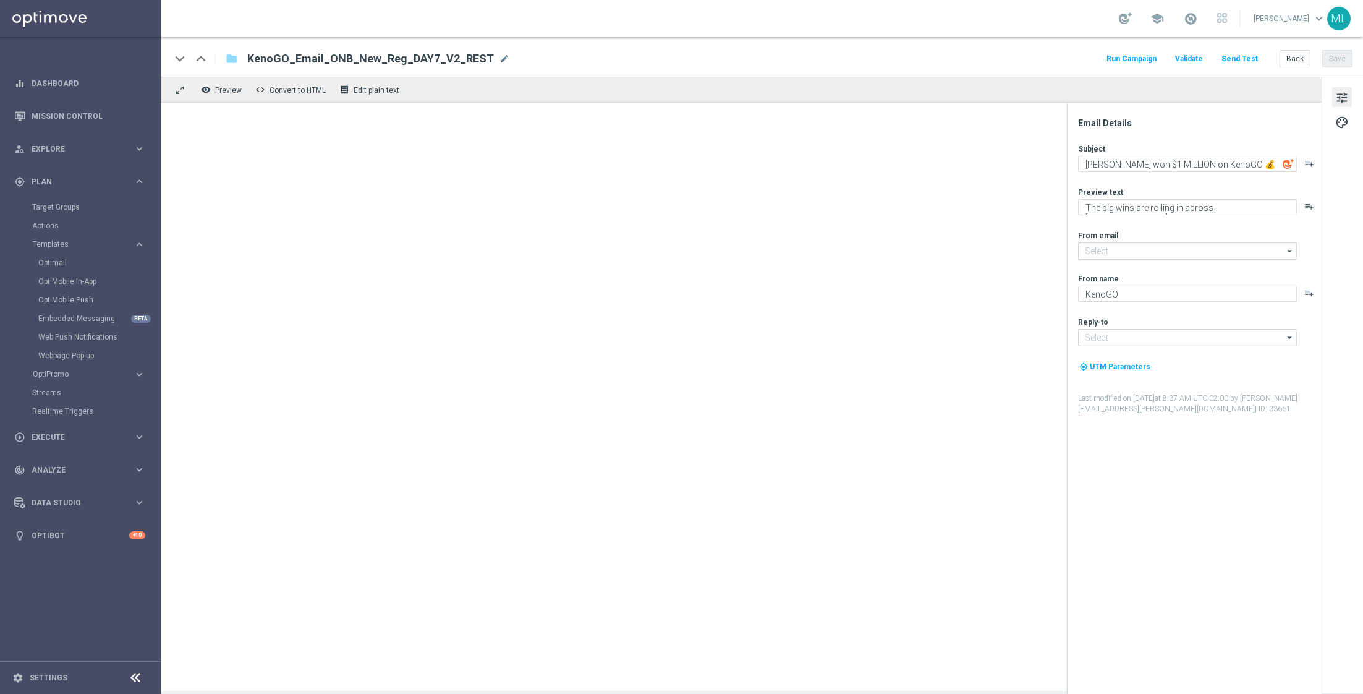
type input "[EMAIL_ADDRESS][DOMAIN_NAME]"
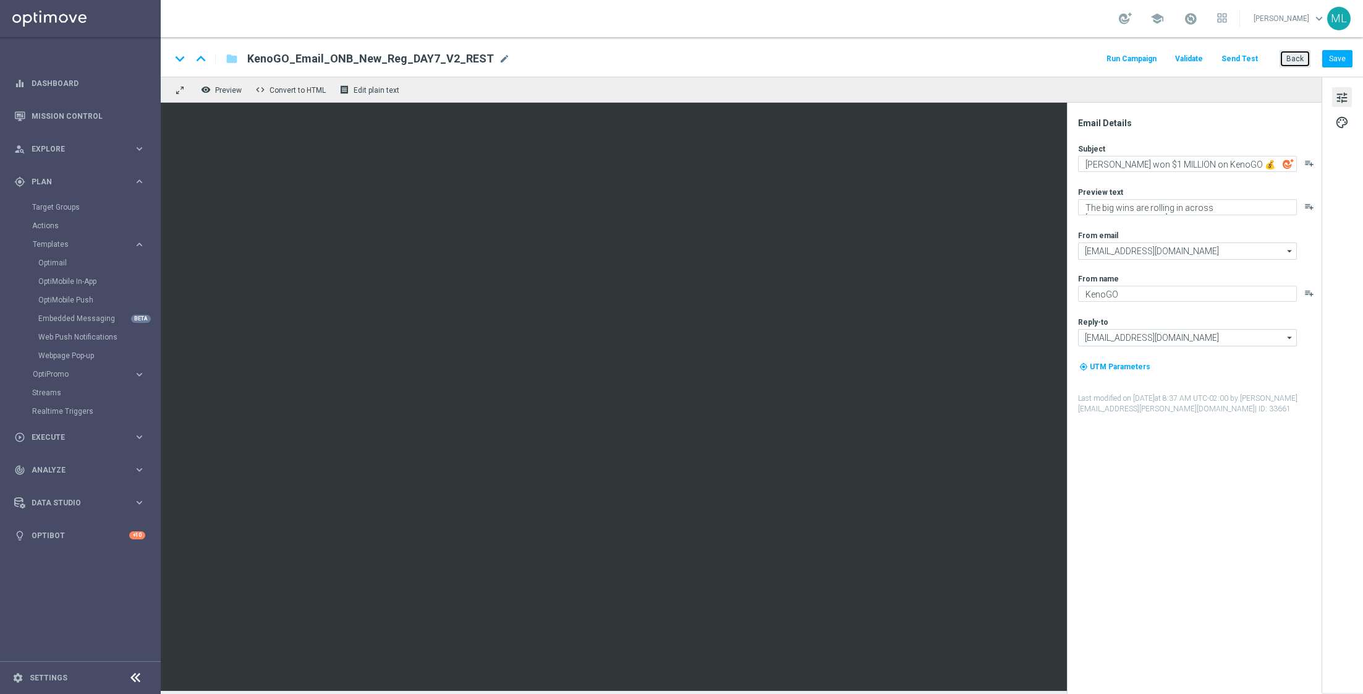
click at [1300, 58] on button "Back" at bounding box center [1295, 58] width 31 height 17
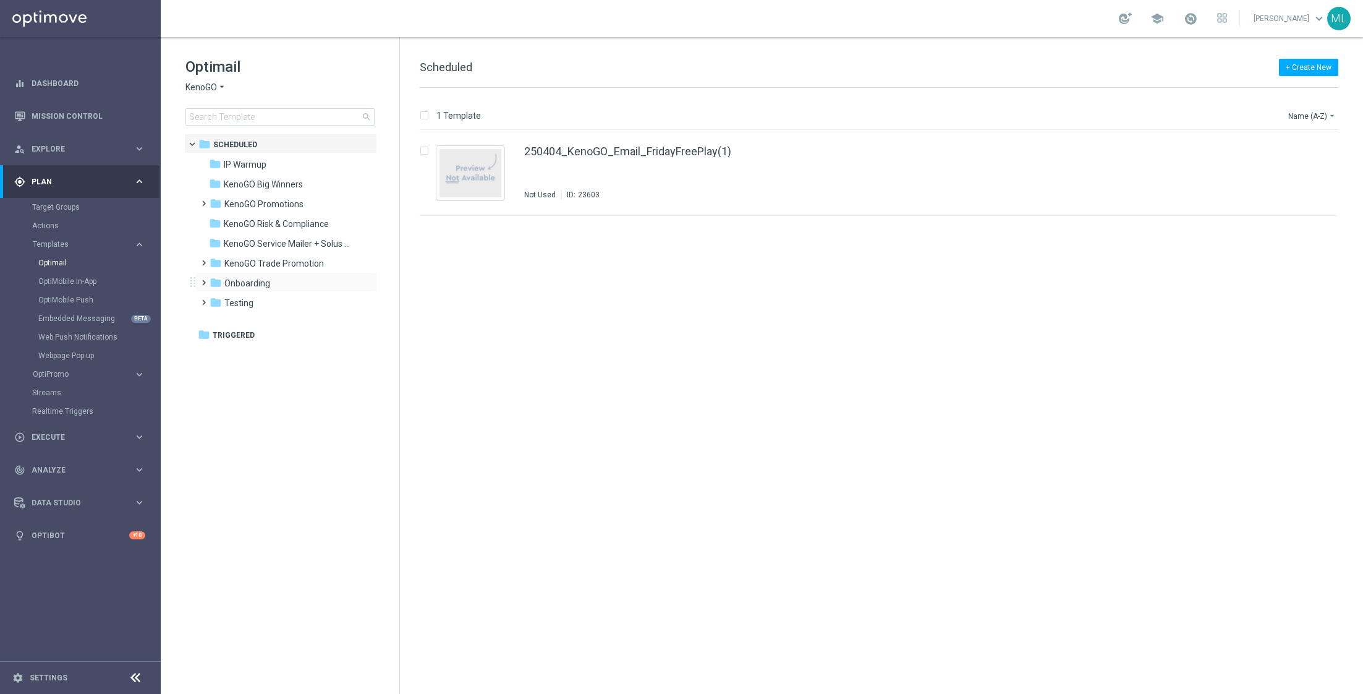
click at [203, 280] on span at bounding box center [201, 277] width 6 height 5
click at [256, 340] on div "folder V2" at bounding box center [287, 343] width 132 height 14
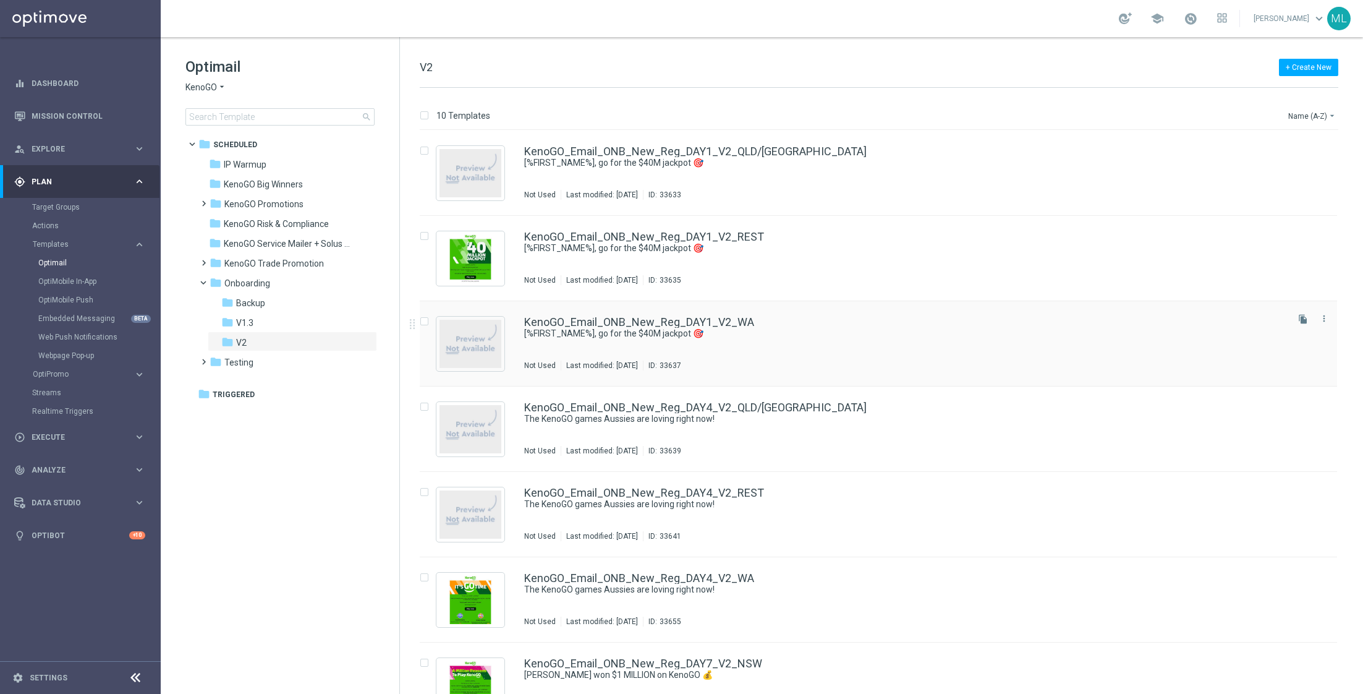
scroll to position [289, 0]
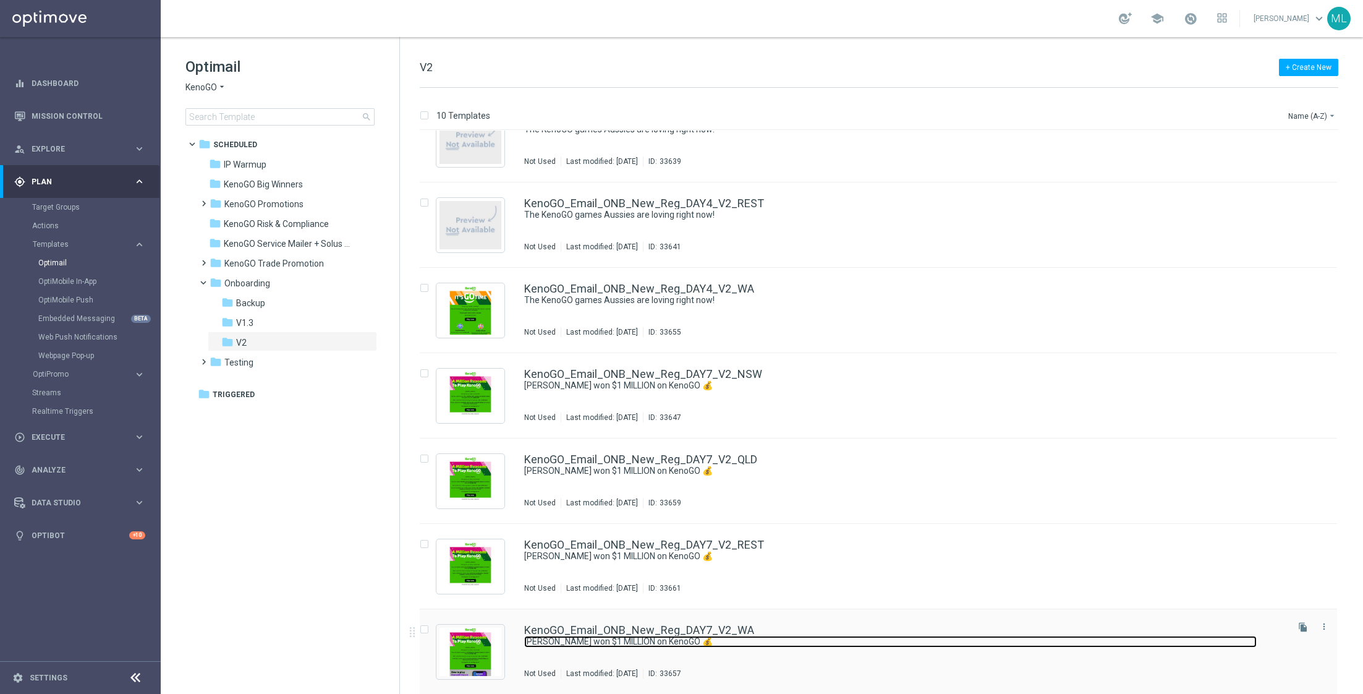
click at [698, 637] on link "Paul won $1 MILLION on KenoGO 💰" at bounding box center [890, 642] width 733 height 12
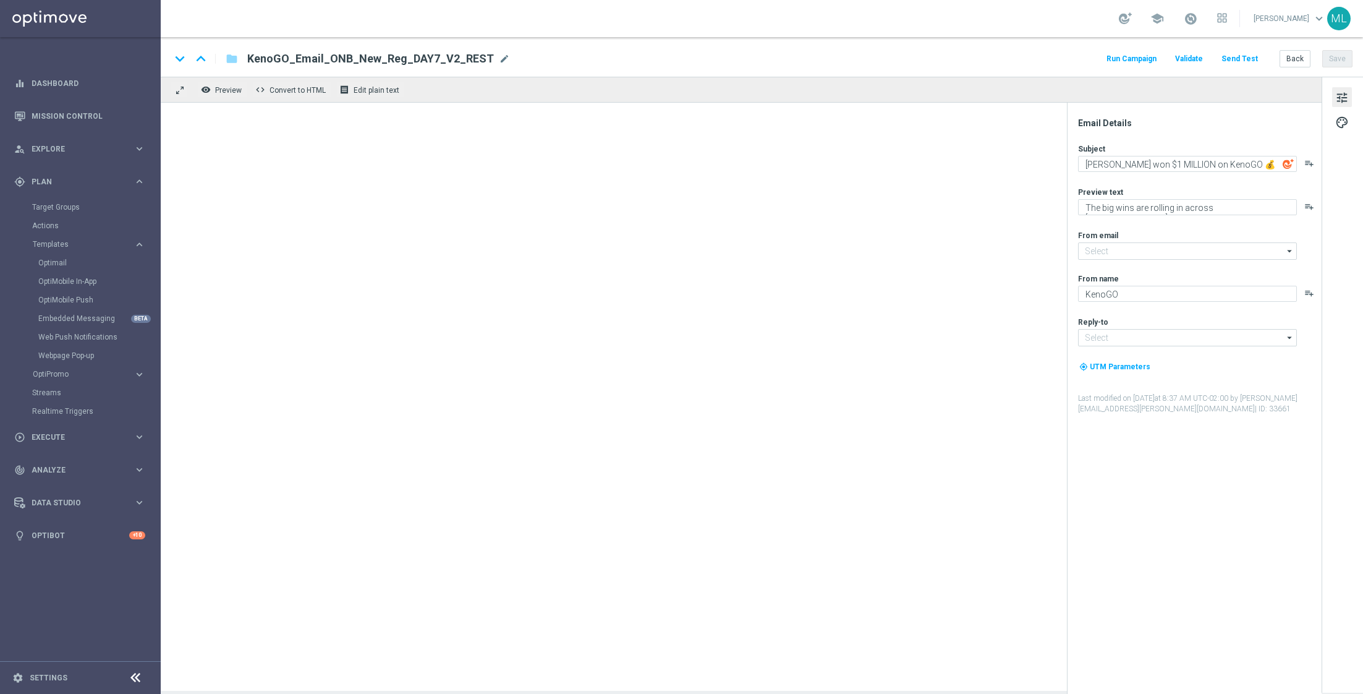
type input "[EMAIL_ADDRESS][DOMAIN_NAME]"
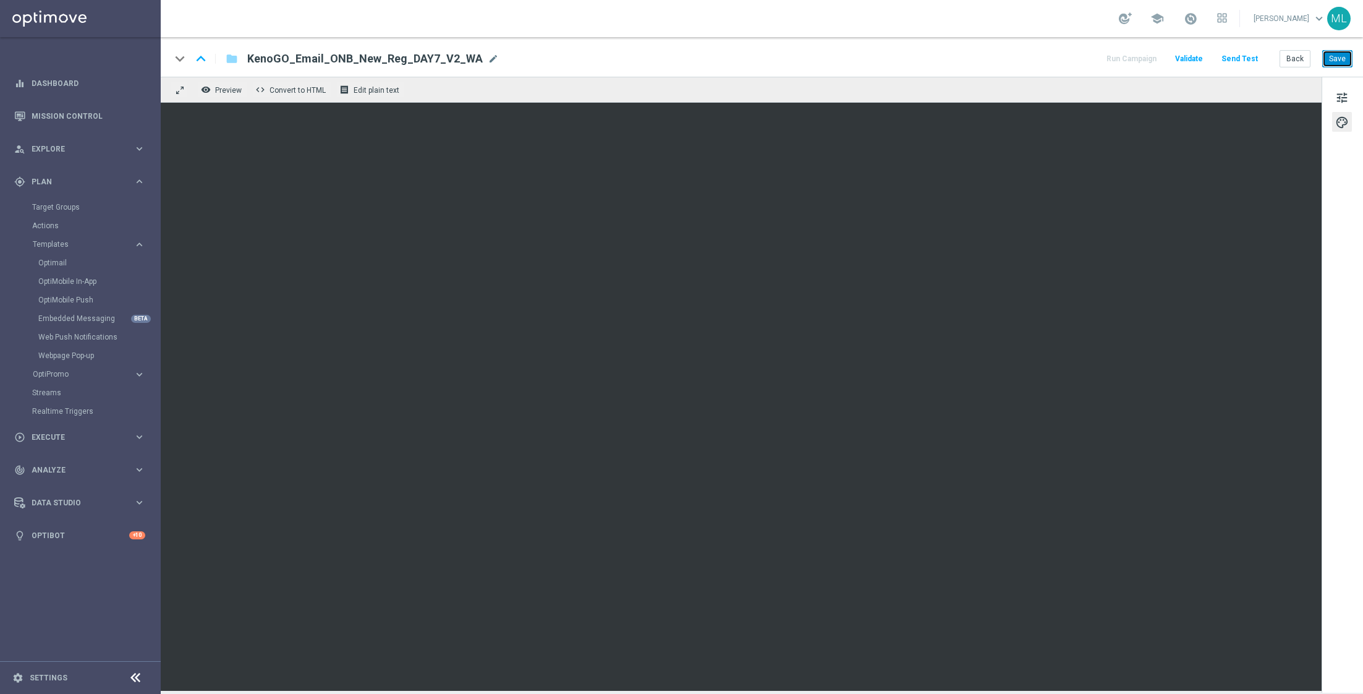
click at [1330, 62] on button "Save" at bounding box center [1338, 58] width 30 height 17
click at [1297, 59] on button "Back" at bounding box center [1295, 58] width 31 height 17
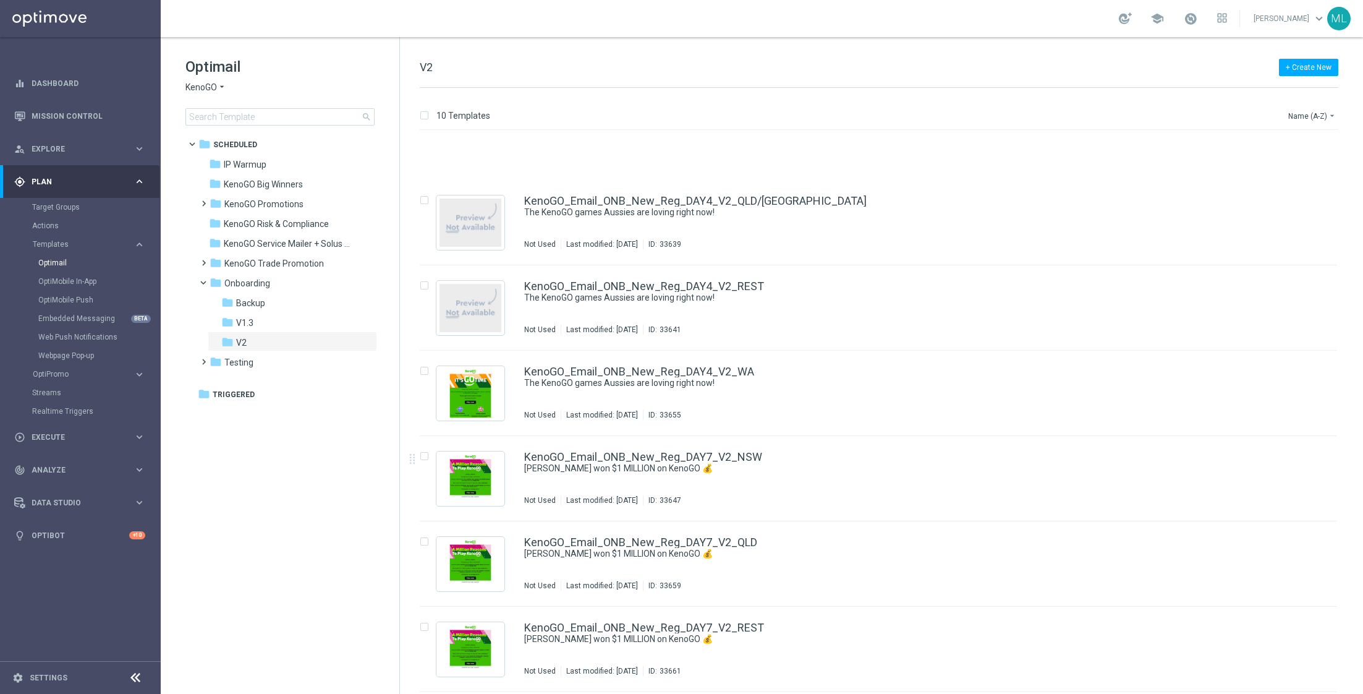
scroll to position [289, 0]
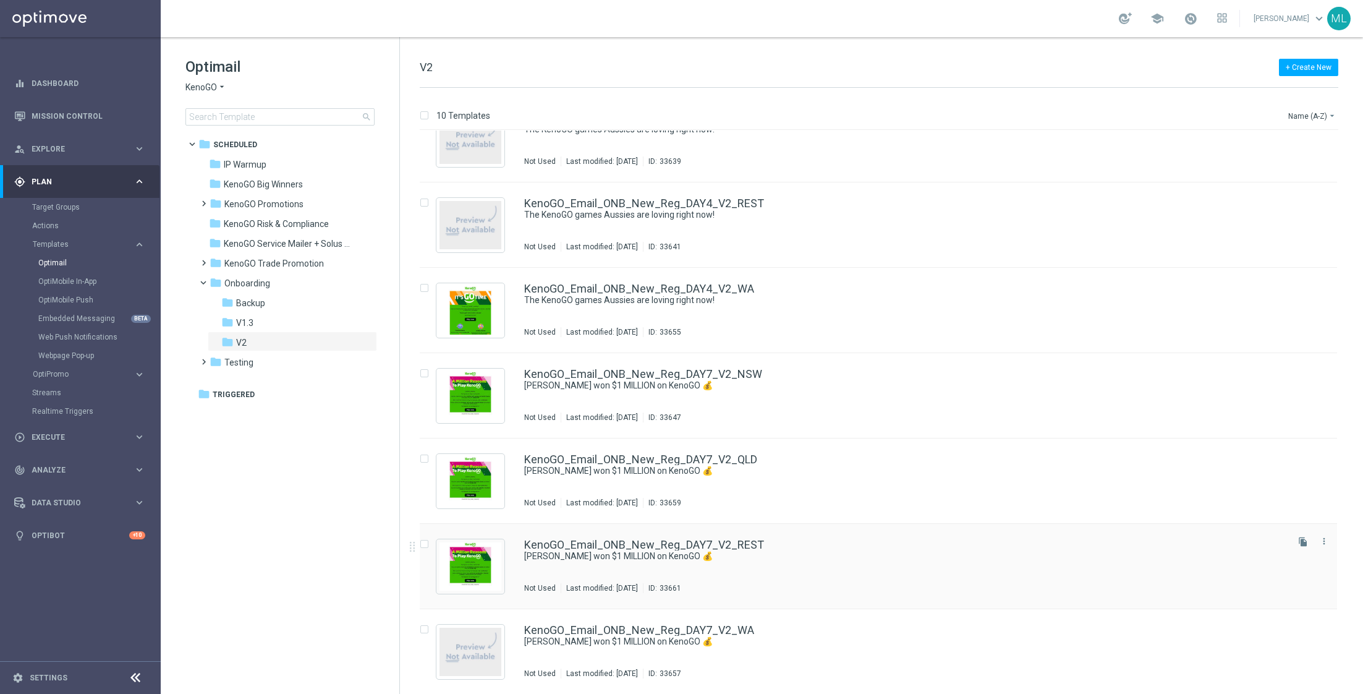
click at [779, 564] on div "KenoGO_Email_ONB_New_Reg_DAY7_V2_REST Paul won $1 MILLION on KenoGO 💰 Not Used …" at bounding box center [904, 566] width 761 height 54
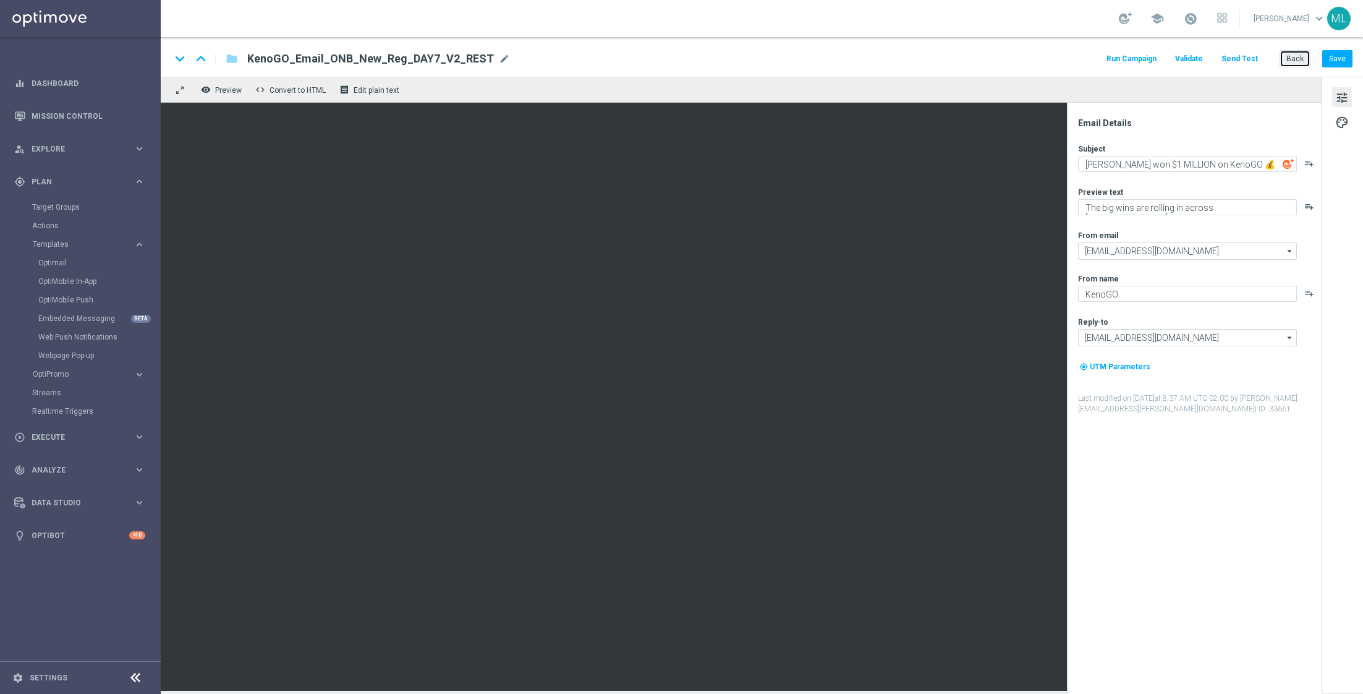
click at [1293, 61] on button "Back" at bounding box center [1295, 58] width 31 height 17
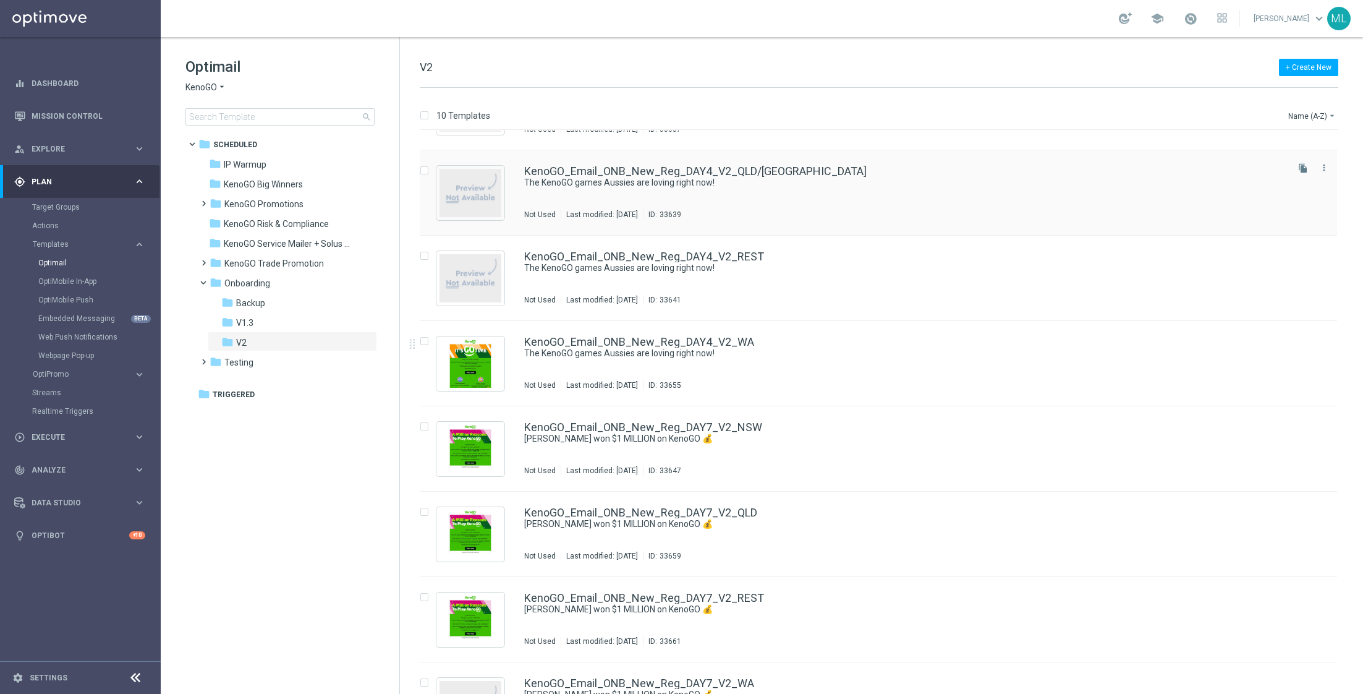
scroll to position [289, 0]
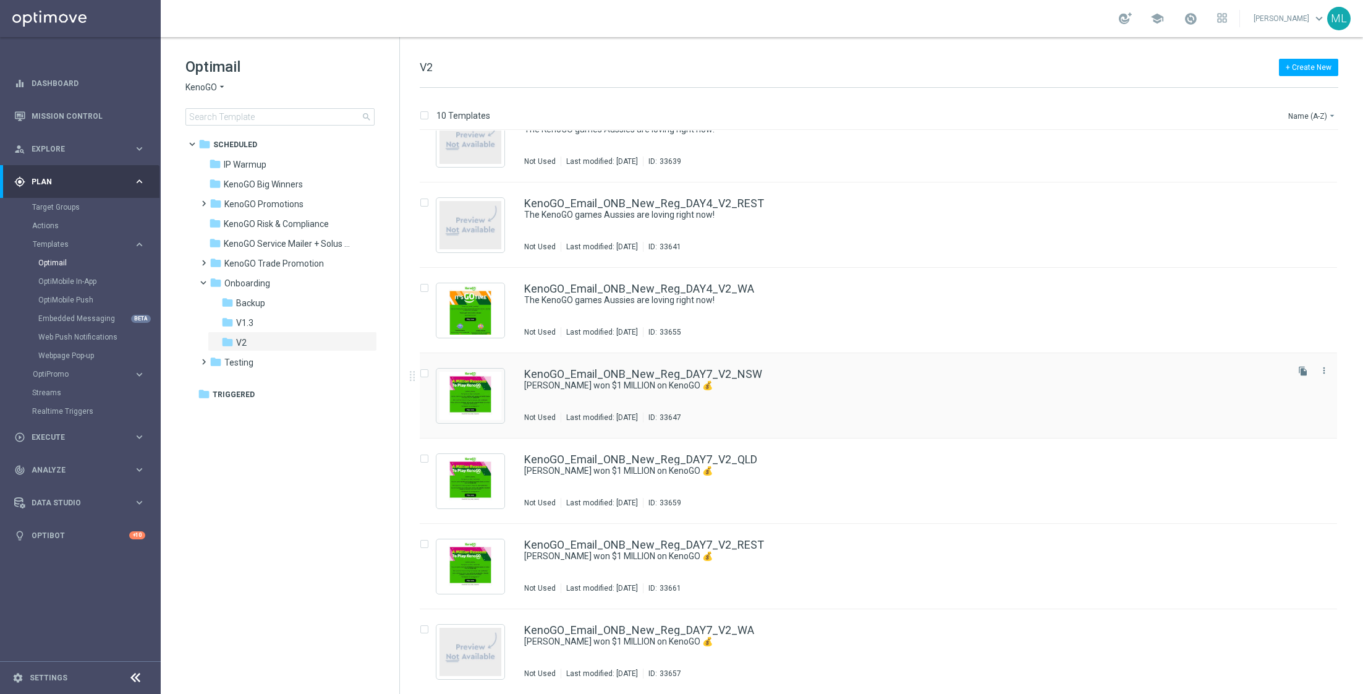
click at [787, 393] on div "KenoGO_Email_ONB_New_Reg_DAY7_V2_NSW Paul won $1 MILLION on KenoGO 💰 Not Used L…" at bounding box center [904, 396] width 761 height 54
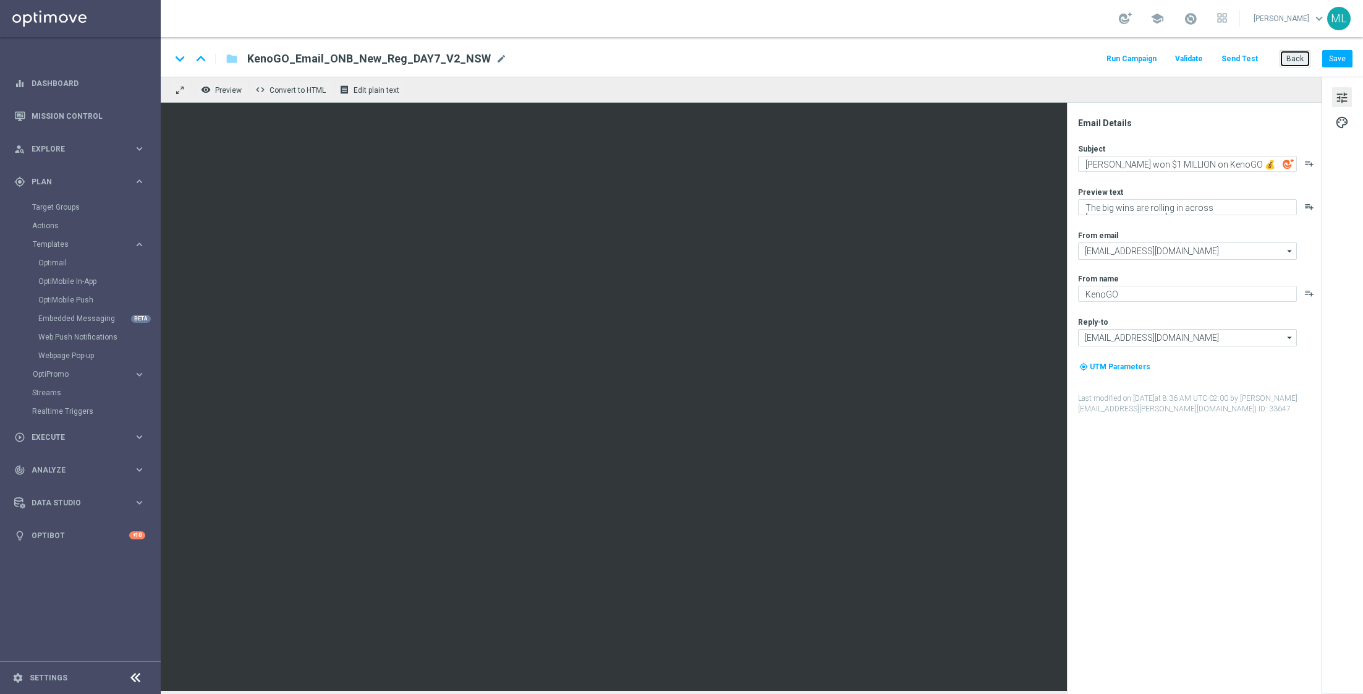
click at [1300, 59] on button "Back" at bounding box center [1295, 58] width 31 height 17
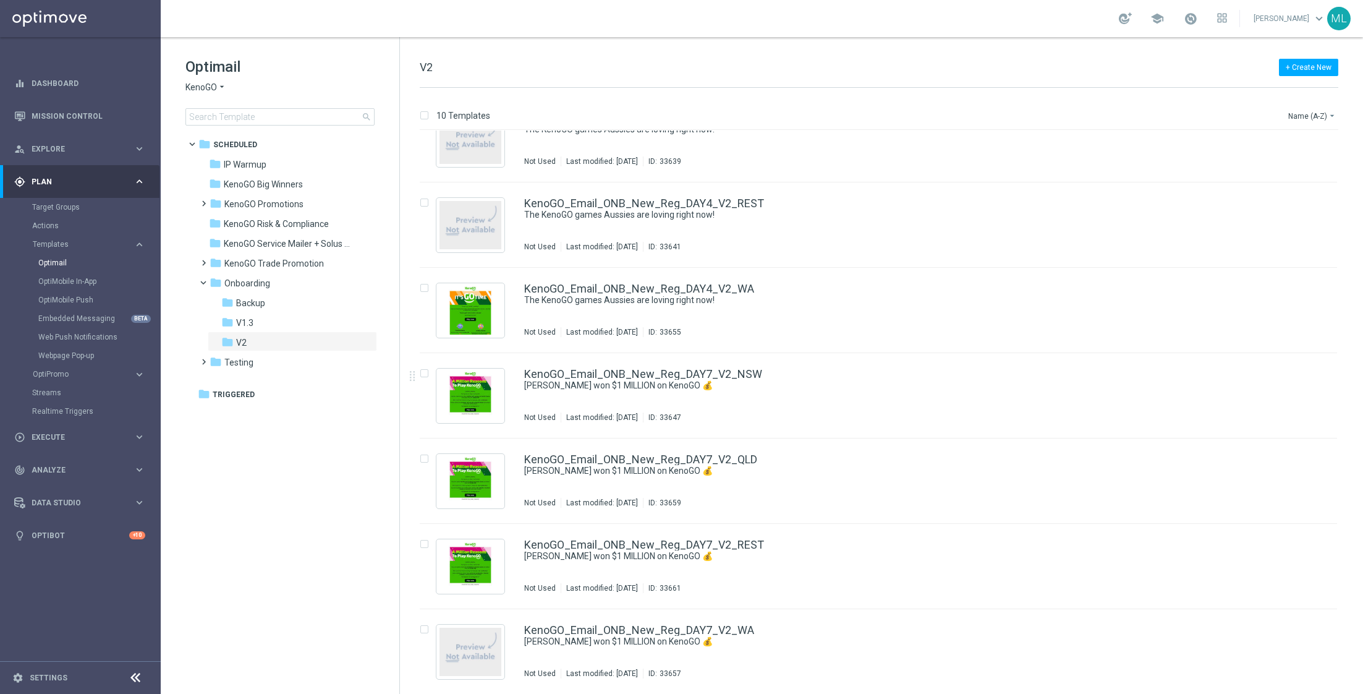
scroll to position [289, 0]
click at [777, 321] on div "KenoGO_Email_ONB_New_Reg_DAY4_V2_WA The KenoGO games Aussies are loving right n…" at bounding box center [904, 310] width 761 height 54
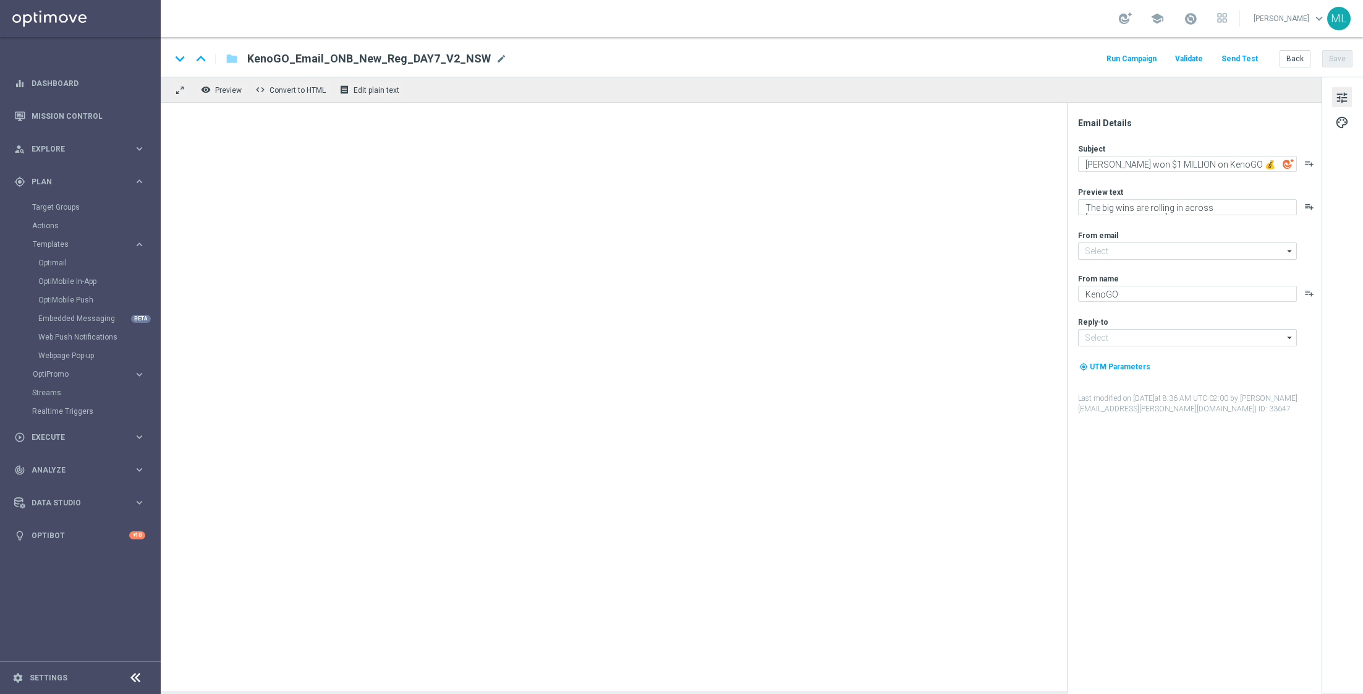
type input "[EMAIL_ADDRESS][DOMAIN_NAME]"
type textarea "The KenoGO games Aussies are loving right now!"
type textarea "From the classics to the world’s biggest Keno…"
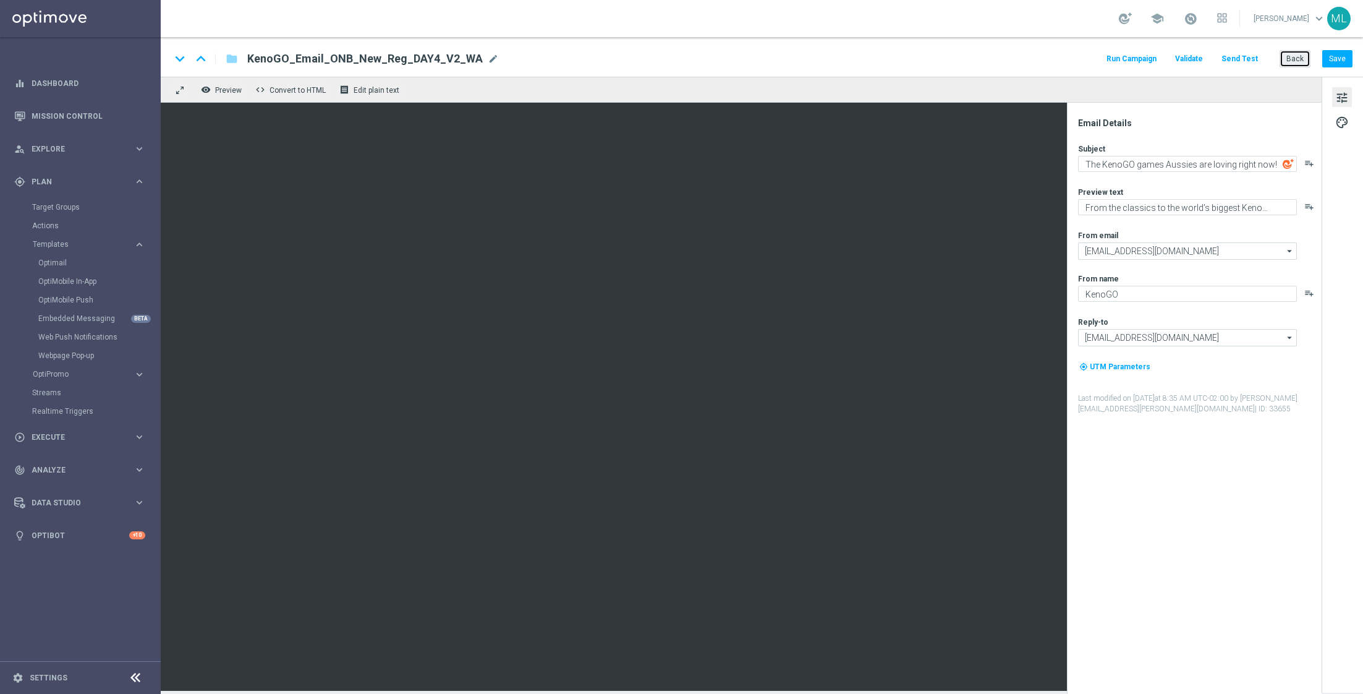
click at [1297, 54] on button "Back" at bounding box center [1295, 58] width 31 height 17
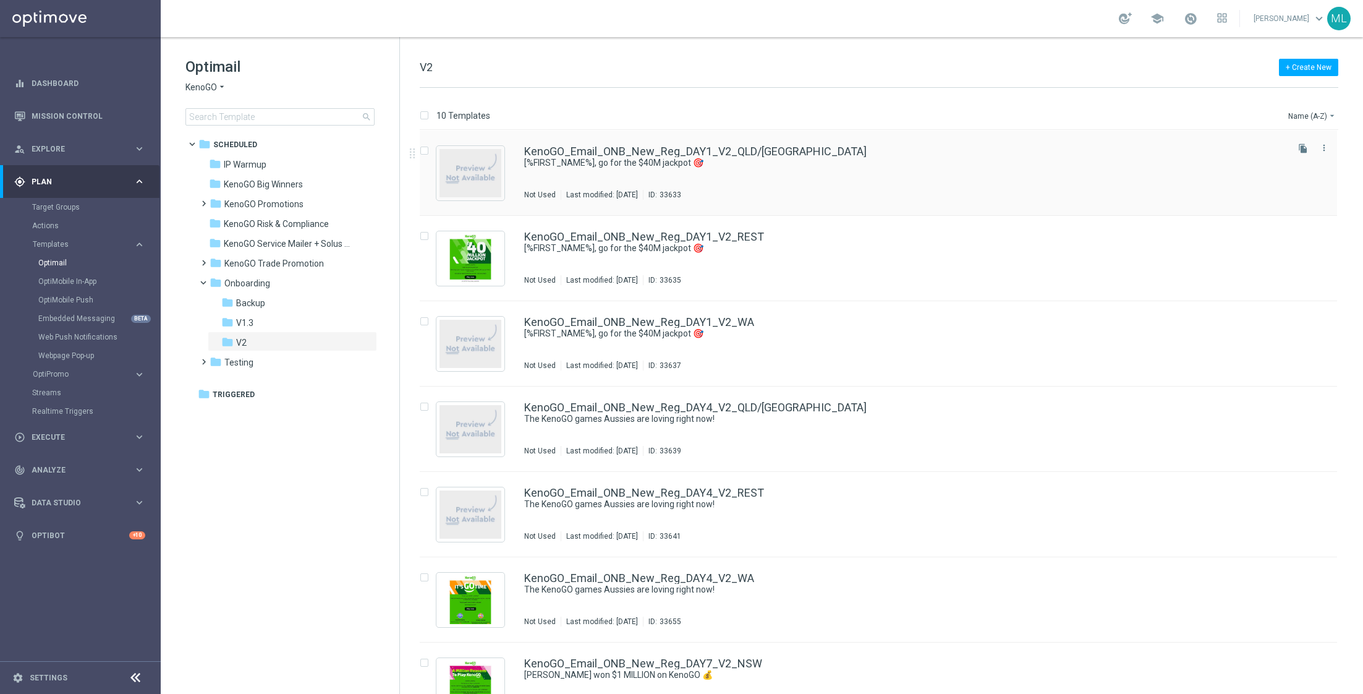
click at [835, 168] on div "KenoGO_Email_ONB_New_Reg_DAY1_V2_QLD/NSW [%FIRST_NAME%], go for the $40M jackpo…" at bounding box center [904, 173] width 761 height 54
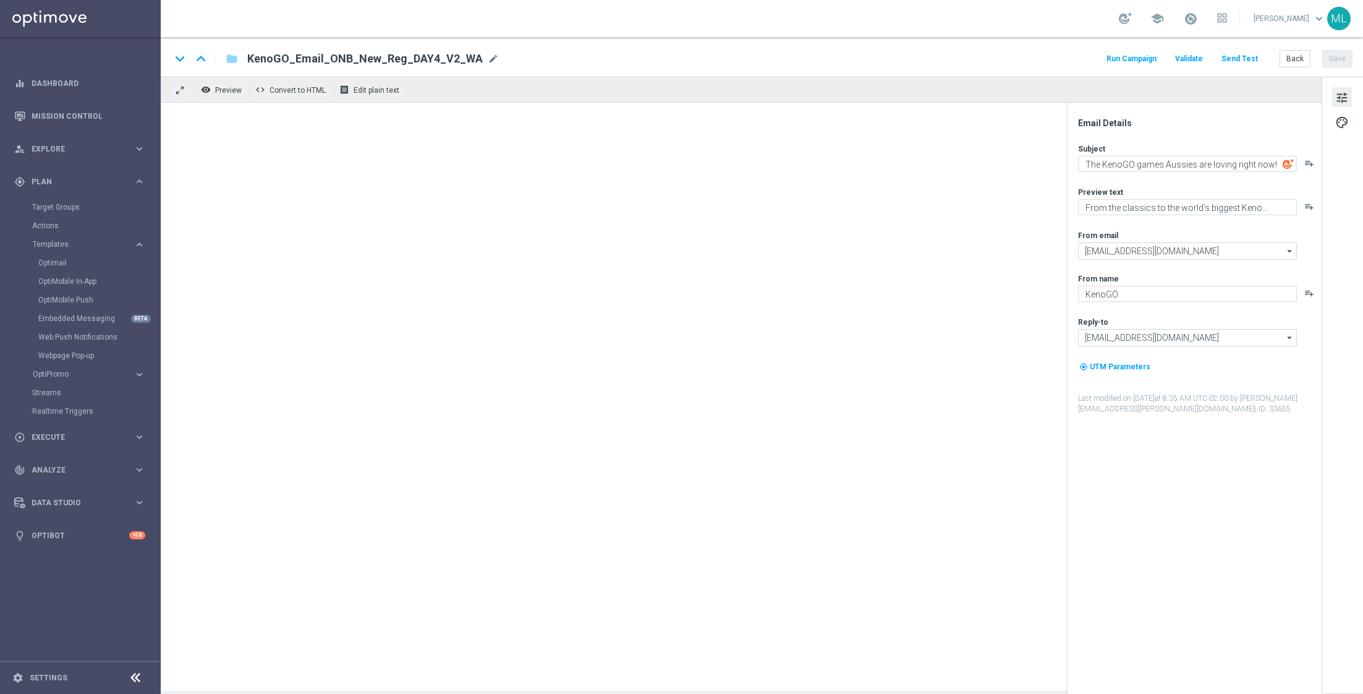
type textarea "[%FIRST_NAME%], go for the $40M jackpot 🎯"
type textarea "Draws every 3 minutes – win big!"
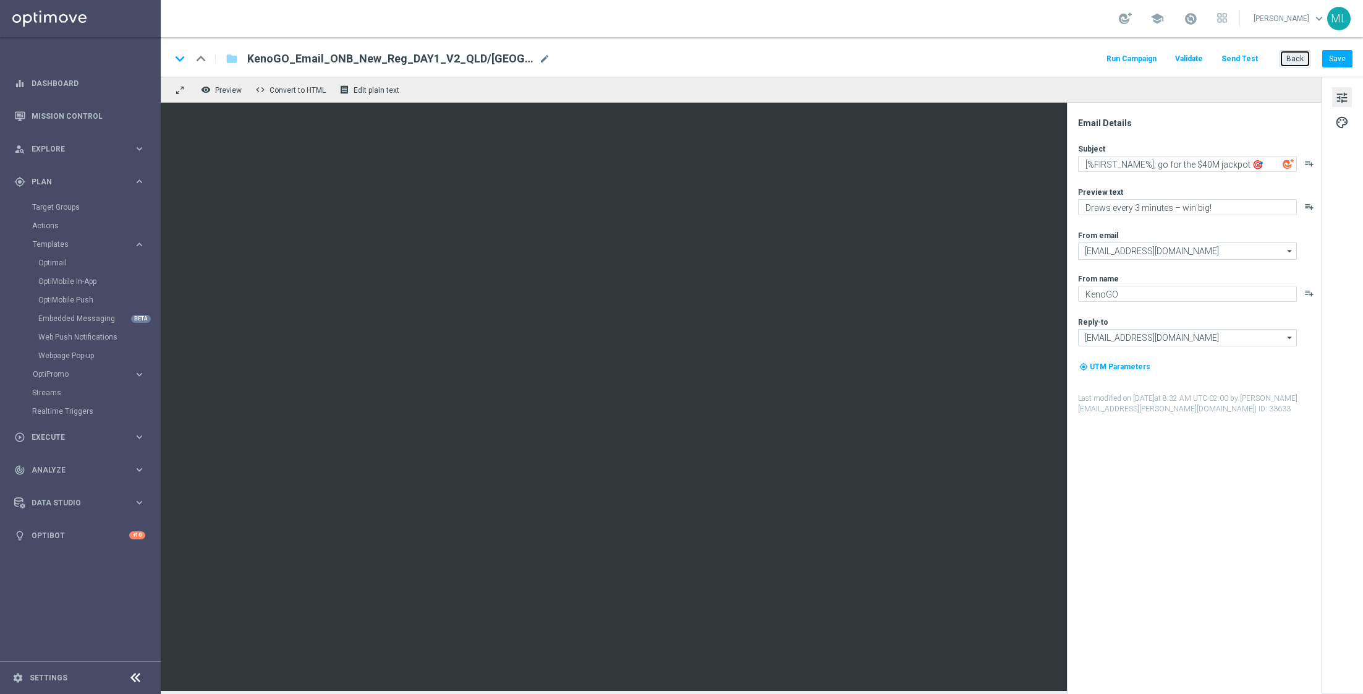
click at [1308, 62] on button "Back" at bounding box center [1295, 58] width 31 height 17
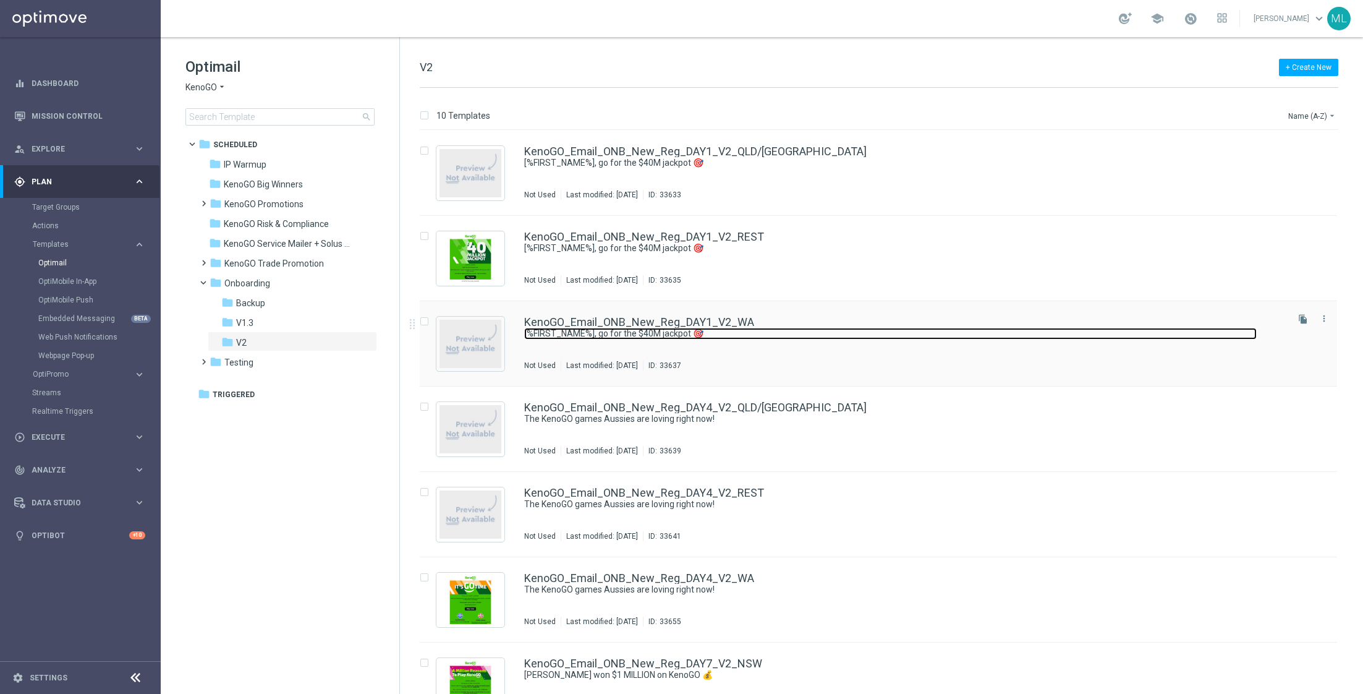
click at [816, 328] on link "[%FIRST_NAME%], go for the $40M jackpot 🎯" at bounding box center [890, 334] width 733 height 12
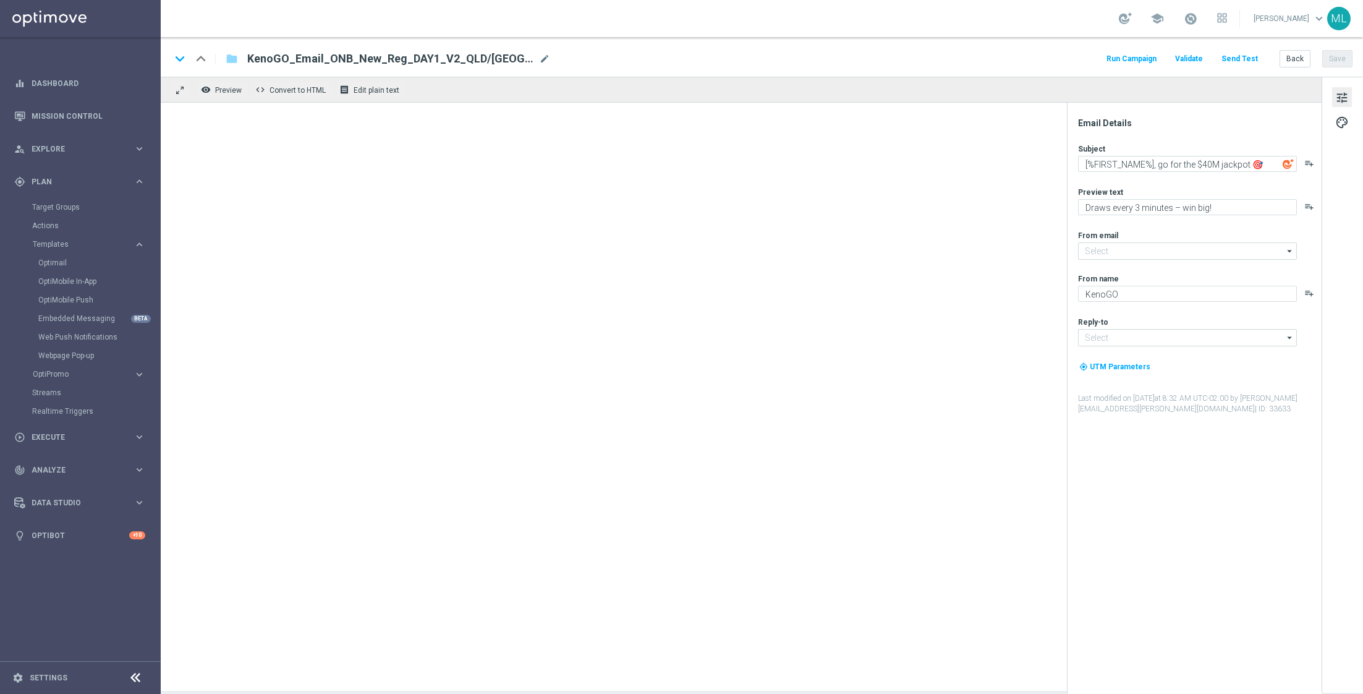
type input "[EMAIL_ADDRESS][DOMAIN_NAME]"
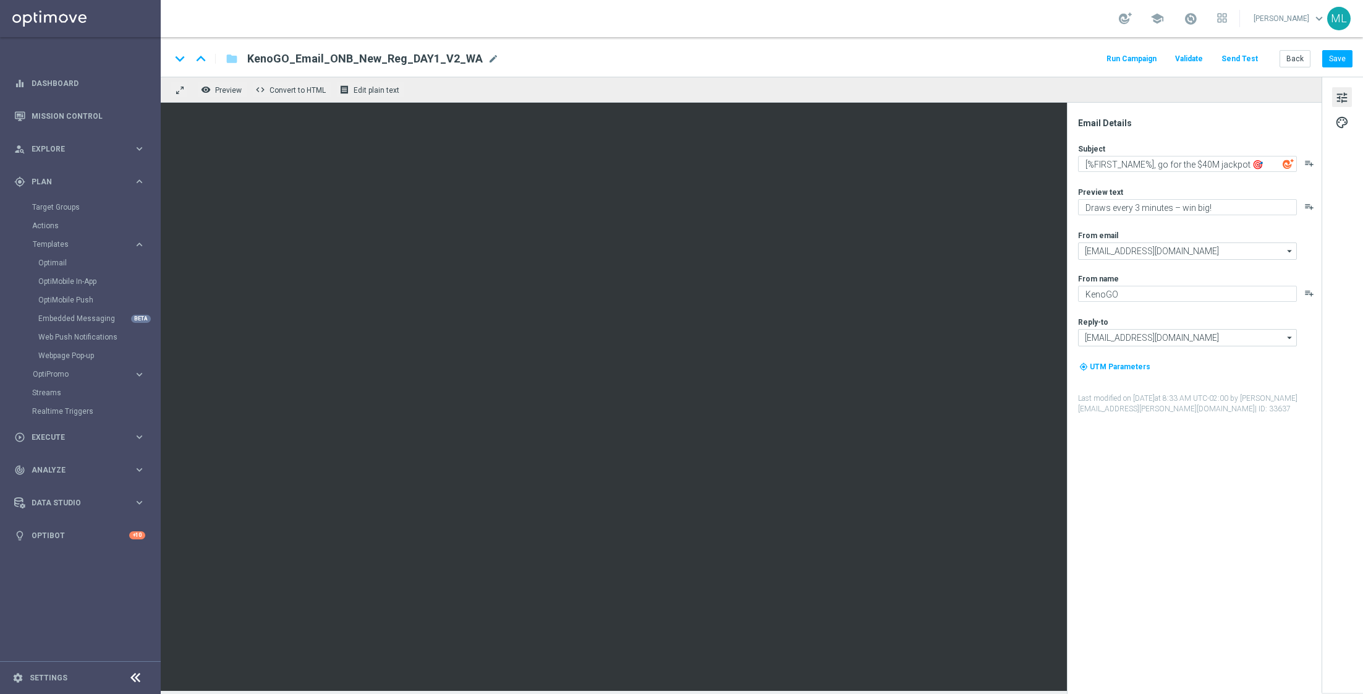
click at [1292, 68] on div "keyboard_arrow_down keyboard_arrow_up folder KenoGO_Email_ONB_New_Reg_DAY1_V2_W…" at bounding box center [762, 57] width 1203 height 40
click at [1292, 62] on button "Back" at bounding box center [1295, 58] width 31 height 17
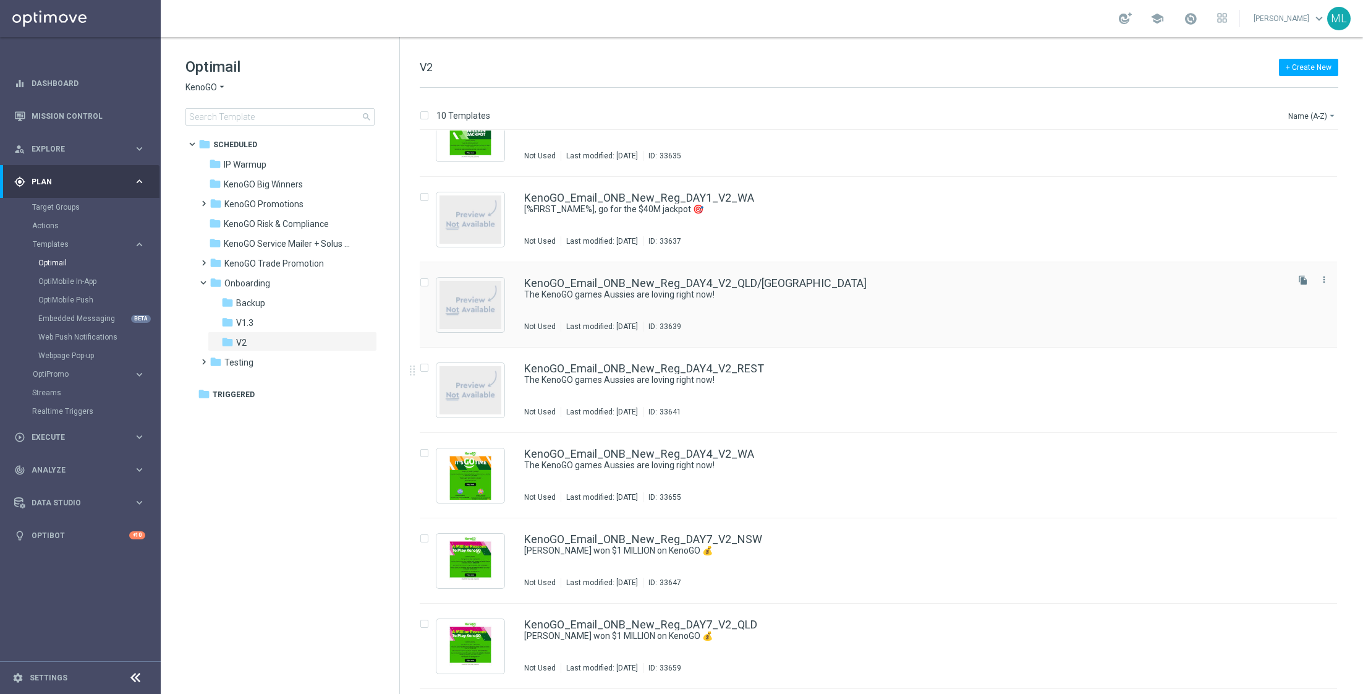
scroll to position [126, 0]
click at [798, 301] on div "KenoGO_Email_ONB_New_Reg_DAY4_V2_QLD/NSW The KenoGO games Aussies are loving ri…" at bounding box center [904, 303] width 761 height 54
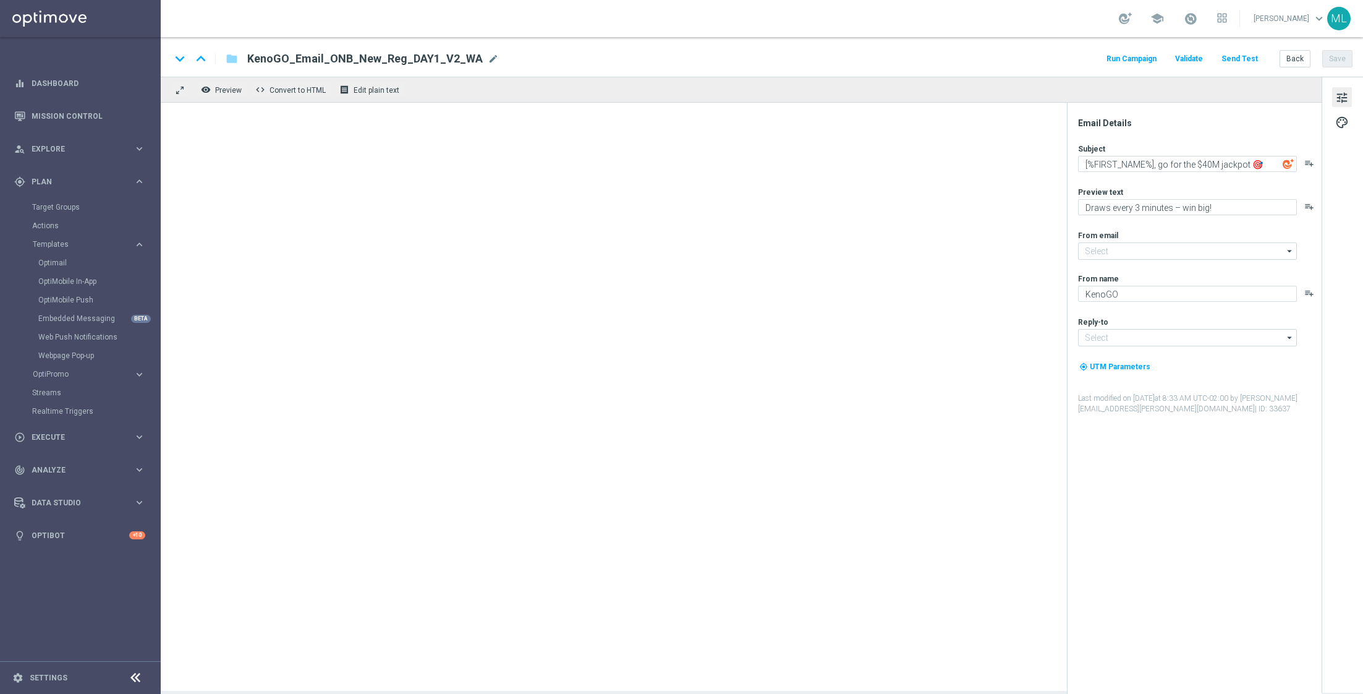
type input "[EMAIL_ADDRESS][DOMAIN_NAME]"
type textarea "The KenoGO games Aussies are loving right now!"
type textarea "From the classics to the world’s biggest Keno…"
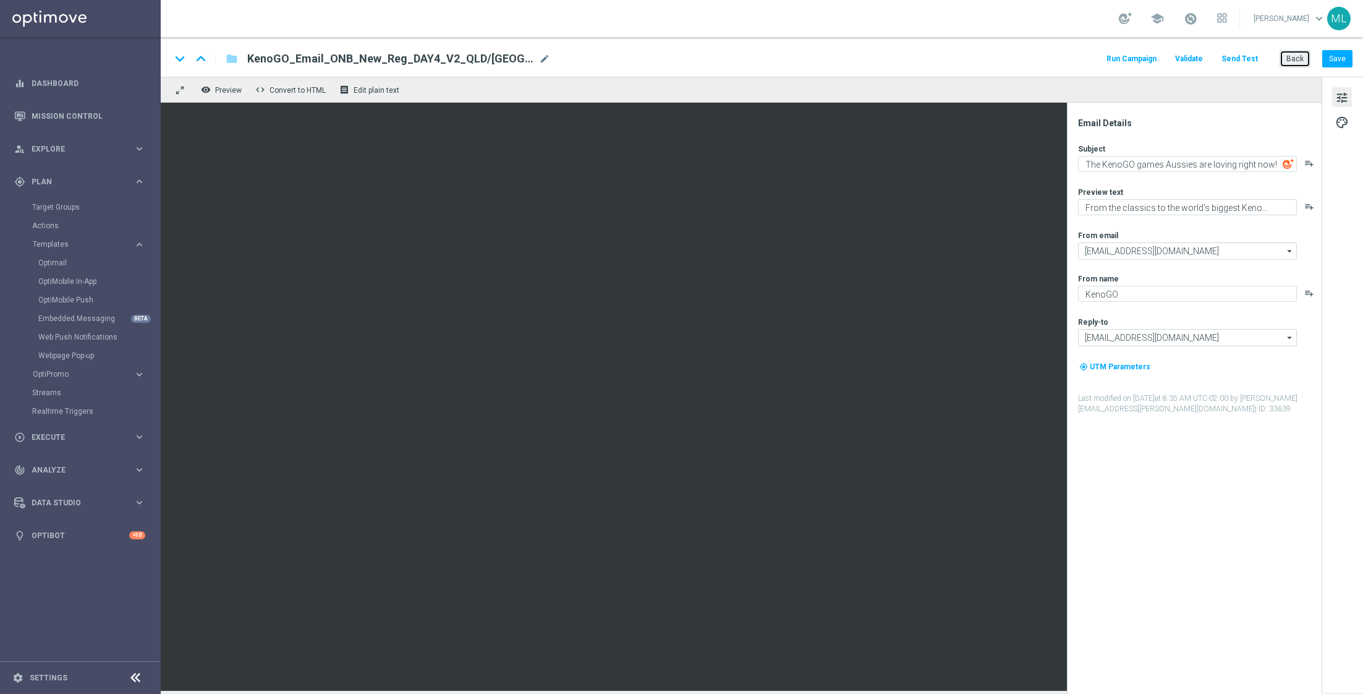
click at [1294, 54] on button "Back" at bounding box center [1295, 58] width 31 height 17
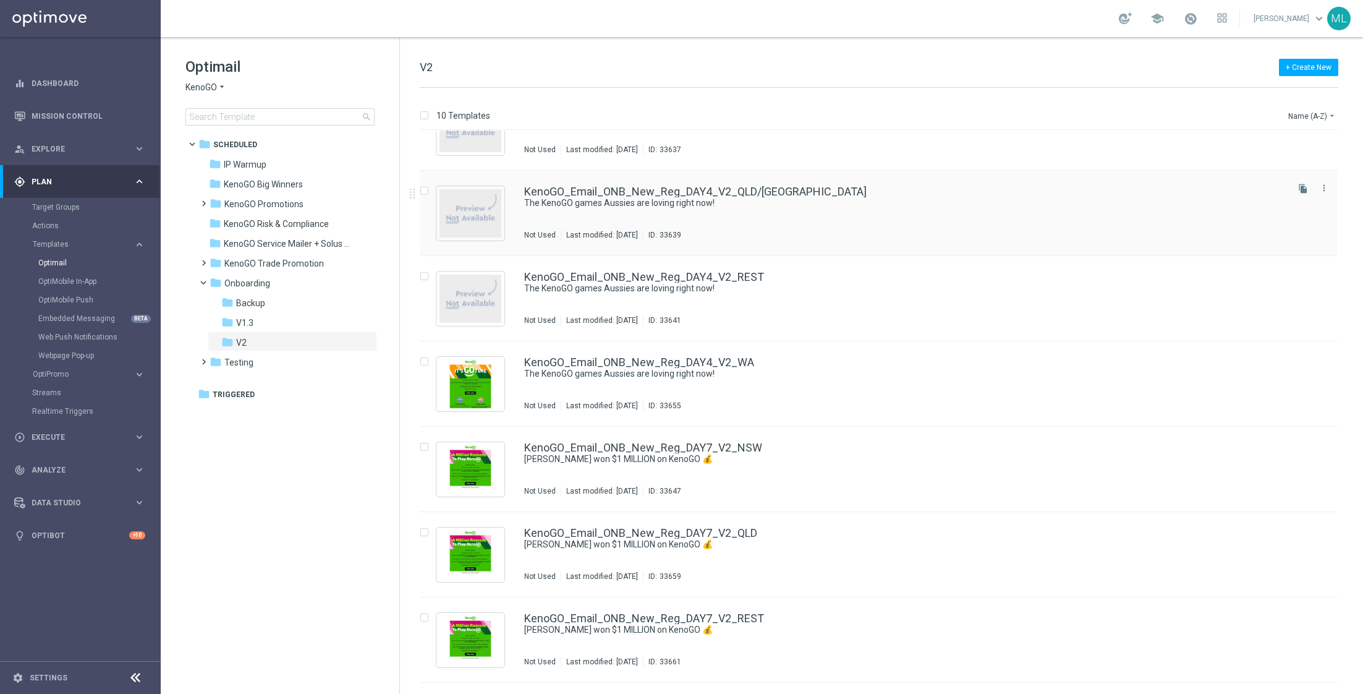
scroll to position [177, 0]
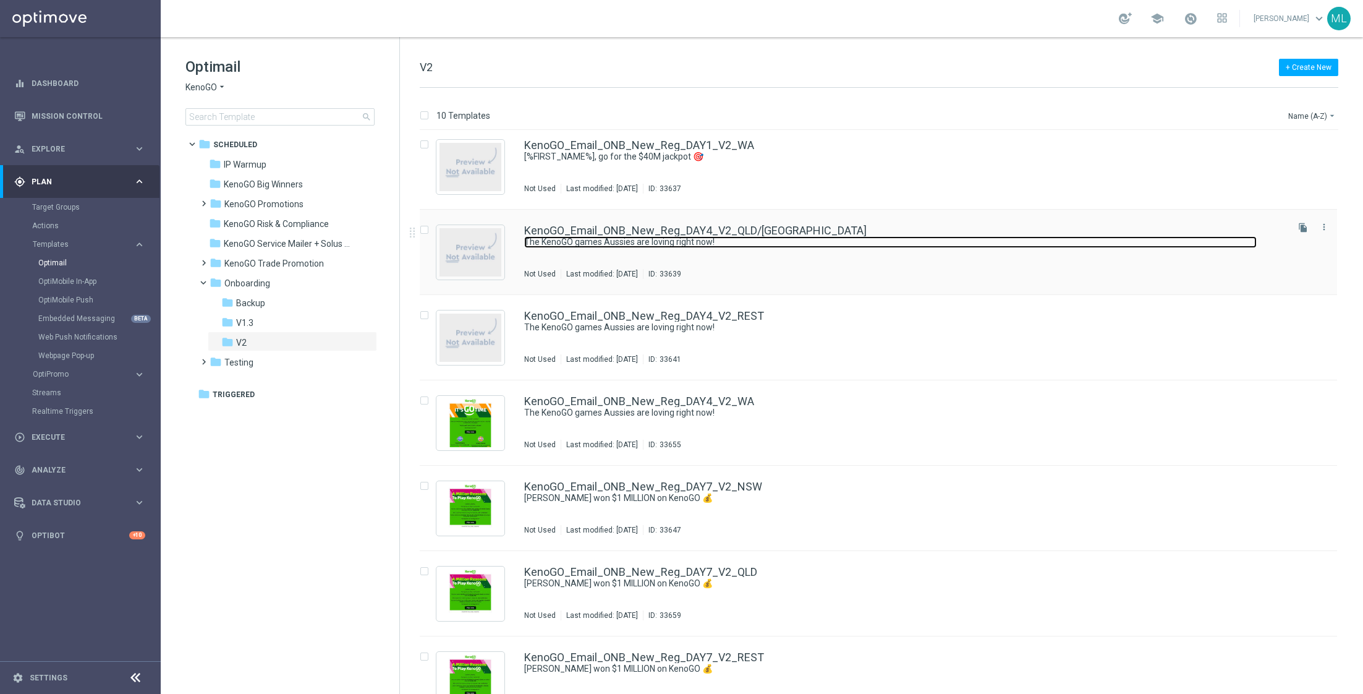
click at [779, 237] on link "The KenoGO games Aussies are loving right now!" at bounding box center [890, 242] width 733 height 12
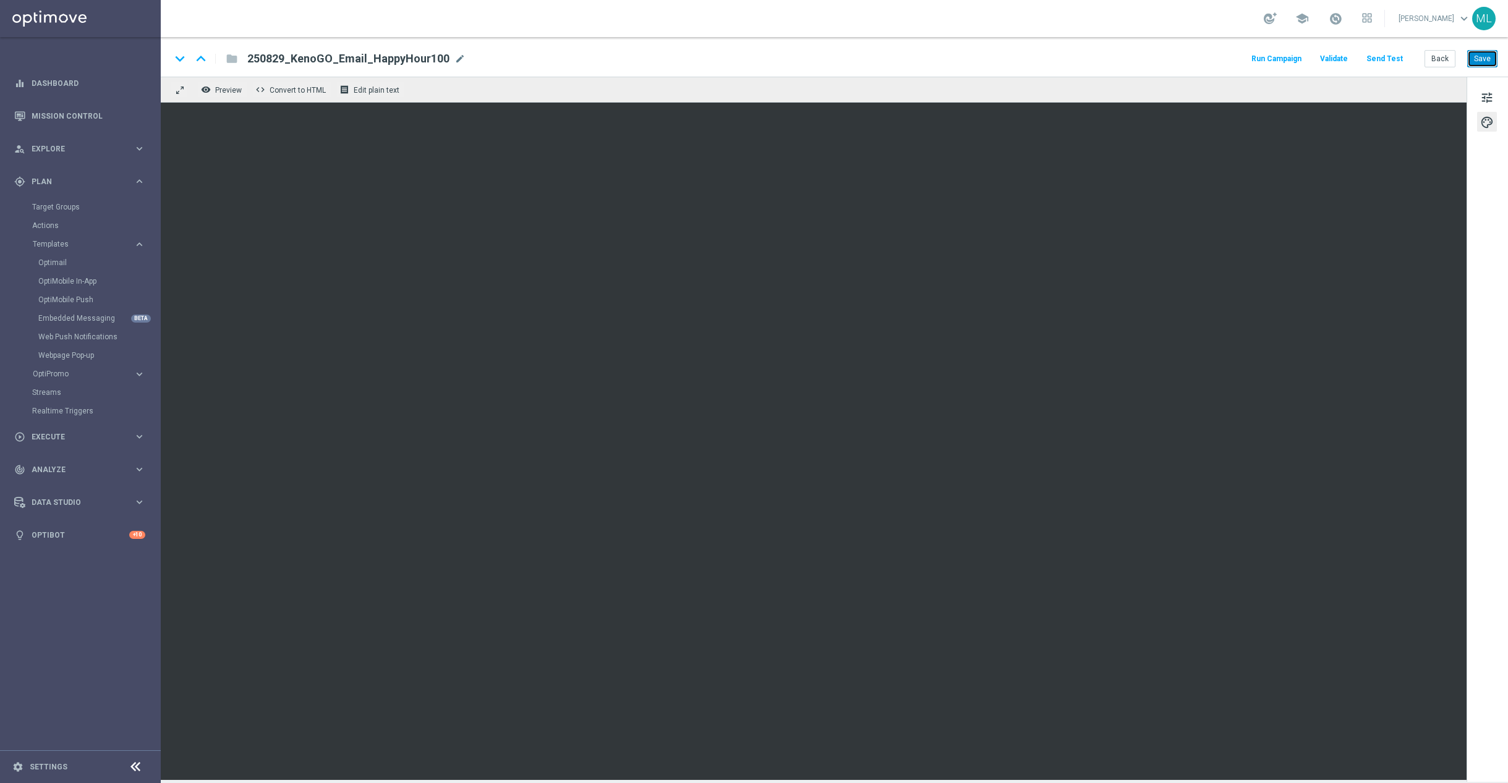
click at [1477, 57] on button "Save" at bounding box center [1482, 58] width 30 height 17
click at [1440, 64] on button "Back" at bounding box center [1440, 58] width 31 height 17
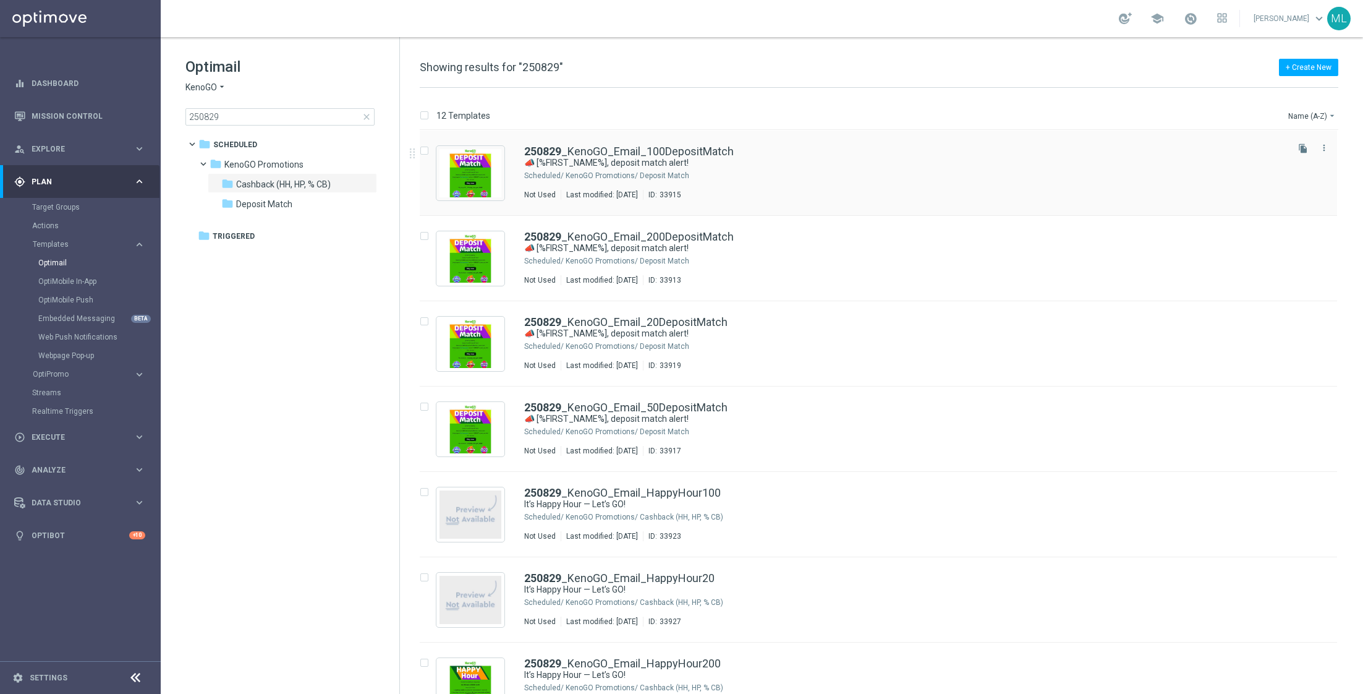
click at [735, 173] on div "KenoGO Promotions/ Deposit Match" at bounding box center [926, 176] width 720 height 10
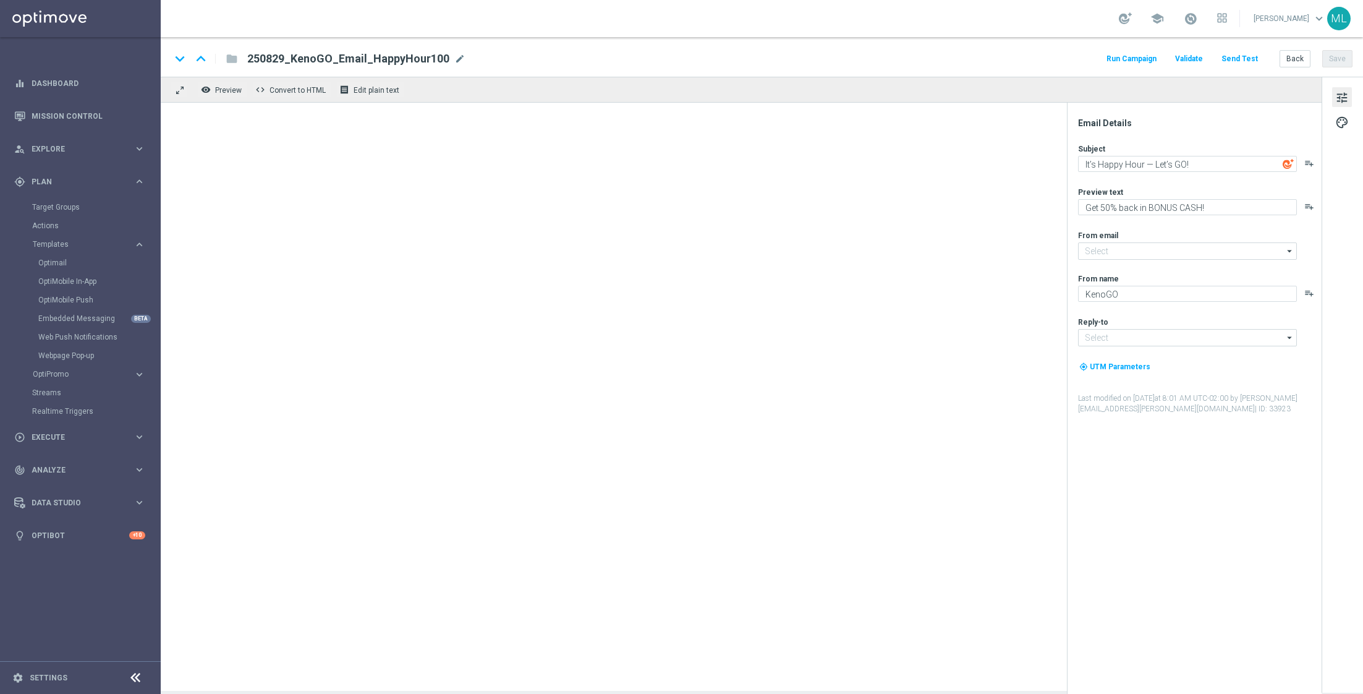
type input "[EMAIL_ADDRESS][DOMAIN_NAME]"
type textarea "📣 [%FIRST_NAME%], deposit match alert!"
type textarea "Your turn to get matched!"
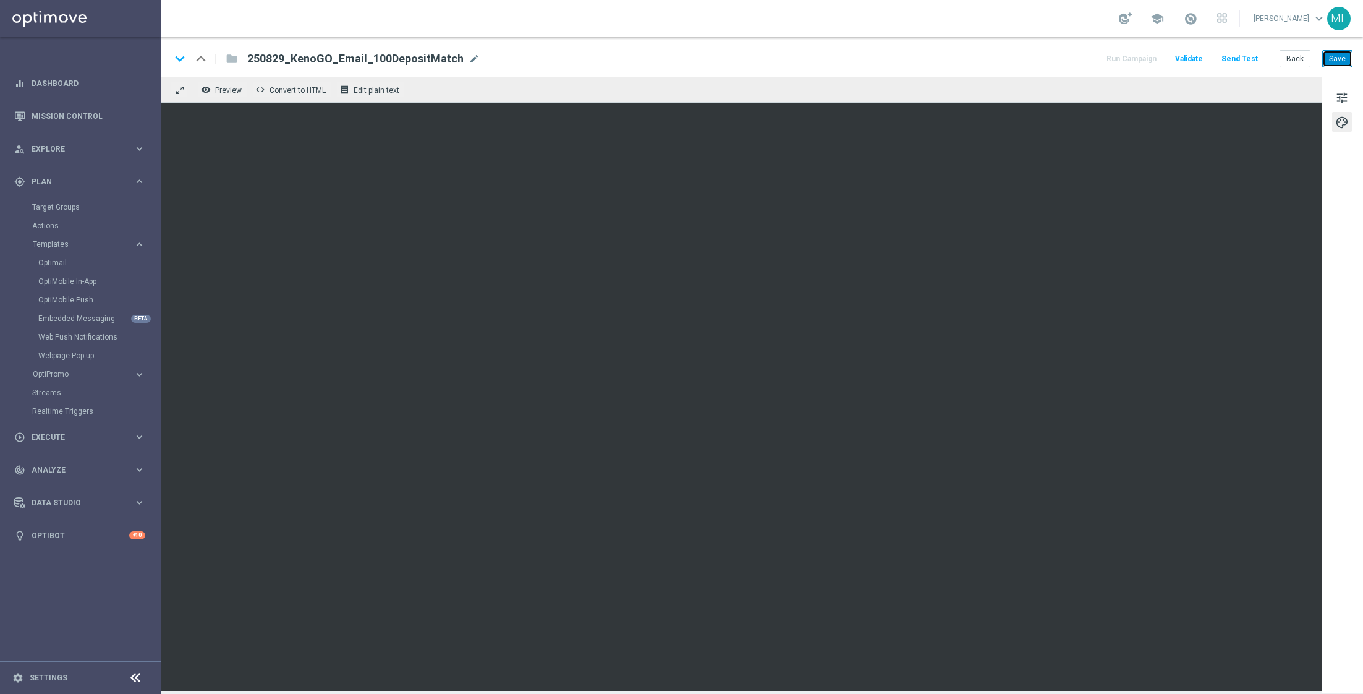
click at [1336, 57] on button "Save" at bounding box center [1338, 58] width 30 height 17
click at [1340, 57] on button "Save" at bounding box center [1338, 58] width 30 height 17
click at [1294, 58] on button "Back" at bounding box center [1295, 58] width 31 height 17
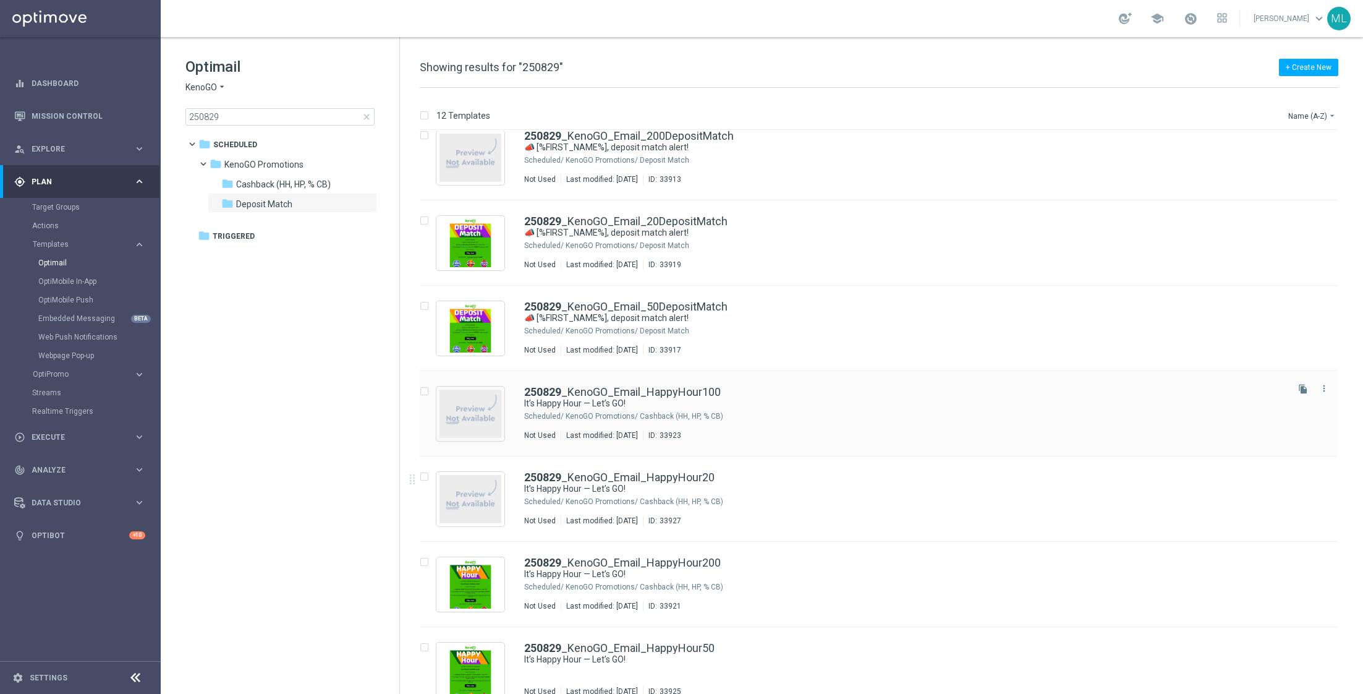
scroll to position [102, 0]
click at [698, 476] on link "250829 _KenoGO_Email_HappyHour20" at bounding box center [619, 476] width 190 height 11
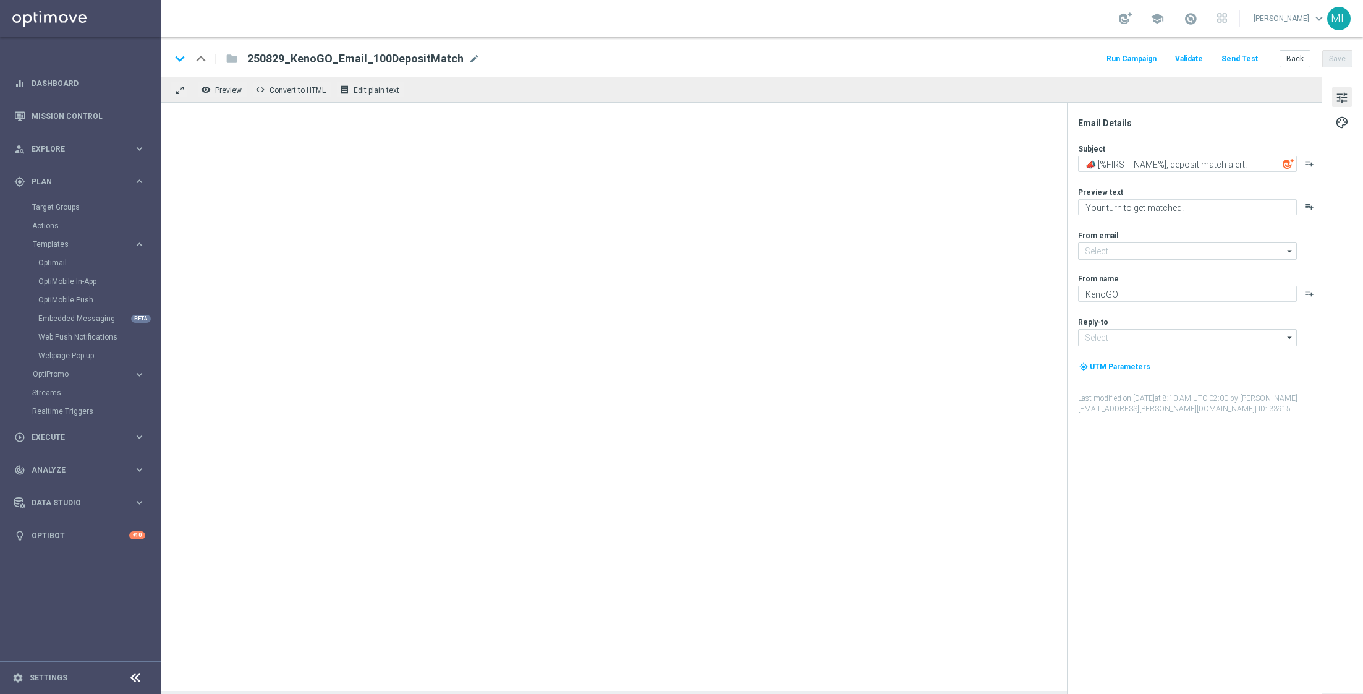
type textarea "It’s Happy Hour — Let’s GO!"
type textarea "Get 50% back in BONUS CASH!"
type input "[EMAIL_ADDRESS][DOMAIN_NAME]"
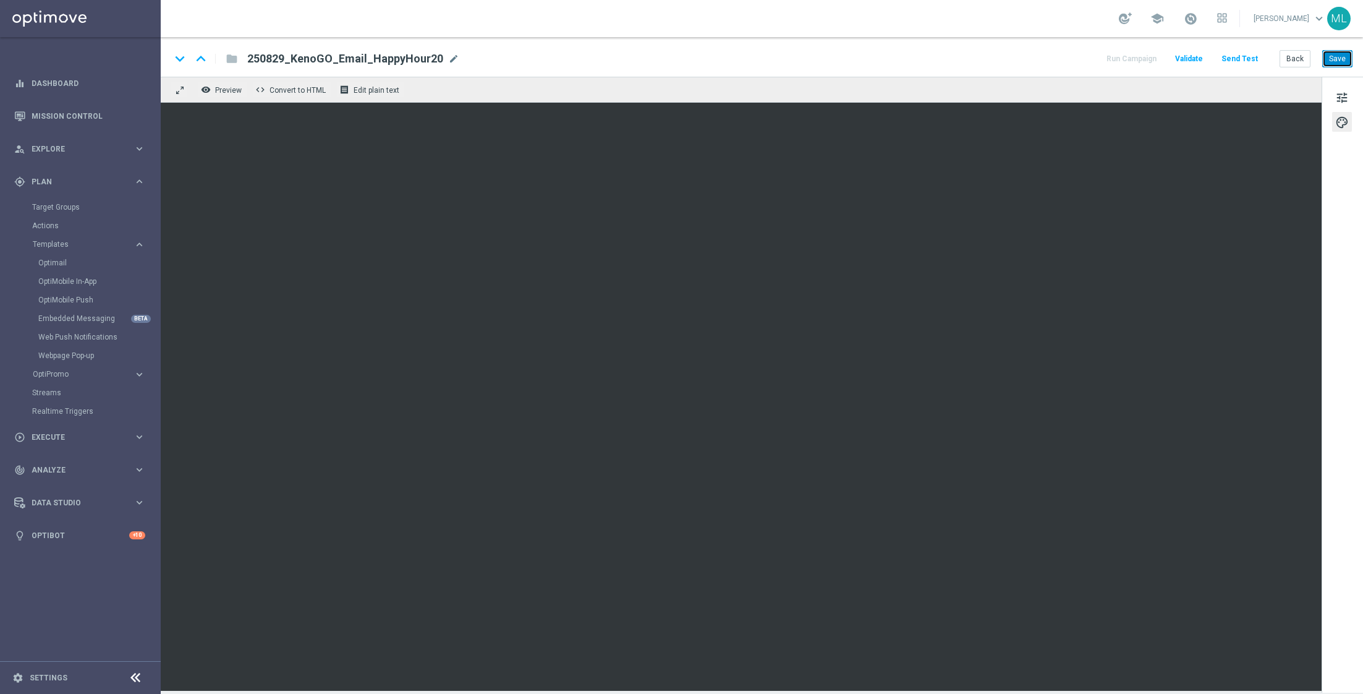
click at [1339, 61] on button "Save" at bounding box center [1338, 58] width 30 height 17
click at [1295, 61] on button "Back" at bounding box center [1295, 58] width 31 height 17
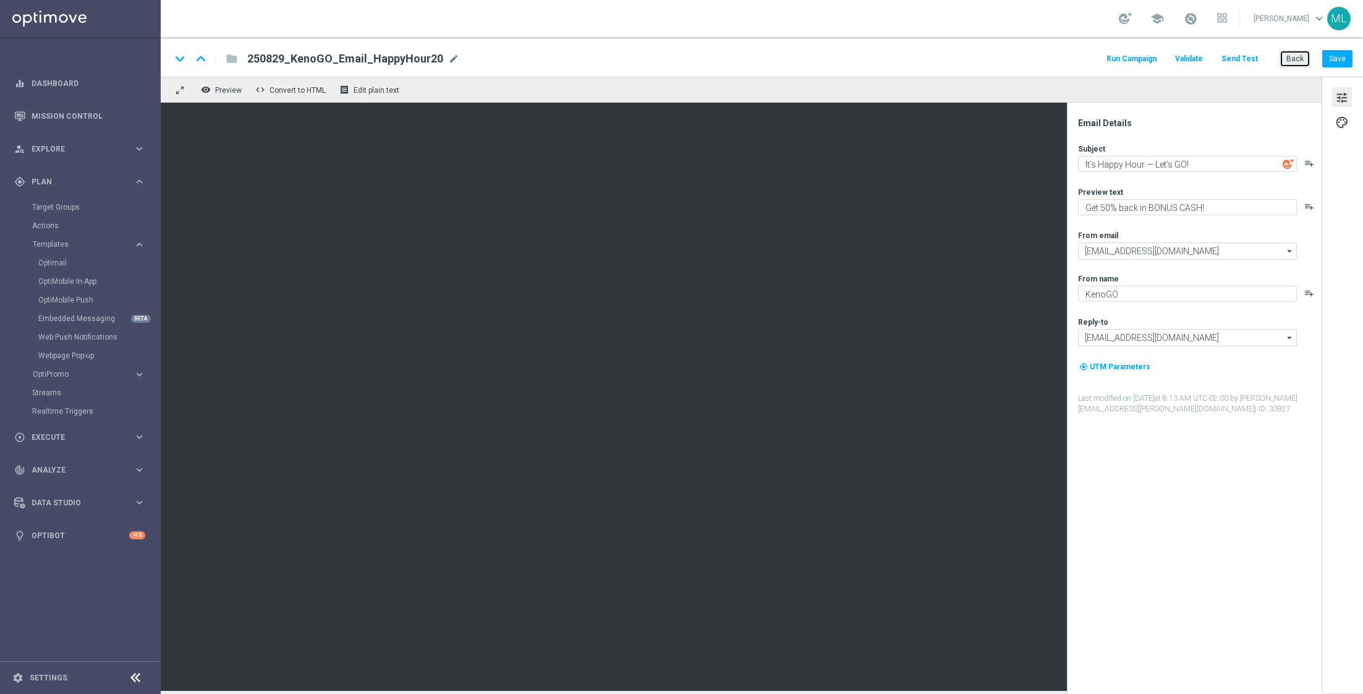
click at [1292, 61] on button "Back" at bounding box center [1295, 58] width 31 height 17
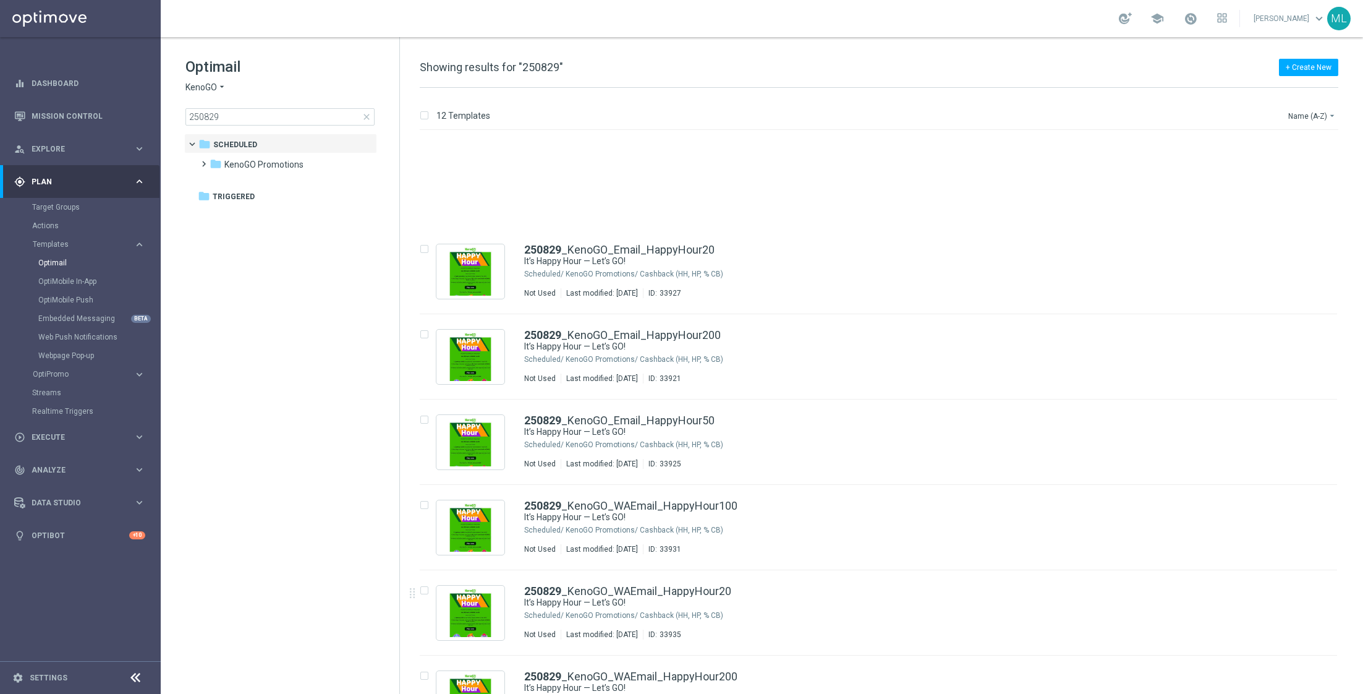
scroll to position [460, 0]
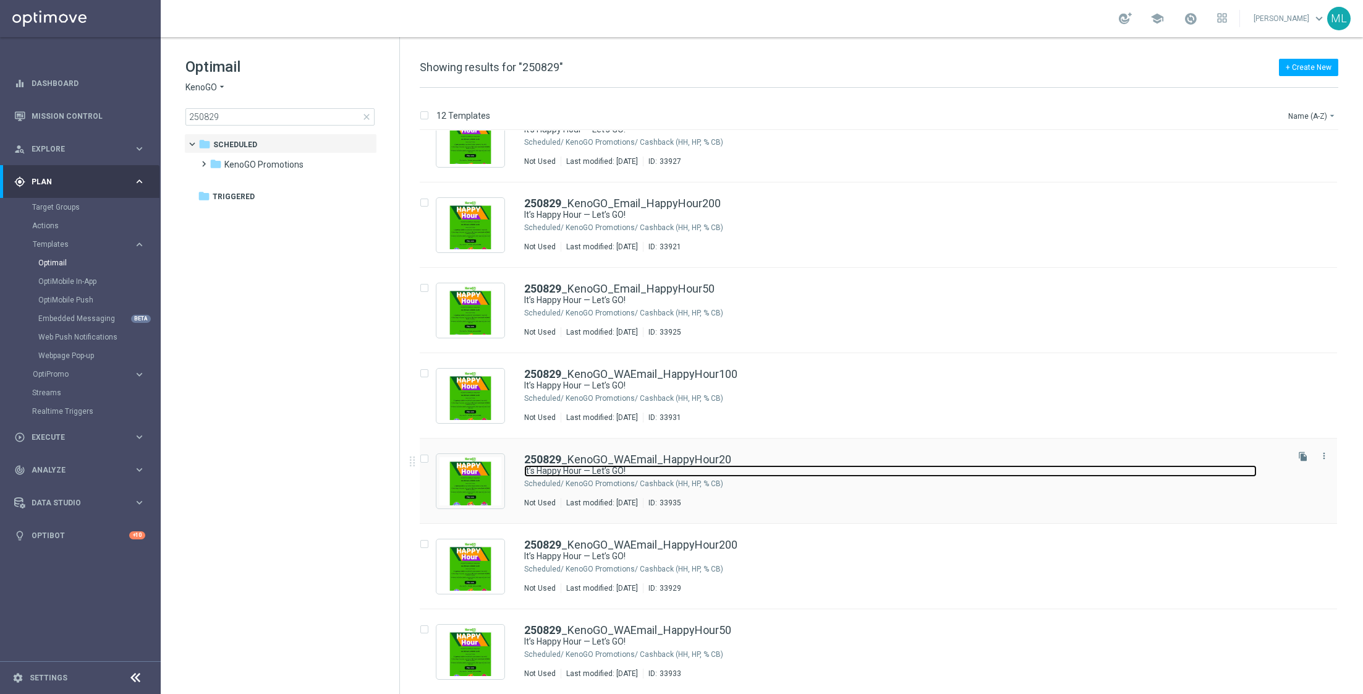
click at [798, 471] on link "It’s Happy Hour — Let’s GO!" at bounding box center [890, 471] width 733 height 12
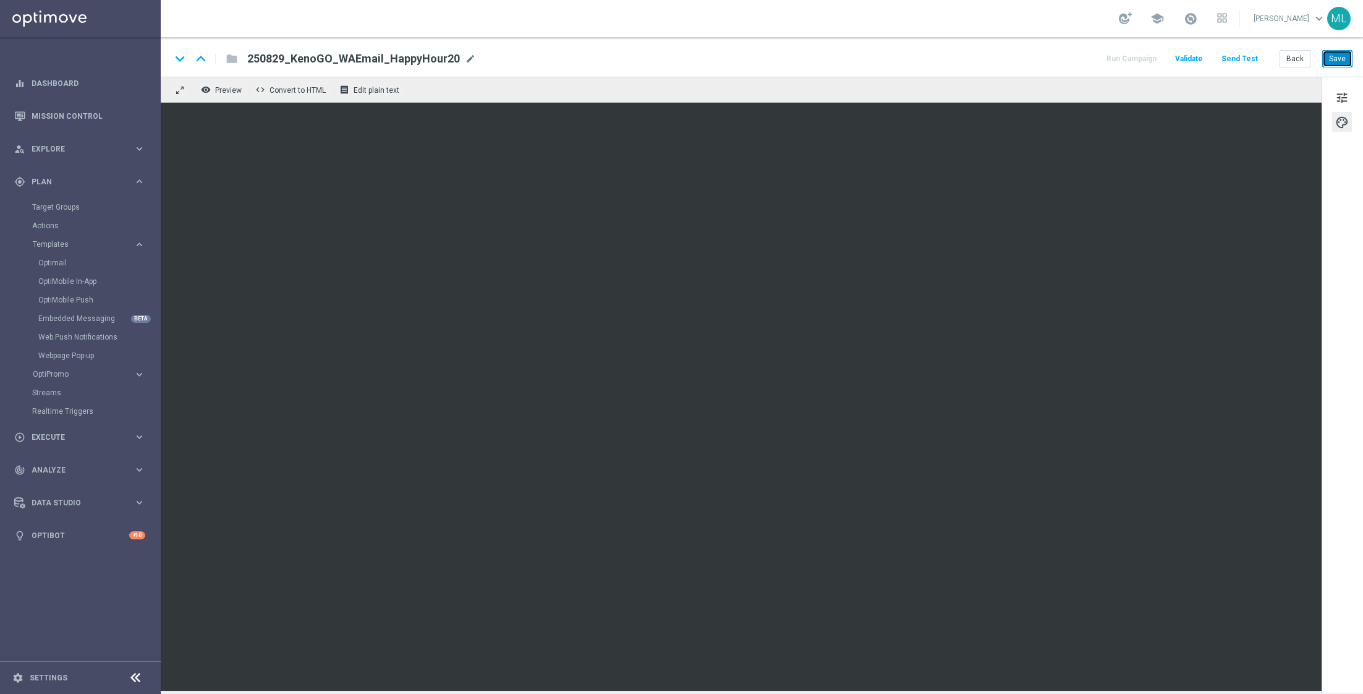
click at [1344, 62] on button "Save" at bounding box center [1338, 58] width 30 height 17
click at [1300, 59] on button "Back" at bounding box center [1295, 58] width 31 height 17
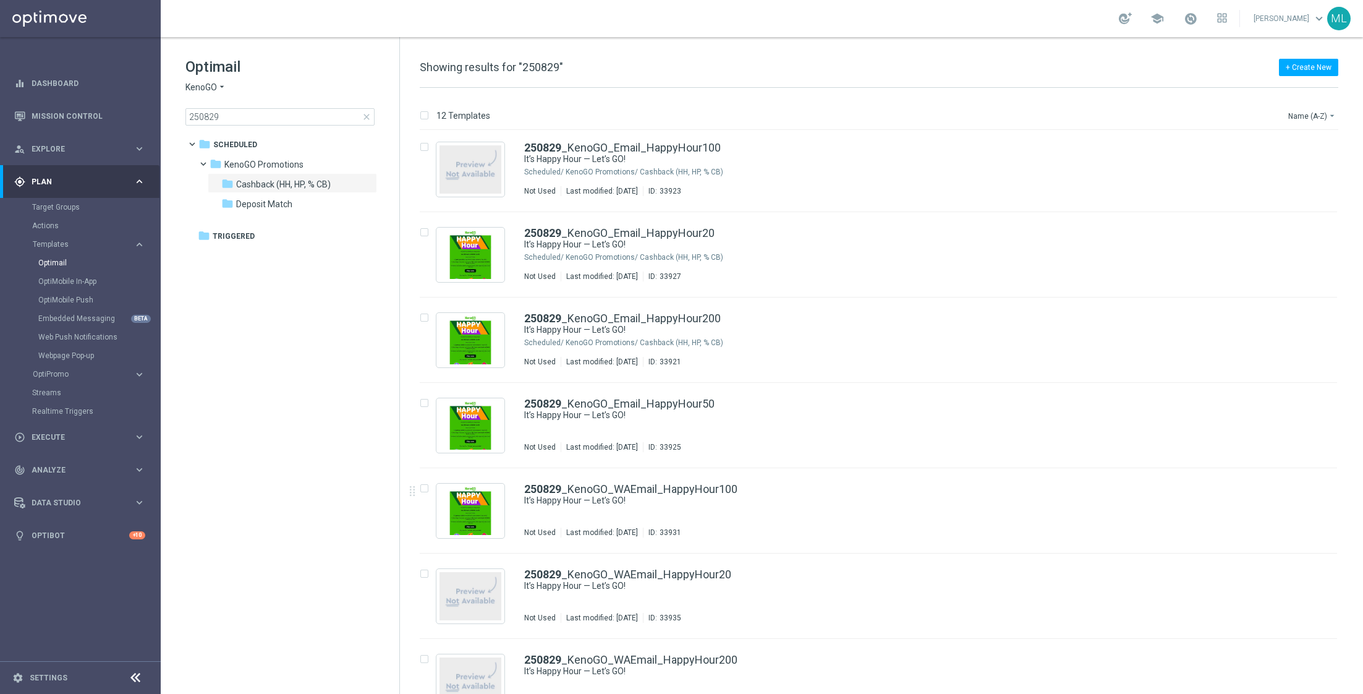
scroll to position [460, 0]
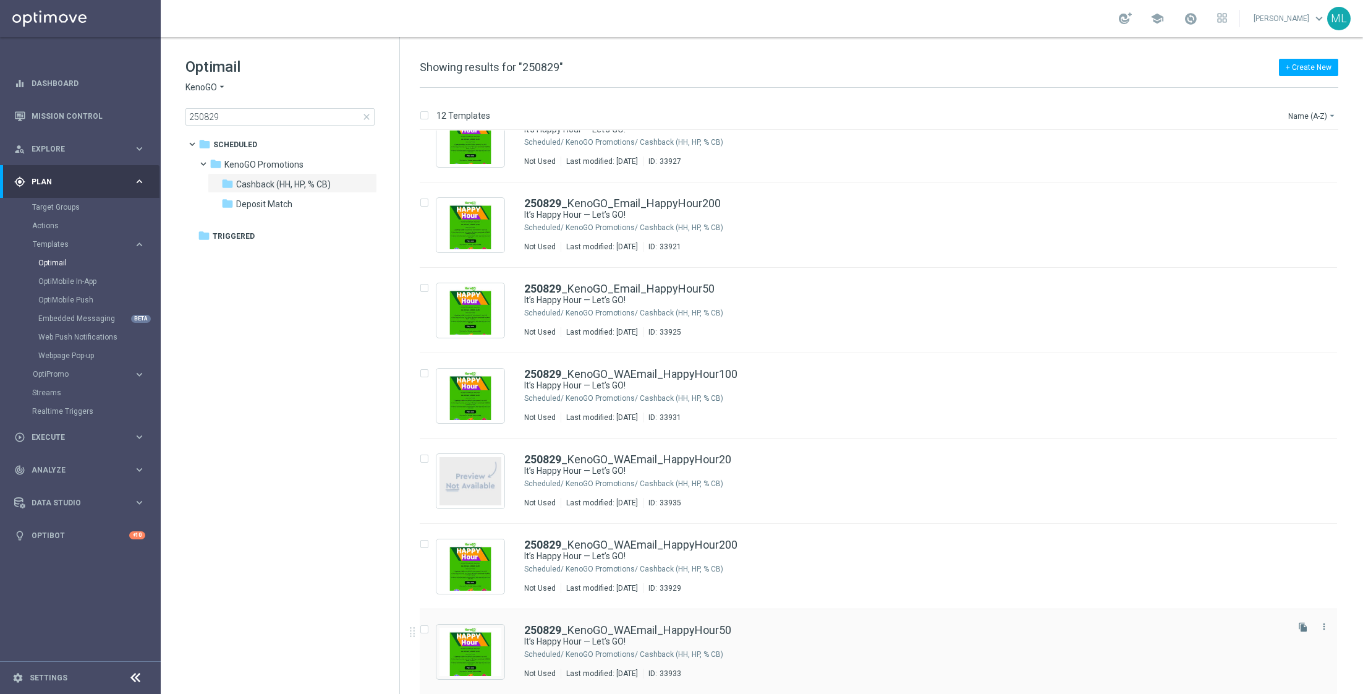
click at [762, 628] on div "250829 _KenoGO_WAEmail_HappyHour50" at bounding box center [904, 630] width 761 height 11
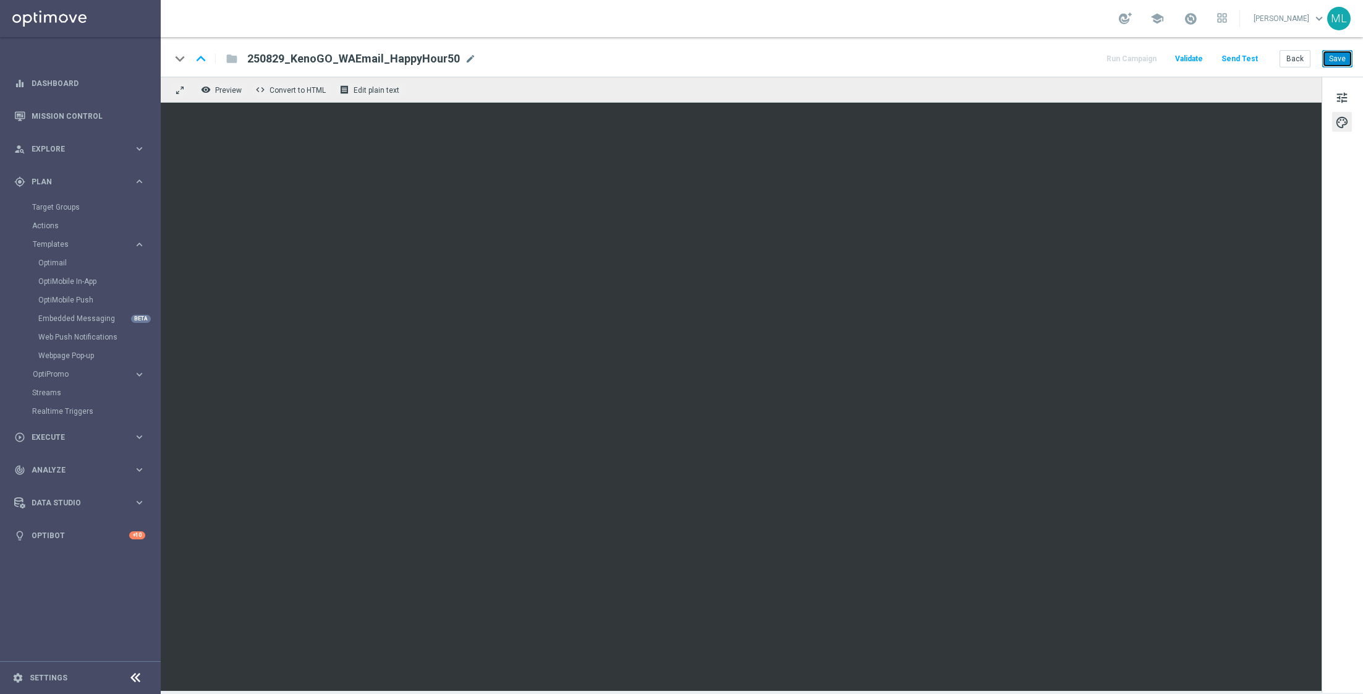
click at [1345, 58] on button "Save" at bounding box center [1338, 58] width 30 height 17
click at [1298, 61] on button "Back" at bounding box center [1295, 58] width 31 height 17
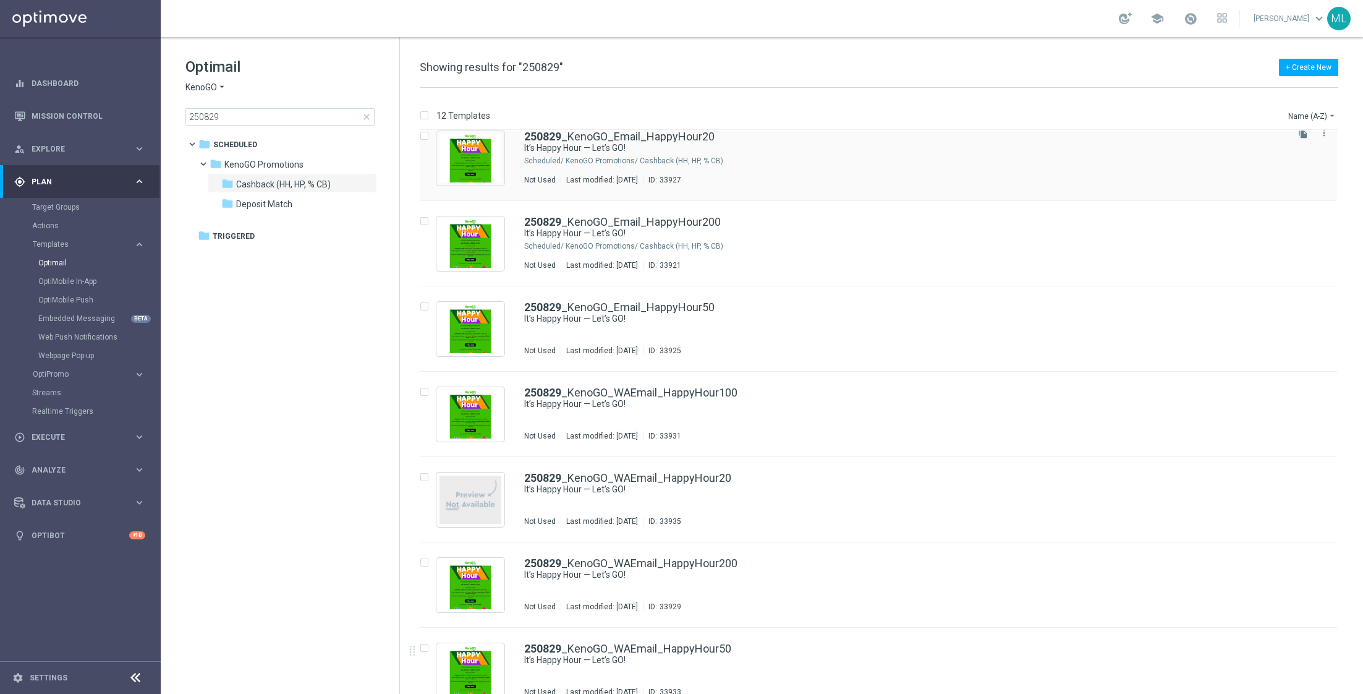
scroll to position [460, 0]
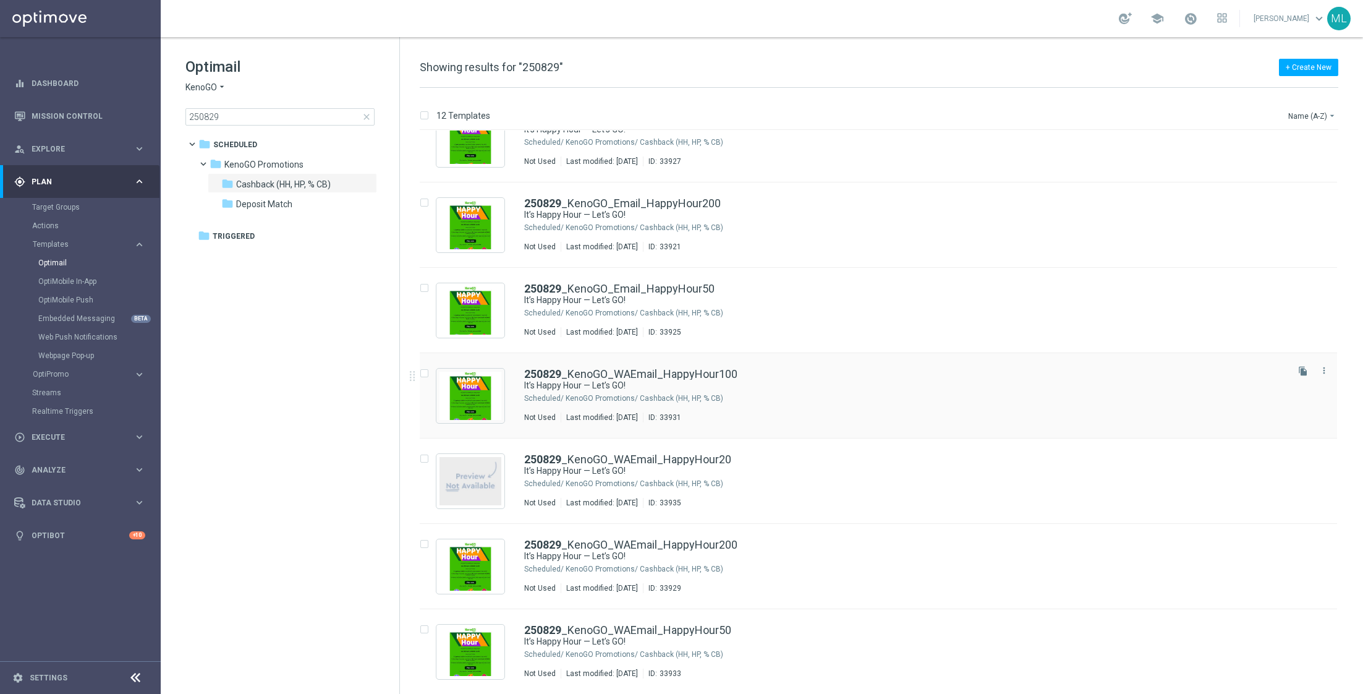
click at [774, 393] on div "KenoGO Promotions/ Cashback (HH, HP, % CB)" at bounding box center [926, 398] width 720 height 10
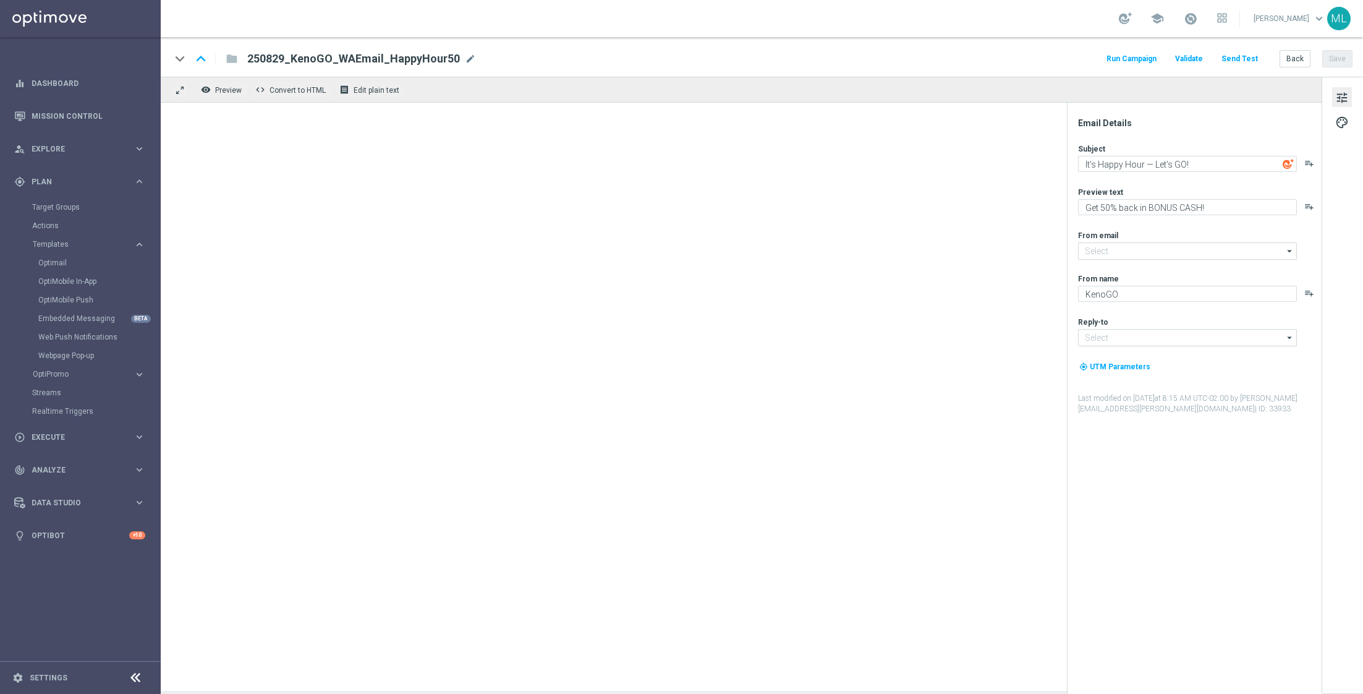
type input "mail@crm.kenogo.com.au"
type input "support@kenogo.com.au"
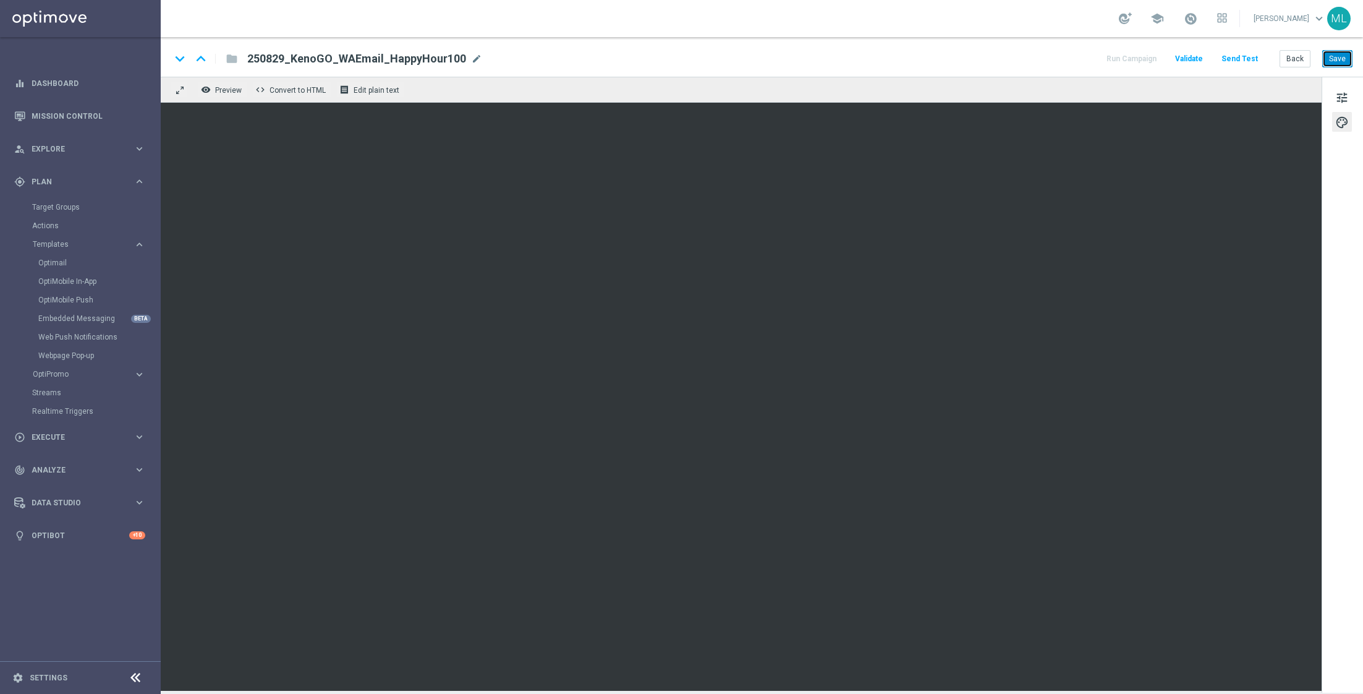
click at [1338, 56] on button "Save" at bounding box center [1338, 58] width 30 height 17
click at [1297, 61] on button "Back" at bounding box center [1295, 58] width 31 height 17
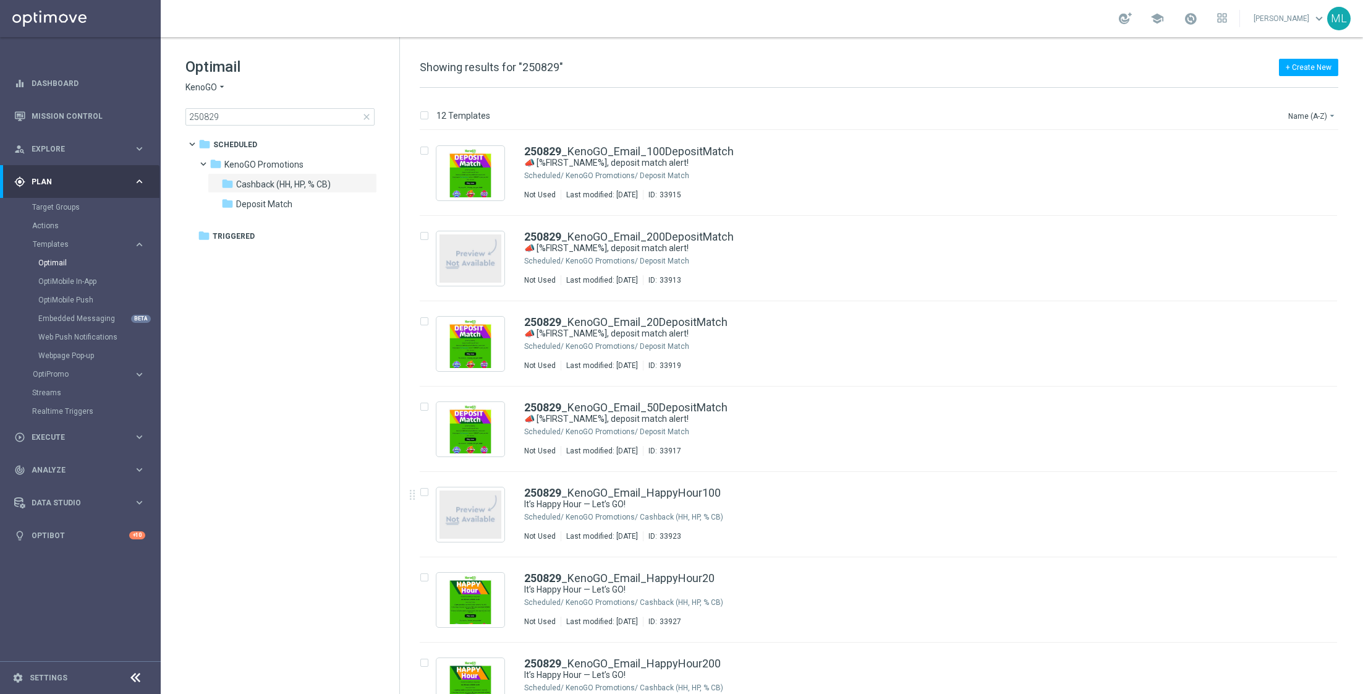
scroll to position [460, 0]
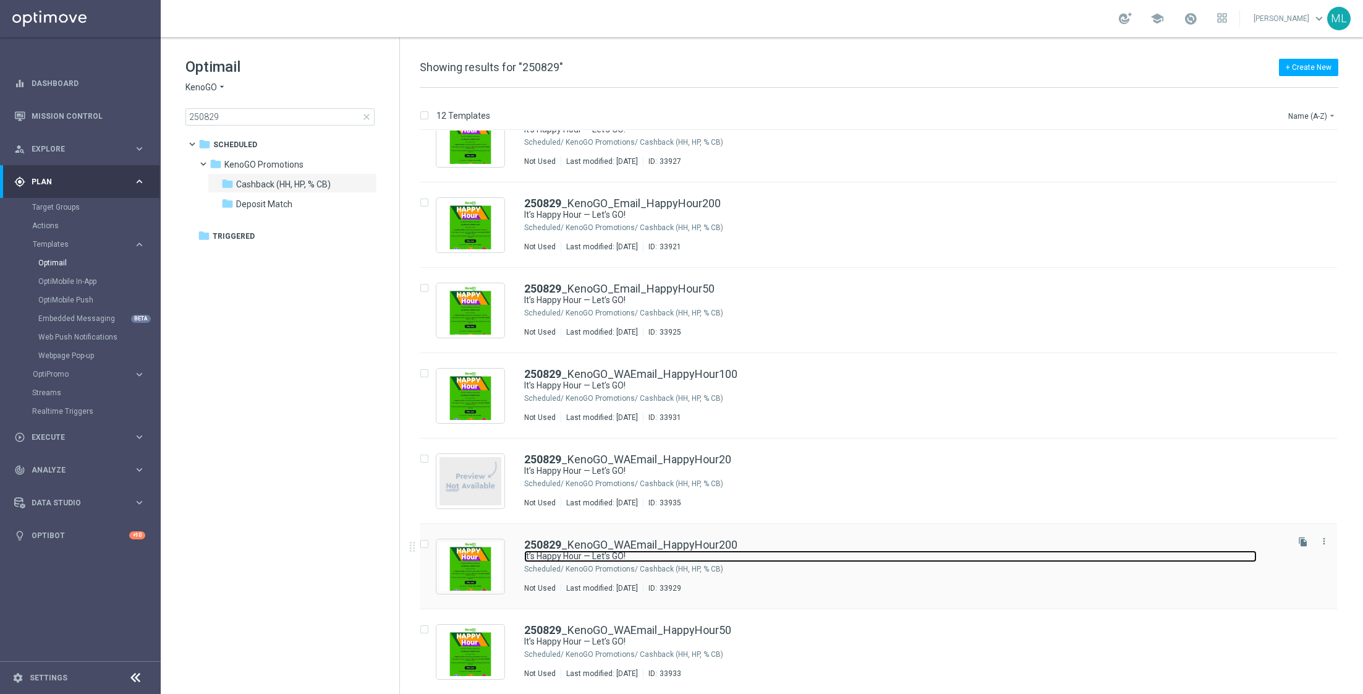
click at [772, 558] on link "It’s Happy Hour — Let’s GO!" at bounding box center [890, 556] width 733 height 12
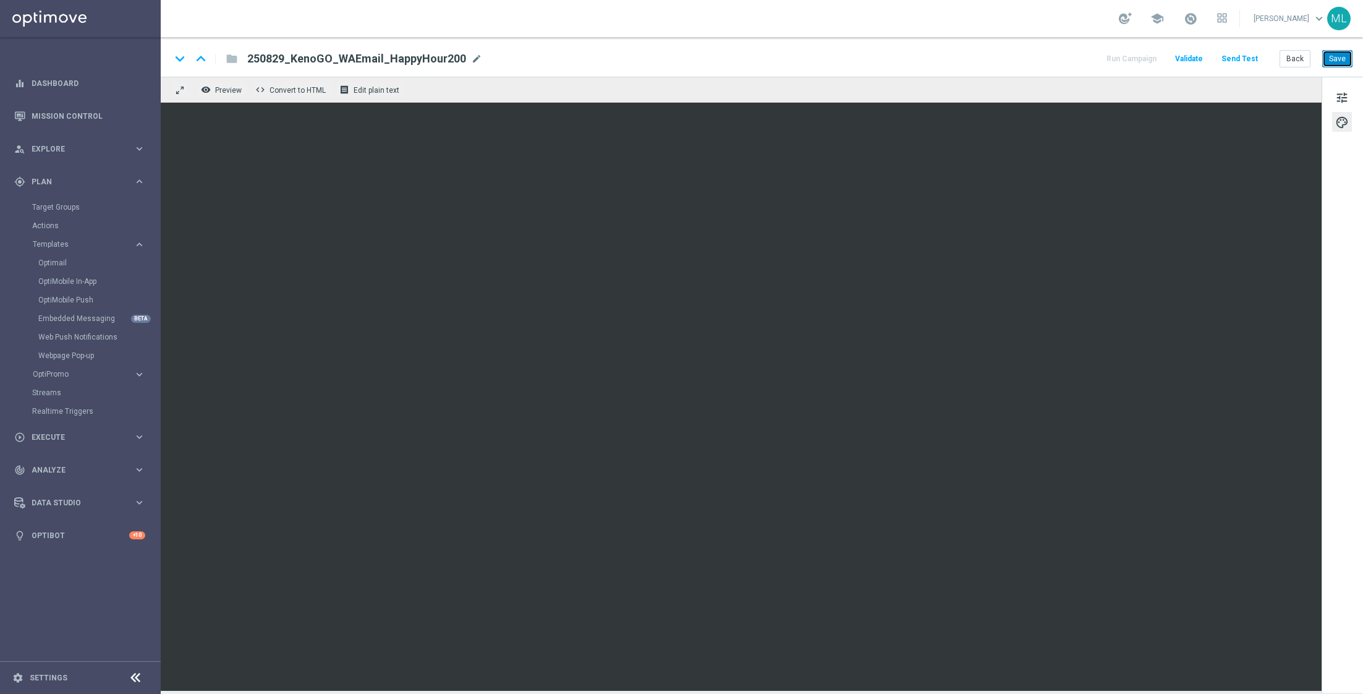
click at [1342, 55] on button "Save" at bounding box center [1338, 58] width 30 height 17
click at [1295, 57] on button "Back" at bounding box center [1295, 58] width 31 height 17
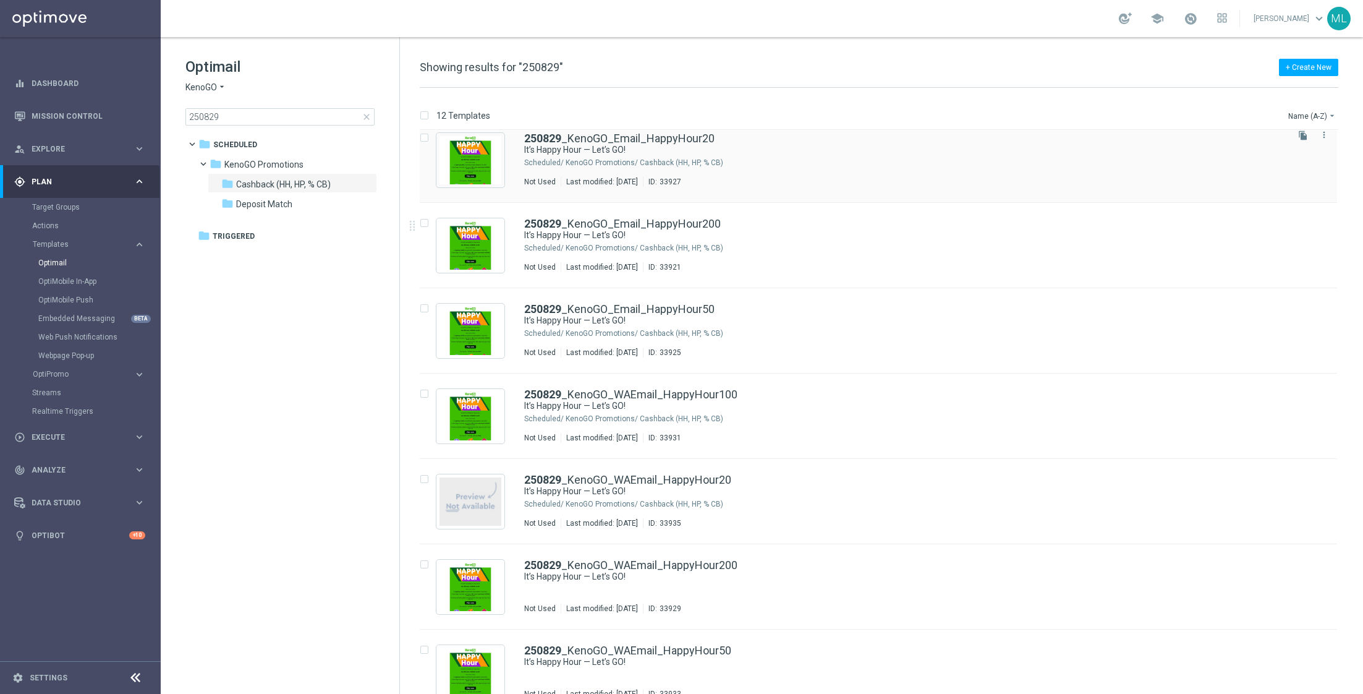
scroll to position [460, 0]
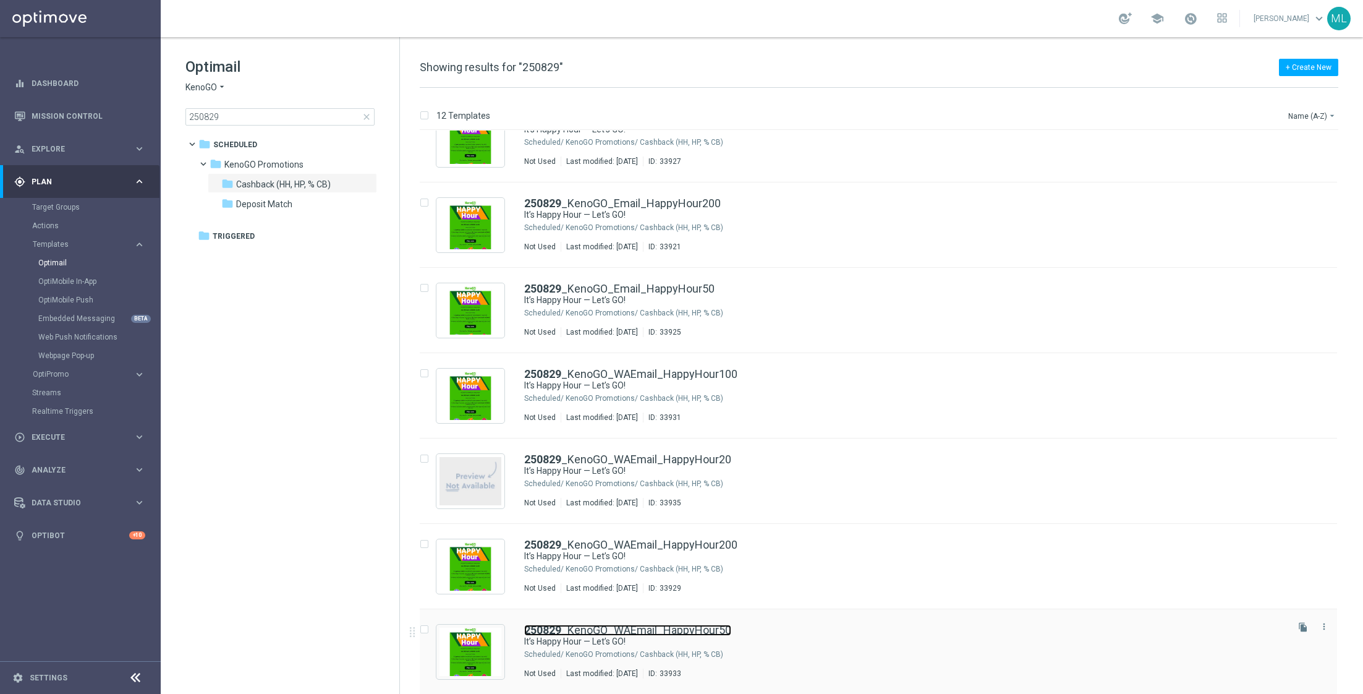
click at [725, 627] on link "250829 _KenoGO_WAEmail_HappyHour50" at bounding box center [627, 630] width 207 height 11
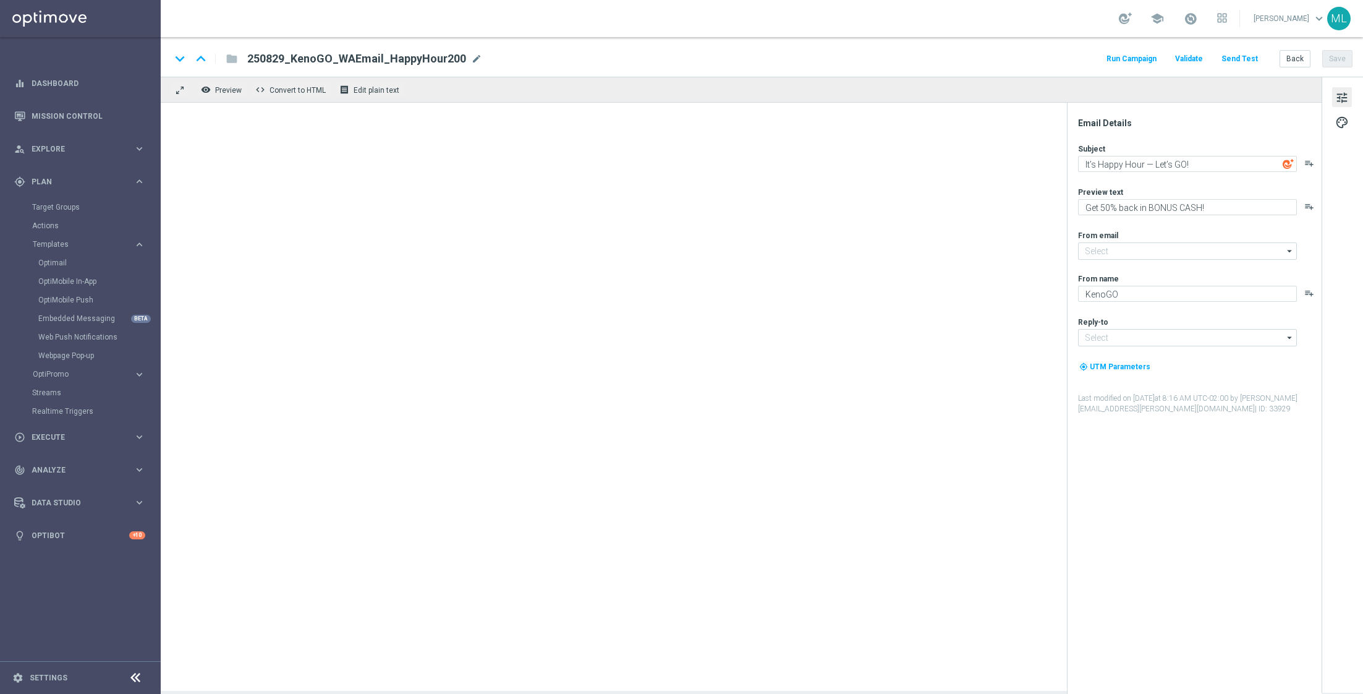
type input "mail@crm.kenogo.com.au"
type input "support@kenogo.com.au"
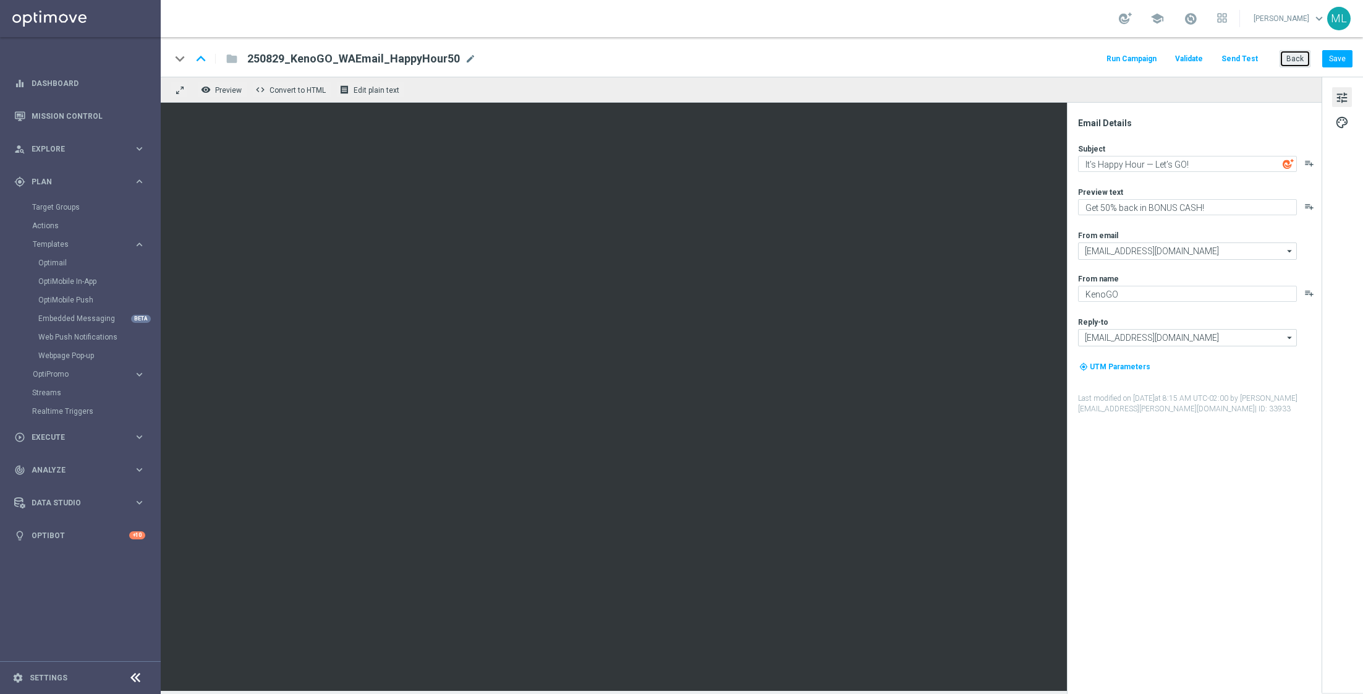
click at [1294, 58] on button "Back" at bounding box center [1295, 58] width 31 height 17
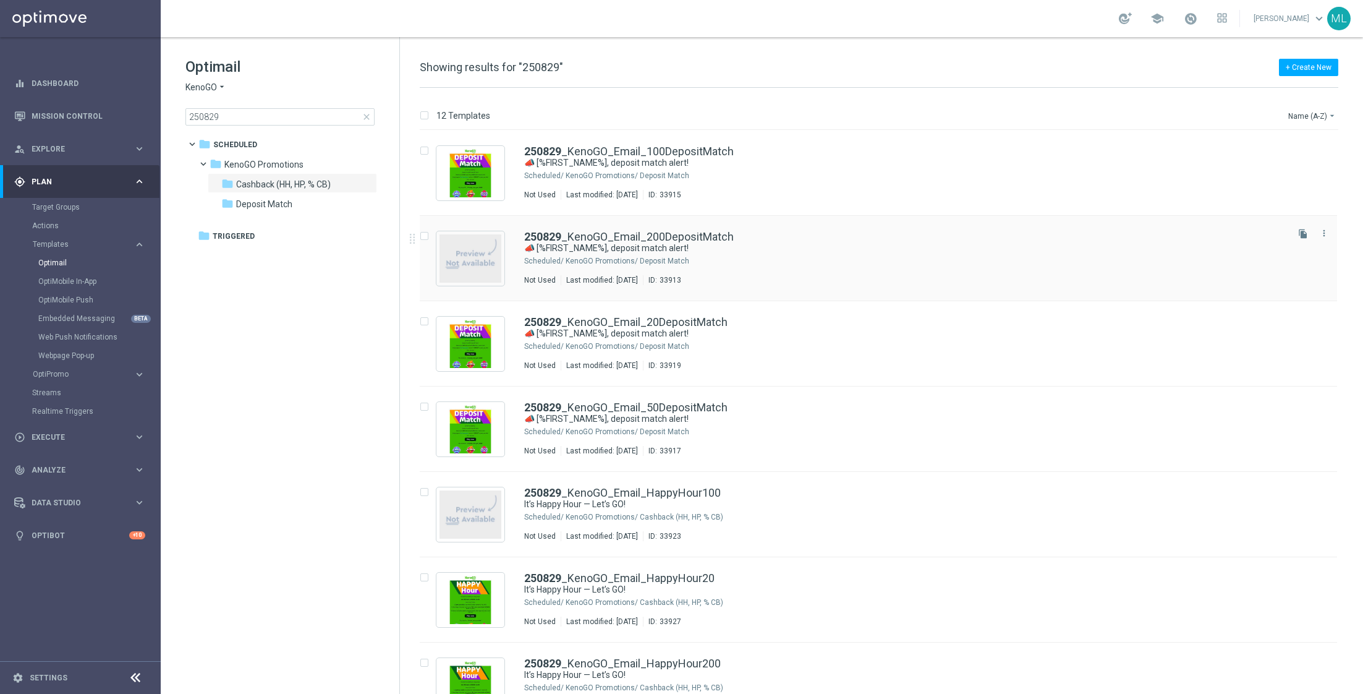
click at [761, 263] on div "KenoGO Promotions/ Deposit Match" at bounding box center [926, 261] width 720 height 10
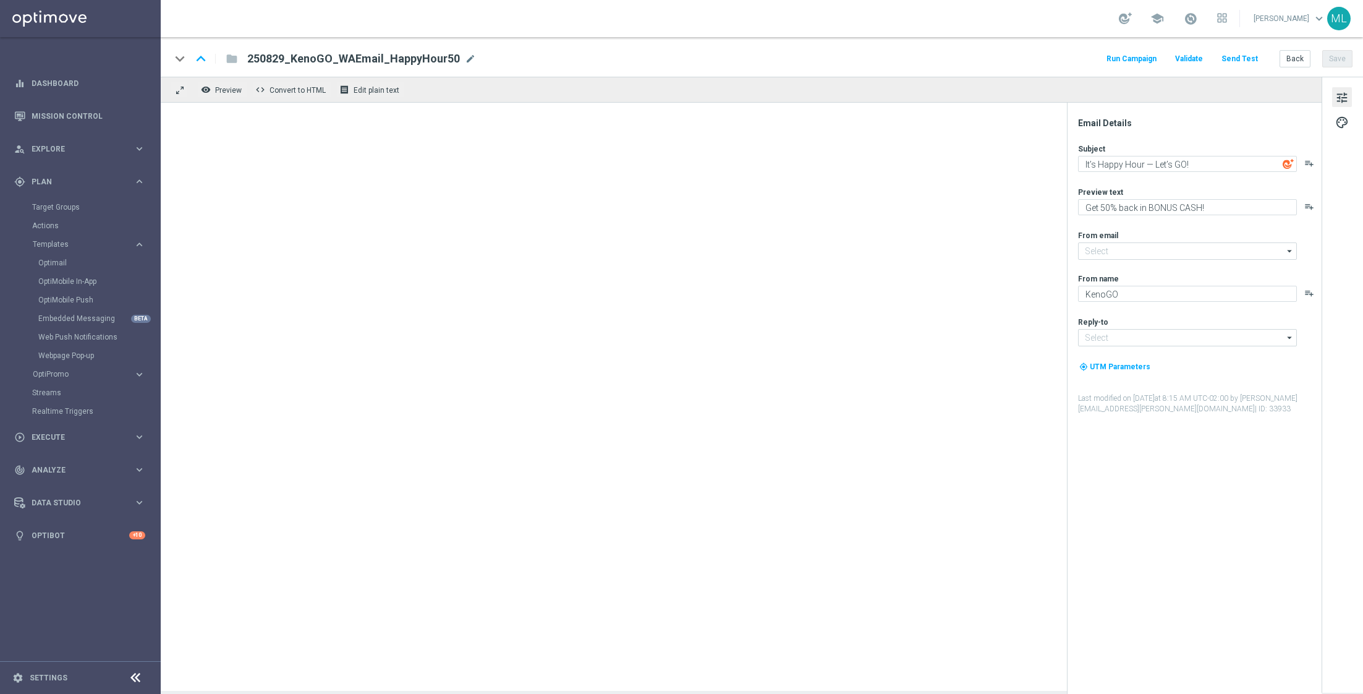
type input "mail@crm.kenogo.com.au"
type input "support@kenogo.com.au"
type textarea "📣 [%FIRST_NAME%], deposit match alert!"
type textarea "Your turn to get matched!"
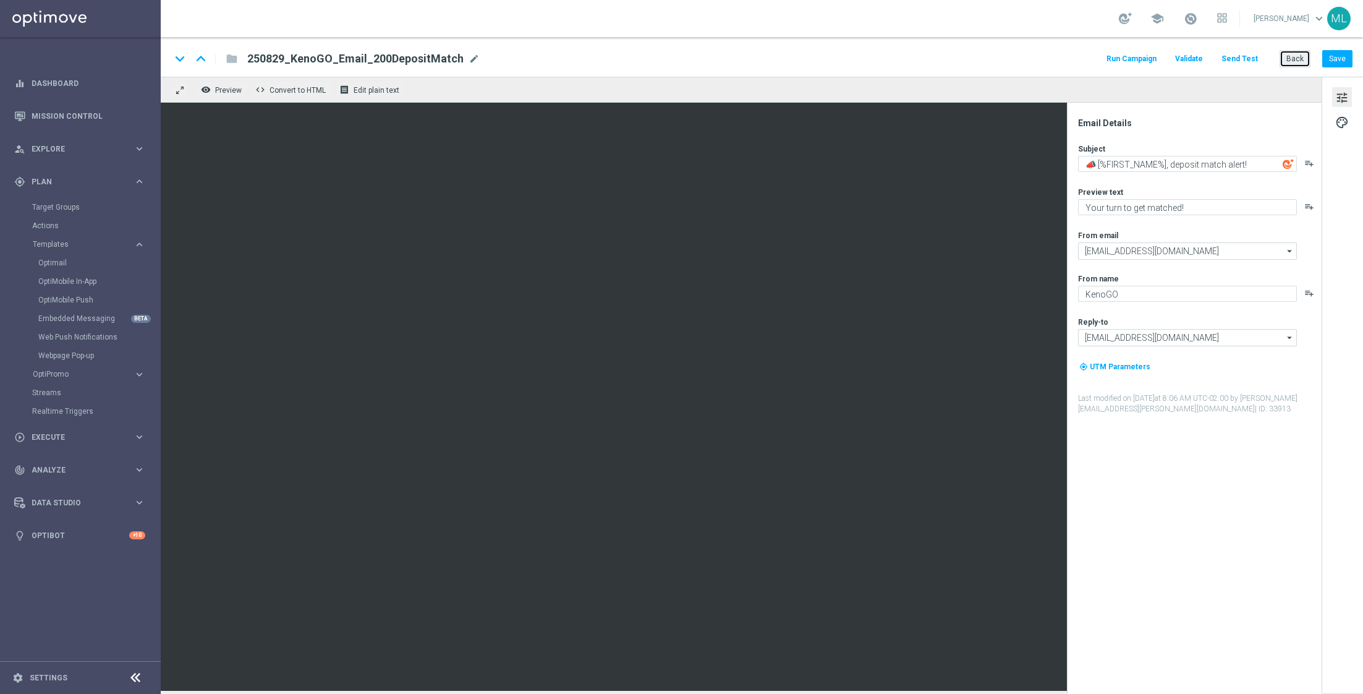
click at [1292, 63] on button "Back" at bounding box center [1295, 58] width 31 height 17
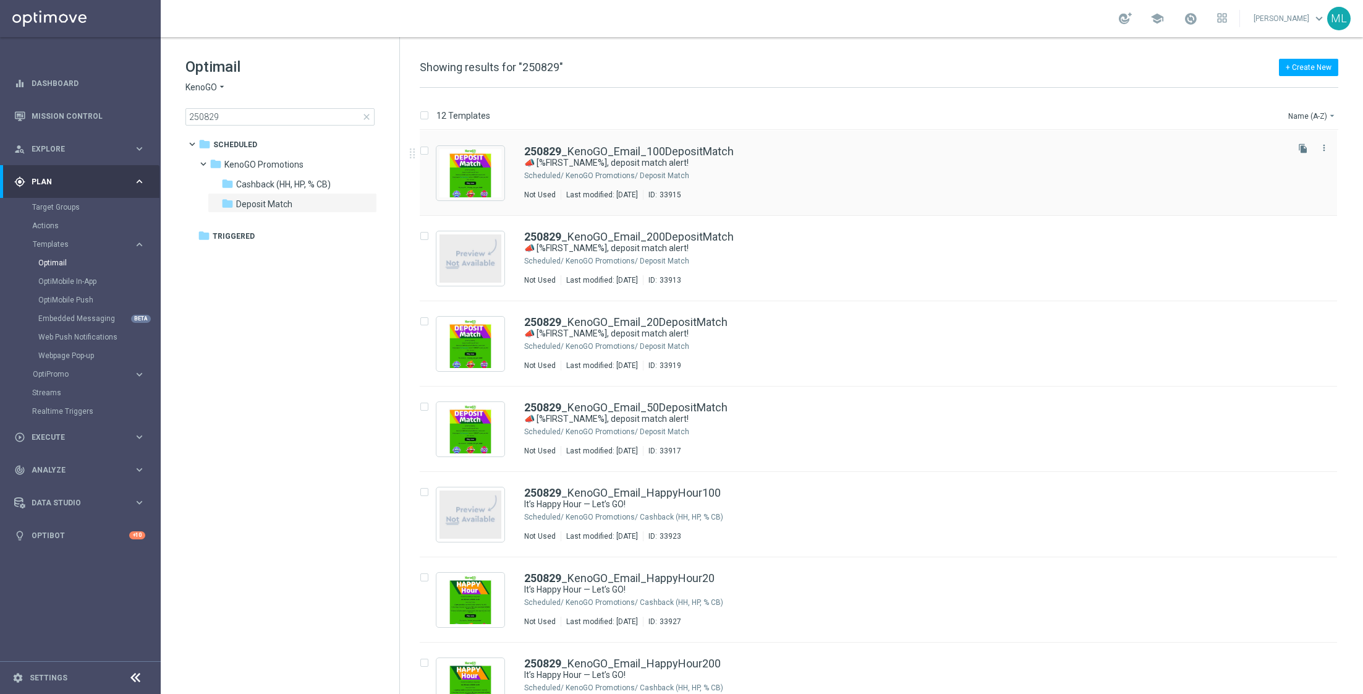
click at [744, 186] on div "250829 _KenoGO_Email_100DepositMatch 📣 [%FIRST_NAME%], deposit match alert! Sch…" at bounding box center [904, 173] width 761 height 54
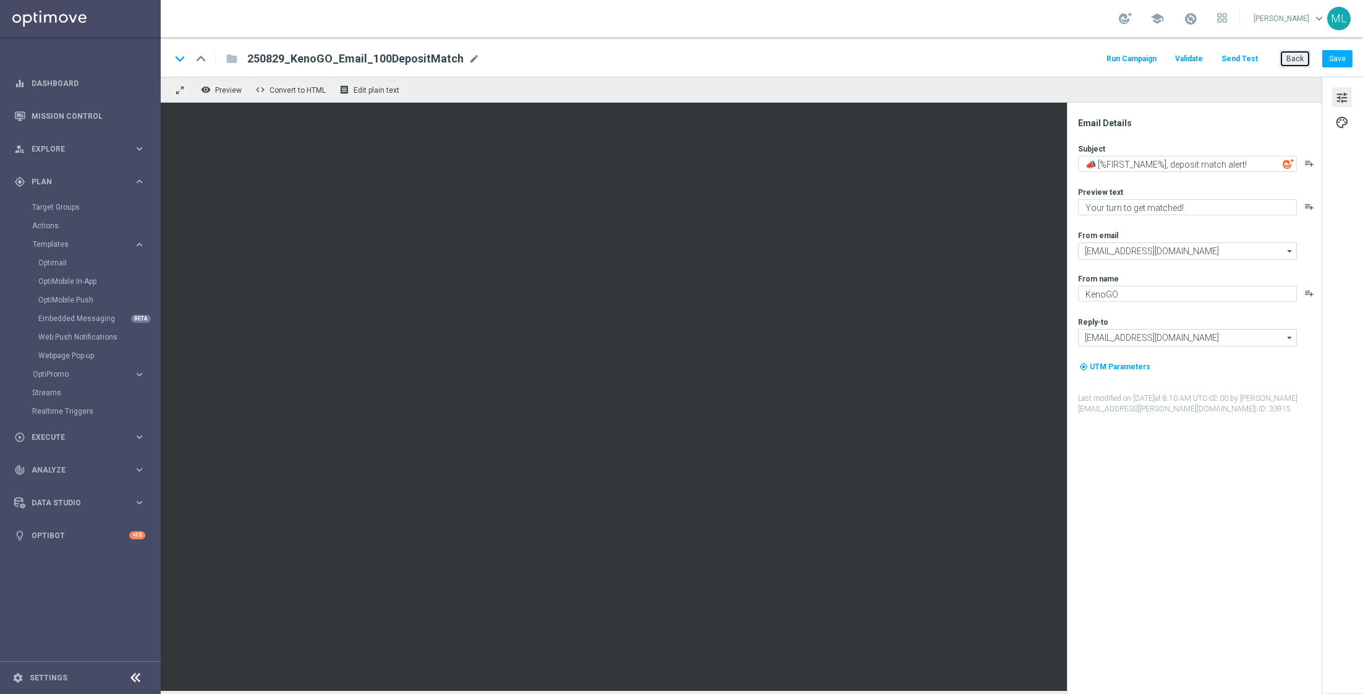
click at [1295, 57] on button "Back" at bounding box center [1295, 58] width 31 height 17
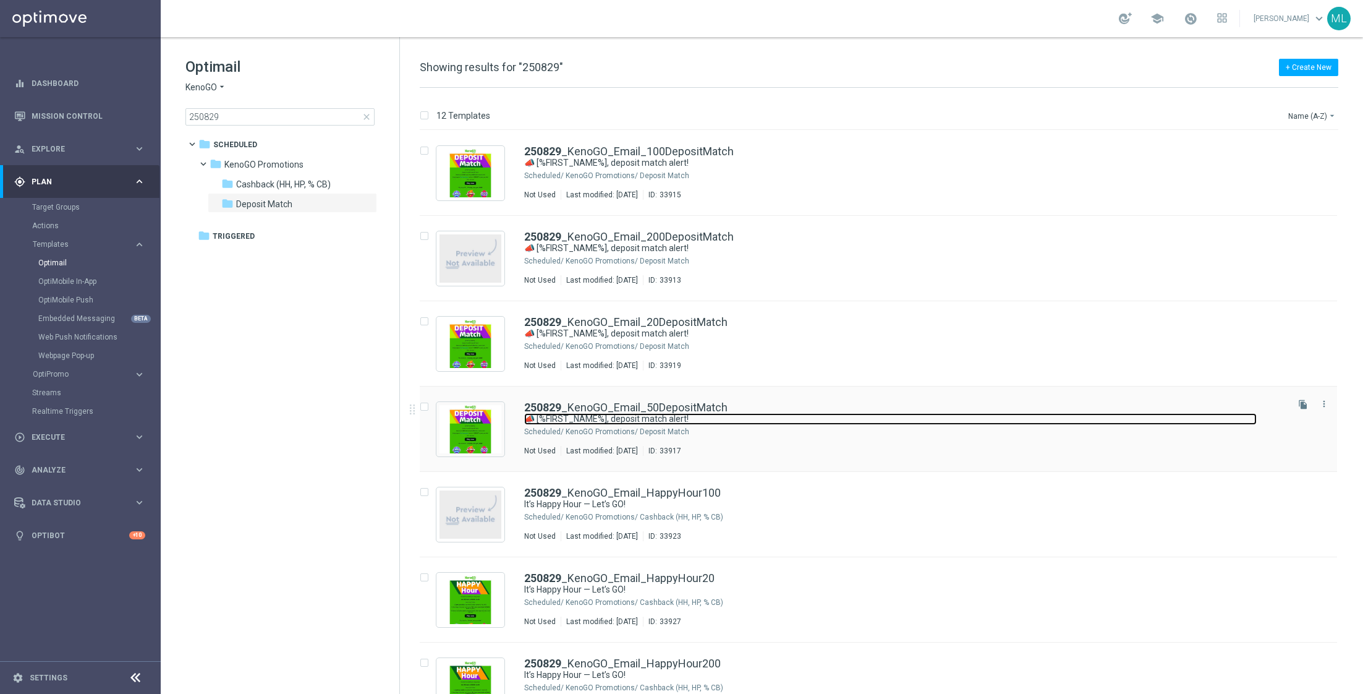
click at [717, 421] on link "📣 [%FIRST_NAME%], deposit match alert!" at bounding box center [890, 419] width 733 height 12
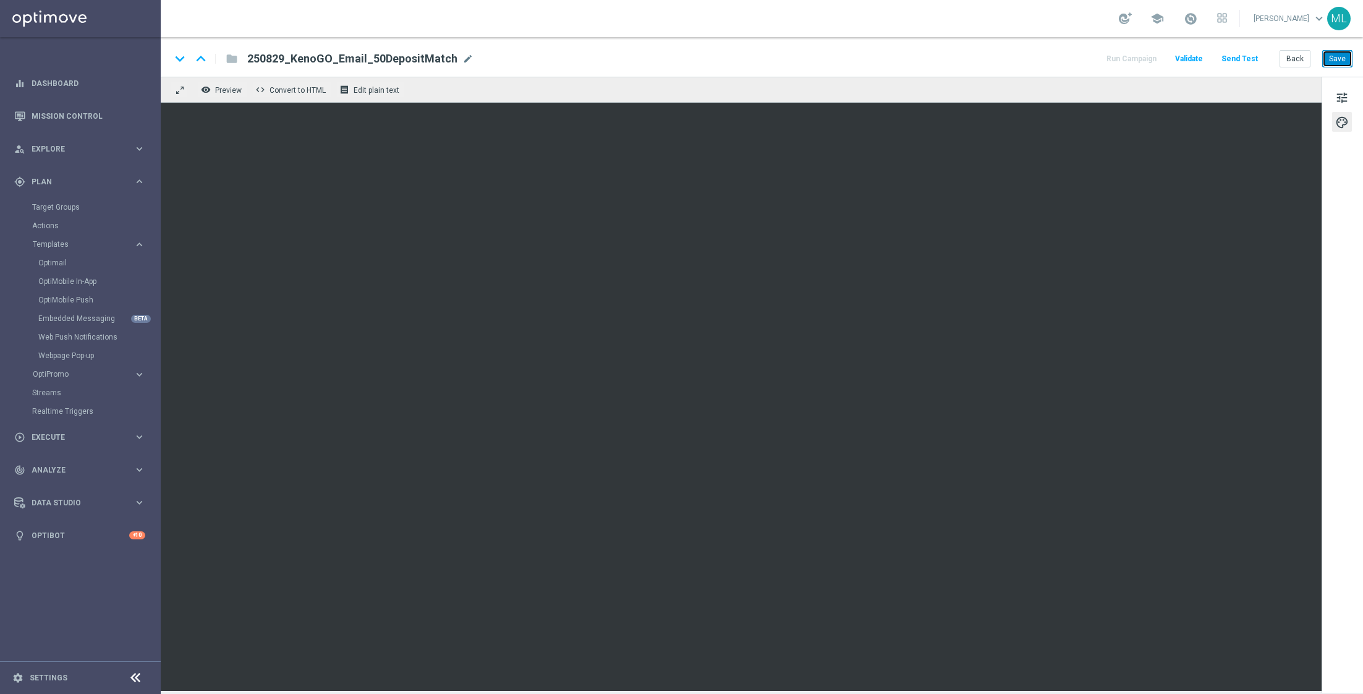
click at [1336, 58] on button "Save" at bounding box center [1338, 58] width 30 height 17
click at [1296, 58] on button "Back" at bounding box center [1295, 58] width 31 height 17
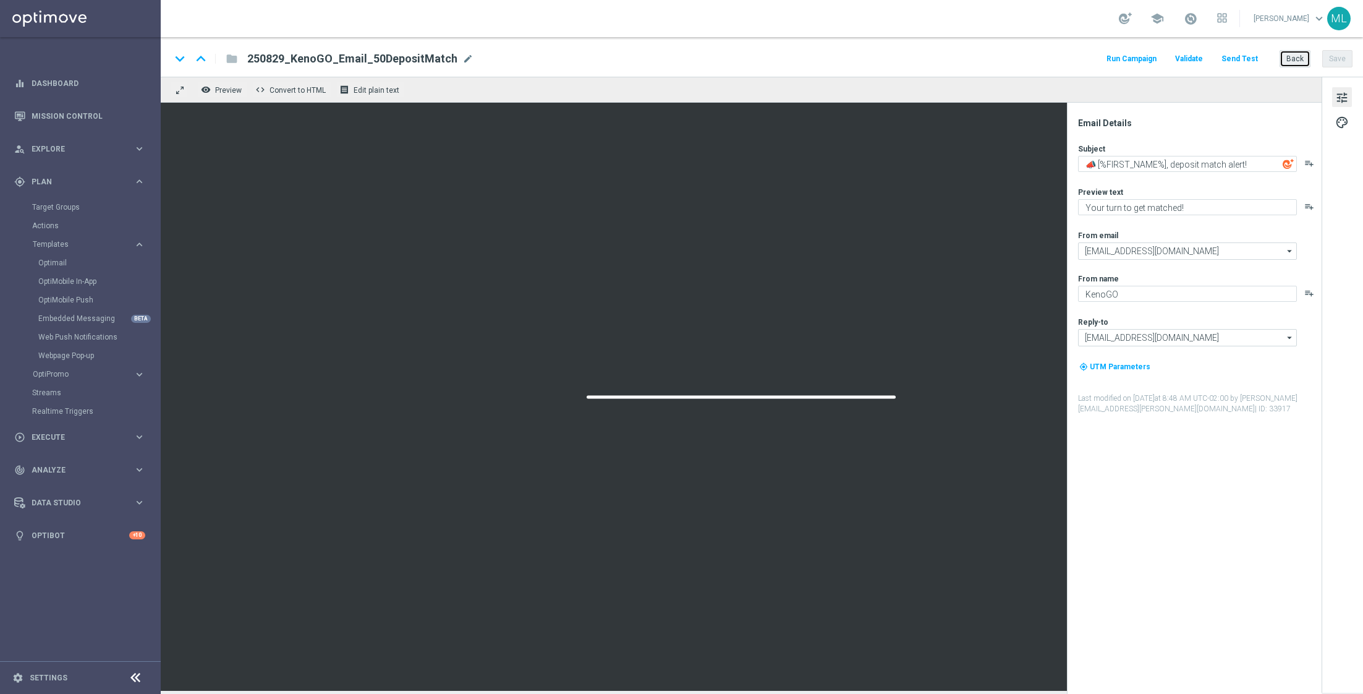
click at [1299, 58] on button "Back" at bounding box center [1295, 58] width 31 height 17
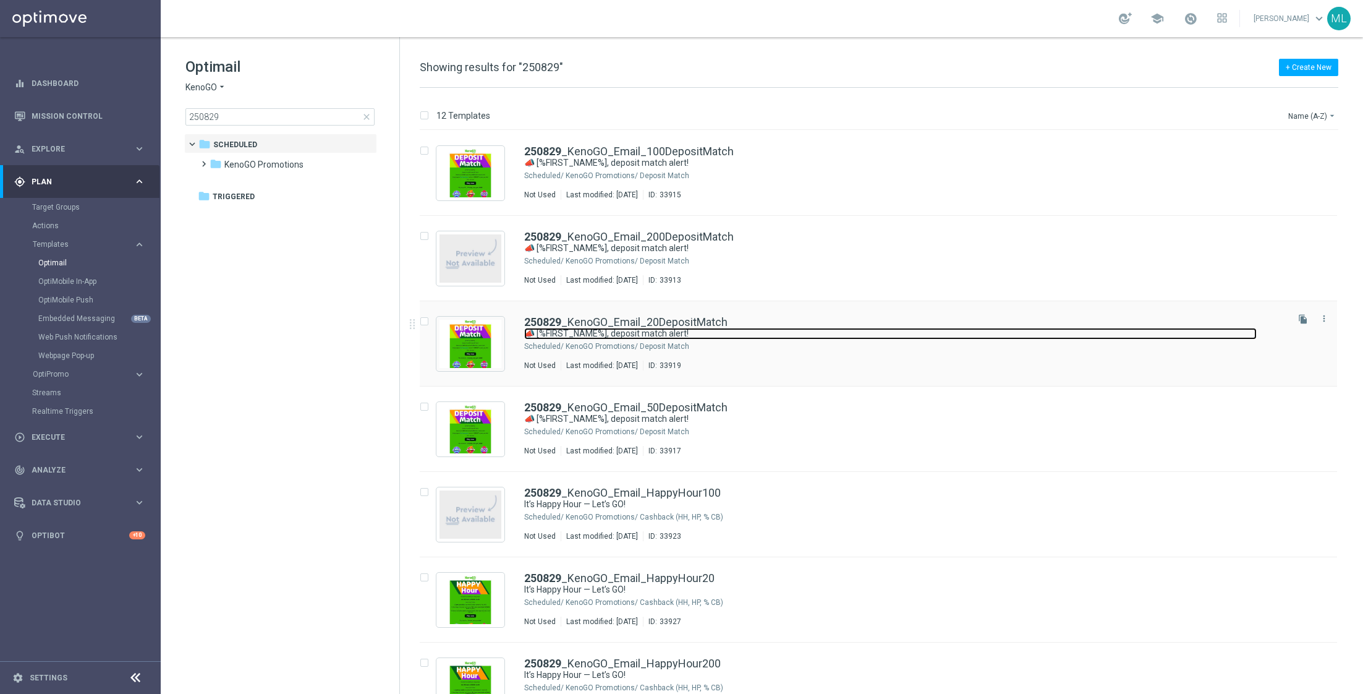
click at [763, 330] on link "📣 [%FIRST_NAME%], deposit match alert!" at bounding box center [890, 334] width 733 height 12
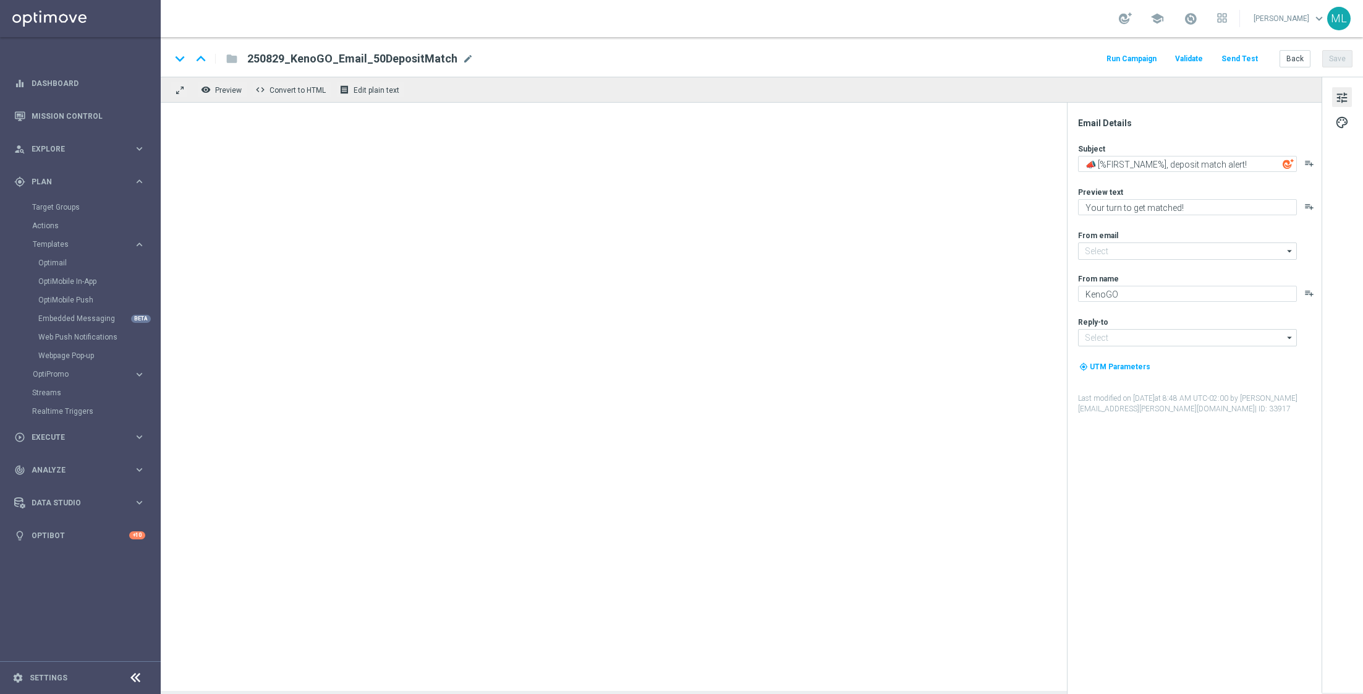
type input "mail@crm.kenogo.com.au"
type input "support@kenogo.com.au"
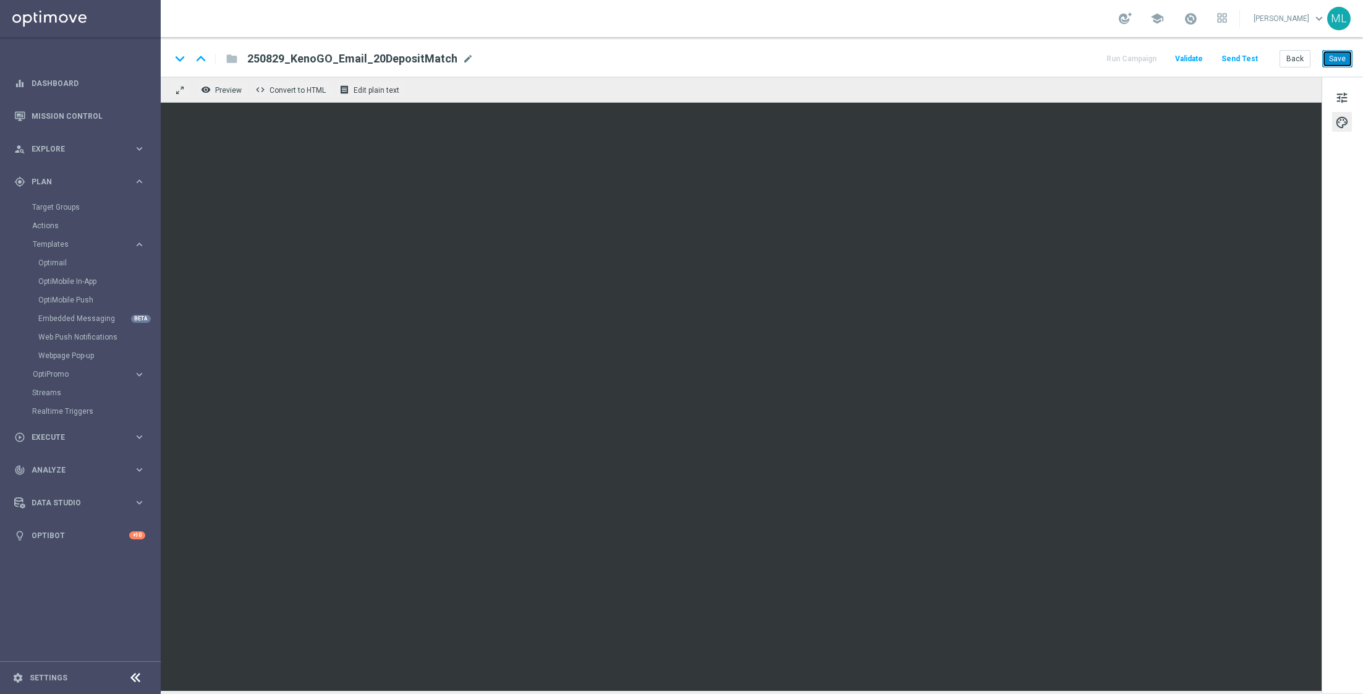
click at [1335, 66] on button "Save" at bounding box center [1338, 58] width 30 height 17
click at [1339, 62] on button "Save" at bounding box center [1338, 58] width 30 height 17
click at [1293, 66] on button "Back" at bounding box center [1295, 58] width 31 height 17
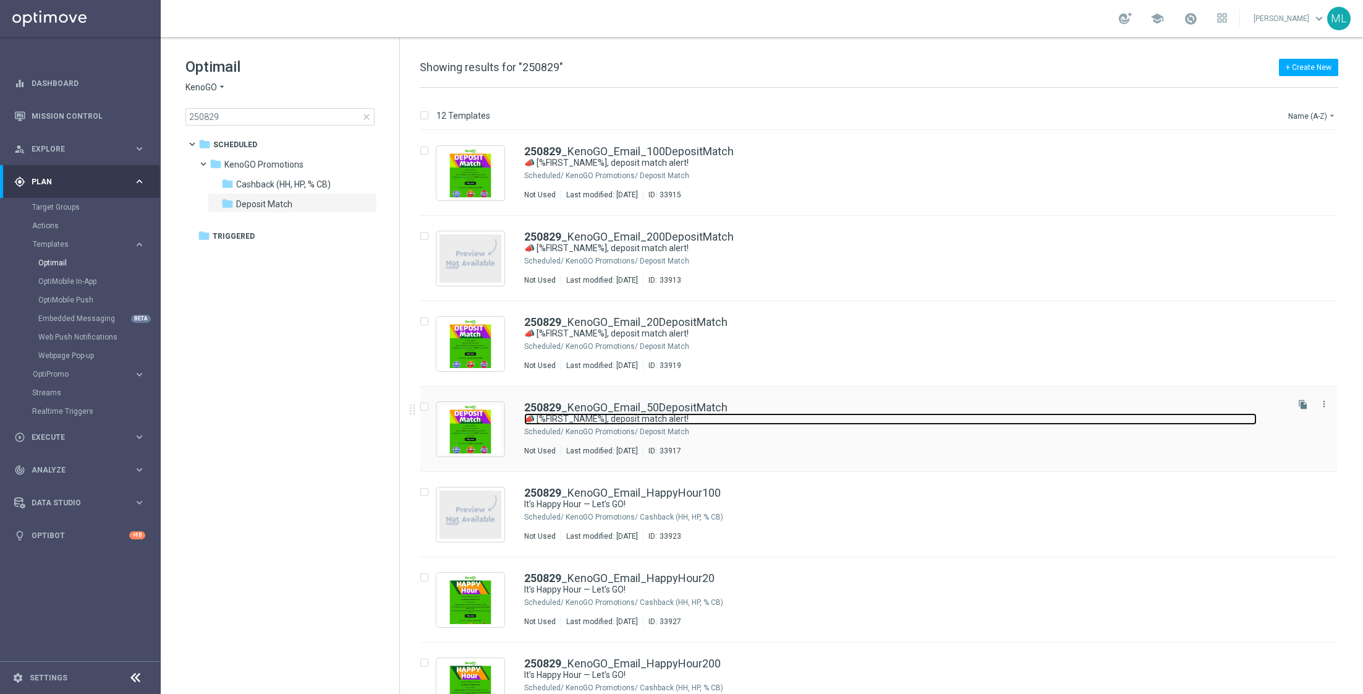
click at [766, 420] on link "📣 [%FIRST_NAME%], deposit match alert!" at bounding box center [890, 419] width 733 height 12
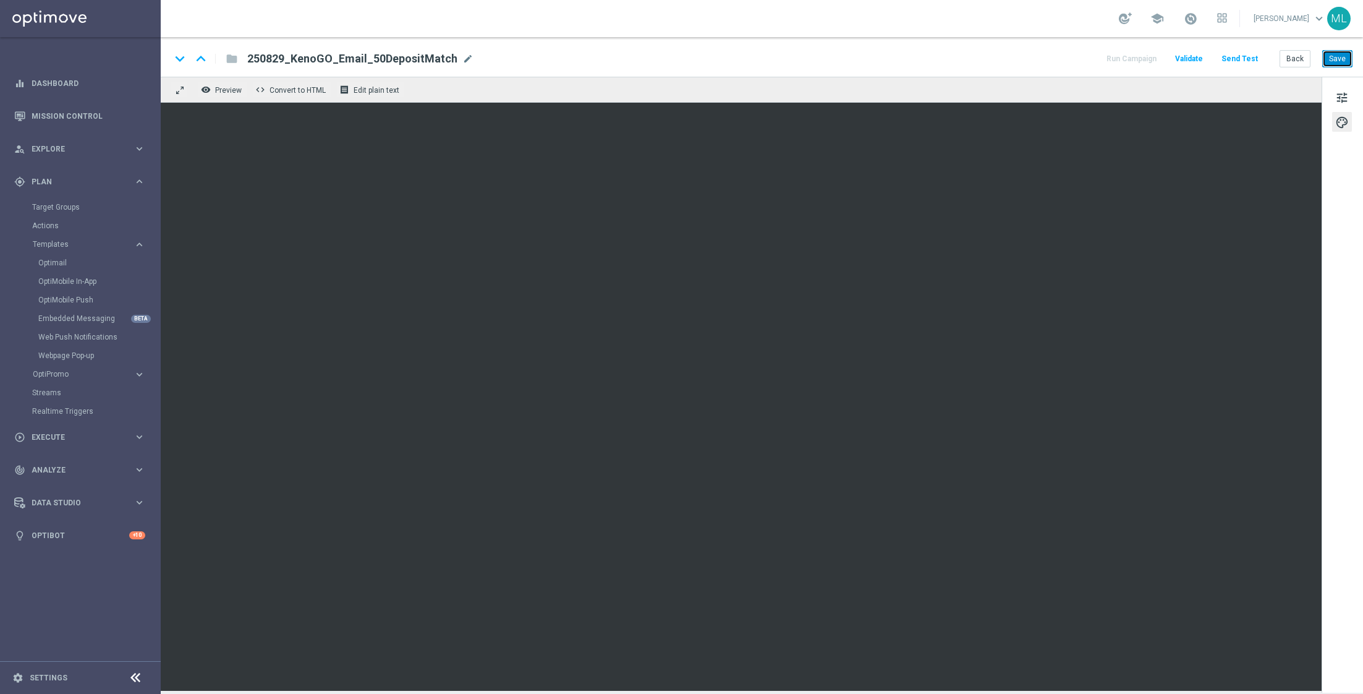
click at [1331, 57] on button "Save" at bounding box center [1338, 58] width 30 height 17
click at [1338, 57] on button "Save" at bounding box center [1338, 58] width 30 height 17
click at [1336, 61] on button "Save" at bounding box center [1338, 58] width 30 height 17
click at [1341, 59] on button "Save" at bounding box center [1338, 58] width 30 height 17
click at [1295, 54] on button "Back" at bounding box center [1295, 58] width 31 height 17
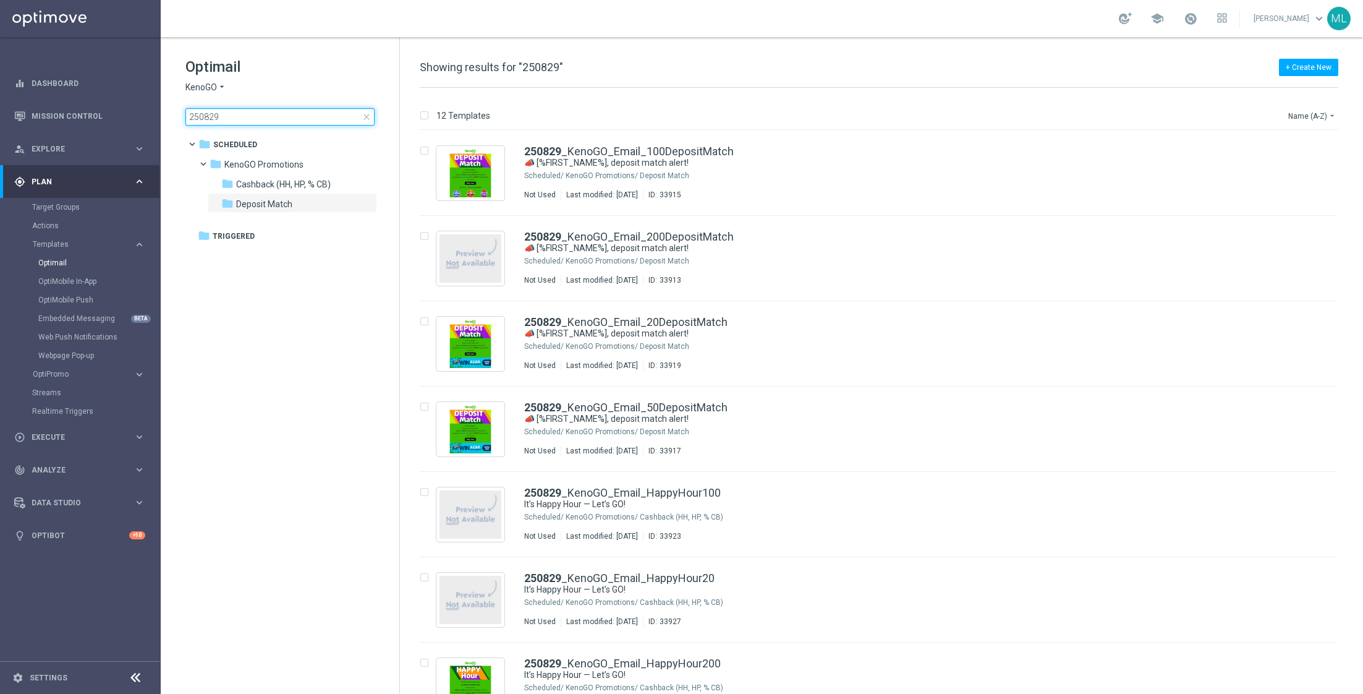
click at [266, 116] on input "250829" at bounding box center [280, 116] width 189 height 17
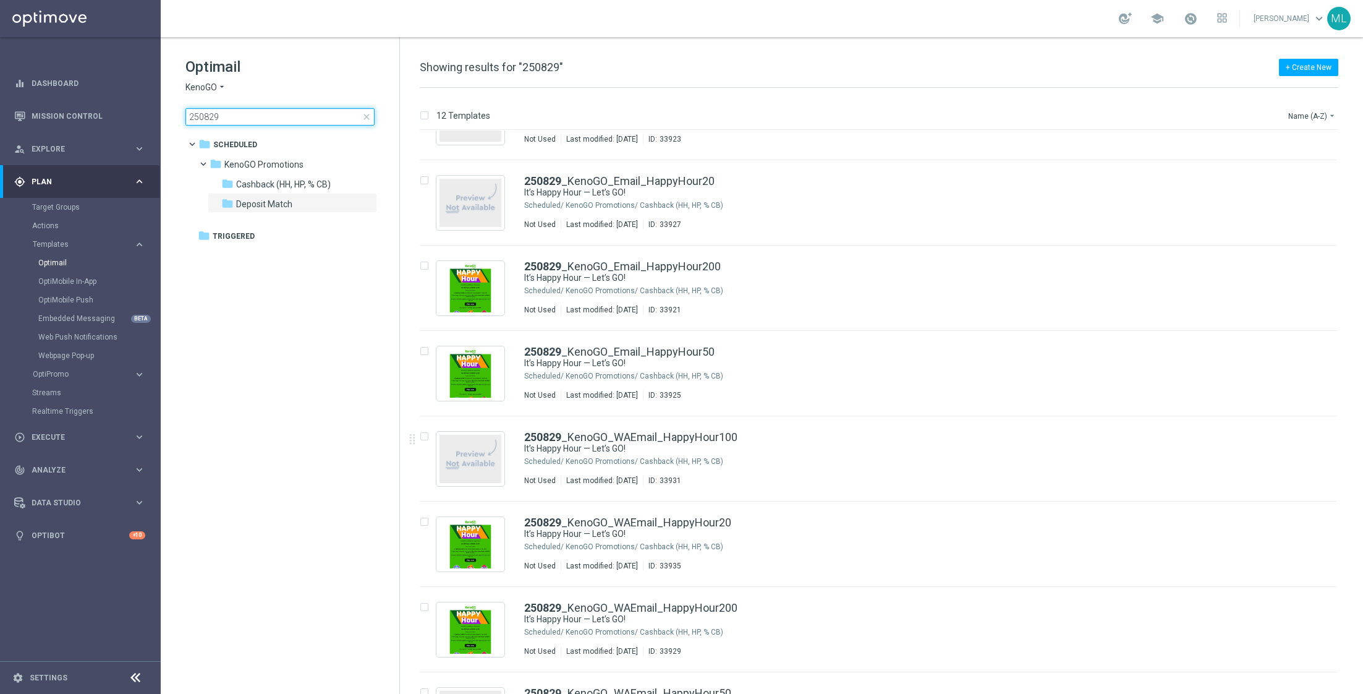
scroll to position [425, 0]
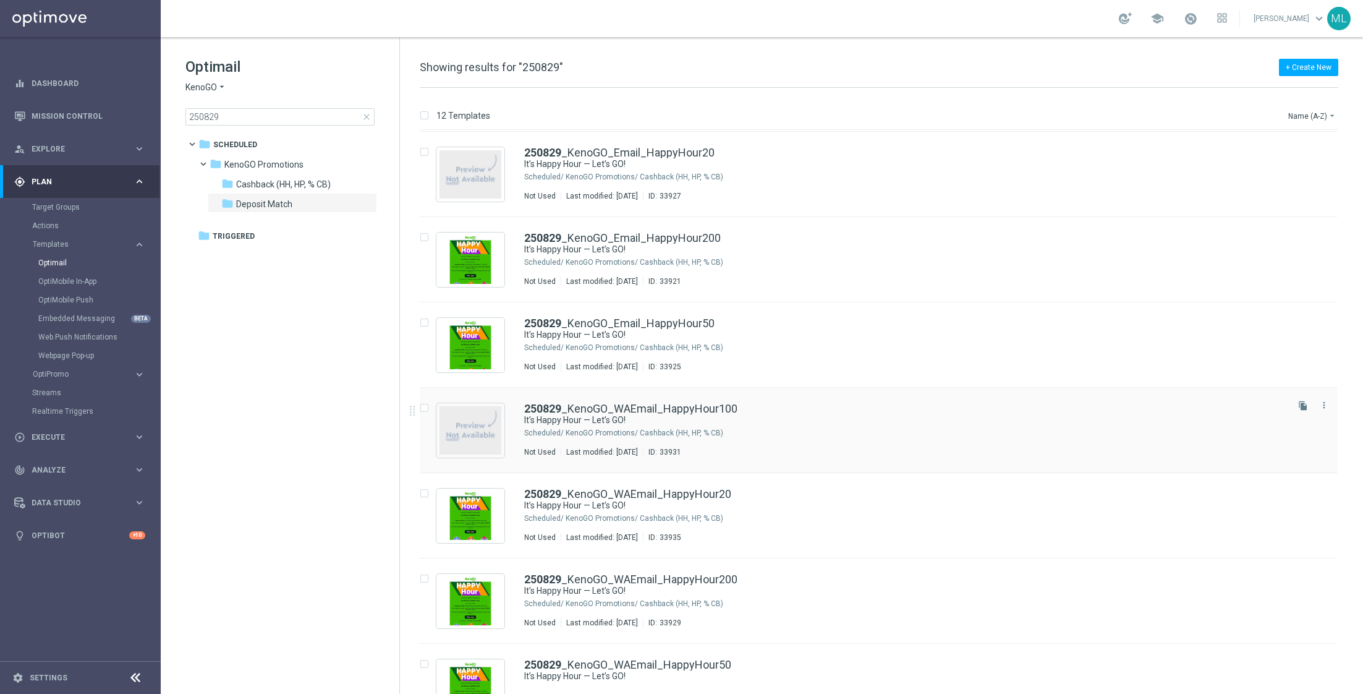
click at [795, 430] on div "KenoGO Promotions/ Cashback (HH, HP, % CB)" at bounding box center [926, 433] width 720 height 10
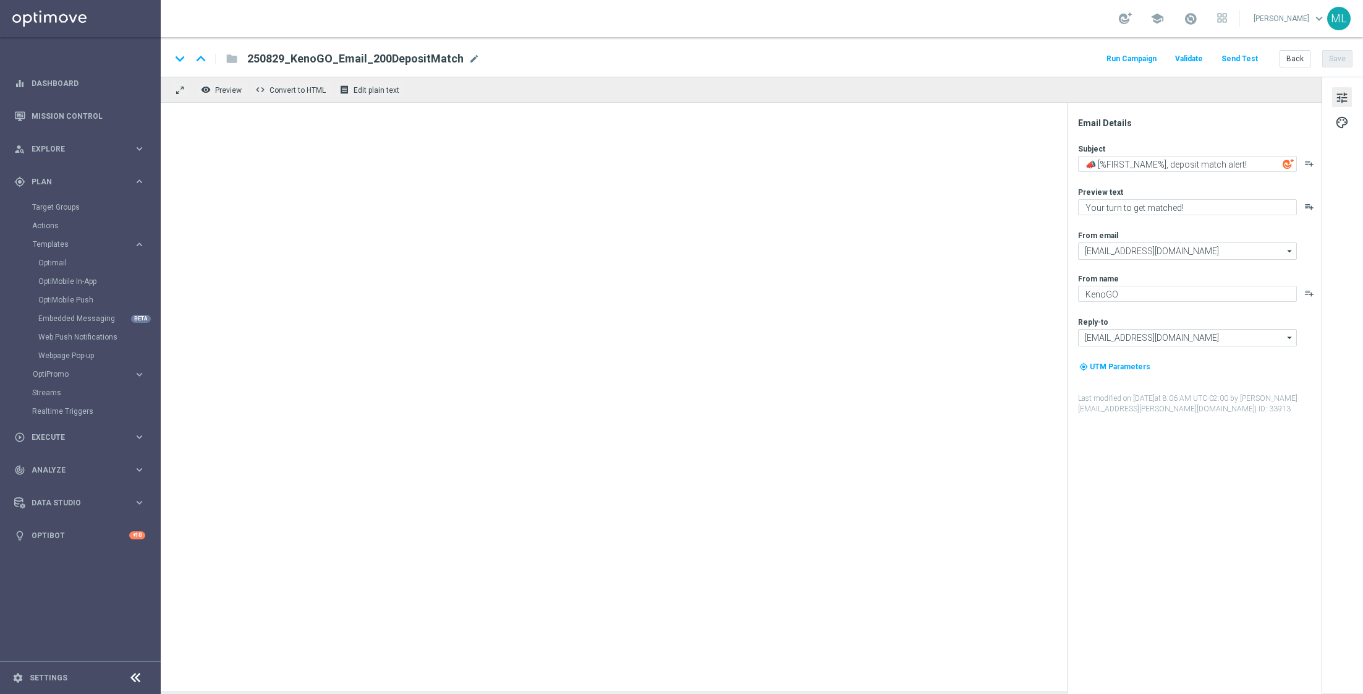
type textarea "It’s Happy Hour — Let’s GO!"
type textarea "Get 50% back in BONUS CASH!"
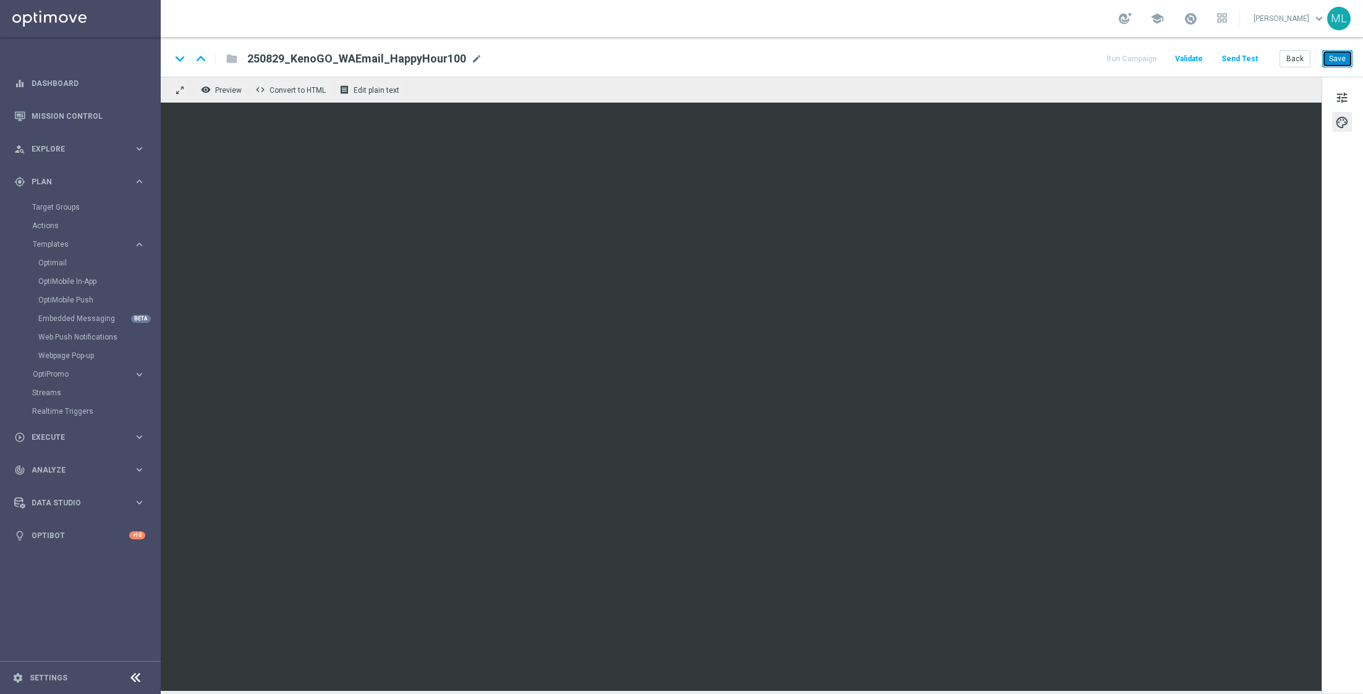
click at [1348, 57] on button "Save" at bounding box center [1338, 58] width 30 height 17
click at [1297, 62] on button "Back" at bounding box center [1295, 58] width 31 height 17
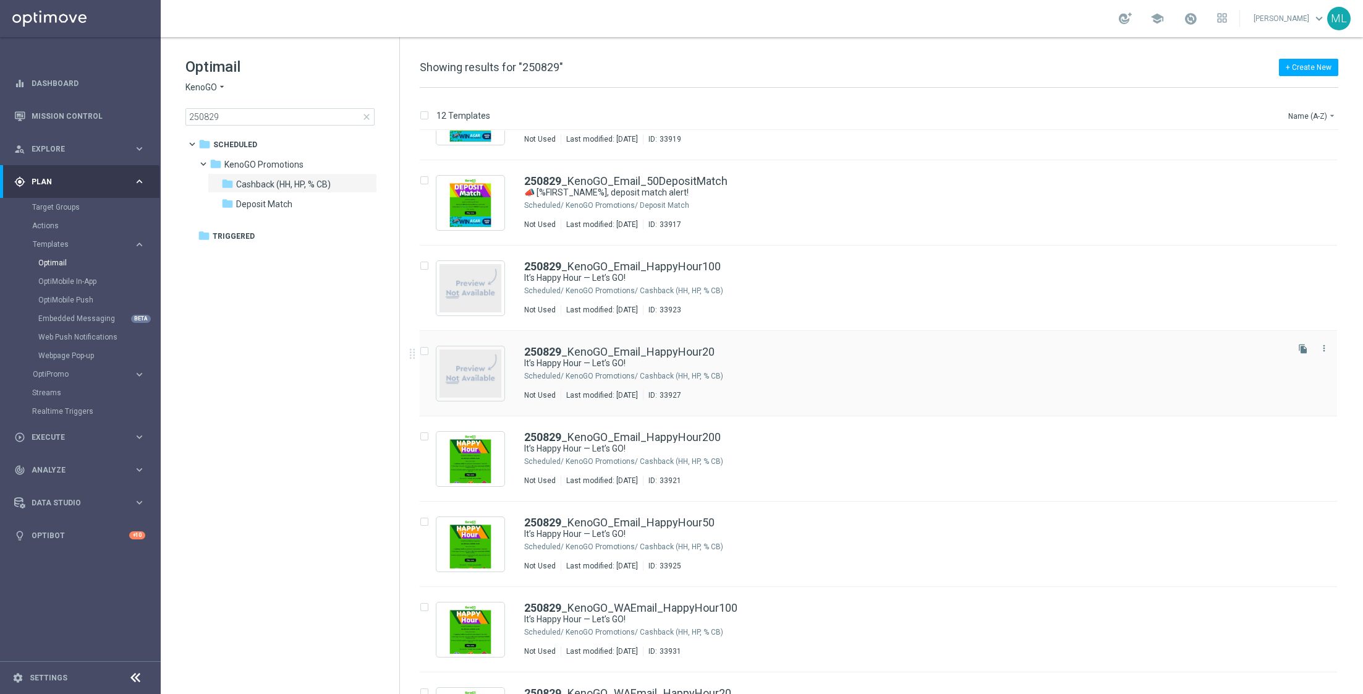
scroll to position [224, 0]
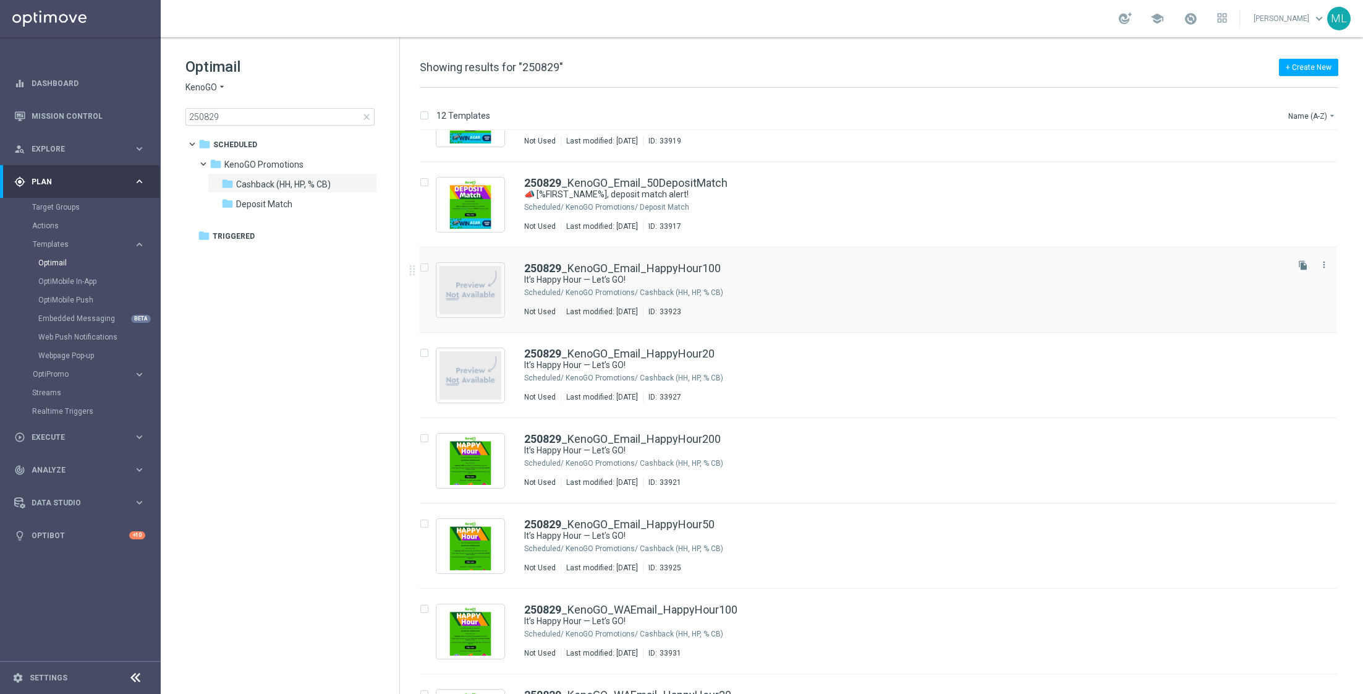
click at [785, 292] on div "KenoGO Promotions/ Cashback (HH, HP, % CB)" at bounding box center [926, 293] width 720 height 10
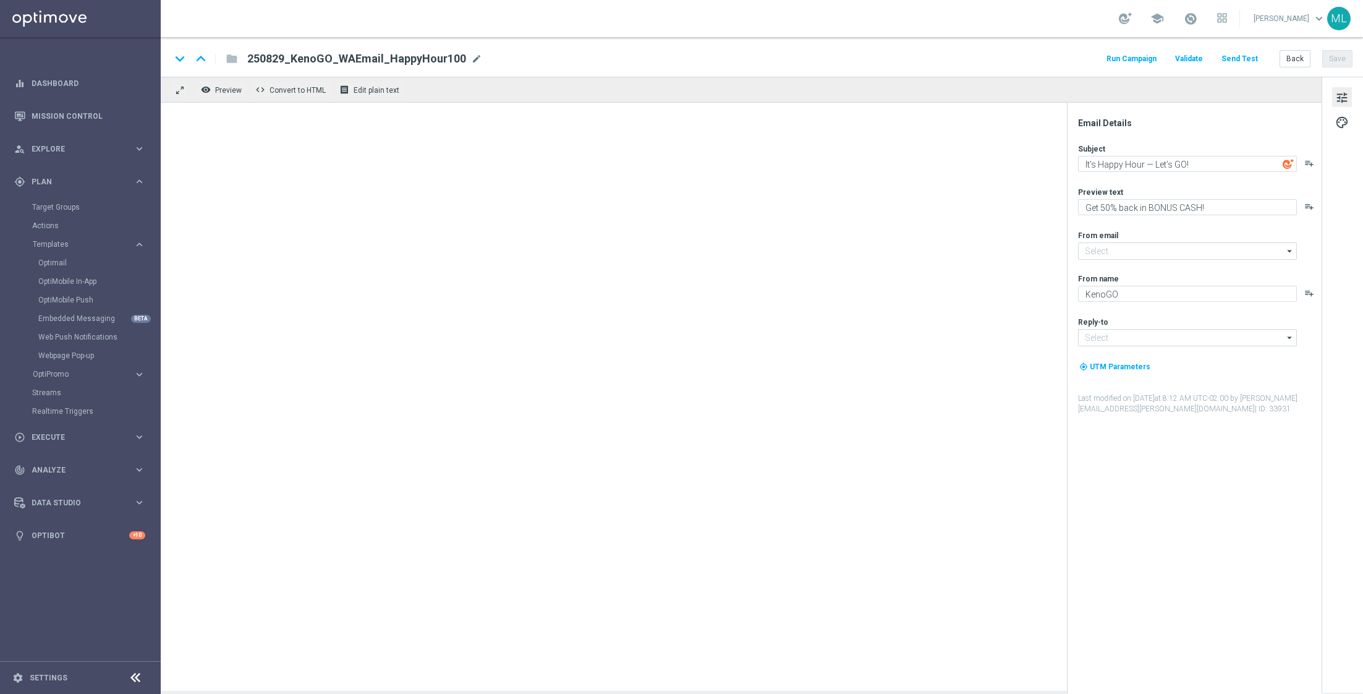
type input "[EMAIL_ADDRESS][DOMAIN_NAME]"
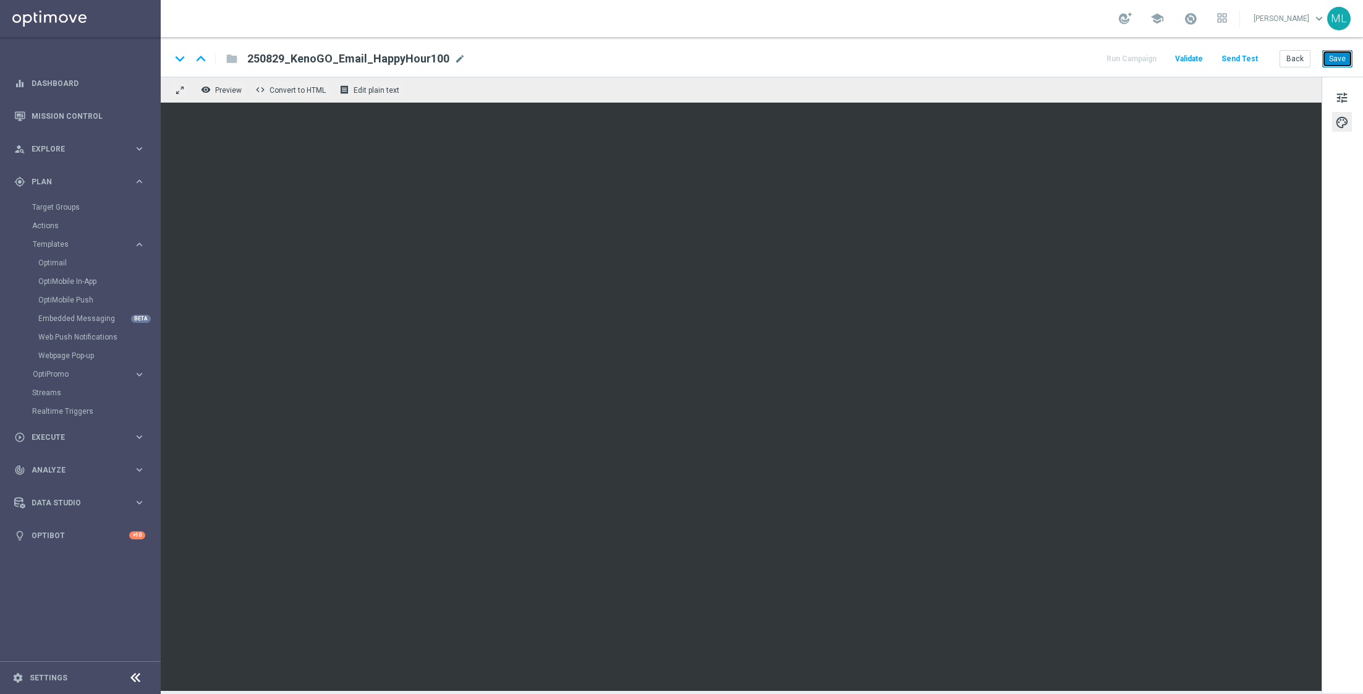
click at [1329, 58] on button "Save" at bounding box center [1338, 58] width 30 height 17
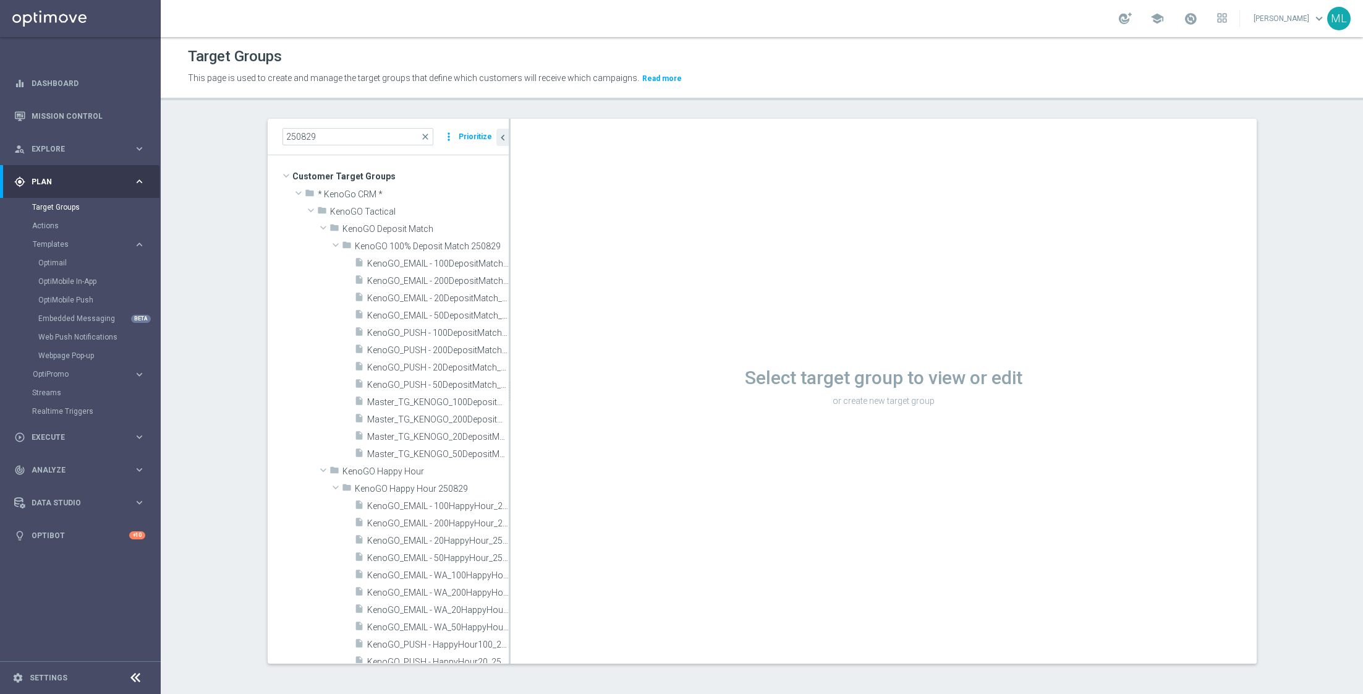
scroll to position [92, 0]
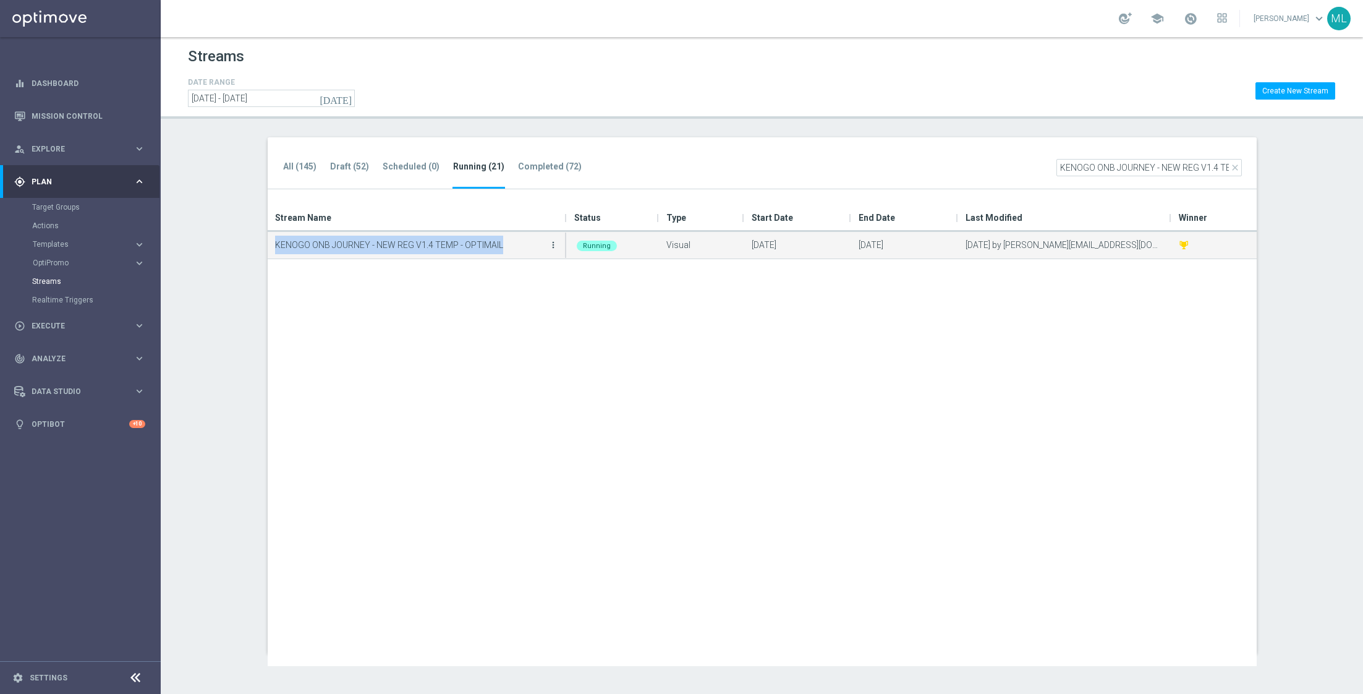
click at [552, 244] on icon "more_vert" at bounding box center [553, 245] width 10 height 10
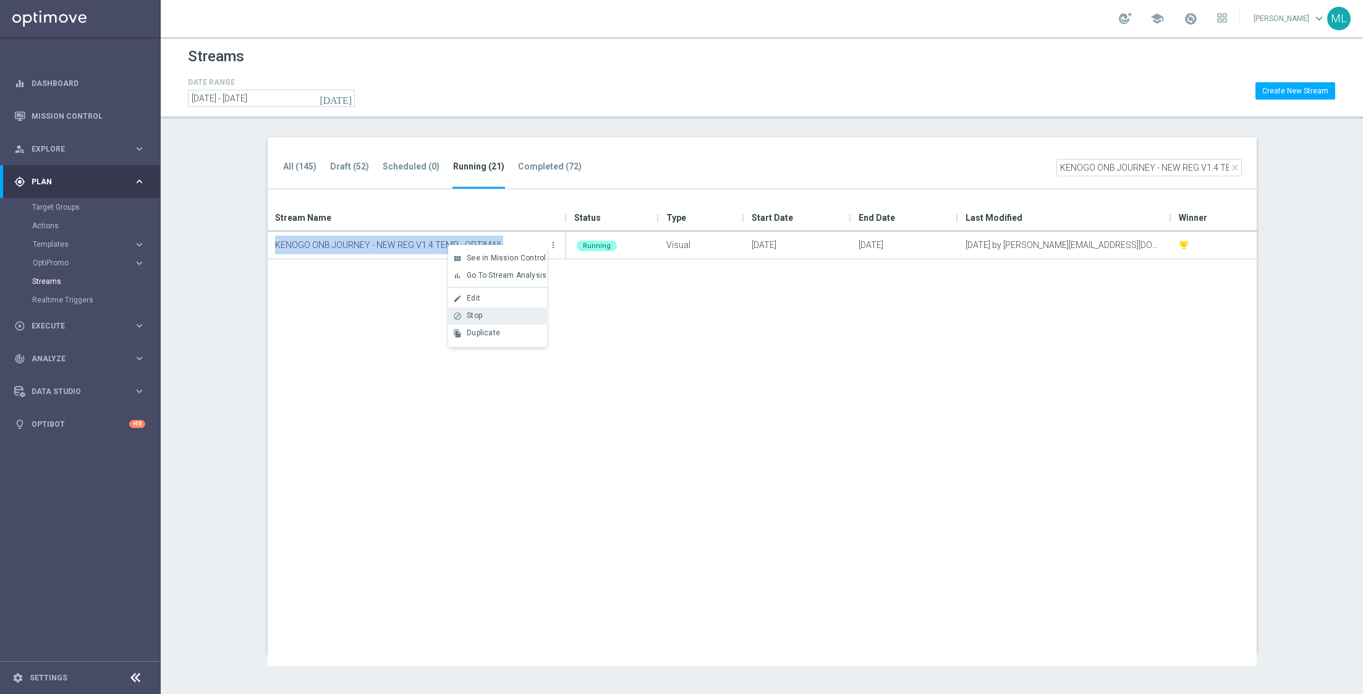
click at [496, 314] on div "Stop" at bounding box center [504, 315] width 75 height 9
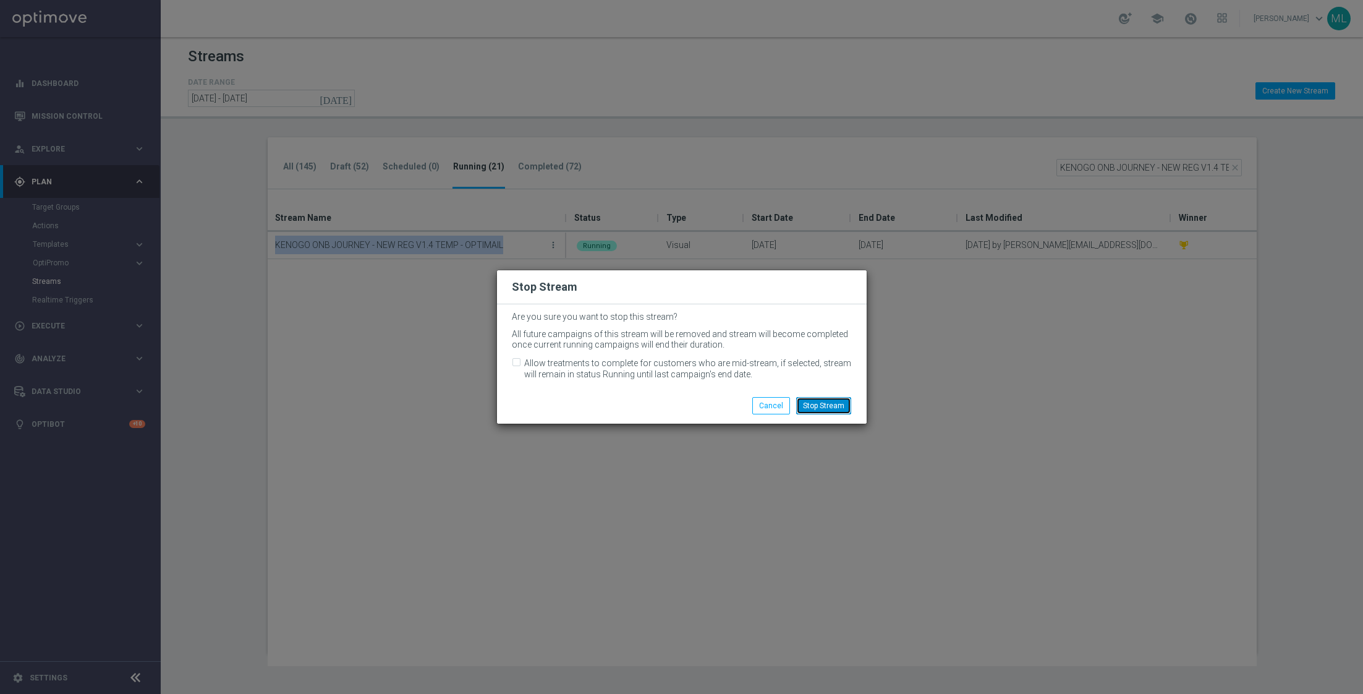
click at [829, 403] on button "Stop Stream" at bounding box center [823, 405] width 55 height 17
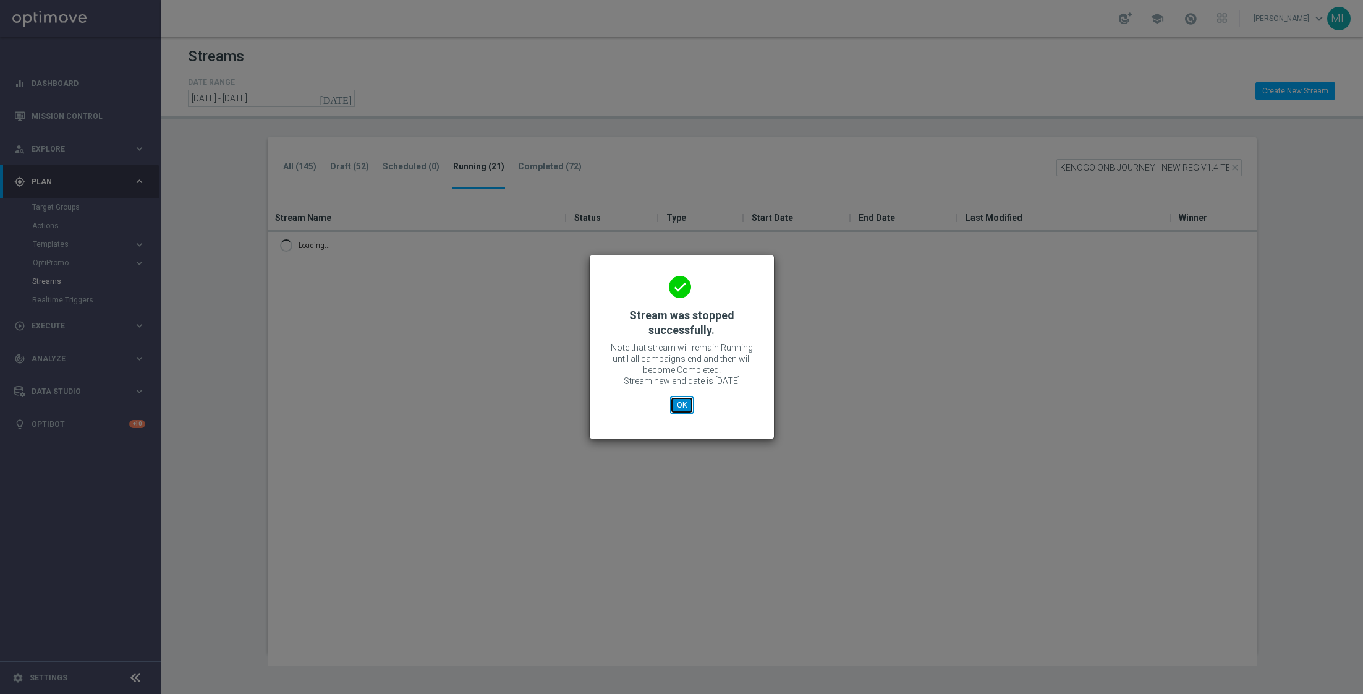
click at [677, 401] on button "OK" at bounding box center [681, 404] width 23 height 17
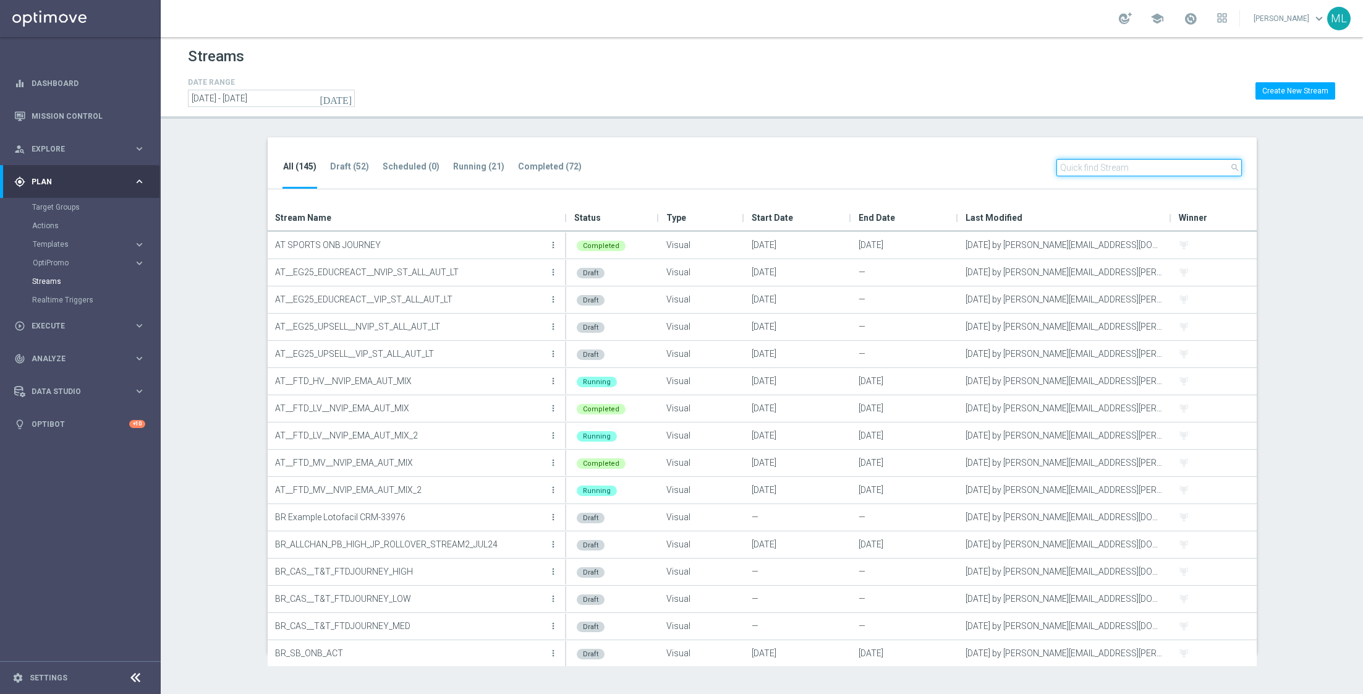
paste input "KENOGO ONB JOURNEY - NEW REG V2 TEMP - OPTIMAIL"
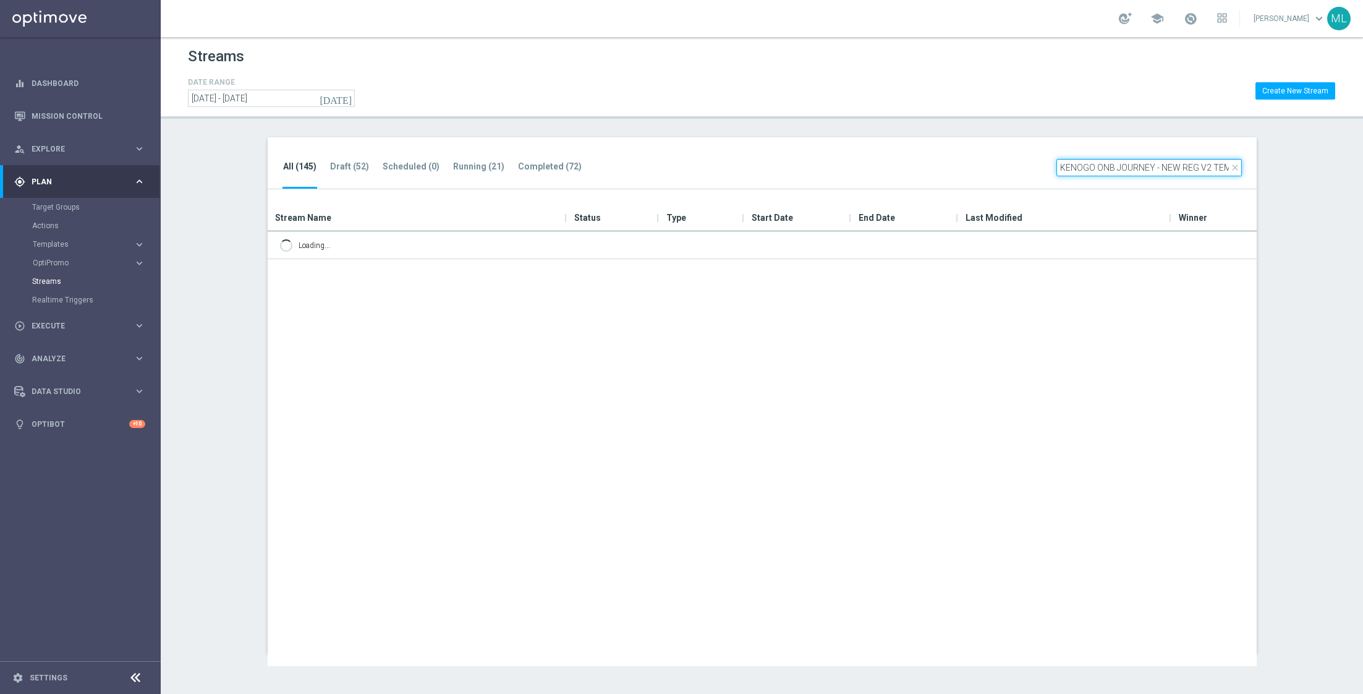
scroll to position [0, 50]
drag, startPoint x: 1154, startPoint y: 168, endPoint x: 1292, endPoint y: 184, distance: 138.9
click at [1292, 184] on section "All (145) Draft (52) Scheduled (0) Running (21) Completed (72) close KENOGO ONB…" at bounding box center [762, 395] width 1203 height 516
type input "KENOGO ONB JOURNEY - NEW REG V"
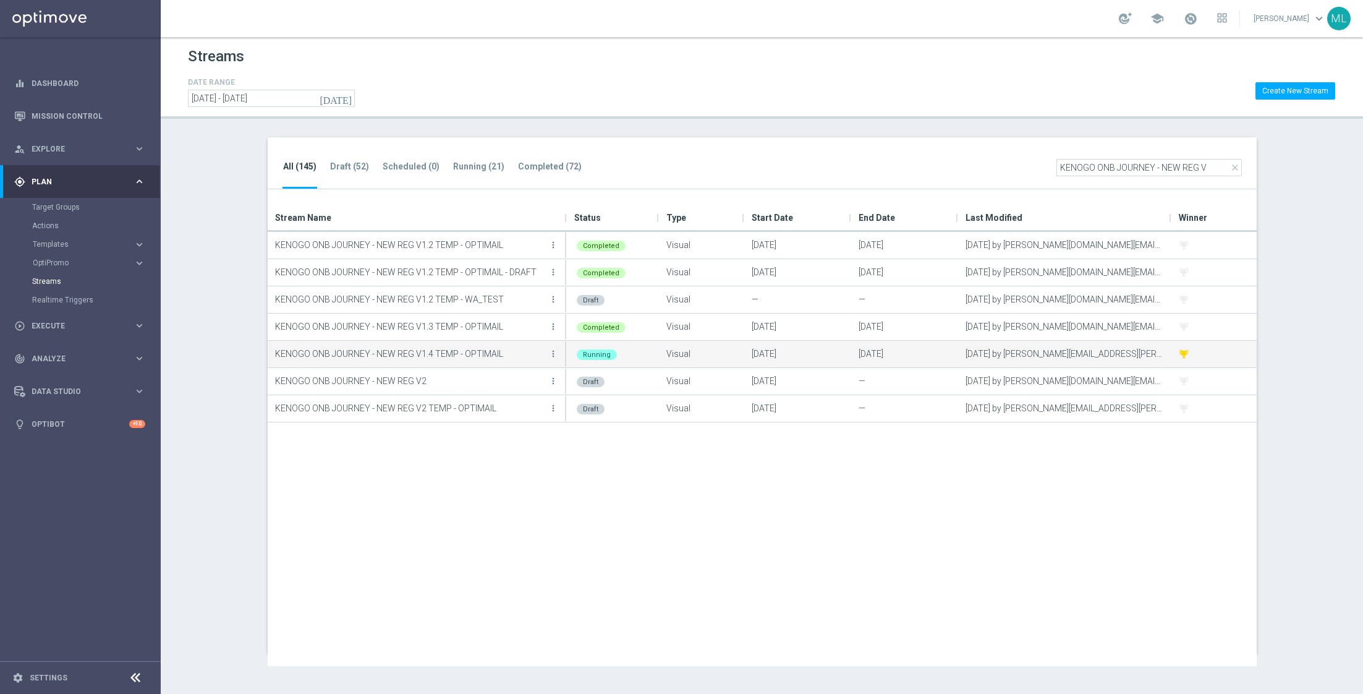
click at [473, 358] on p "KENOGO ONB JOURNEY - NEW REG V1.4 TEMP - OPTIMAIL" at bounding box center [410, 353] width 271 height 19
click at [552, 349] on icon "more_vert" at bounding box center [553, 354] width 10 height 10
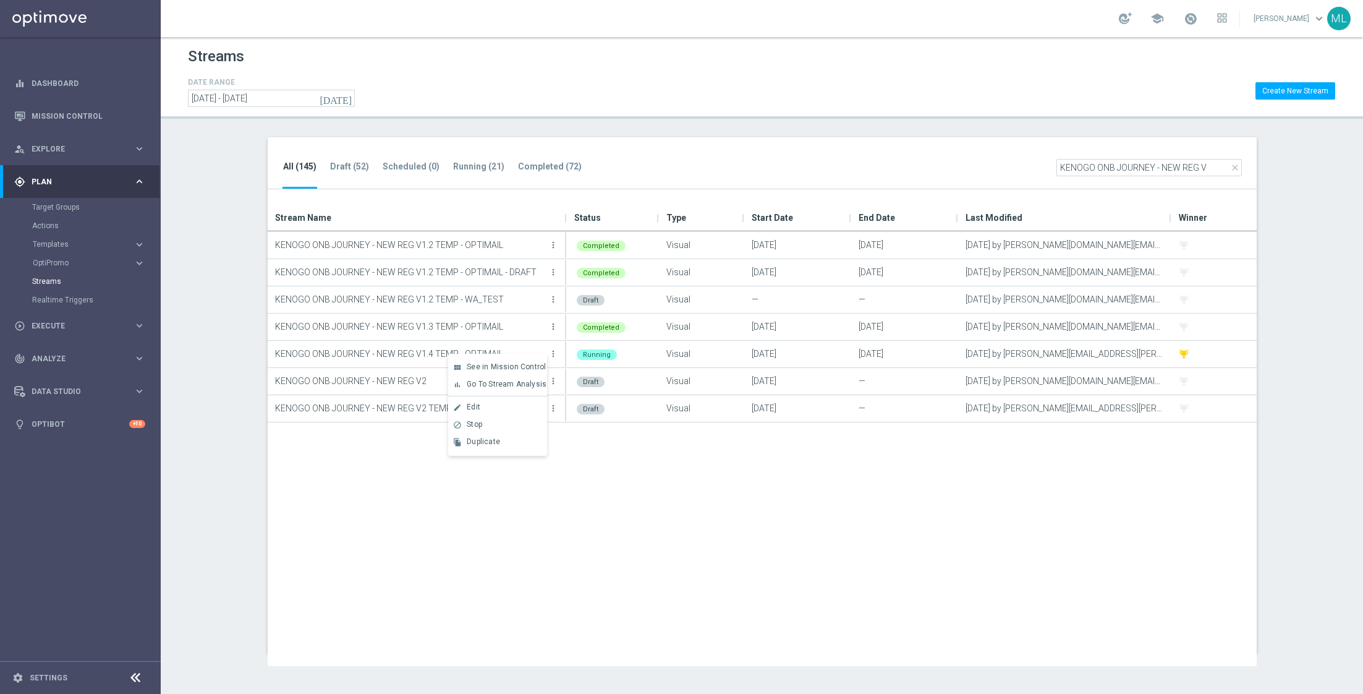
click at [402, 537] on div "KENOGO ONB JOURNEY - NEW REG V1.2 TEMP - OPTIMAIL more_vert Completed Visual 30…" at bounding box center [762, 449] width 989 height 434
click at [466, 471] on div "KENOGO ONB JOURNEY - NEW REG V1.2 TEMP - OPTIMAIL more_vert Completed Visual 30…" at bounding box center [762, 449] width 989 height 434
click at [365, 539] on div "KENOGO ONB JOURNEY - NEW REG V1.2 TEMP - OPTIMAIL more_vert Completed Visual 30…" at bounding box center [762, 449] width 989 height 434
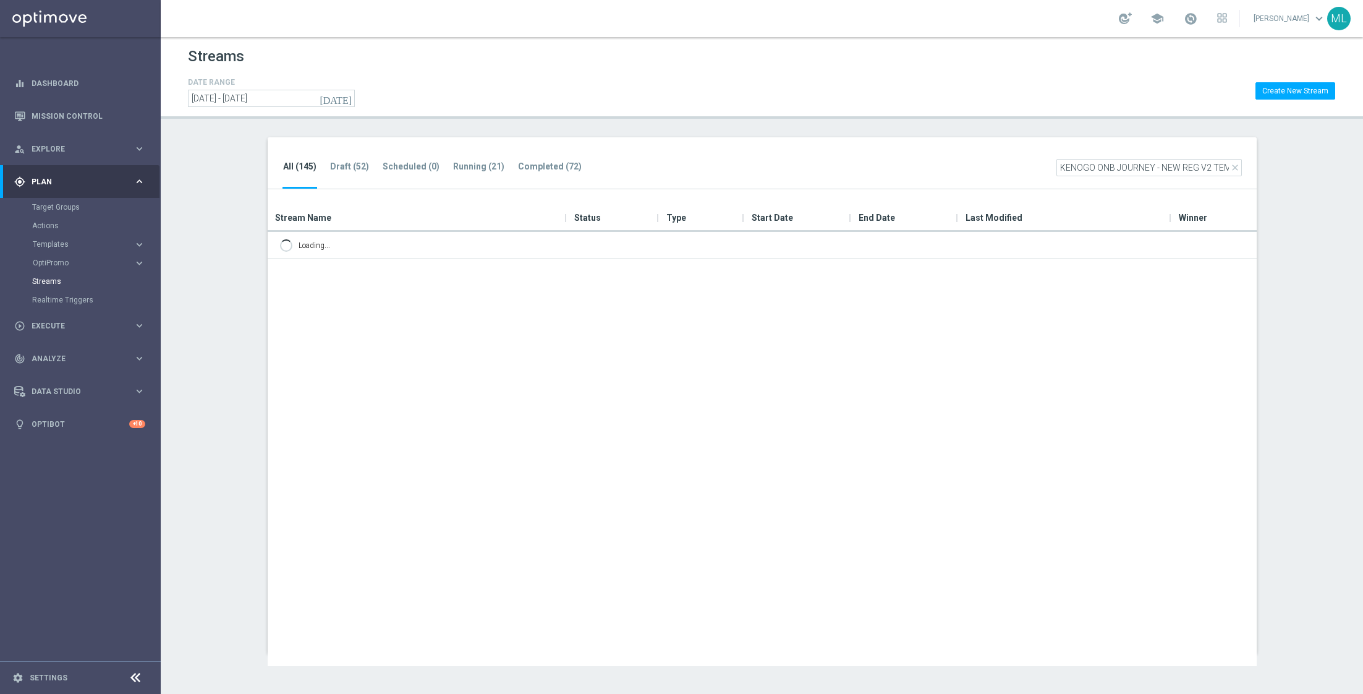
scroll to position [0, 50]
drag, startPoint x: 1150, startPoint y: 168, endPoint x: 1313, endPoint y: 166, distance: 162.6
click at [1313, 166] on section "All (145) Draft (52) Scheduled (0) Running (21) Completed (72) close KENOGO ONB…" at bounding box center [762, 395] width 1203 height 516
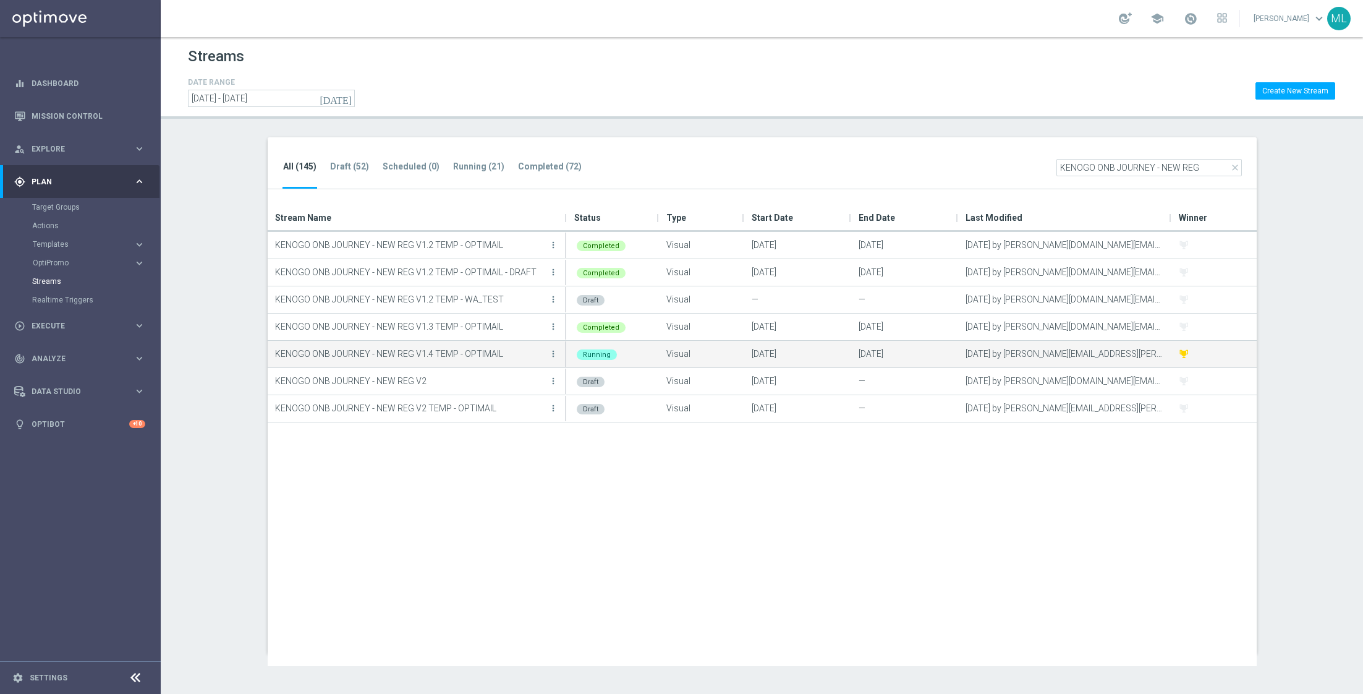
type input "KENOGO ONB JOURNEY - NEW REG"
click at [477, 354] on p "KENOGO ONB JOURNEY - NEW REG V1.4 TEMP - OPTIMAIL" at bounding box center [410, 353] width 271 height 19
click at [553, 352] on icon "more_vert" at bounding box center [553, 354] width 10 height 10
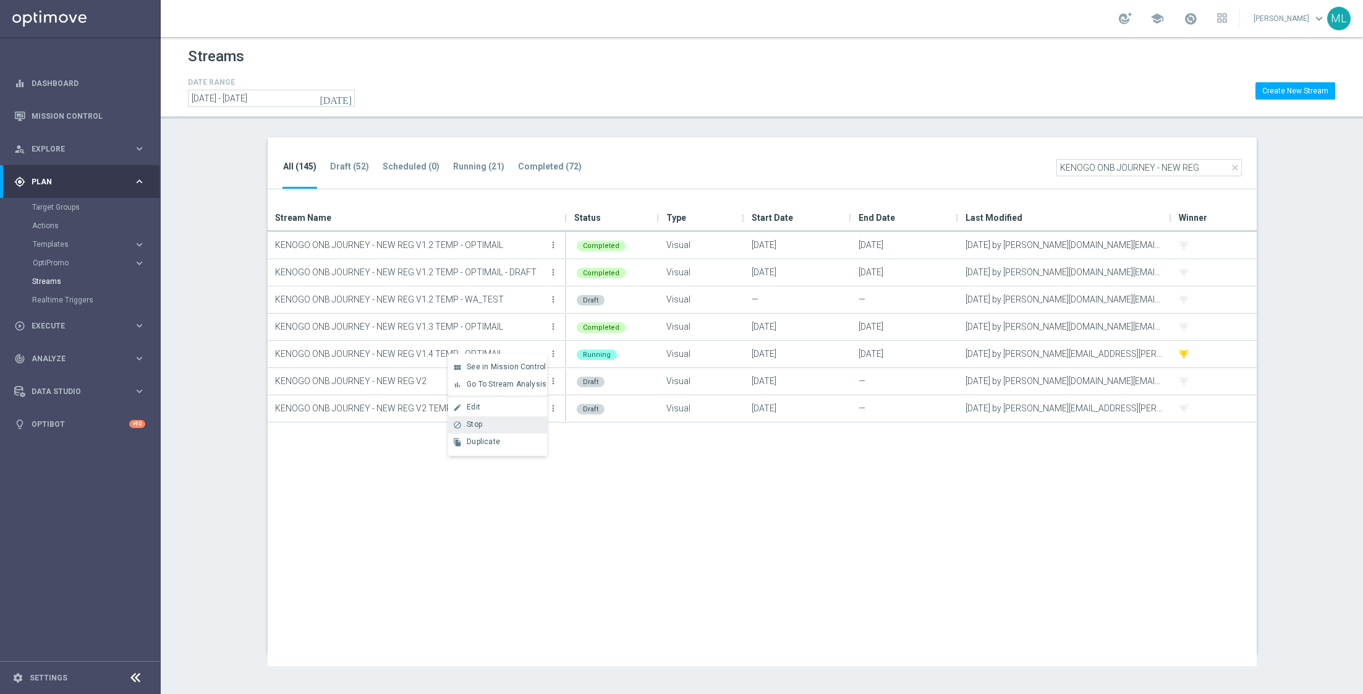
click at [482, 422] on span "Stop" at bounding box center [474, 424] width 15 height 9
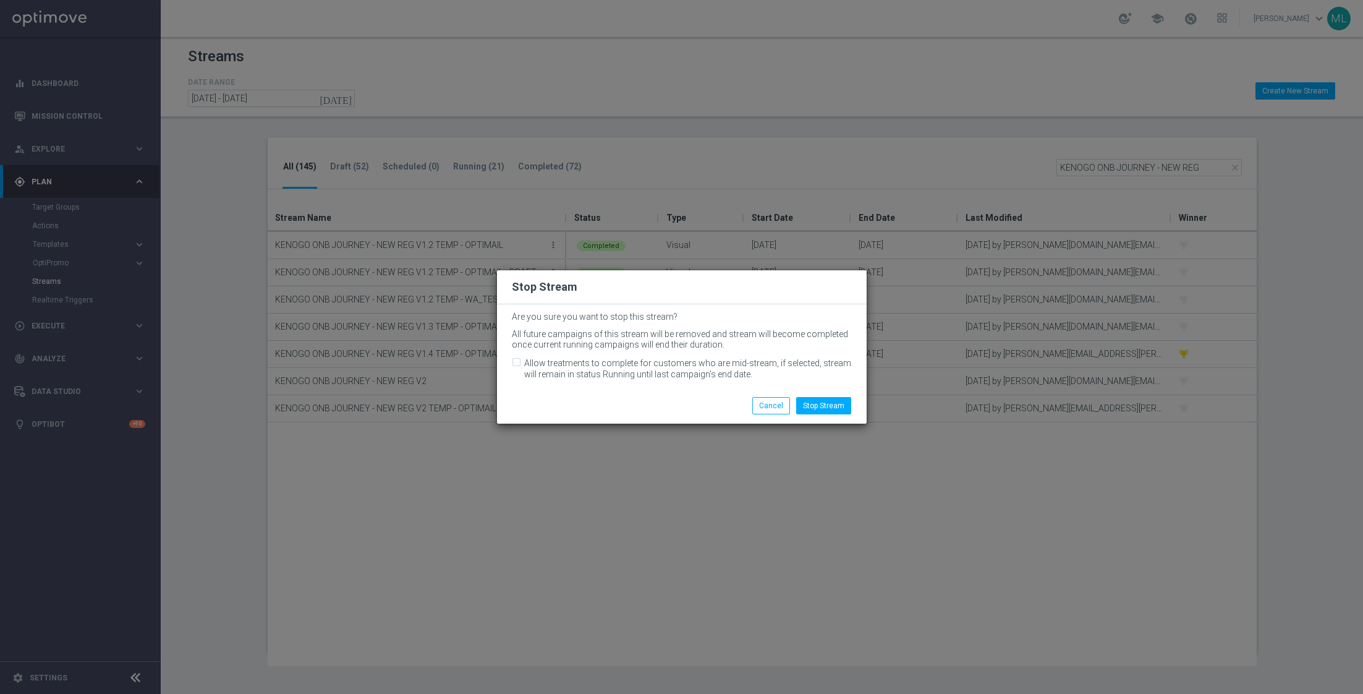
click at [525, 362] on label "Allow treatments to complete for customers who are mid-stream, if selected, str…" at bounding box center [688, 368] width 328 height 22
click at [520, 362] on input "Allow treatments to complete for customers who are mid-stream, if selected, str…" at bounding box center [516, 364] width 8 height 8
checkbox input "true"
click at [821, 409] on button "Stop Stream" at bounding box center [823, 405] width 55 height 17
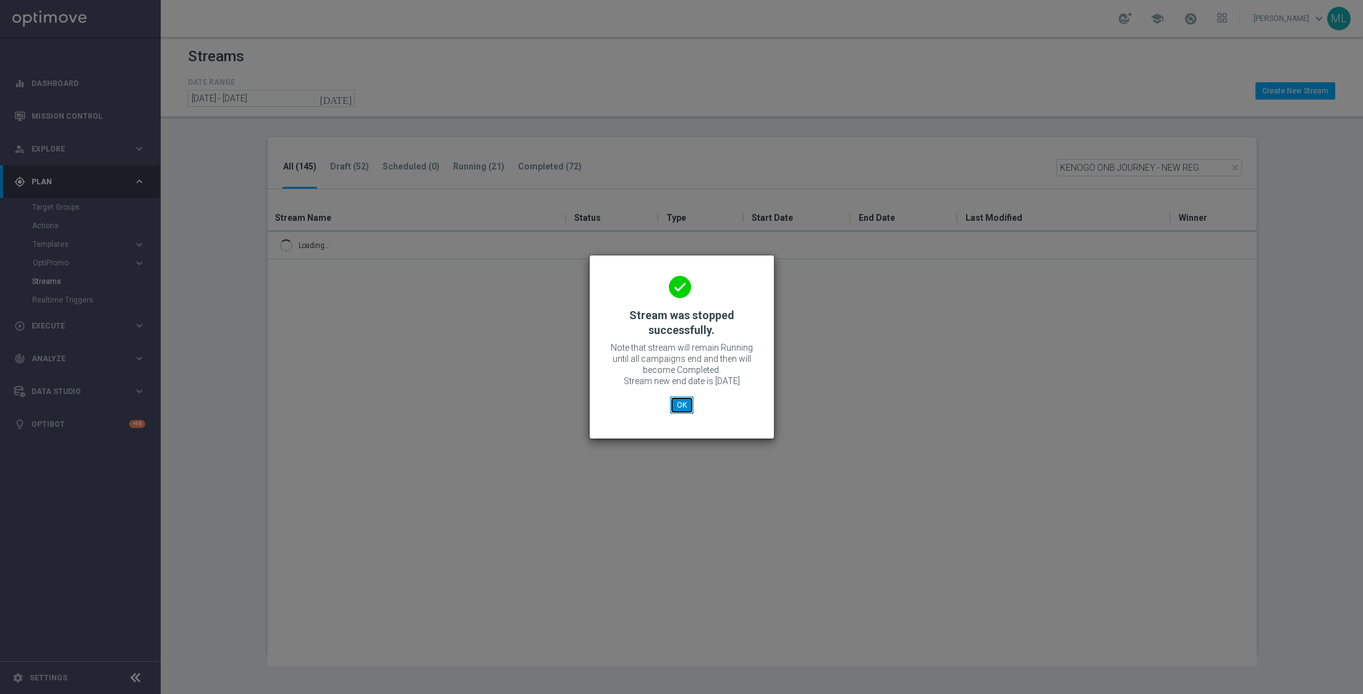
click at [685, 403] on button "OK" at bounding box center [681, 404] width 23 height 17
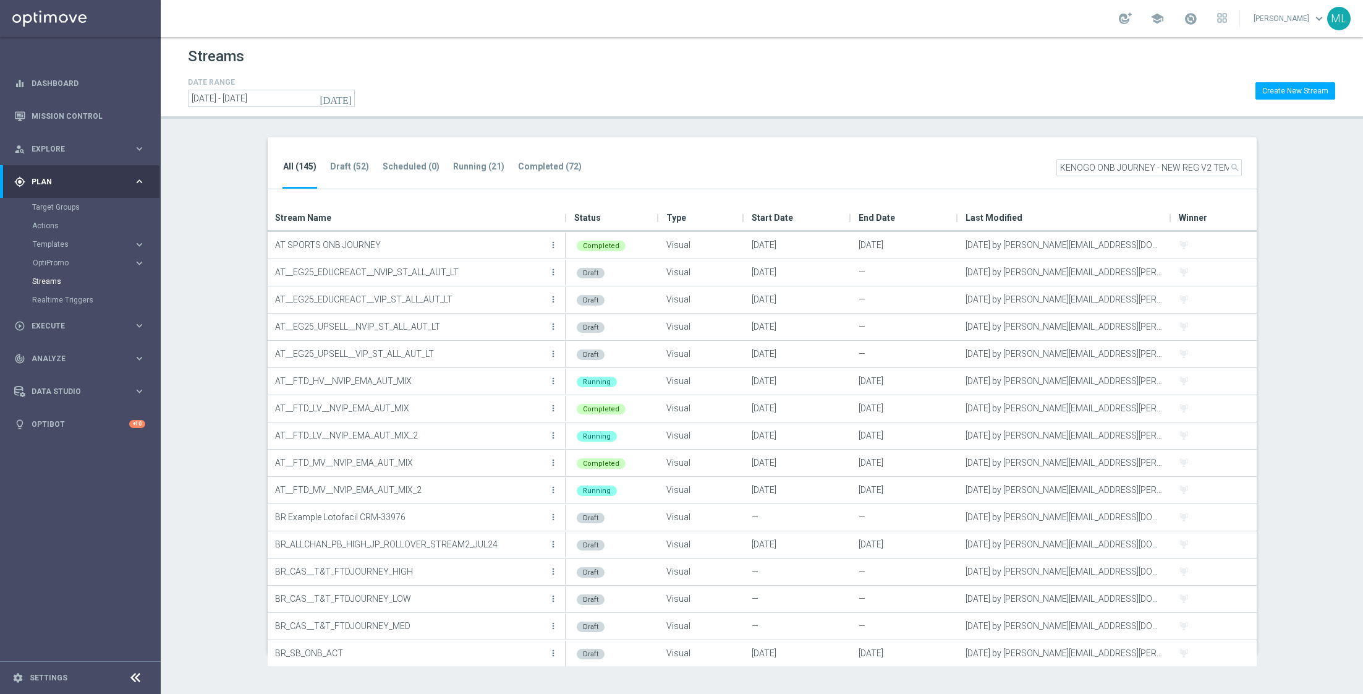
scroll to position [0, 50]
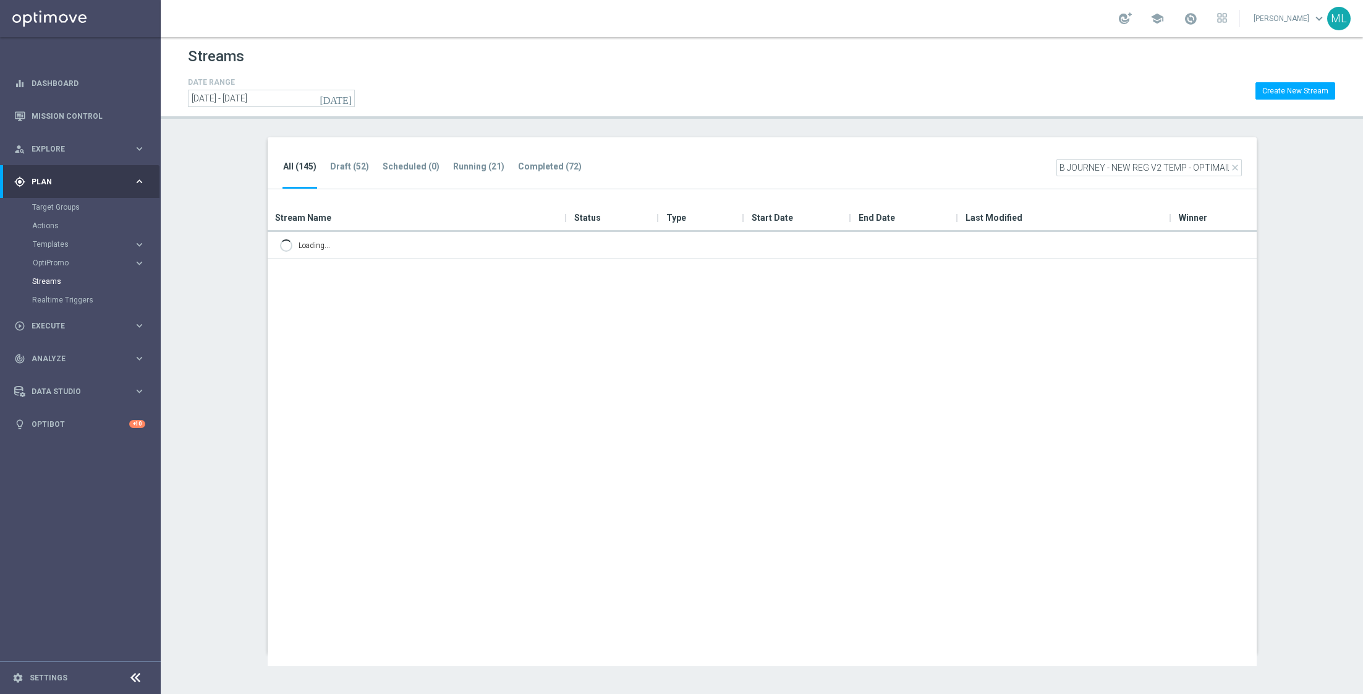
click at [1154, 166] on input "KENOGO ONB JOURNEY - NEW REG V2 TEMP - OPTIMAIL" at bounding box center [1150, 167] width 186 height 17
drag, startPoint x: 1156, startPoint y: 166, endPoint x: 1289, endPoint y: 175, distance: 132.6
click at [1289, 175] on section "All (145) Draft (52) Scheduled (0) Running (21) Completed (72) close KENOGO ONB…" at bounding box center [762, 395] width 1203 height 516
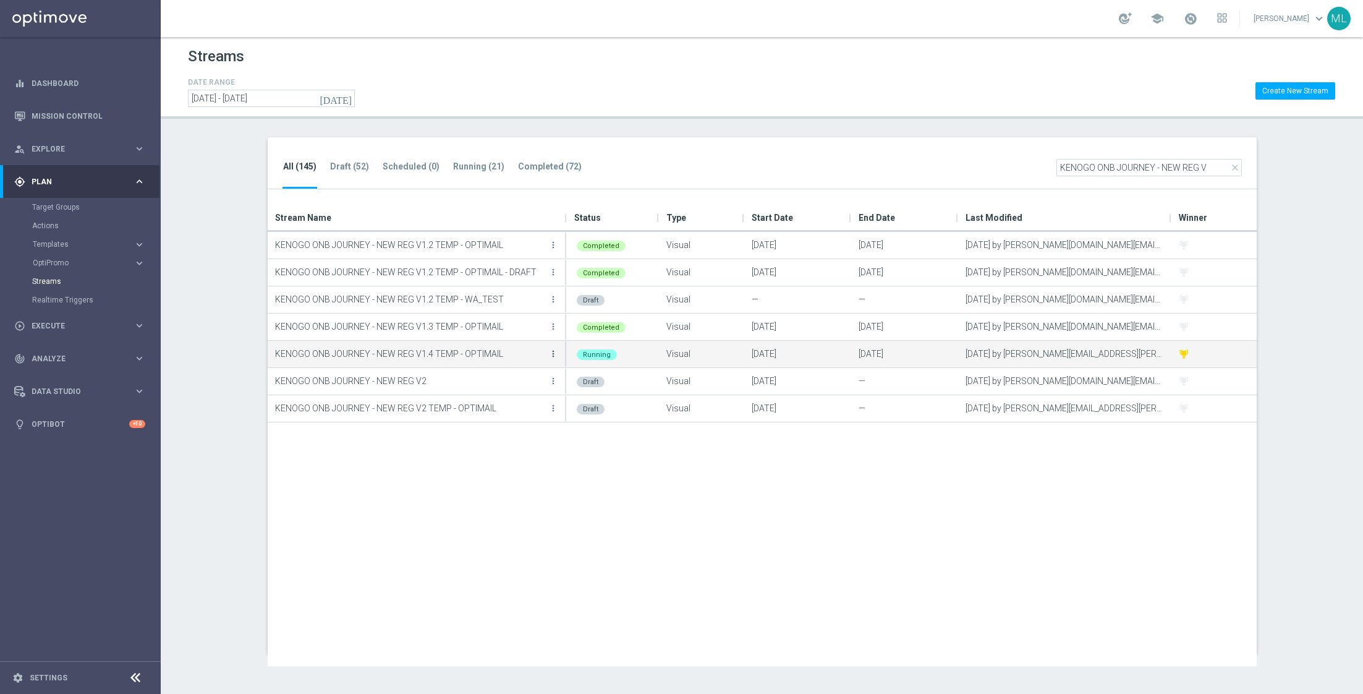
type input "KENOGO ONB JOURNEY - NEW REG V"
click at [554, 356] on icon "more_vert" at bounding box center [553, 354] width 10 height 10
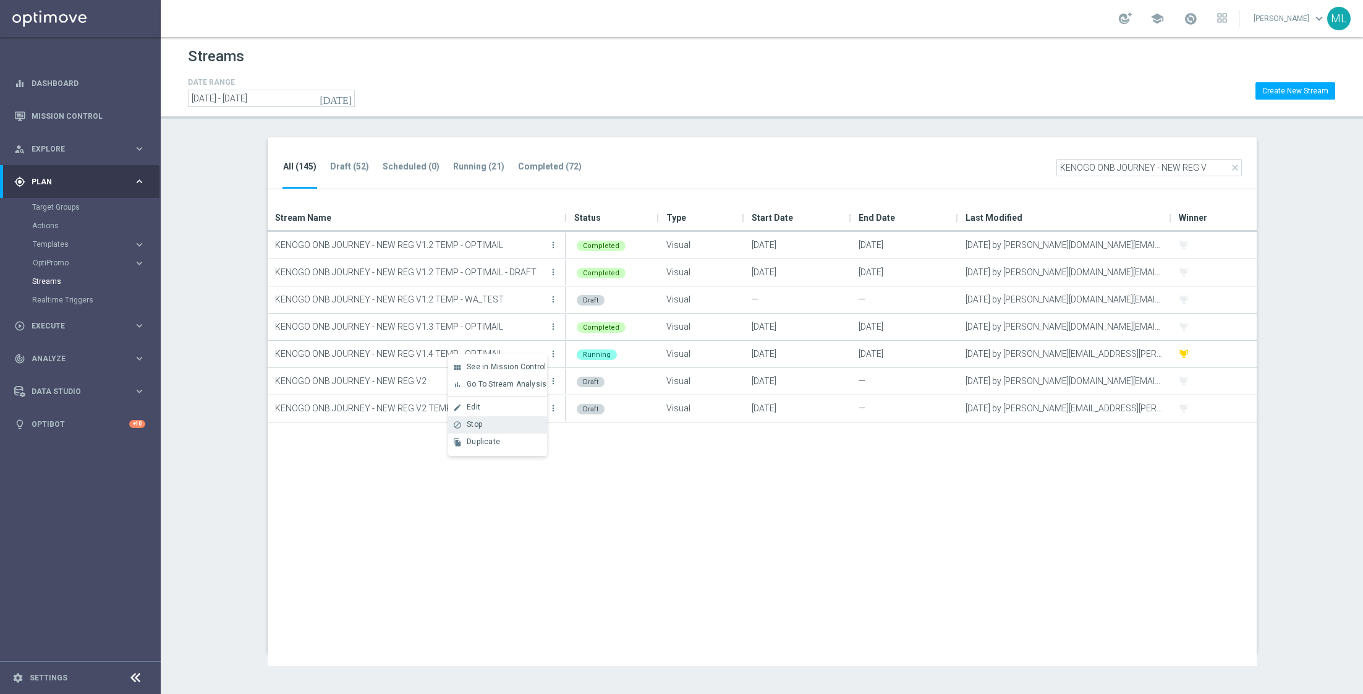
click at [489, 422] on div "Stop" at bounding box center [504, 424] width 75 height 9
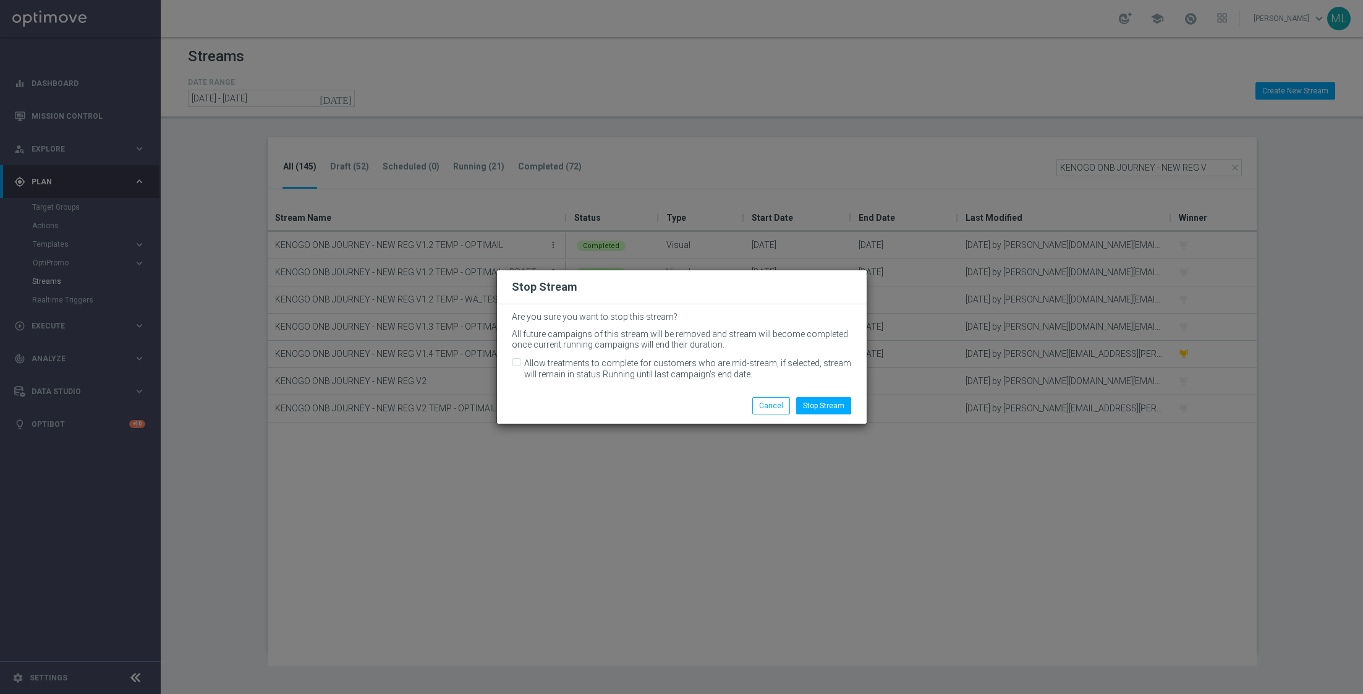
click at [521, 360] on div "Allow treatments to complete for customers who are mid-stream, if selected, str…" at bounding box center [682, 368] width 340 height 22
click at [517, 362] on input "Allow treatments to complete for customers who are mid-stream, if selected, str…" at bounding box center [516, 364] width 8 height 8
checkbox input "true"
click at [838, 405] on button "Stop Stream" at bounding box center [823, 405] width 55 height 17
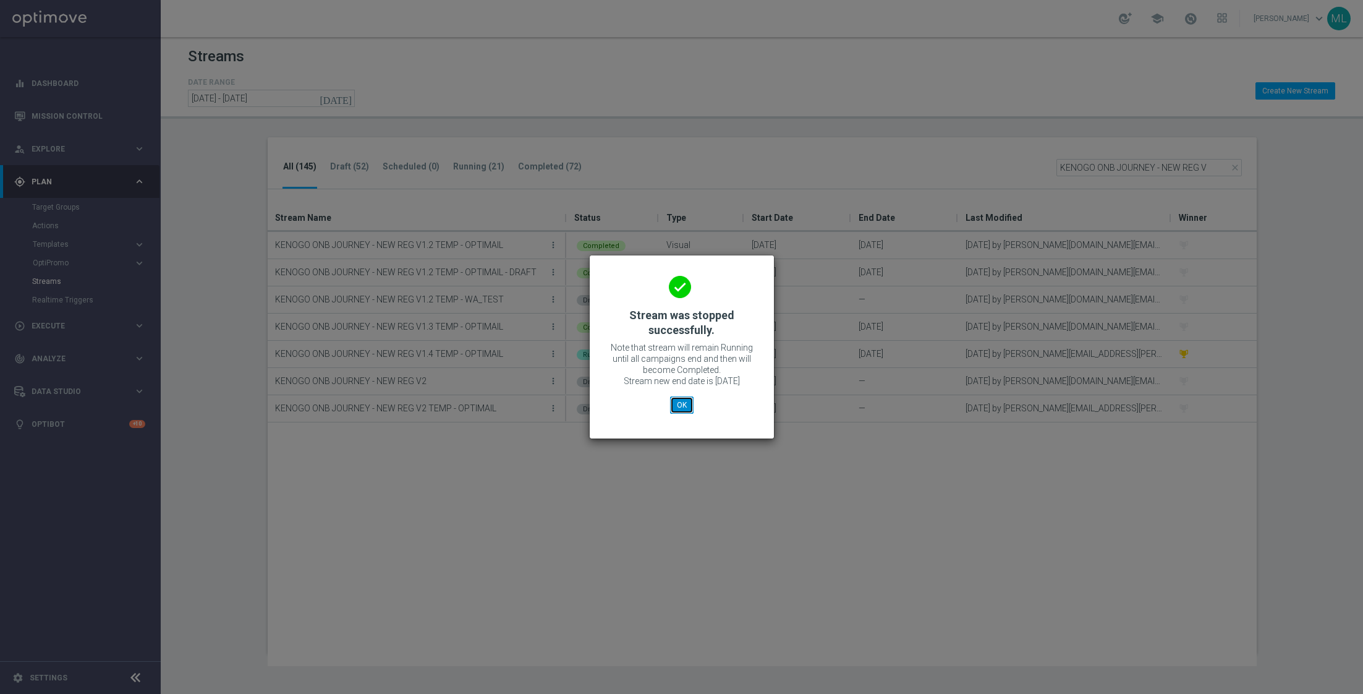
click at [680, 403] on button "OK" at bounding box center [681, 404] width 23 height 17
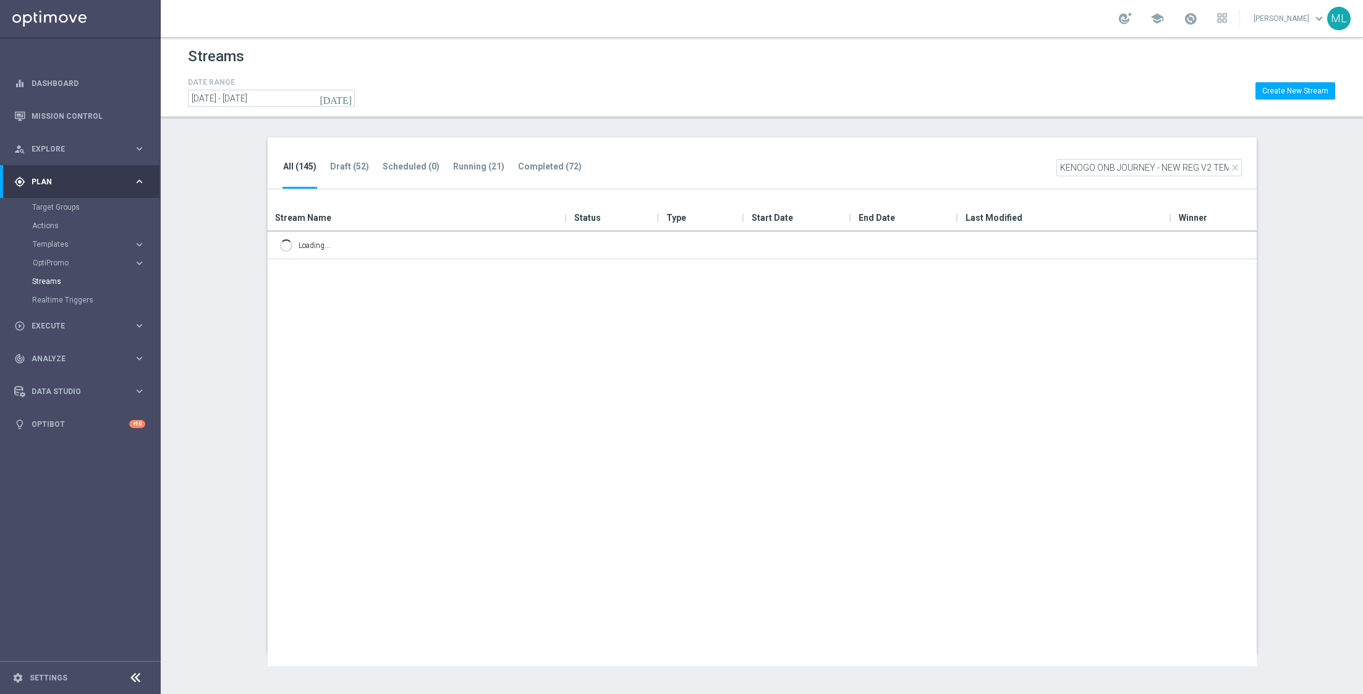
scroll to position [0, 50]
drag, startPoint x: 1158, startPoint y: 169, endPoint x: 1299, endPoint y: 175, distance: 141.1
click at [1299, 175] on section "All (145) Draft (52) Scheduled (0) Running (21) Completed (72) close KENOGO ONB…" at bounding box center [762, 395] width 1203 height 516
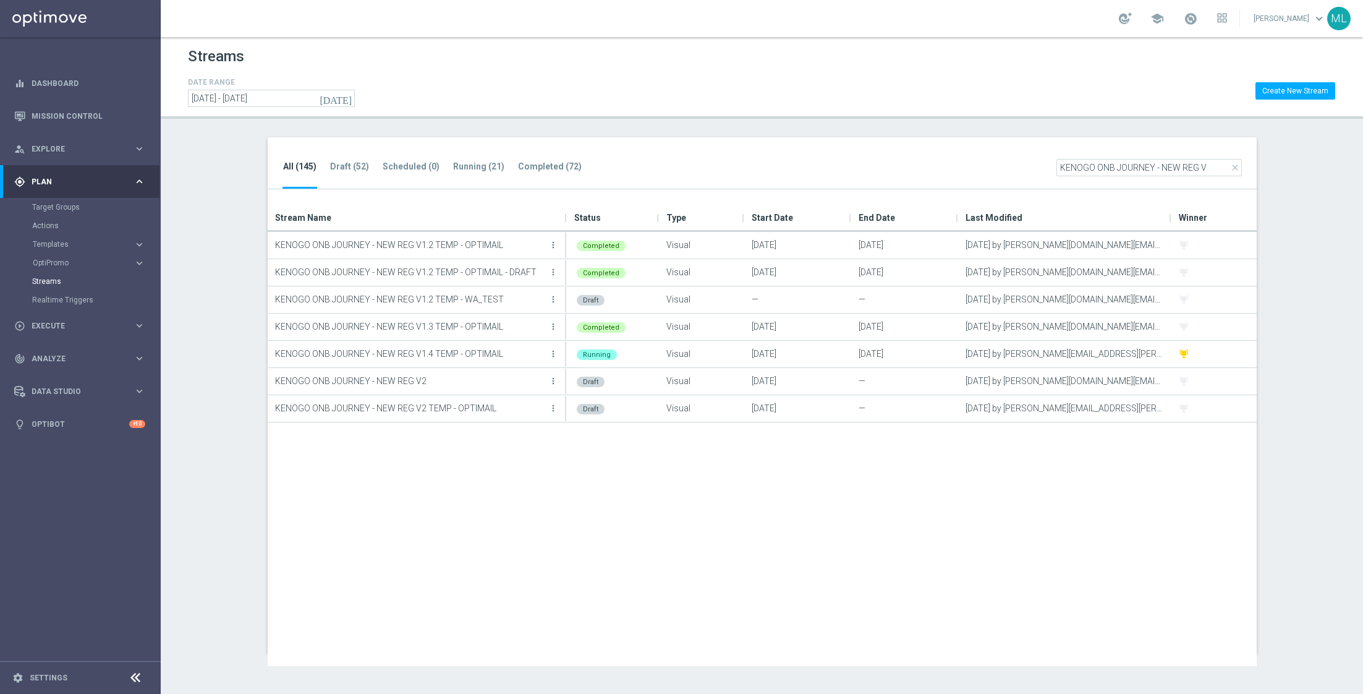
type input "KENOGO ONB JOURNEY - NEW REG V"
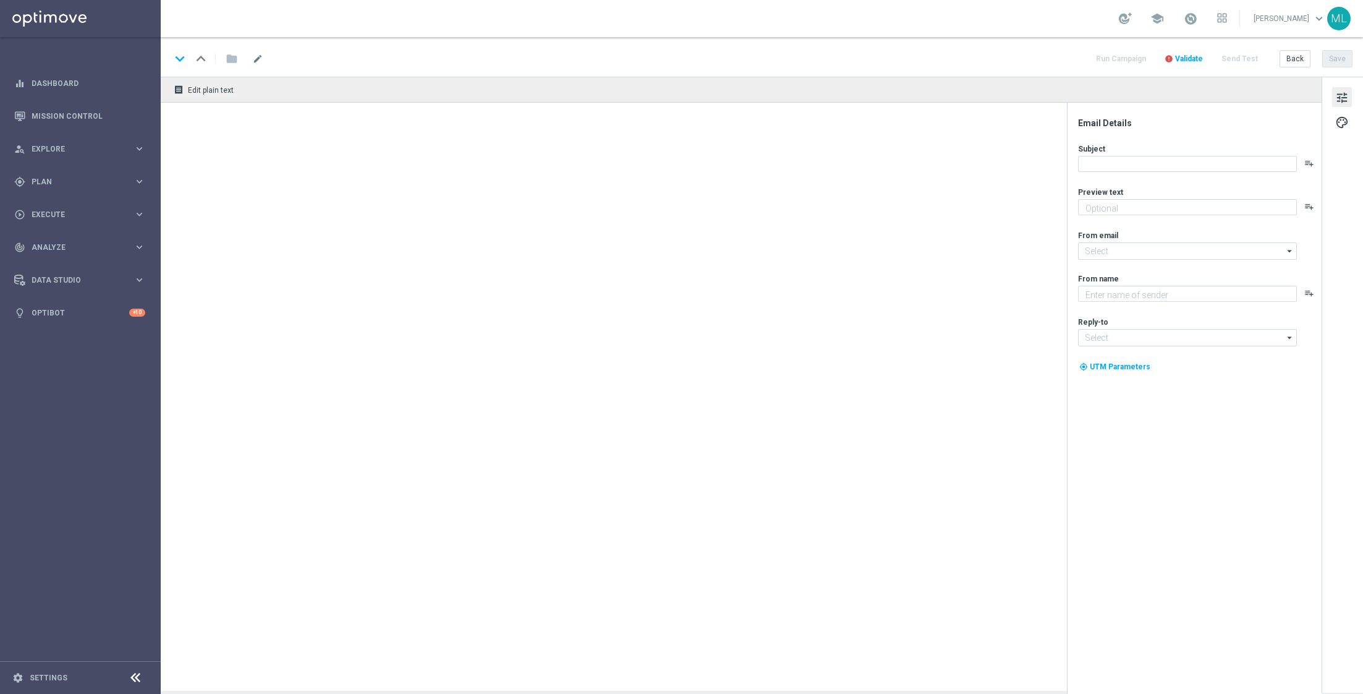
type textarea "Your turn to get matched!"
type input "[EMAIL_ADDRESS][DOMAIN_NAME]"
type textarea "KenoGO"
type input "[EMAIL_ADDRESS][DOMAIN_NAME]"
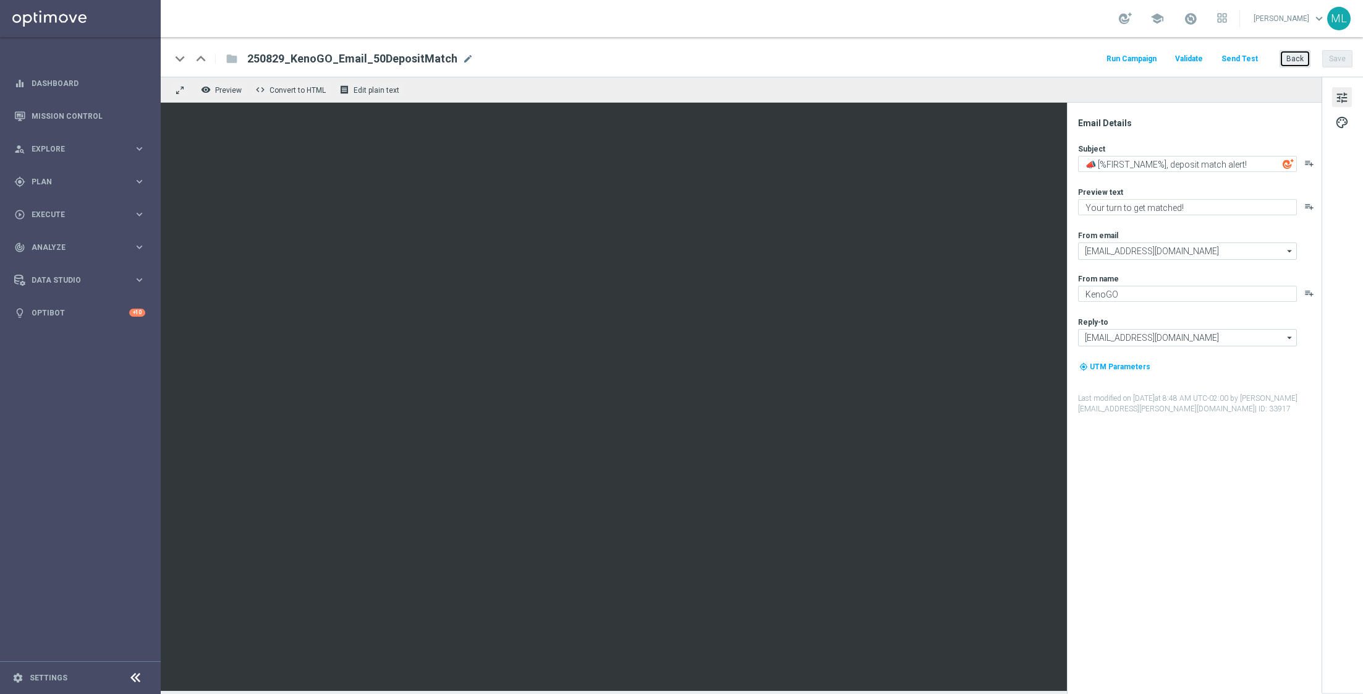
click at [1300, 61] on button "Back" at bounding box center [1295, 58] width 31 height 17
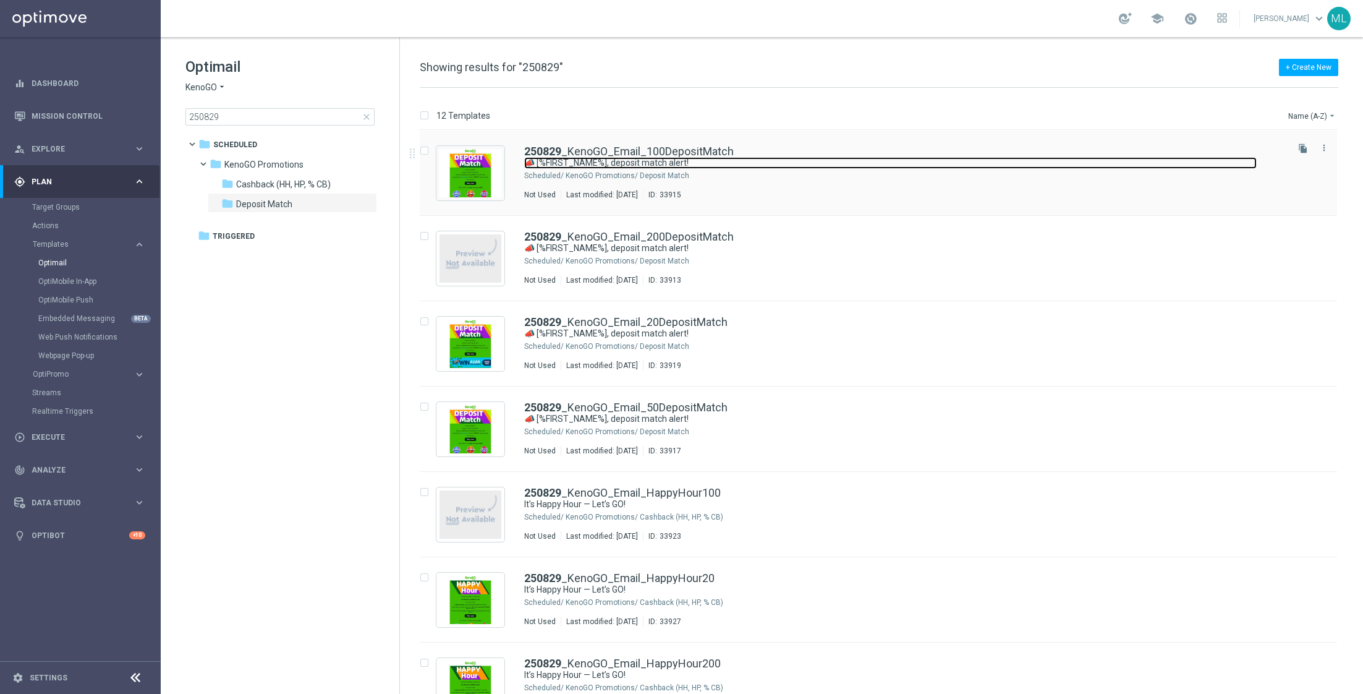
click at [766, 164] on link "📣 [%FIRST_NAME%], deposit match alert!" at bounding box center [890, 163] width 733 height 12
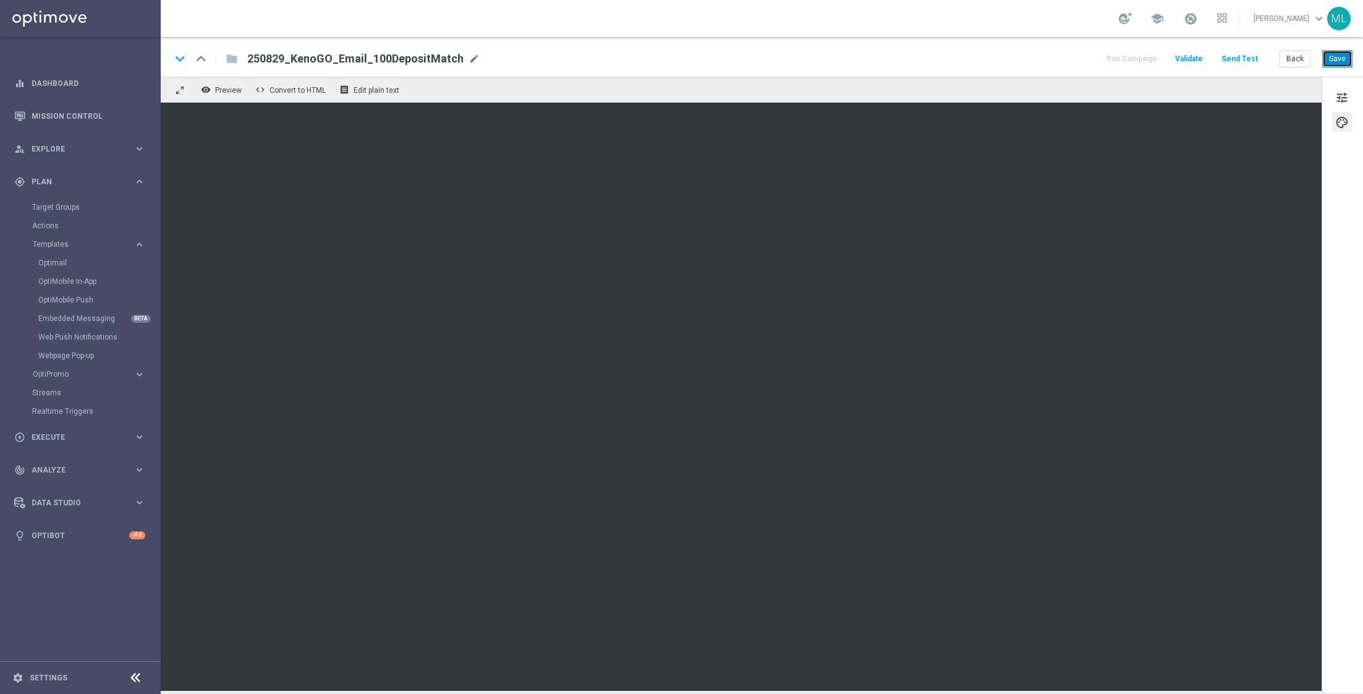
click at [1340, 61] on button "Save" at bounding box center [1338, 58] width 30 height 17
click at [1341, 58] on button "Save" at bounding box center [1338, 58] width 30 height 17
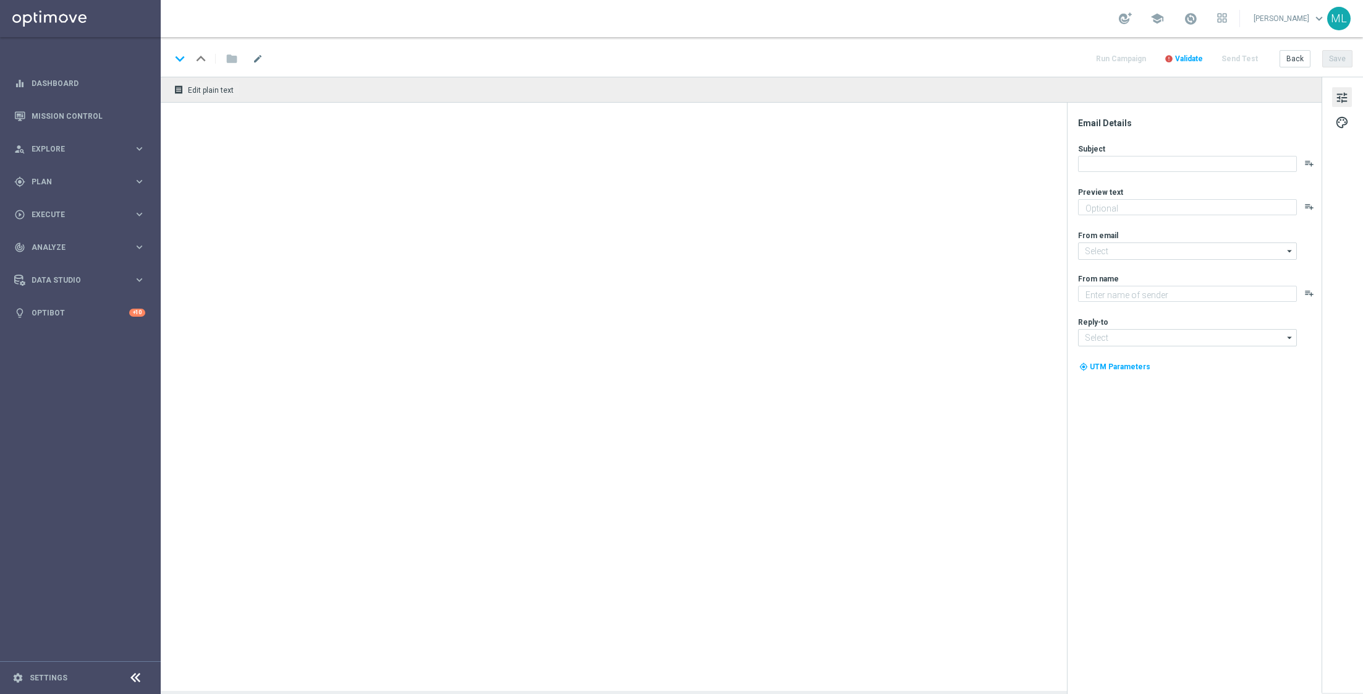
type textarea "Your turn to get matched!"
type textarea "KenoGO"
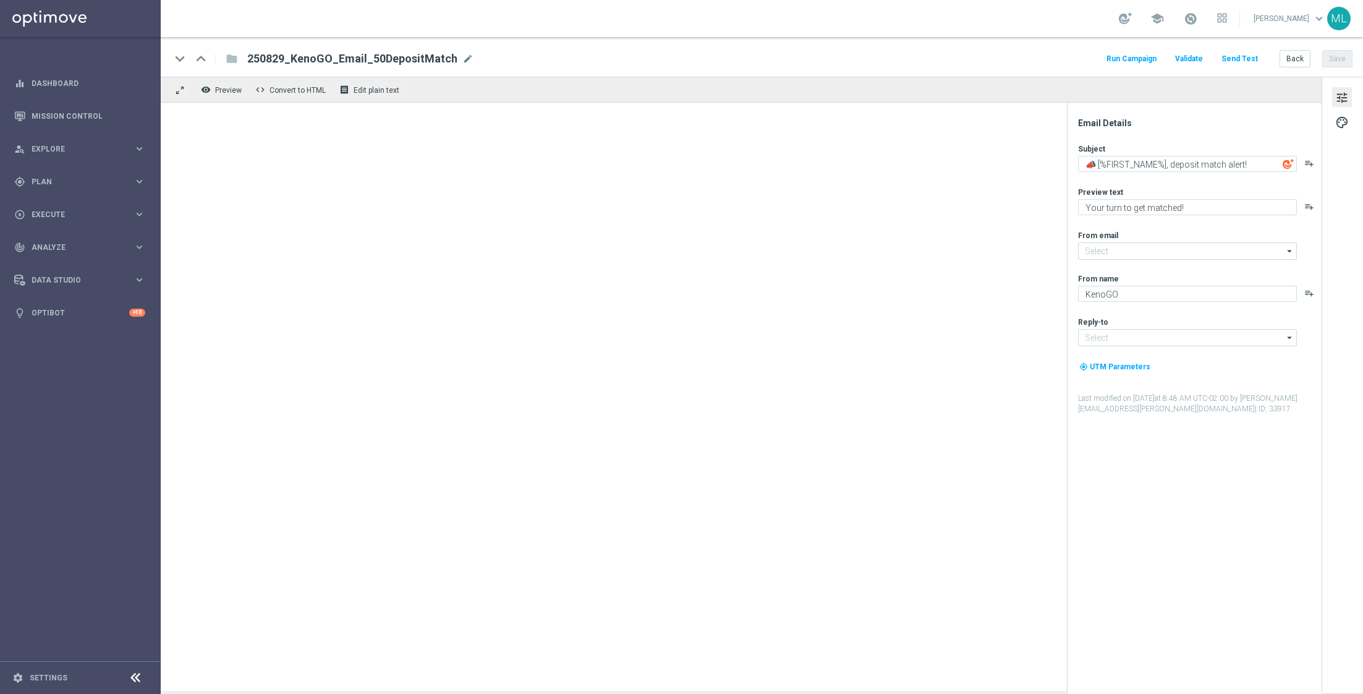
type input "[EMAIL_ADDRESS][DOMAIN_NAME]"
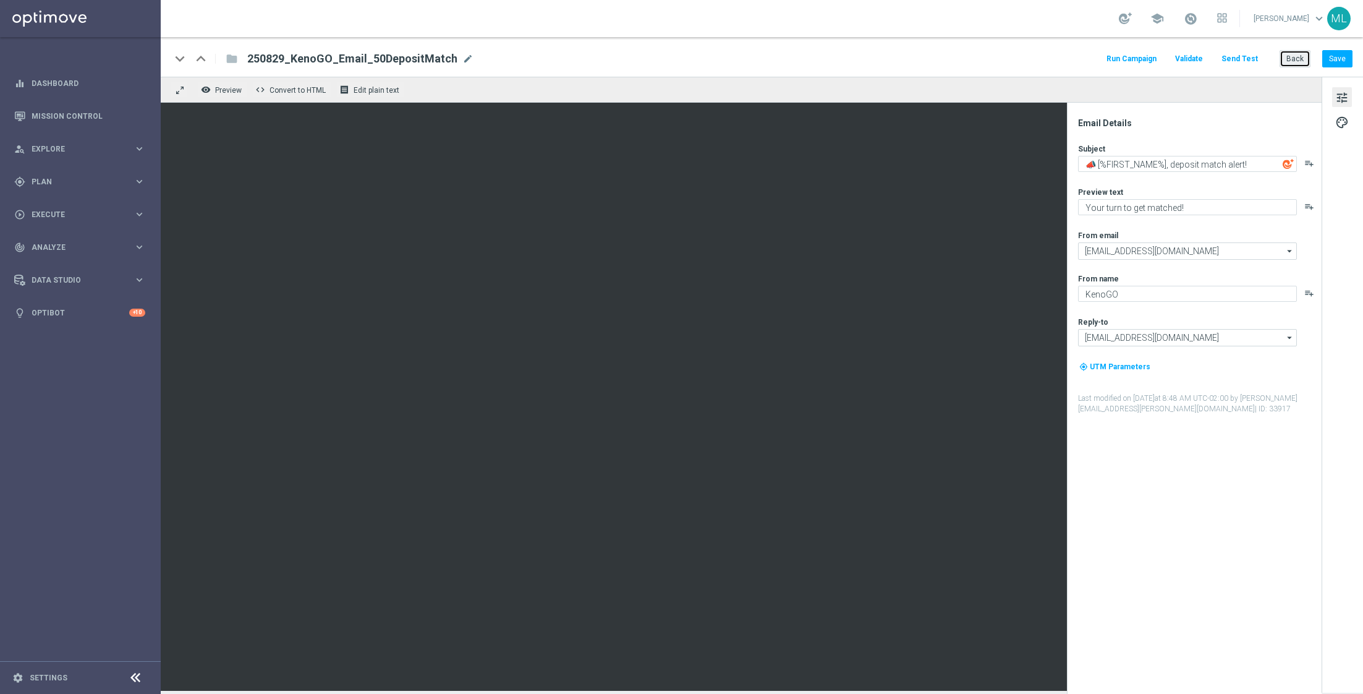
click at [1292, 50] on button "Back" at bounding box center [1295, 58] width 31 height 17
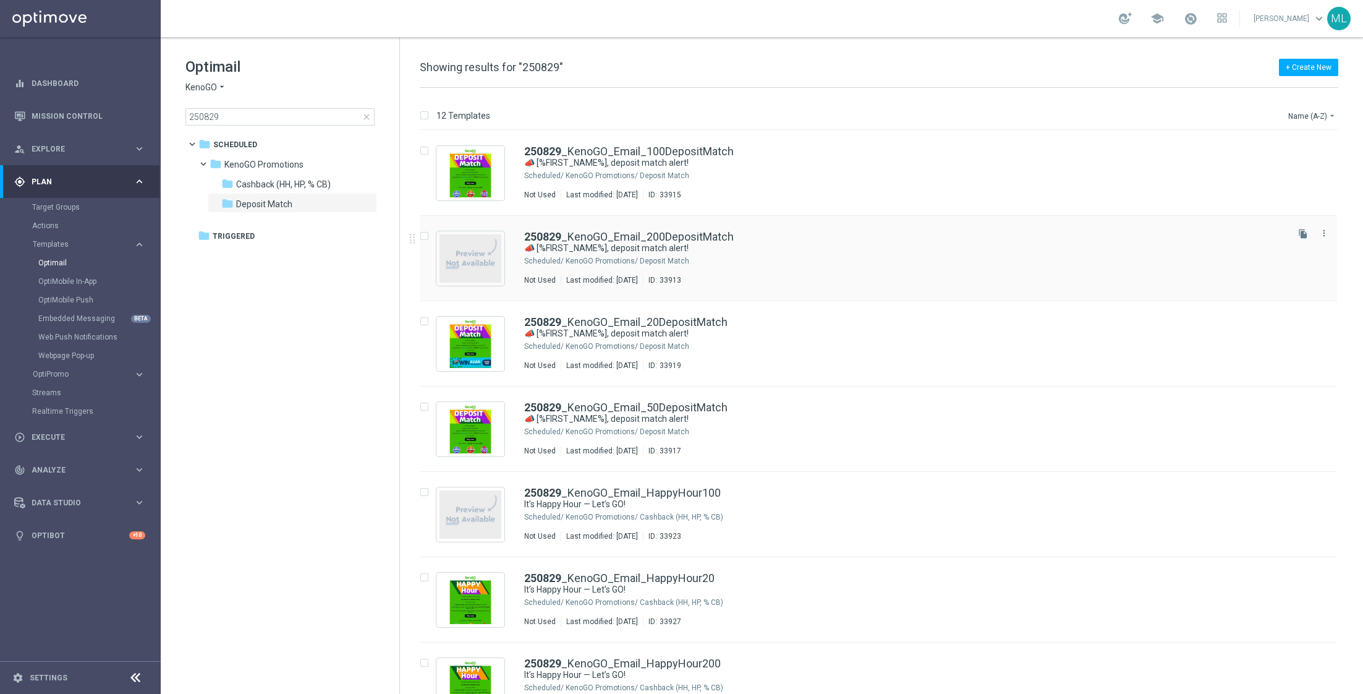
click at [852, 226] on div "250829 _KenoGO_Email_200DepositMatch 📣 [%FIRST_NAME%], deposit match alert! Sch…" at bounding box center [879, 258] width 918 height 85
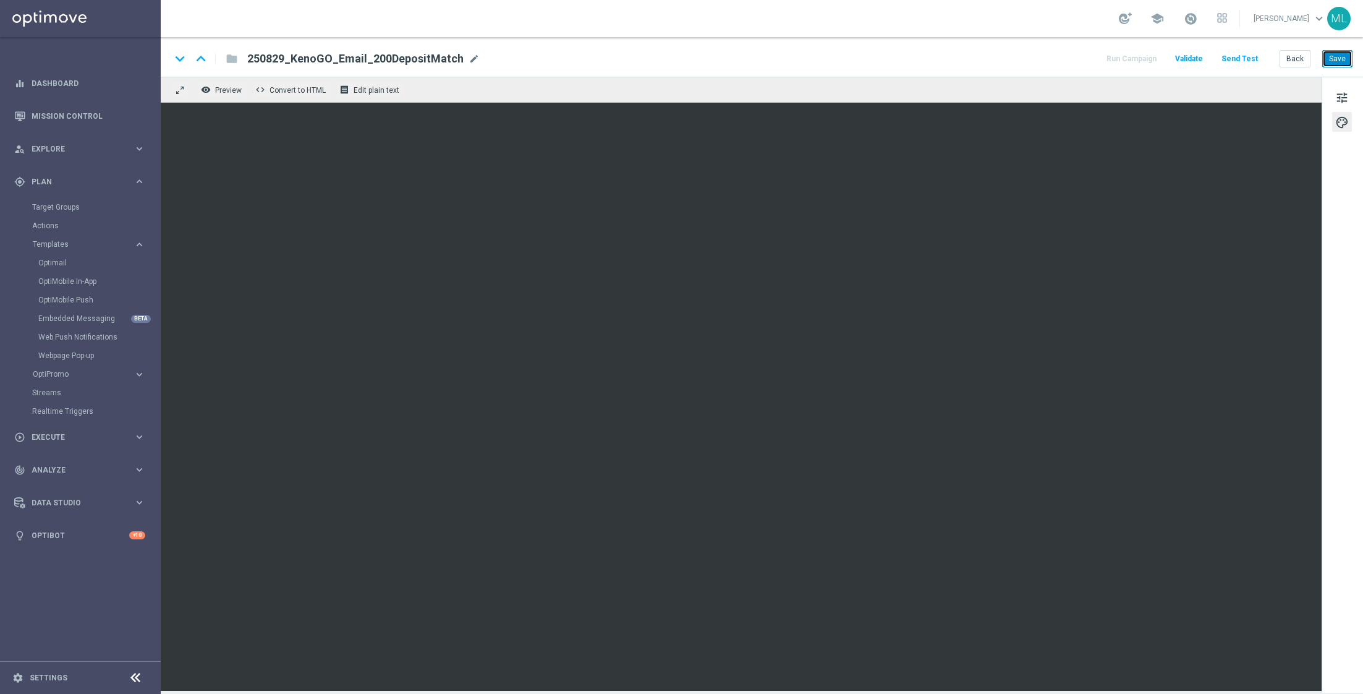
click at [1336, 65] on button "Save" at bounding box center [1338, 58] width 30 height 17
click at [1330, 59] on button "Save" at bounding box center [1338, 58] width 30 height 17
click at [1342, 58] on button "Save" at bounding box center [1338, 58] width 30 height 17
click at [1339, 59] on button "Save" at bounding box center [1338, 58] width 30 height 17
click at [1297, 60] on button "Back" at bounding box center [1295, 58] width 31 height 17
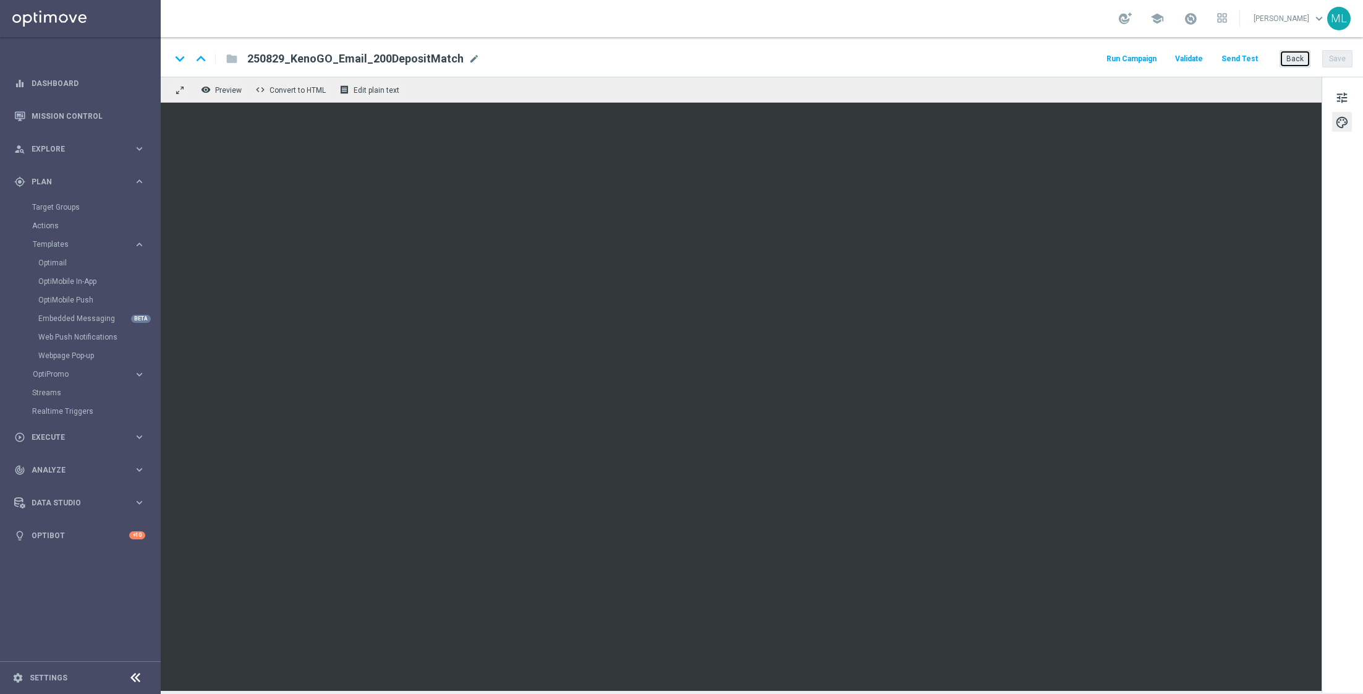
click at [1297, 62] on button "Back" at bounding box center [1295, 58] width 31 height 17
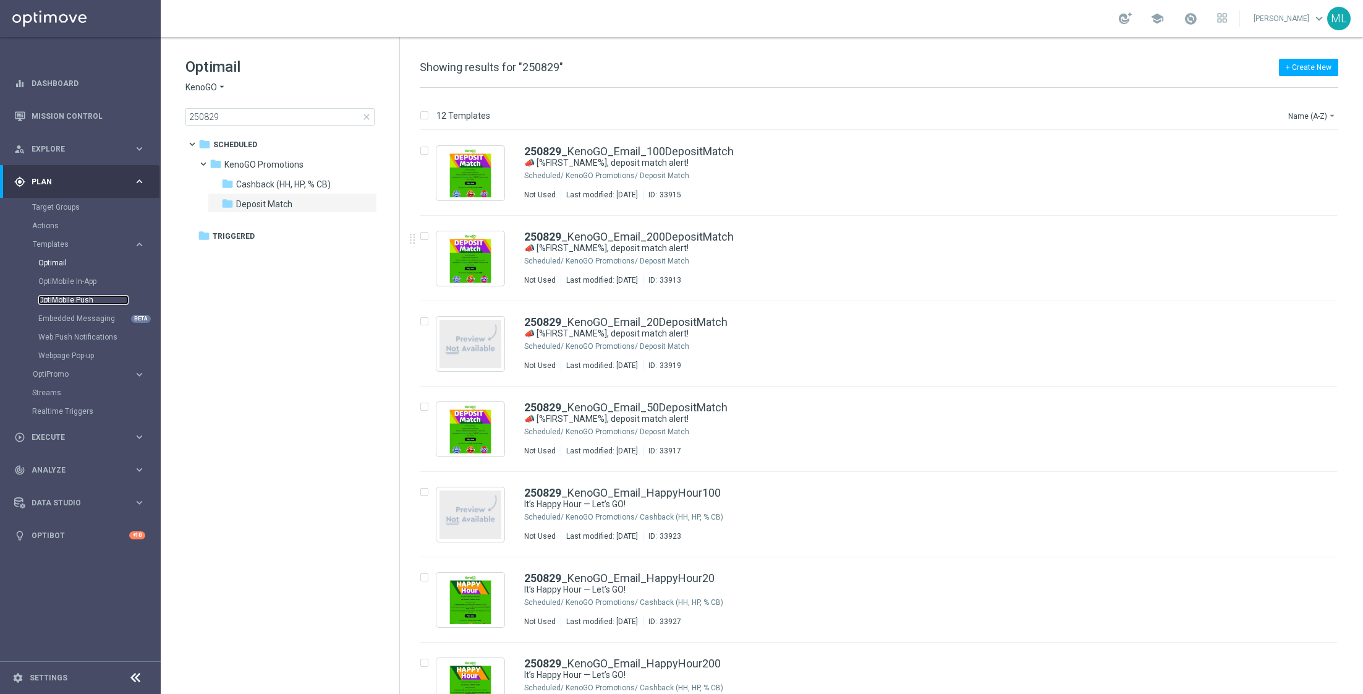
click at [80, 296] on link "OptiMobile Push" at bounding box center [83, 300] width 90 height 10
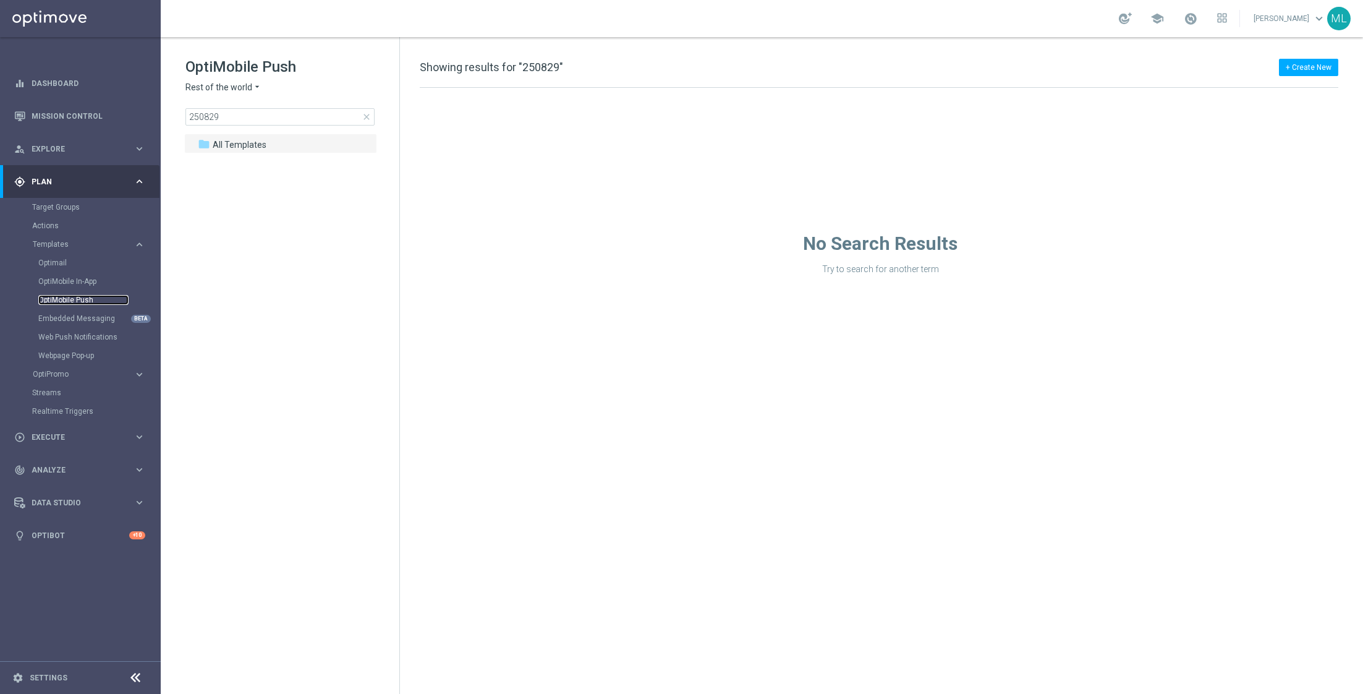
click at [81, 299] on link "OptiMobile Push" at bounding box center [83, 300] width 90 height 10
click at [252, 85] on icon "arrow_drop_down" at bounding box center [257, 88] width 10 height 12
click at [0, 0] on span "KenoGO Australia" at bounding box center [0, 0] width 0 height 0
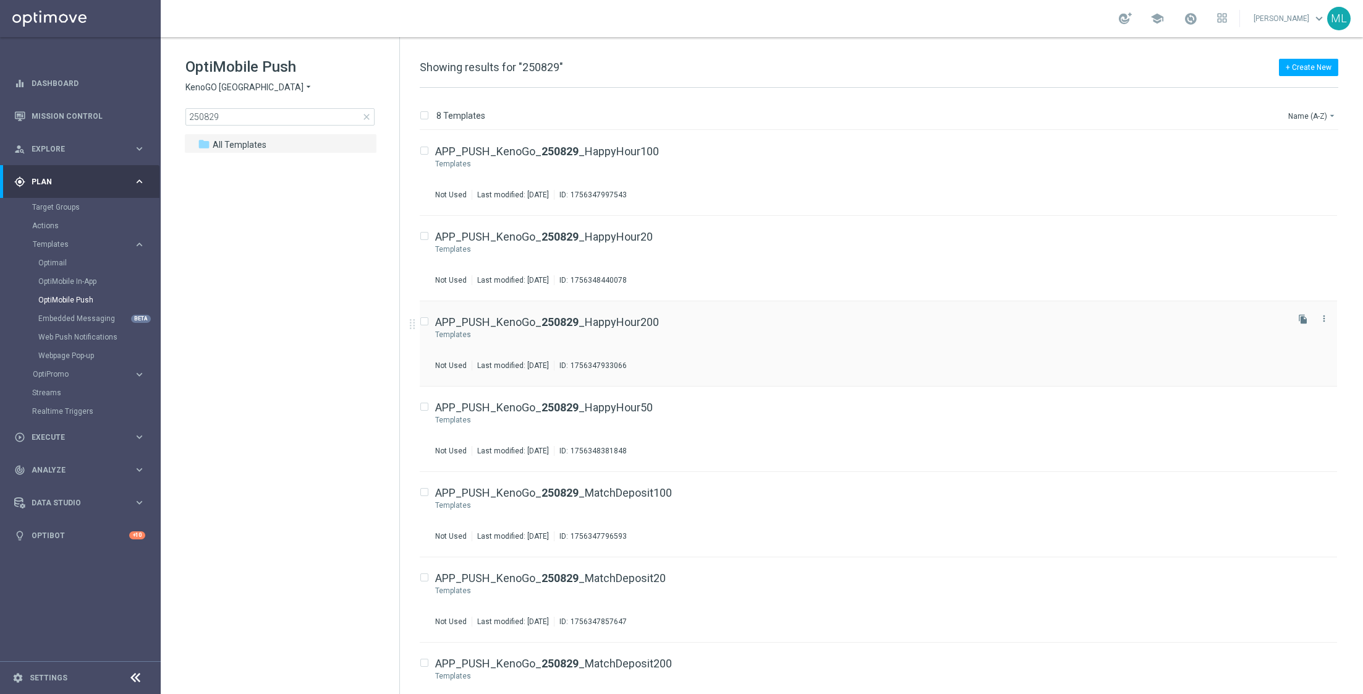
click at [746, 325] on div "APP_PUSH_KenoGo_ 250829 _HappyHour200" at bounding box center [860, 322] width 850 height 11
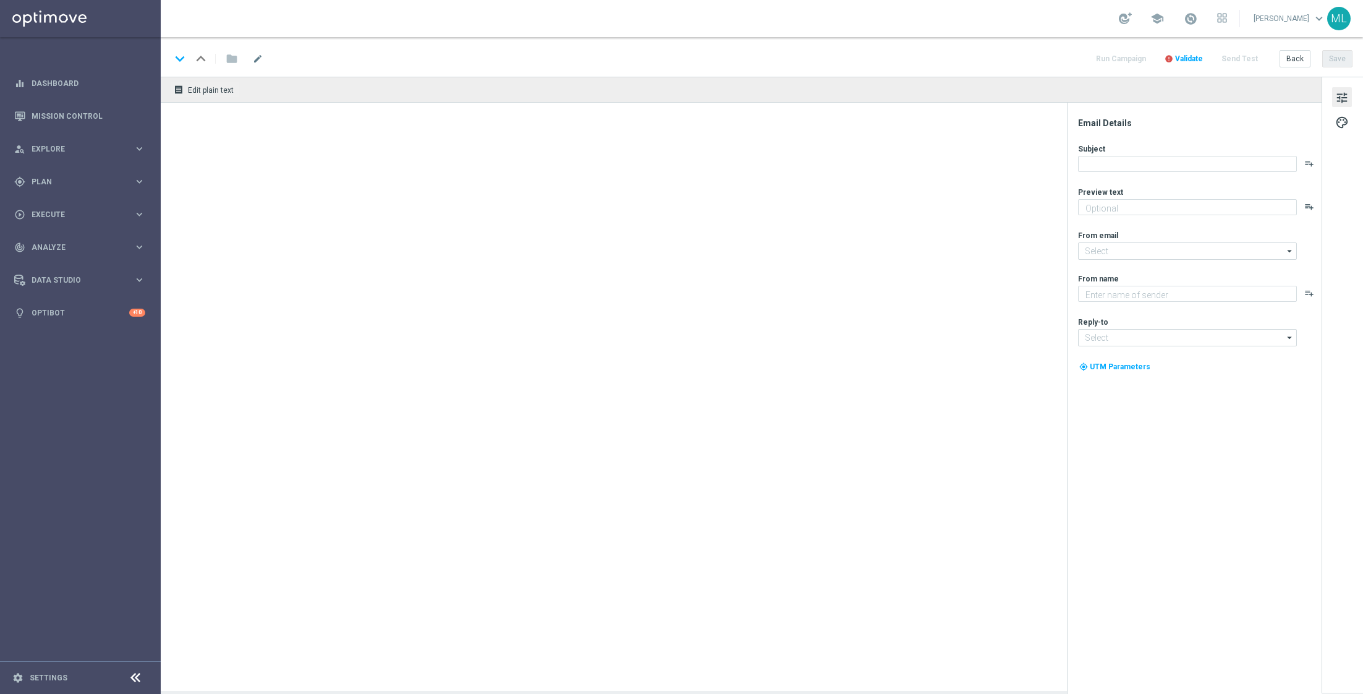
type textarea "Your turn to get matched!"
type input "[EMAIL_ADDRESS][DOMAIN_NAME]"
type textarea "KenoGO"
type input "[EMAIL_ADDRESS][DOMAIN_NAME]"
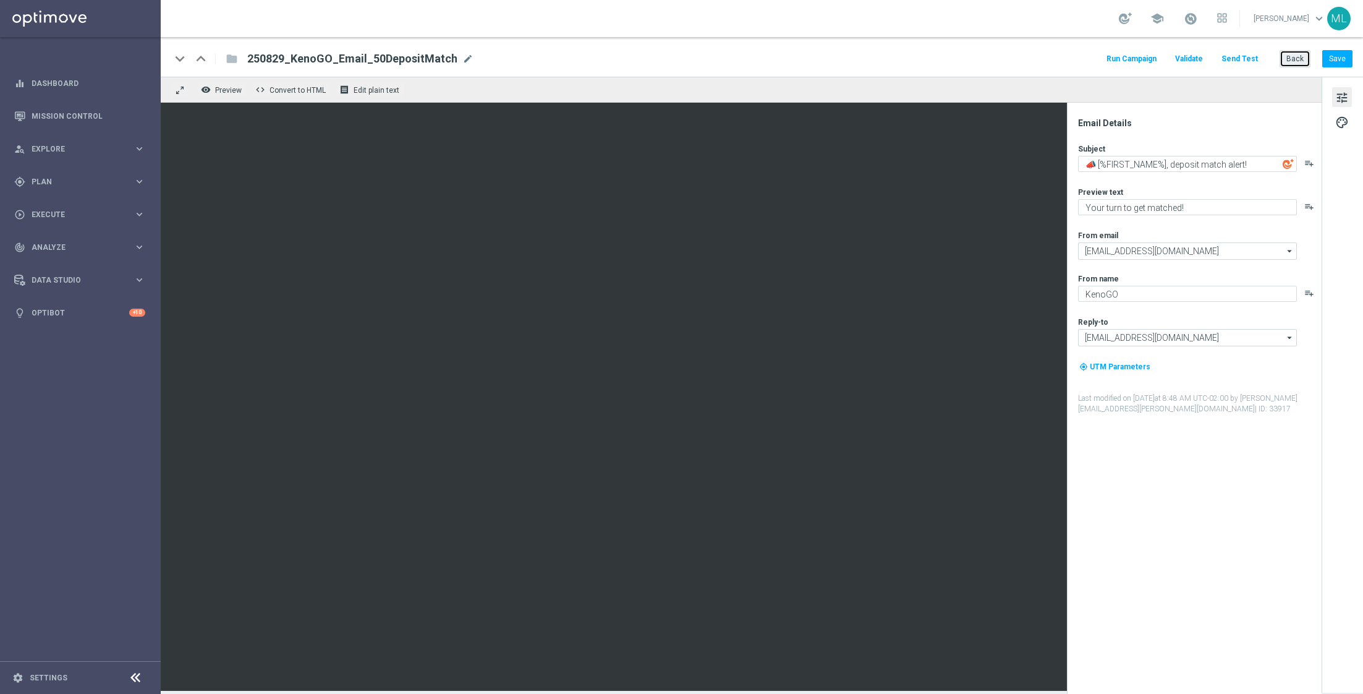
click at [1294, 60] on button "Back" at bounding box center [1295, 58] width 31 height 17
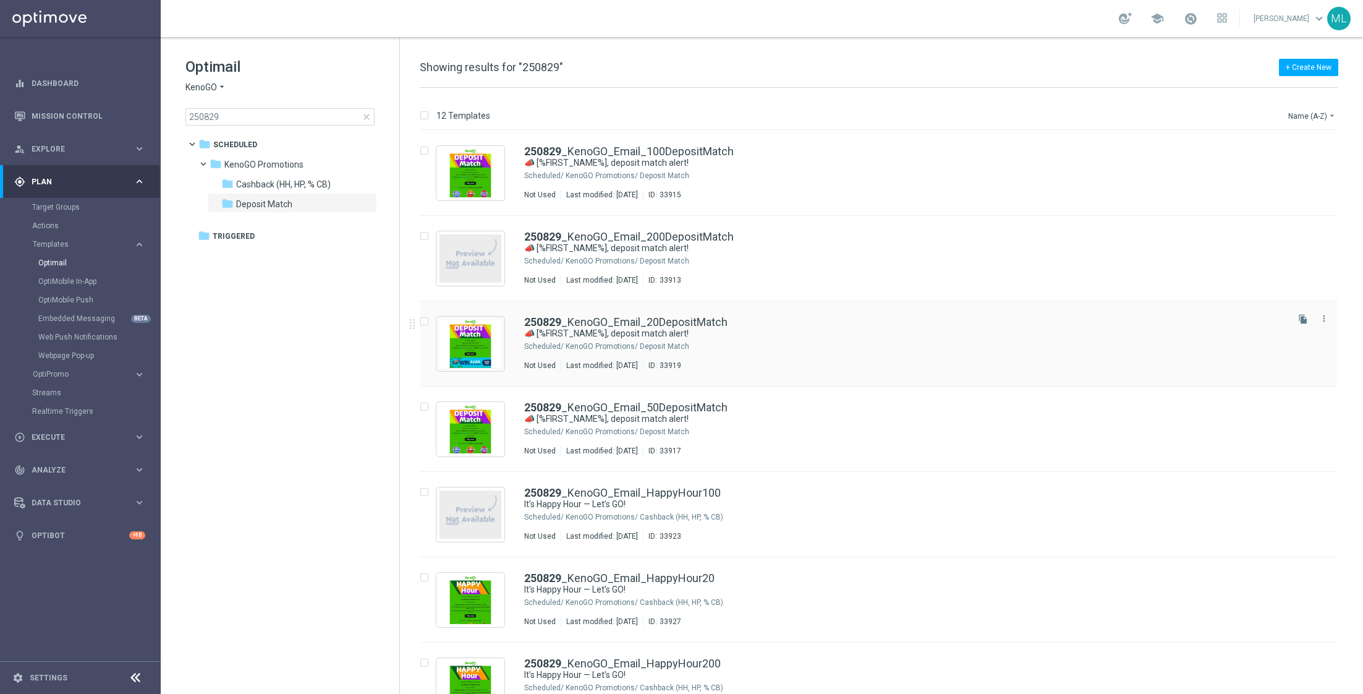
click at [743, 321] on div "250829 _KenoGO_Email_20DepositMatch" at bounding box center [904, 322] width 761 height 11
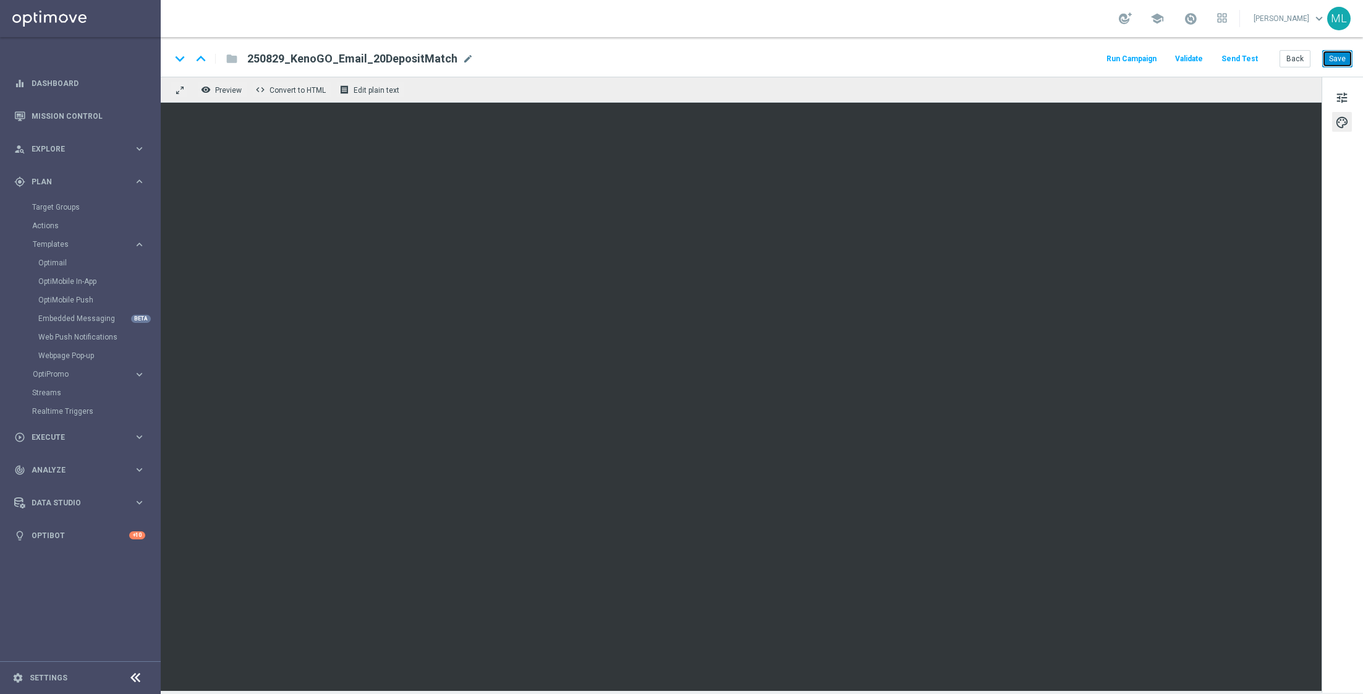
click at [1336, 55] on button "Save" at bounding box center [1338, 58] width 30 height 17
